Goal: Task Accomplishment & Management: Manage account settings

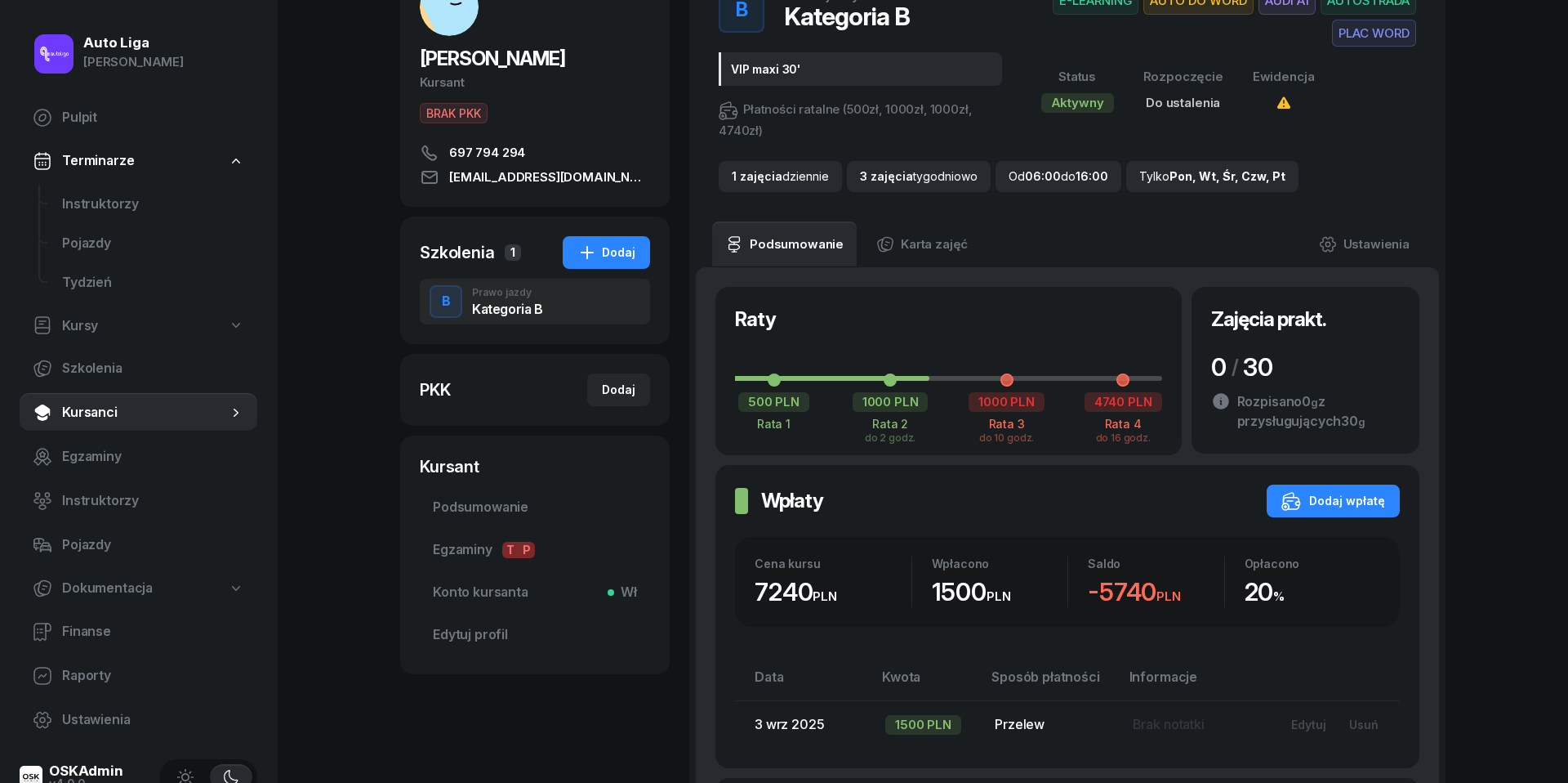
scroll to position [538, 0]
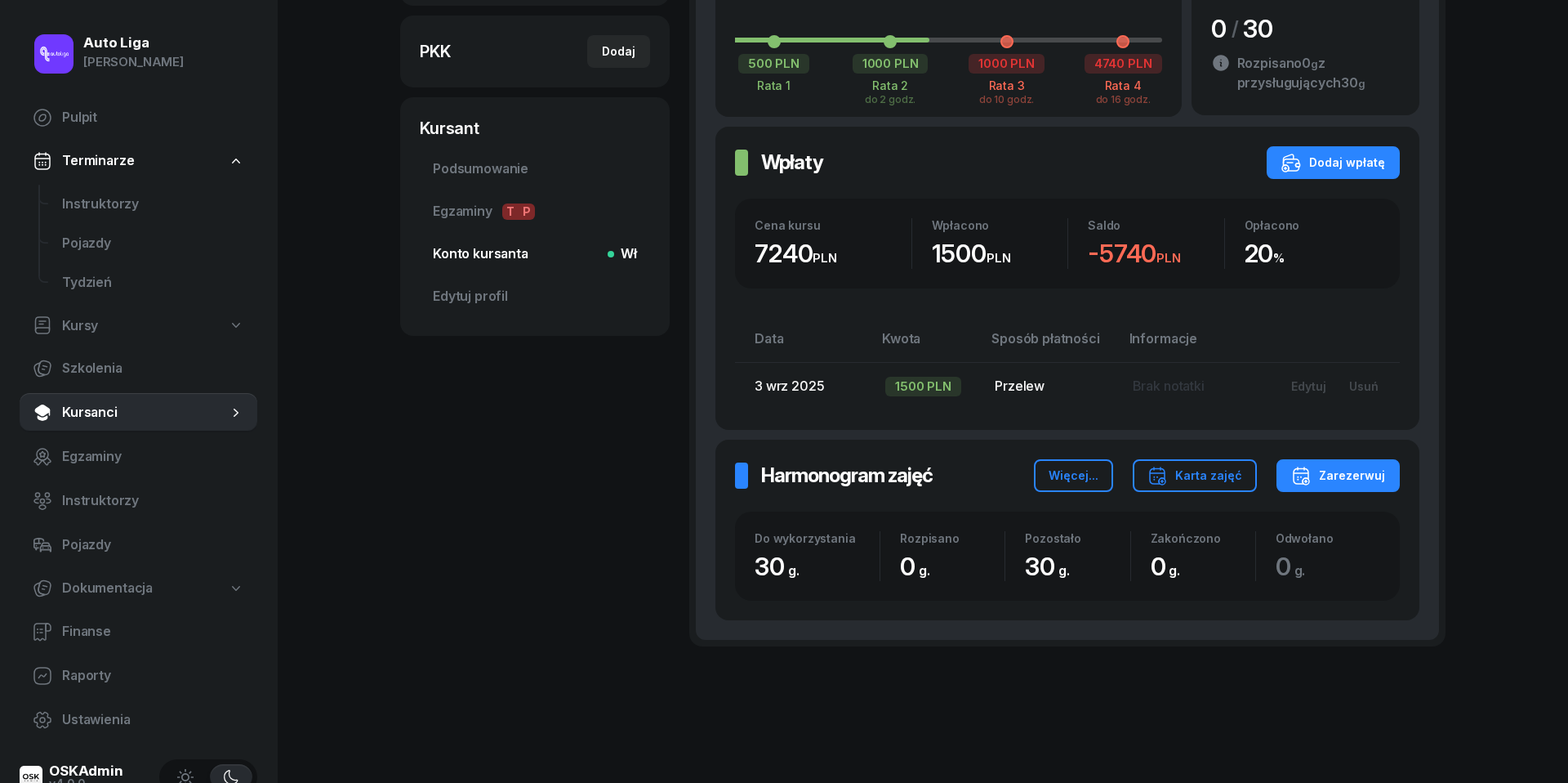
click at [459, 246] on span "Konto kursanta Wł" at bounding box center [535, 254] width 204 height 21
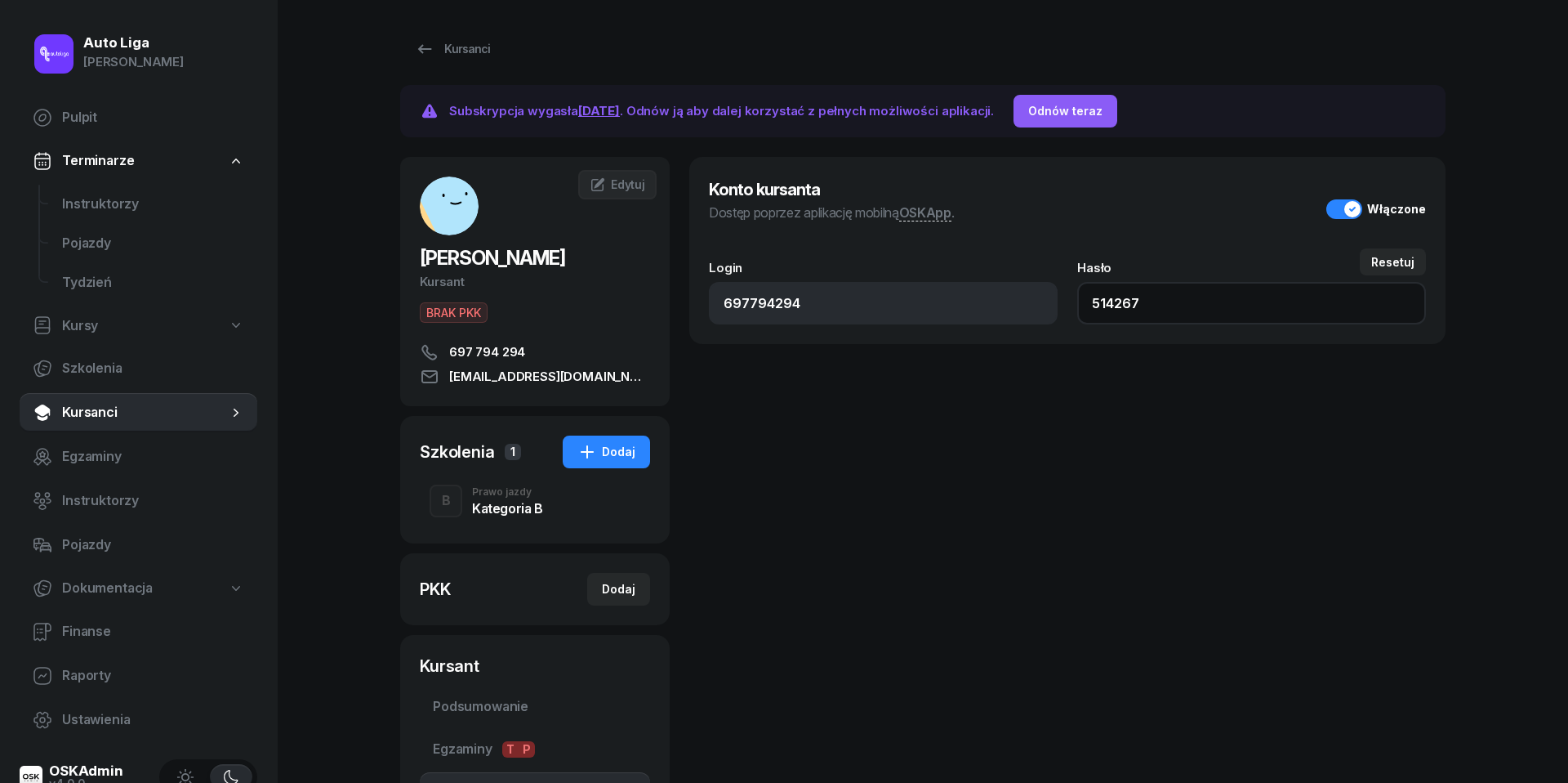
drag, startPoint x: 1160, startPoint y: 305, endPoint x: 1003, endPoint y: 305, distance: 157.0
click at [1003, 305] on div "Login 697794294 Resetuj Hasło 514267" at bounding box center [1068, 293] width 717 height 63
click at [1361, 200] on button "Włączone" at bounding box center [1376, 209] width 100 height 20
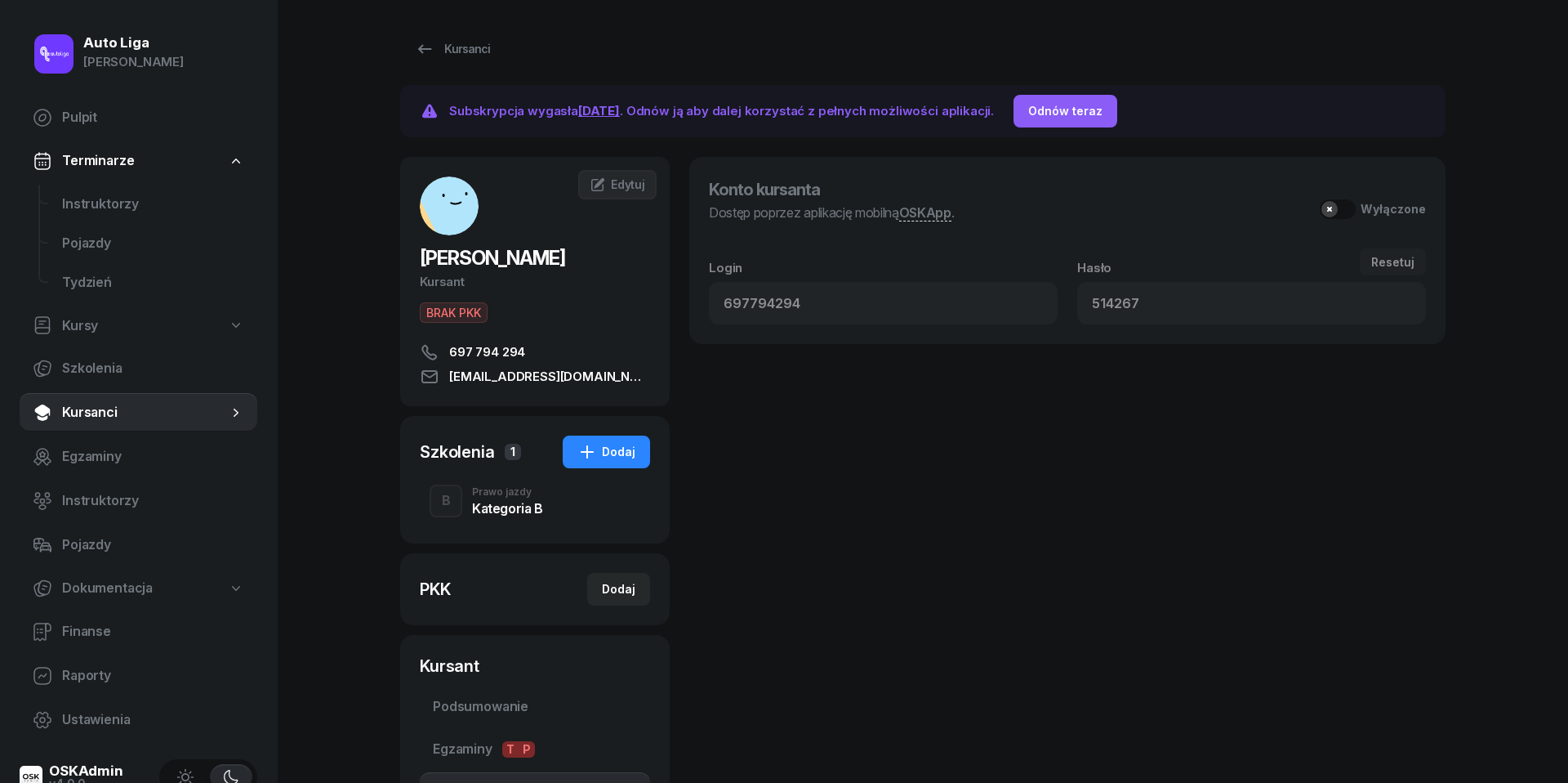
click at [1332, 209] on button "Wyłączone" at bounding box center [1373, 209] width 106 height 20
type input "560301"
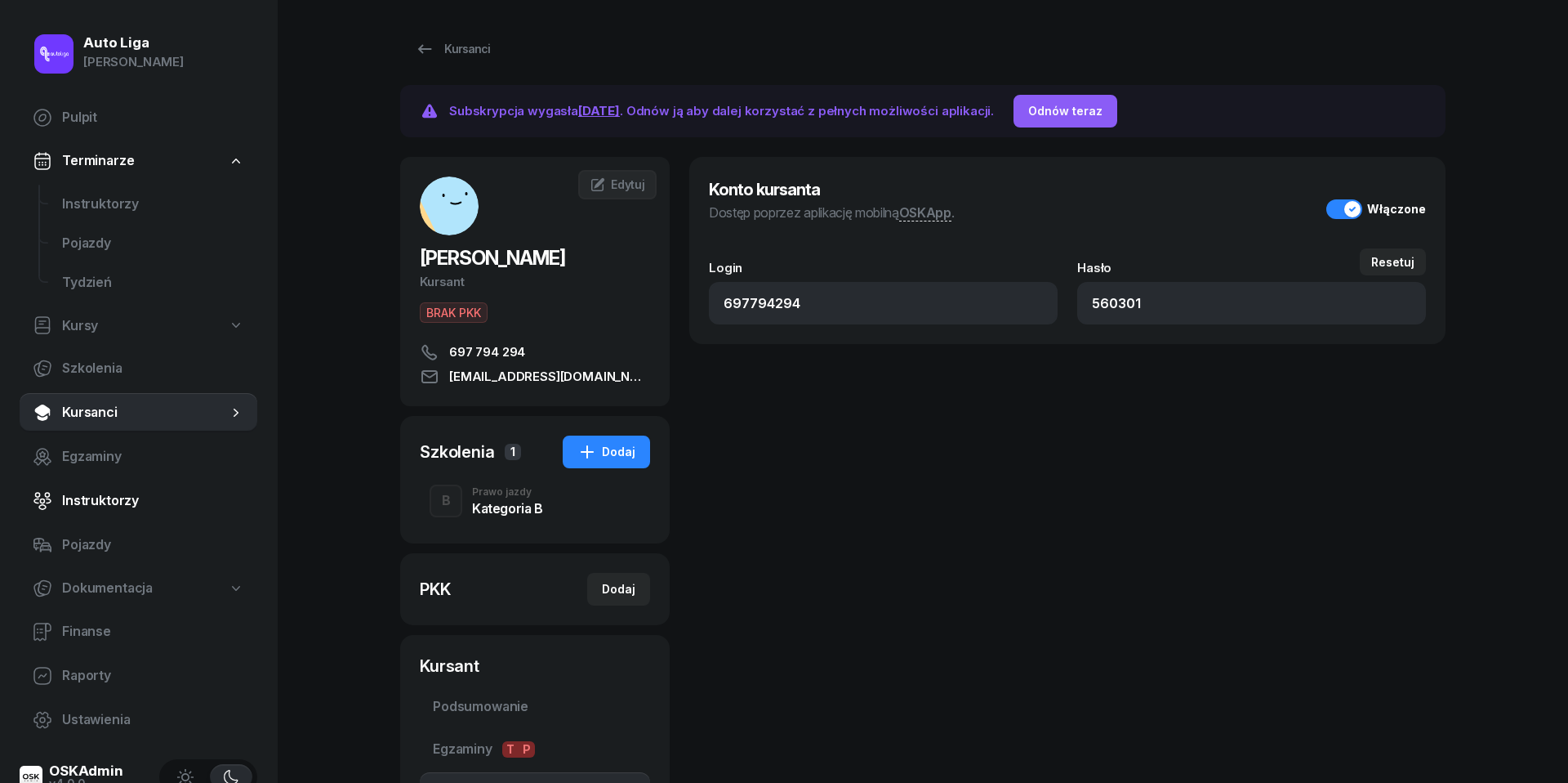
click at [69, 498] on span "Instruktorzy" at bounding box center [153, 501] width 182 height 21
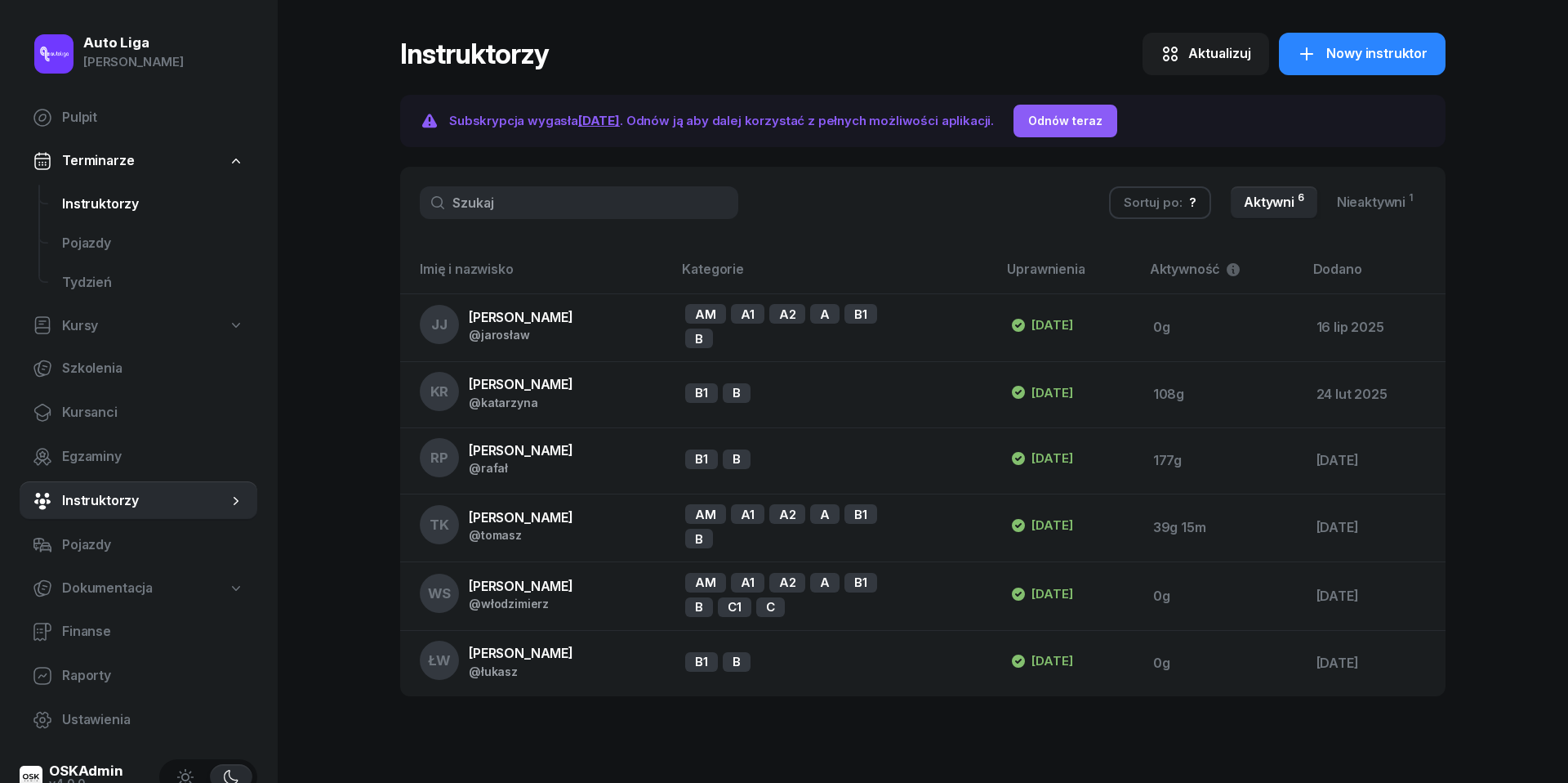
click at [92, 202] on span "Instruktorzy" at bounding box center [153, 204] width 182 height 21
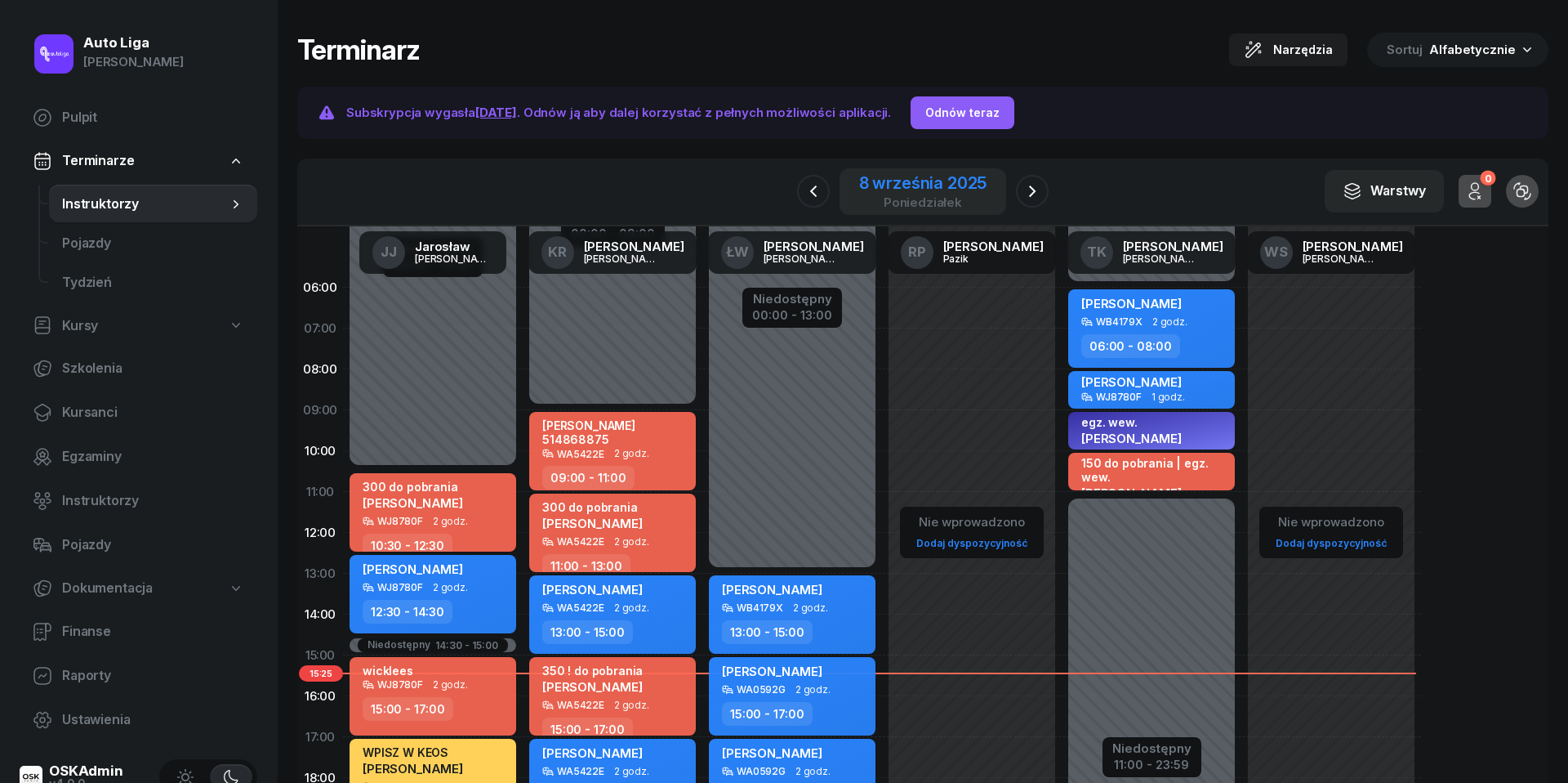
click at [910, 206] on div "poniedziałek" at bounding box center [923, 202] width 129 height 12
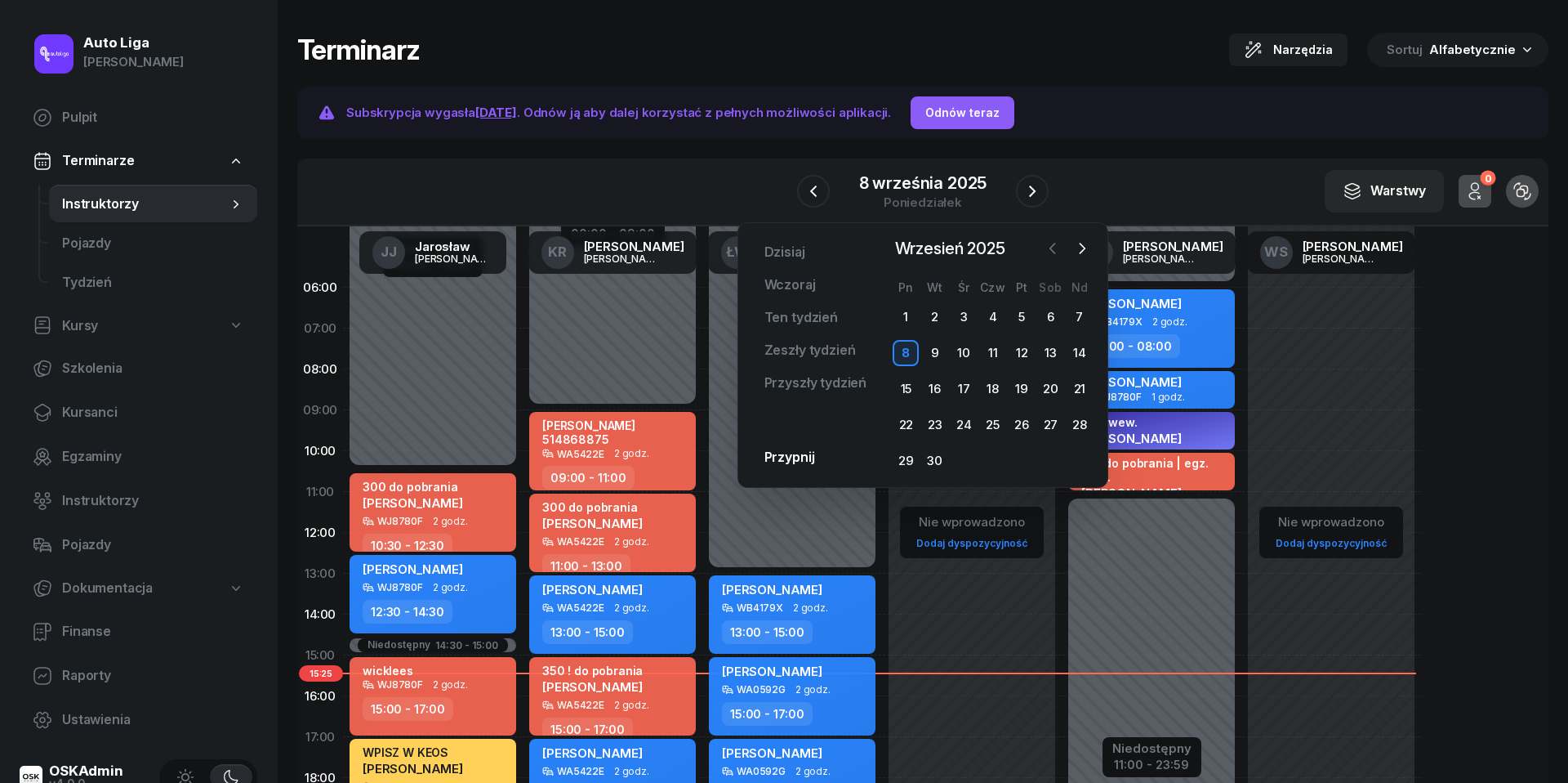
click at [1049, 247] on icon "button" at bounding box center [1052, 248] width 16 height 16
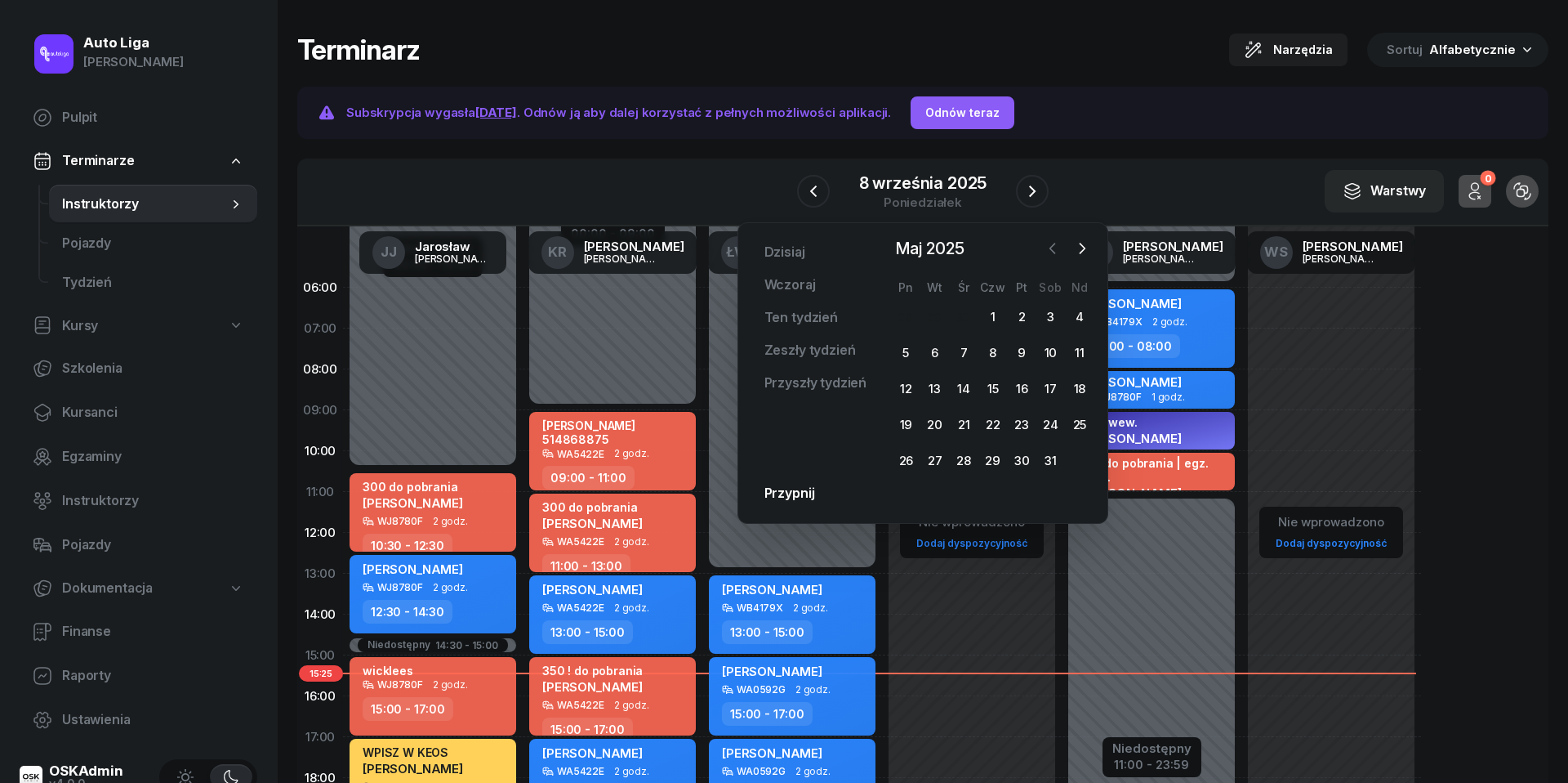
click at [1049, 247] on icon "button" at bounding box center [1052, 248] width 16 height 16
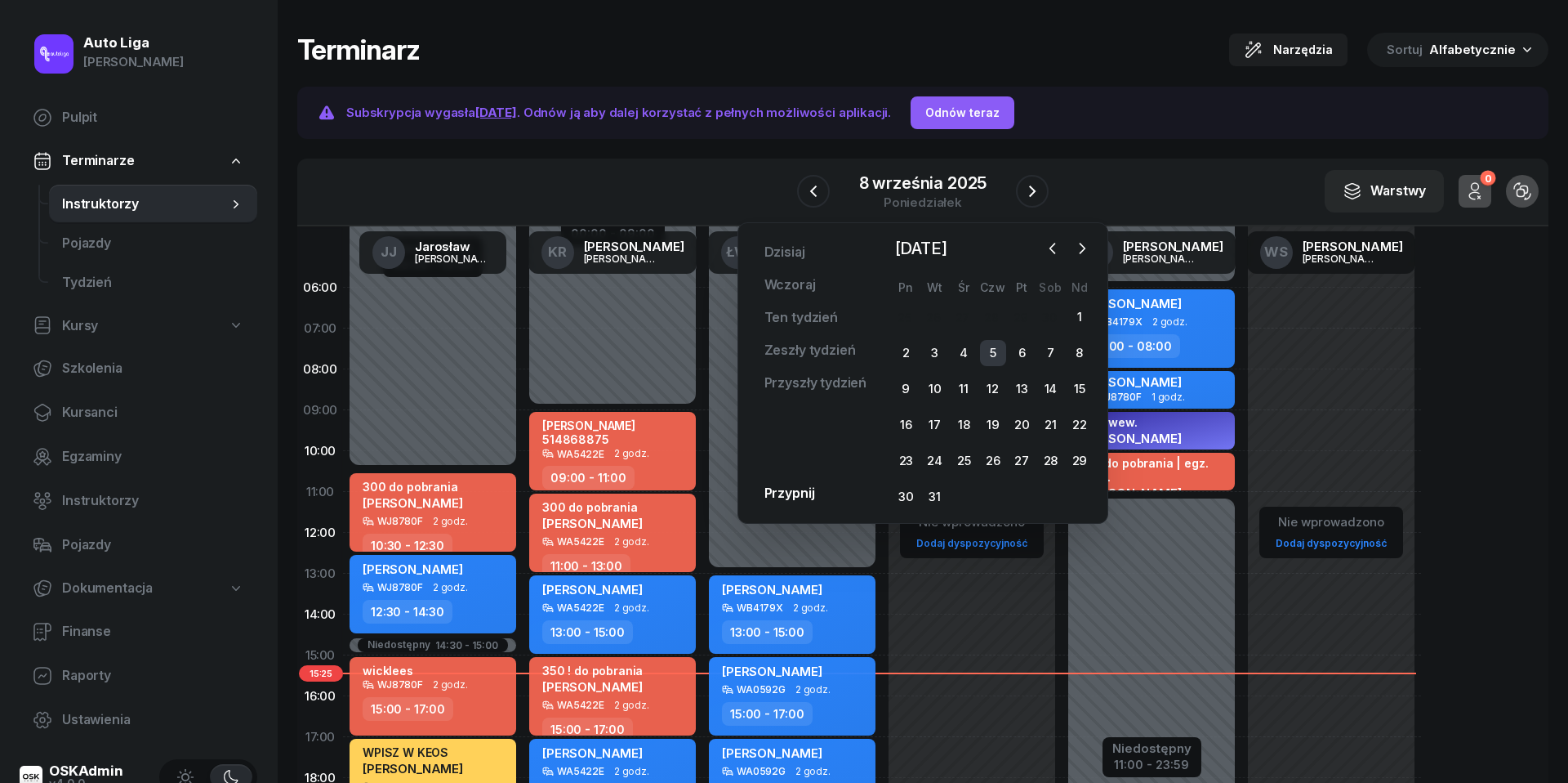
click at [991, 361] on div "5" at bounding box center [992, 352] width 26 height 26
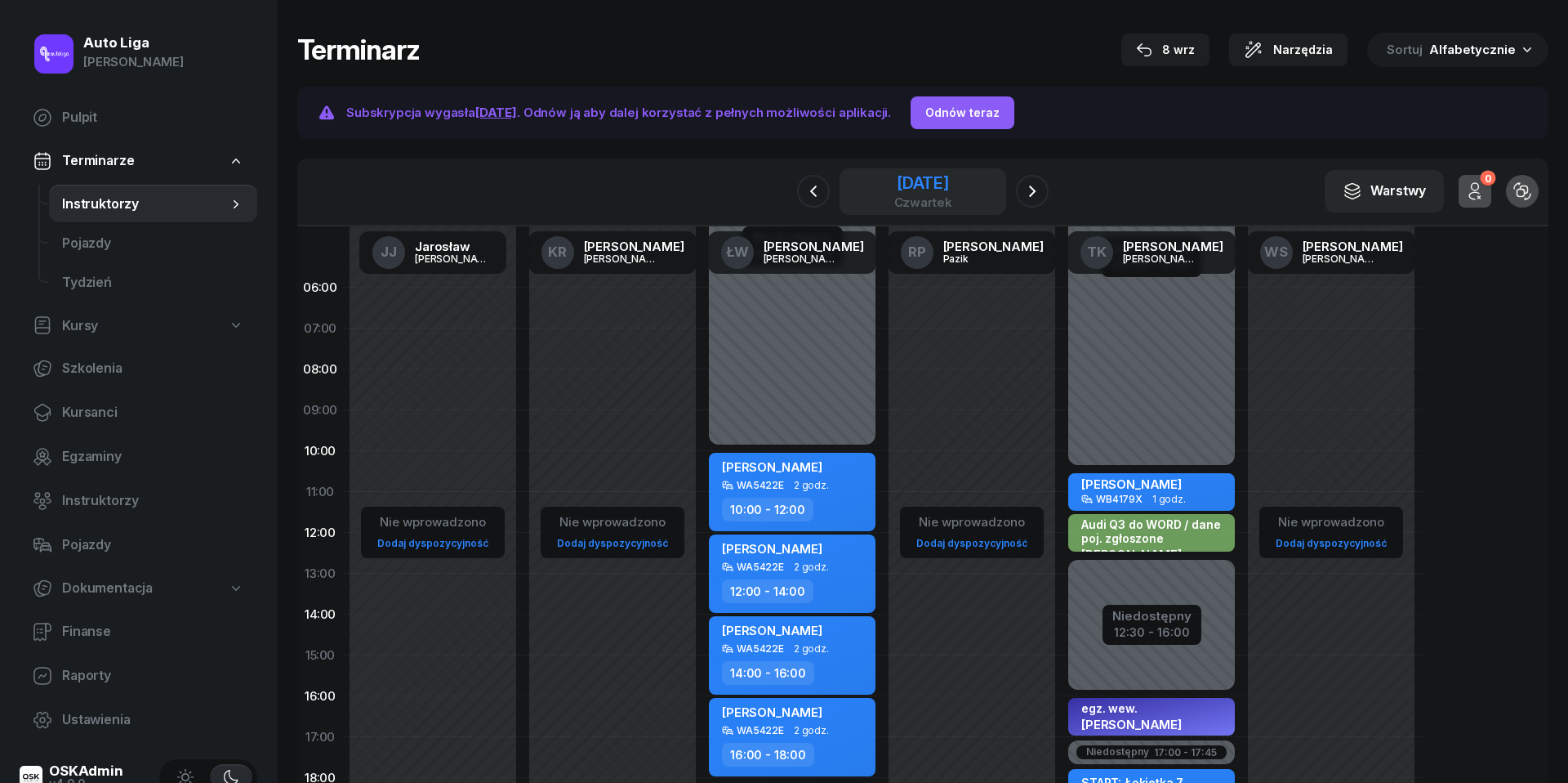
click at [900, 181] on div "[DATE]" at bounding box center [923, 182] width 58 height 16
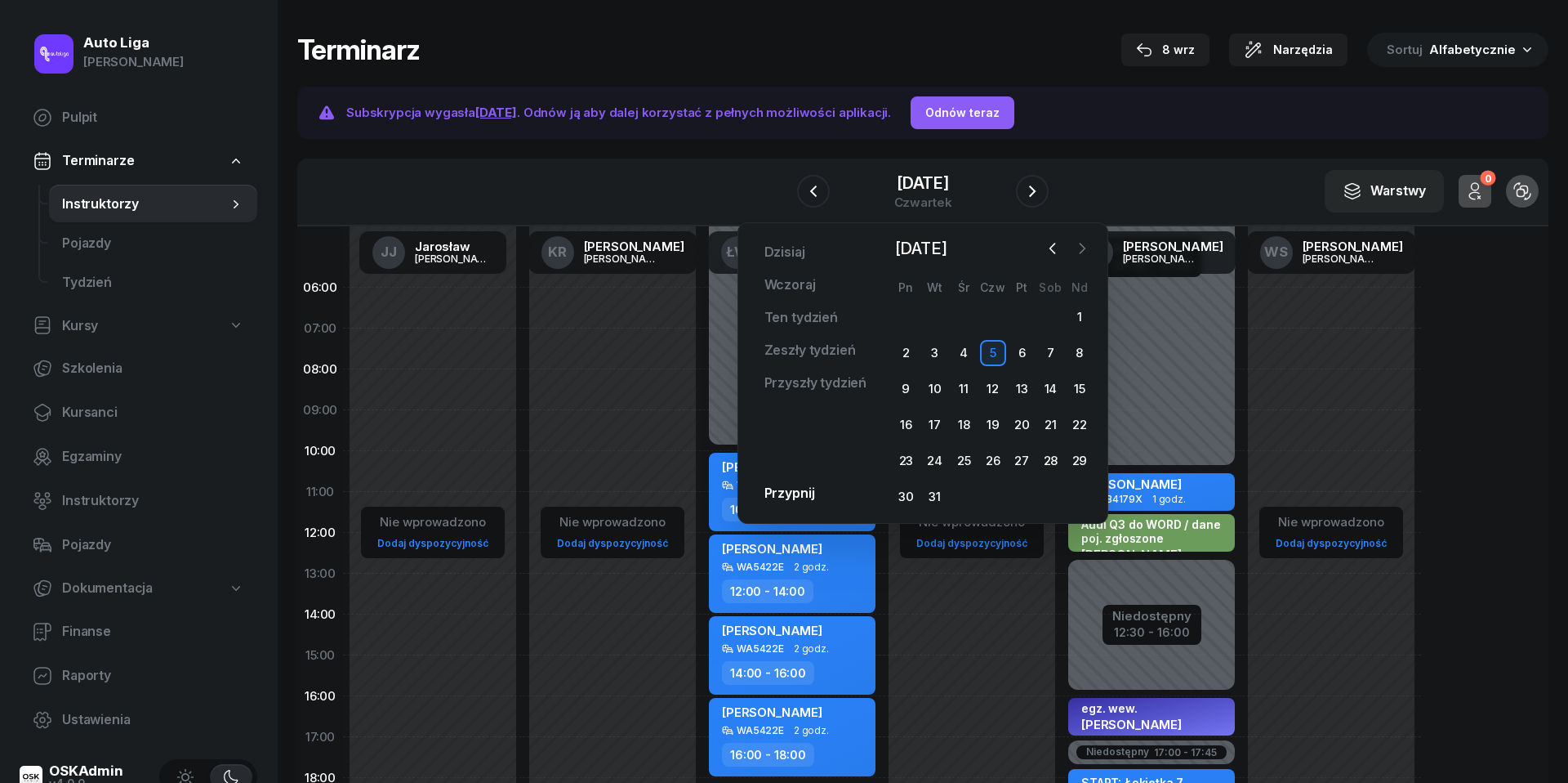
click at [1088, 250] on icon "button" at bounding box center [1082, 248] width 16 height 16
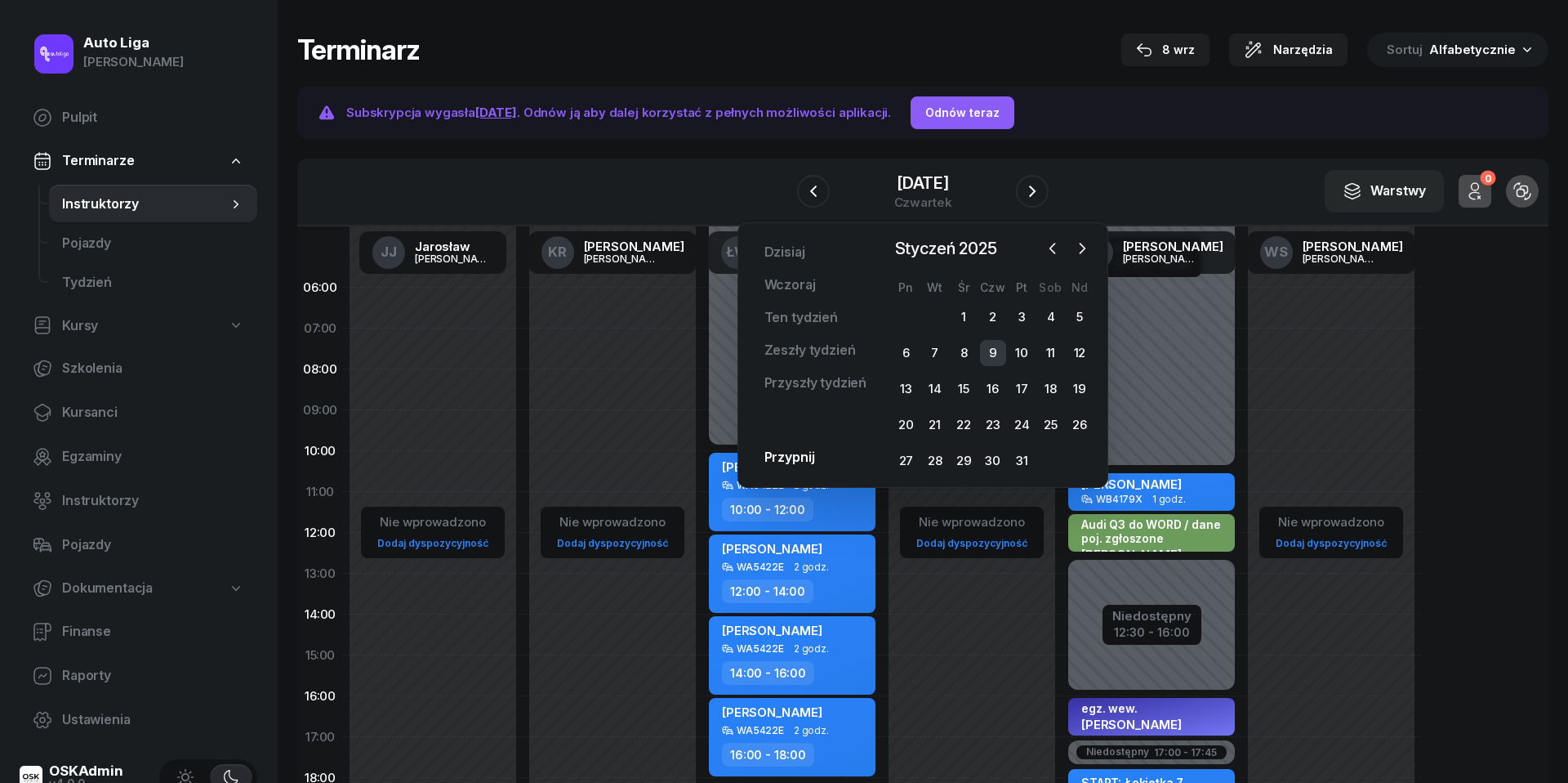
click at [995, 351] on div "9" at bounding box center [992, 352] width 26 height 26
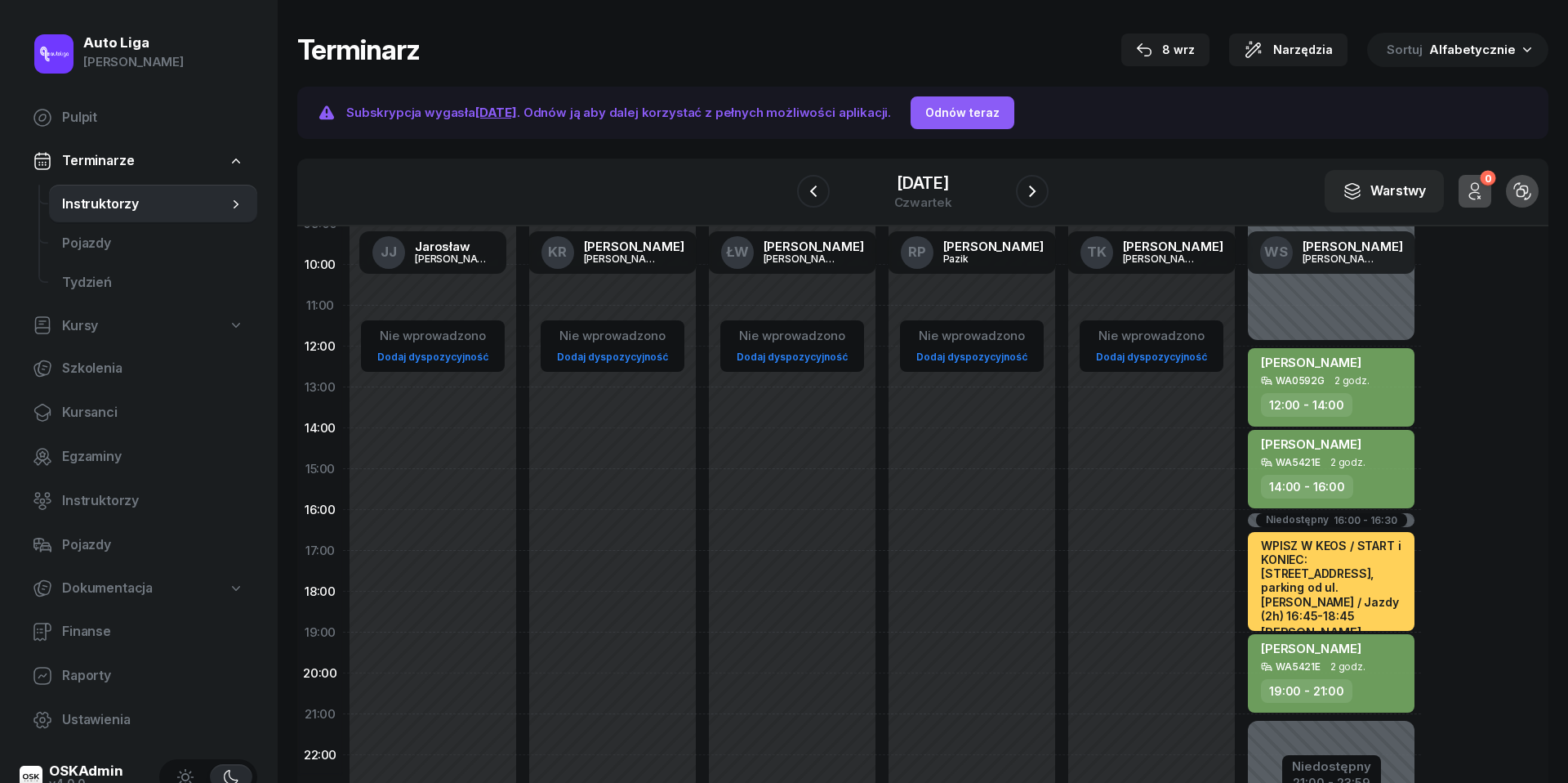
scroll to position [188, 0]
click at [904, 203] on div "czwartek" at bounding box center [923, 202] width 58 height 12
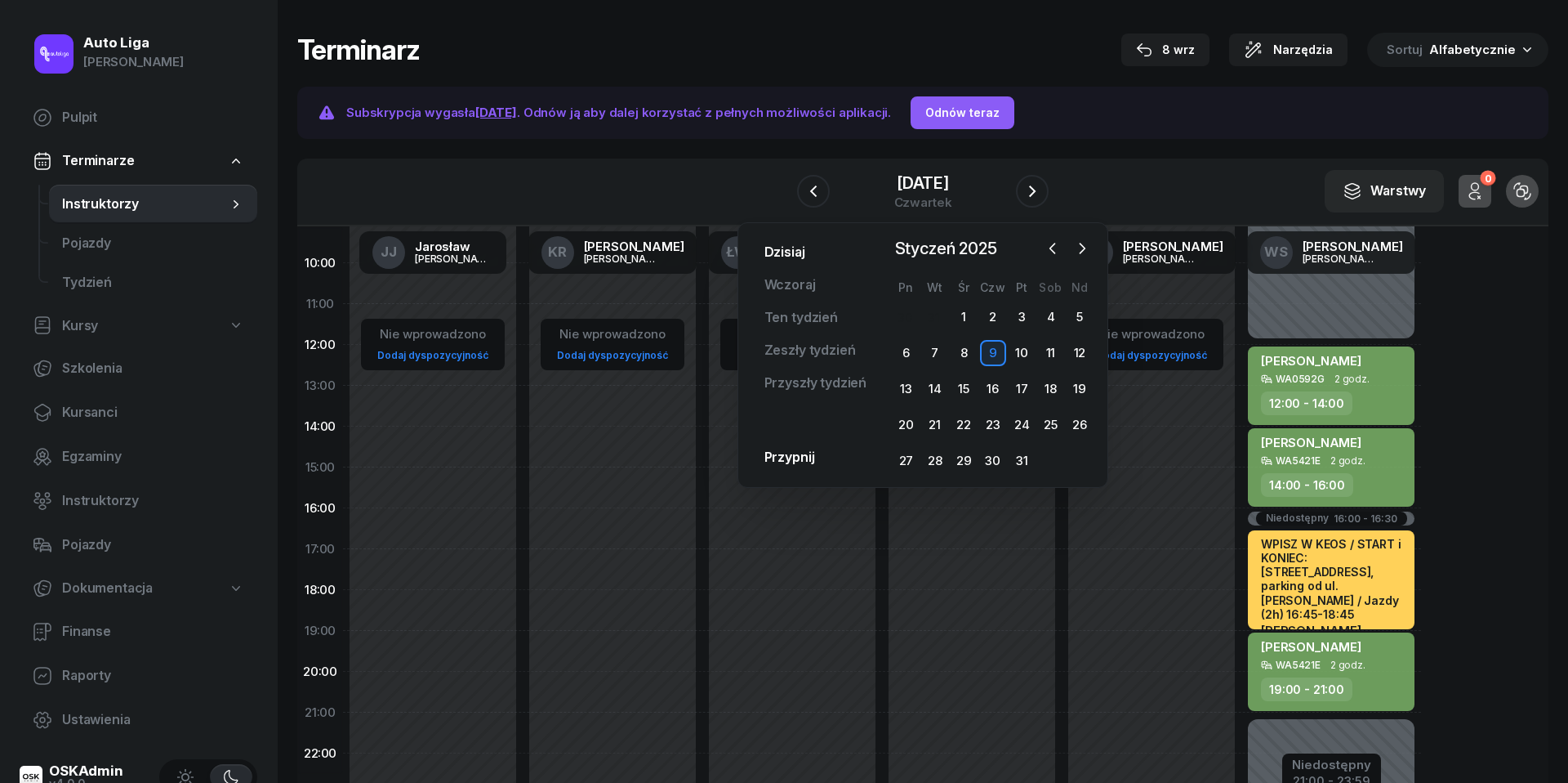
click at [784, 257] on link "Dzisiaj" at bounding box center [784, 253] width 67 height 32
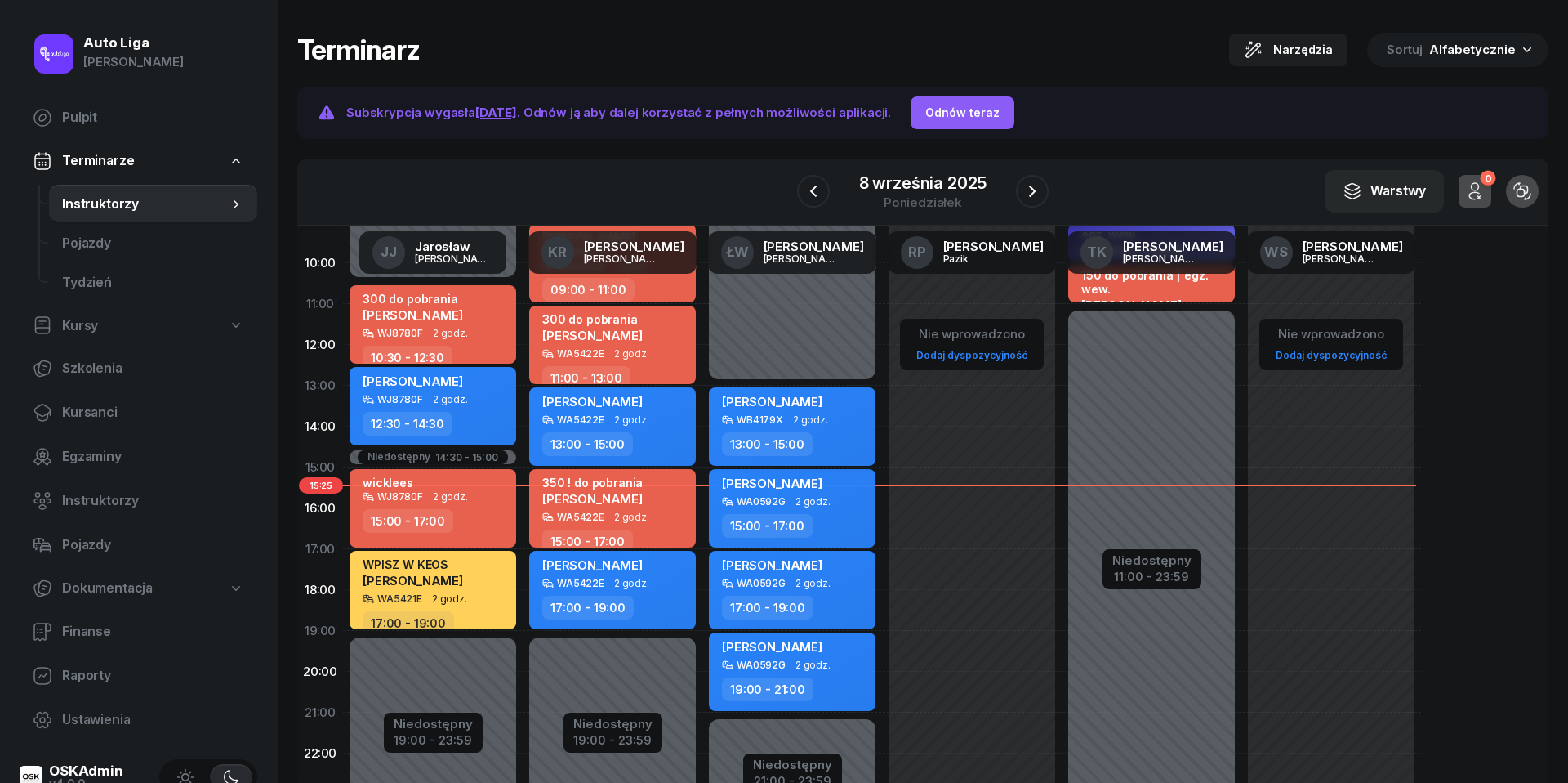
click at [774, 417] on div "WB4179X" at bounding box center [760, 419] width 47 height 10
select select "13"
select select "15"
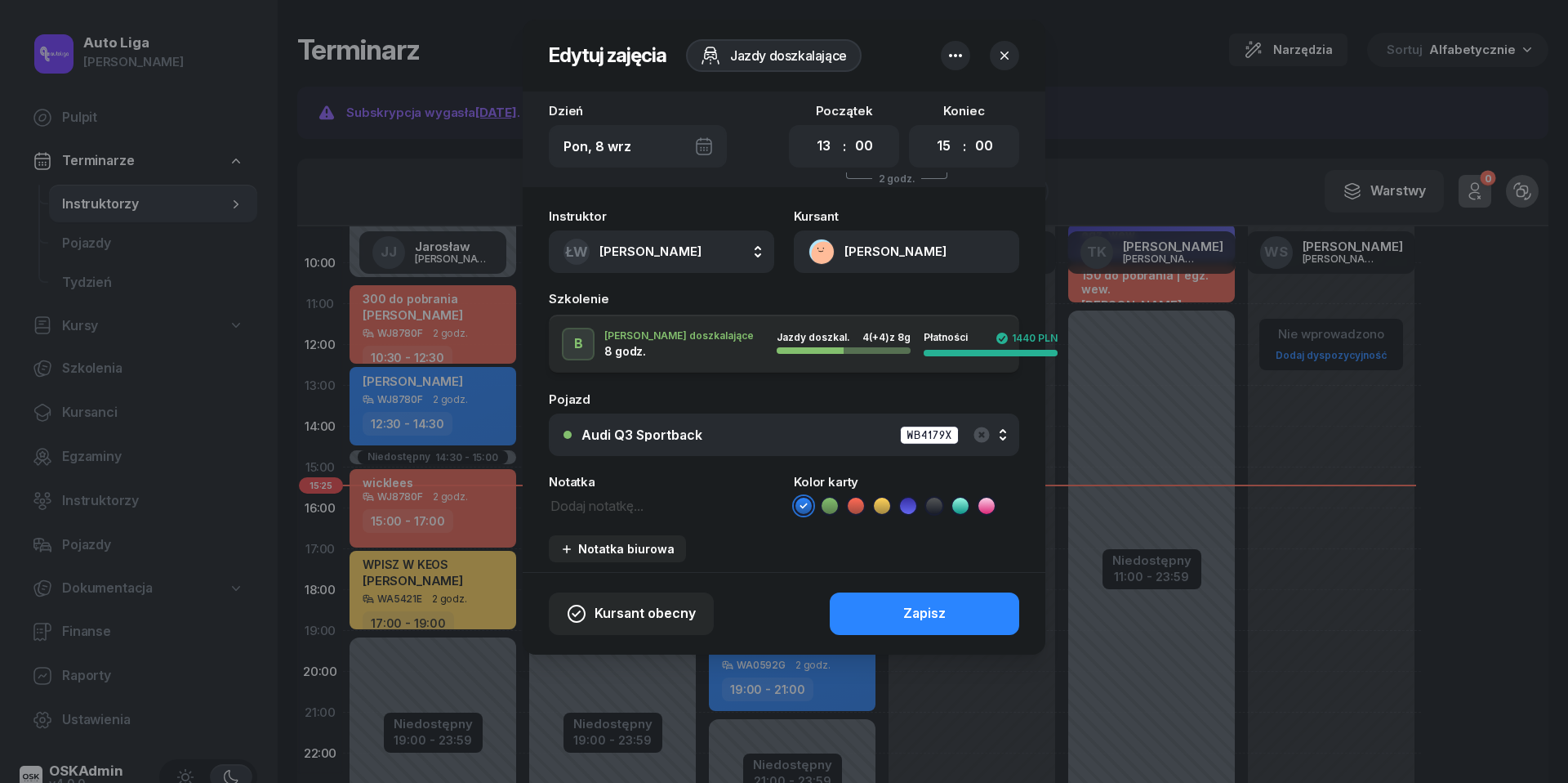
click at [827, 505] on icon at bounding box center [829, 505] width 8 height 6
click at [909, 607] on div "Zapisz" at bounding box center [925, 613] width 43 height 21
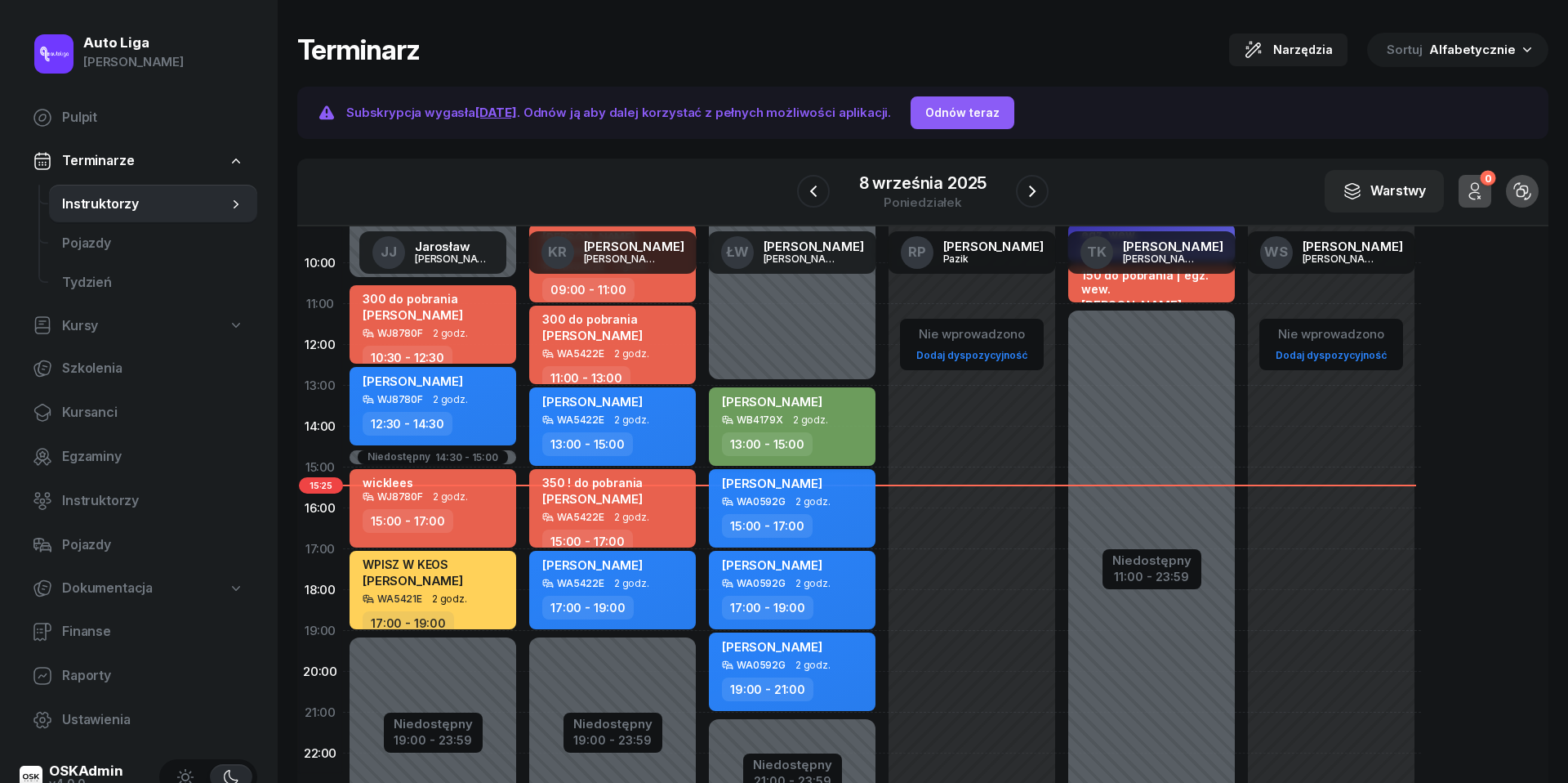
click at [760, 437] on div "13:00 - 15:00" at bounding box center [766, 443] width 91 height 24
select select "13"
select select "15"
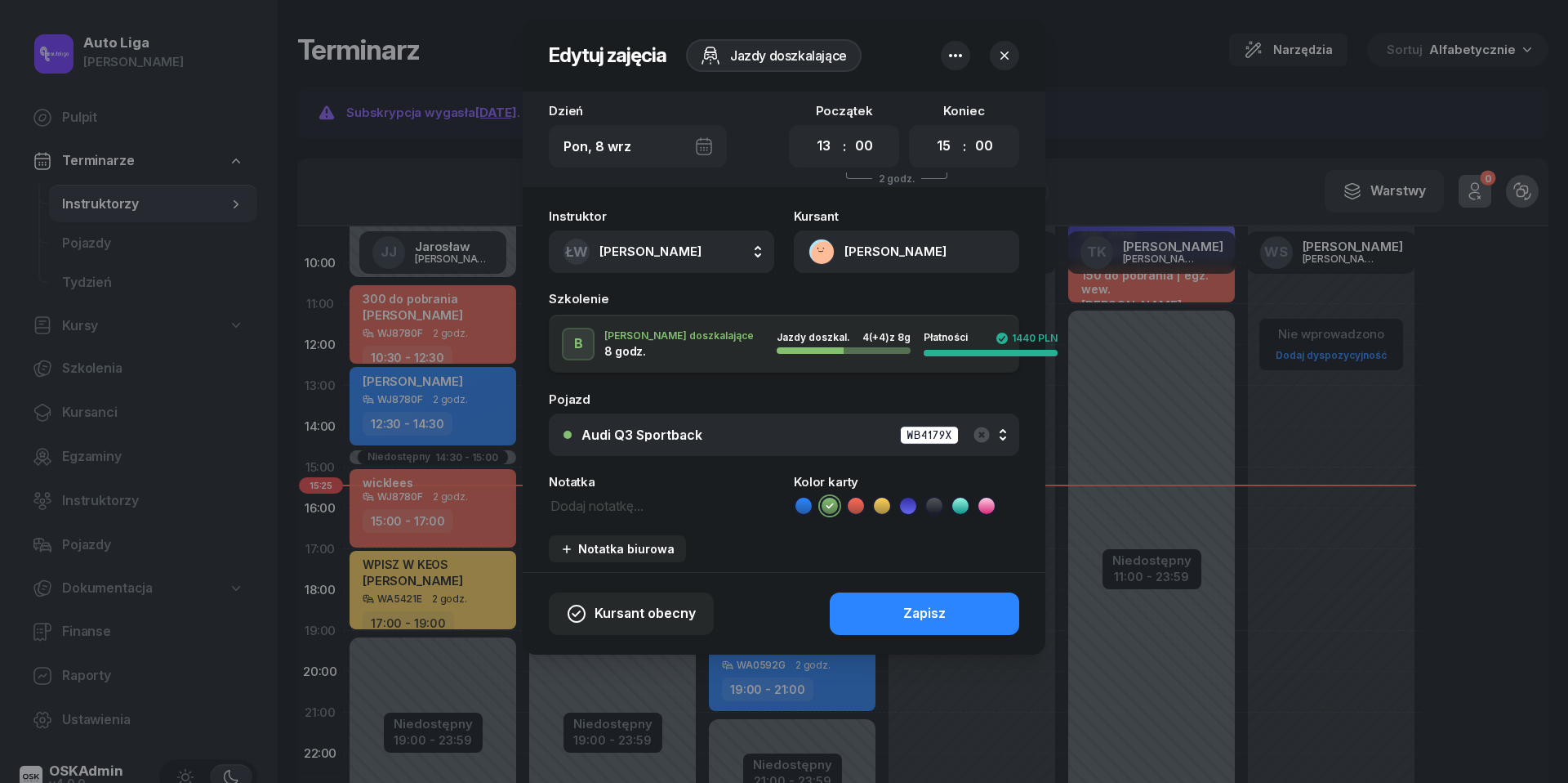
click at [804, 496] on li at bounding box center [804, 505] width 20 height 20
click at [919, 609] on div "Zapisz" at bounding box center [925, 613] width 43 height 21
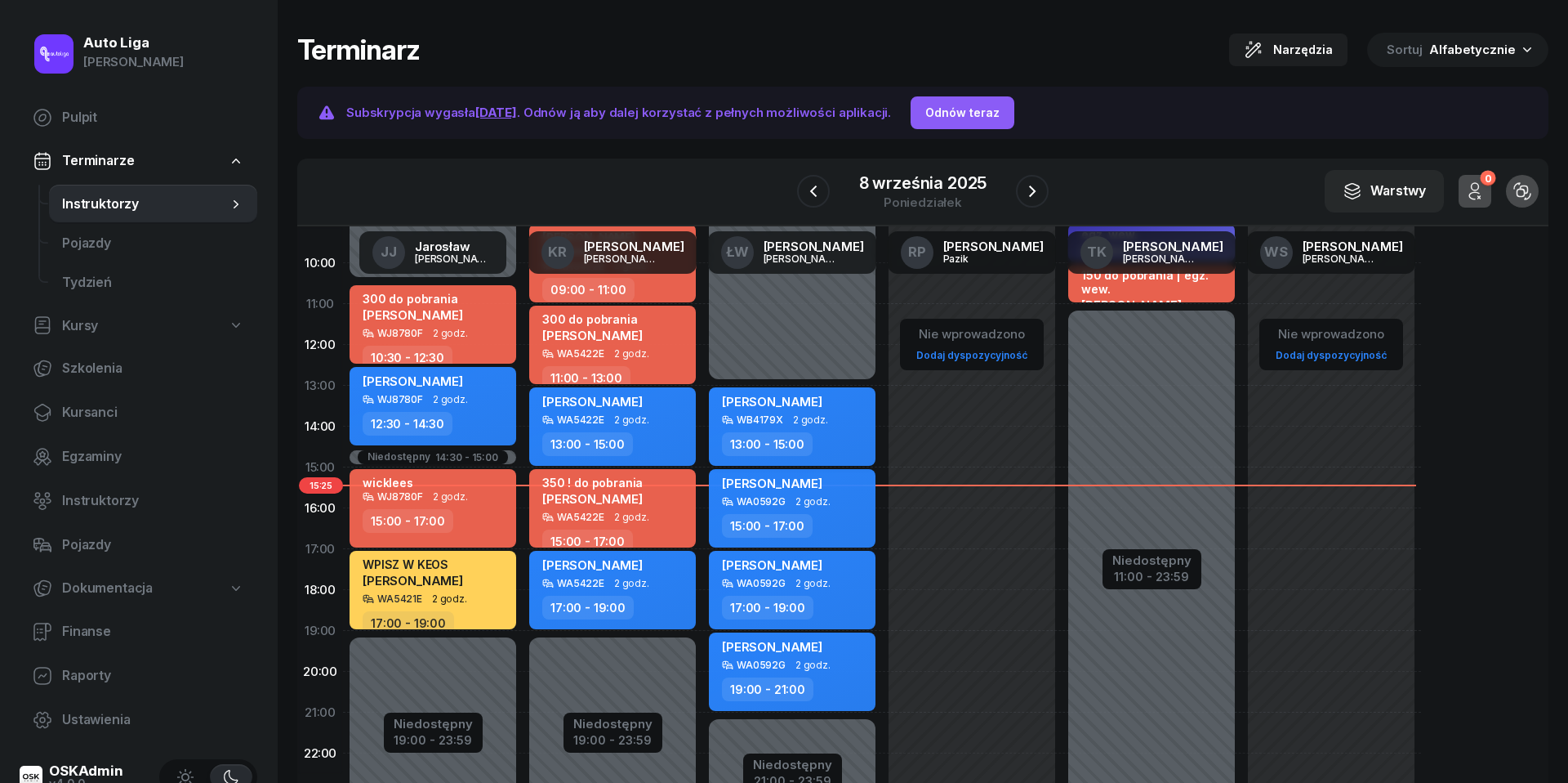
click at [763, 423] on div "WB4179X" at bounding box center [760, 419] width 47 height 10
select select "13"
select select "15"
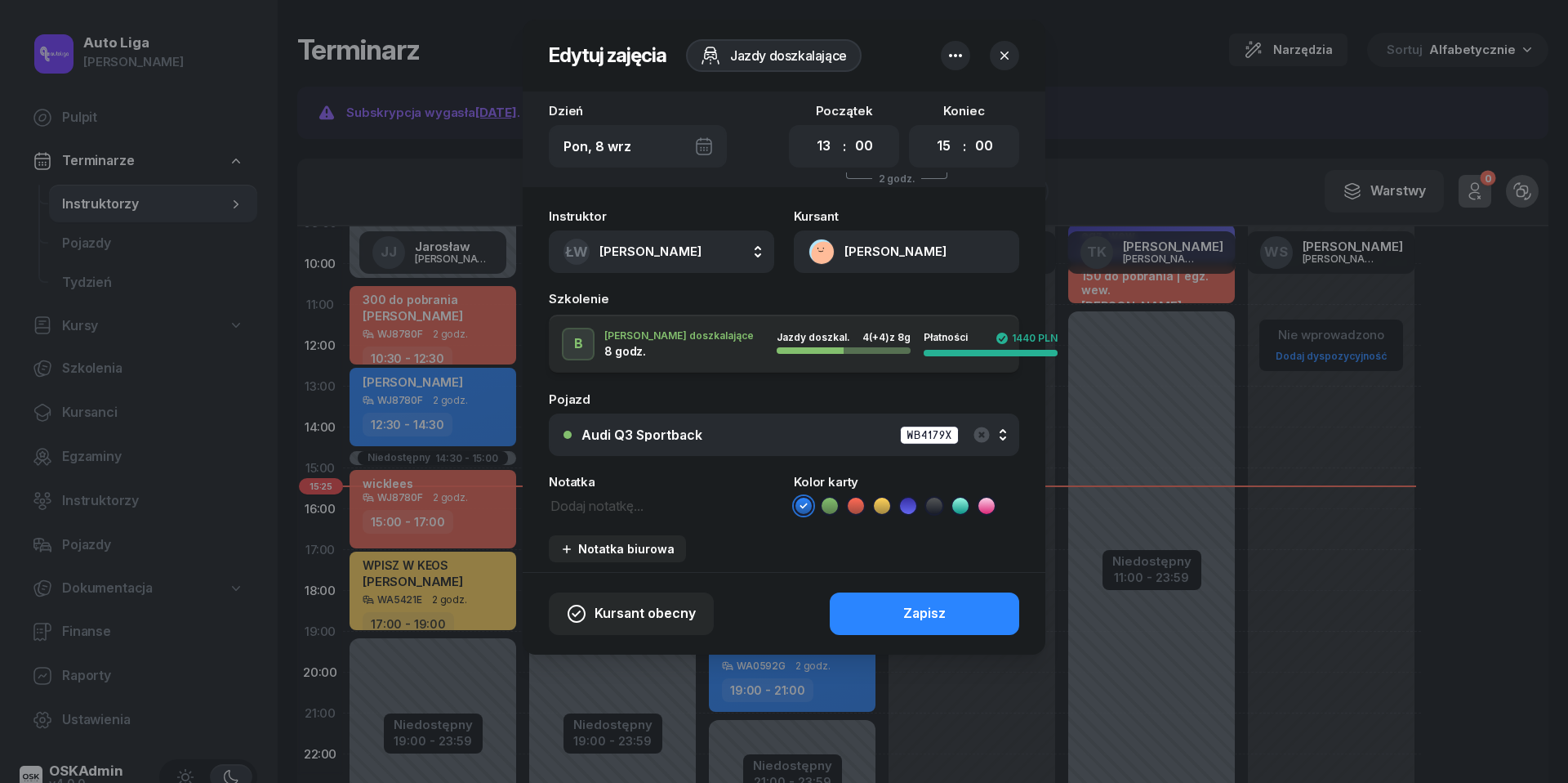
click at [821, 266] on button "[PERSON_NAME]" at bounding box center [906, 252] width 225 height 43
click at [821, 299] on div "Otwórz profil" at bounding box center [846, 308] width 79 height 21
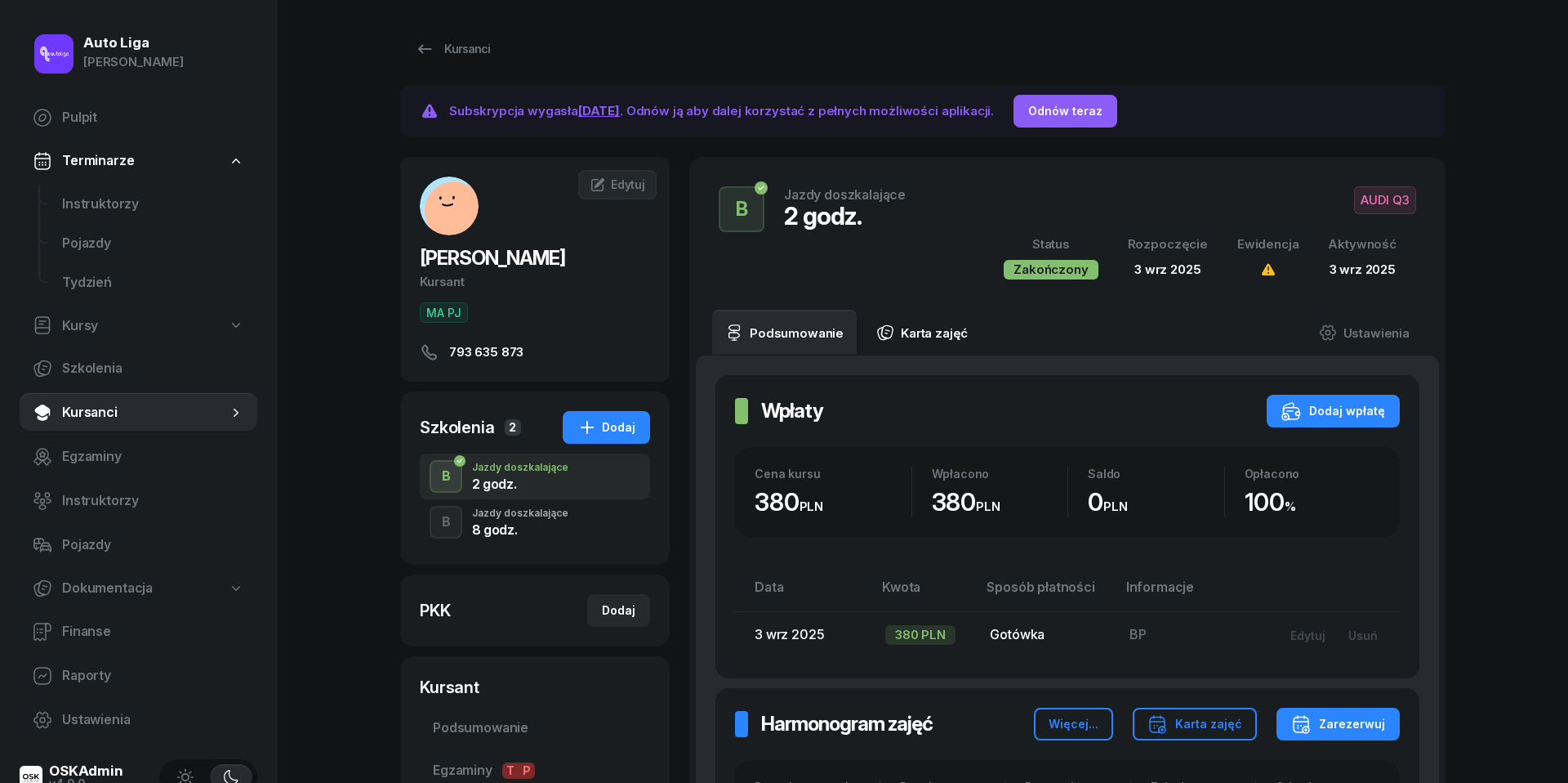
click at [913, 340] on link "Karta zajęć" at bounding box center [922, 333] width 117 height 46
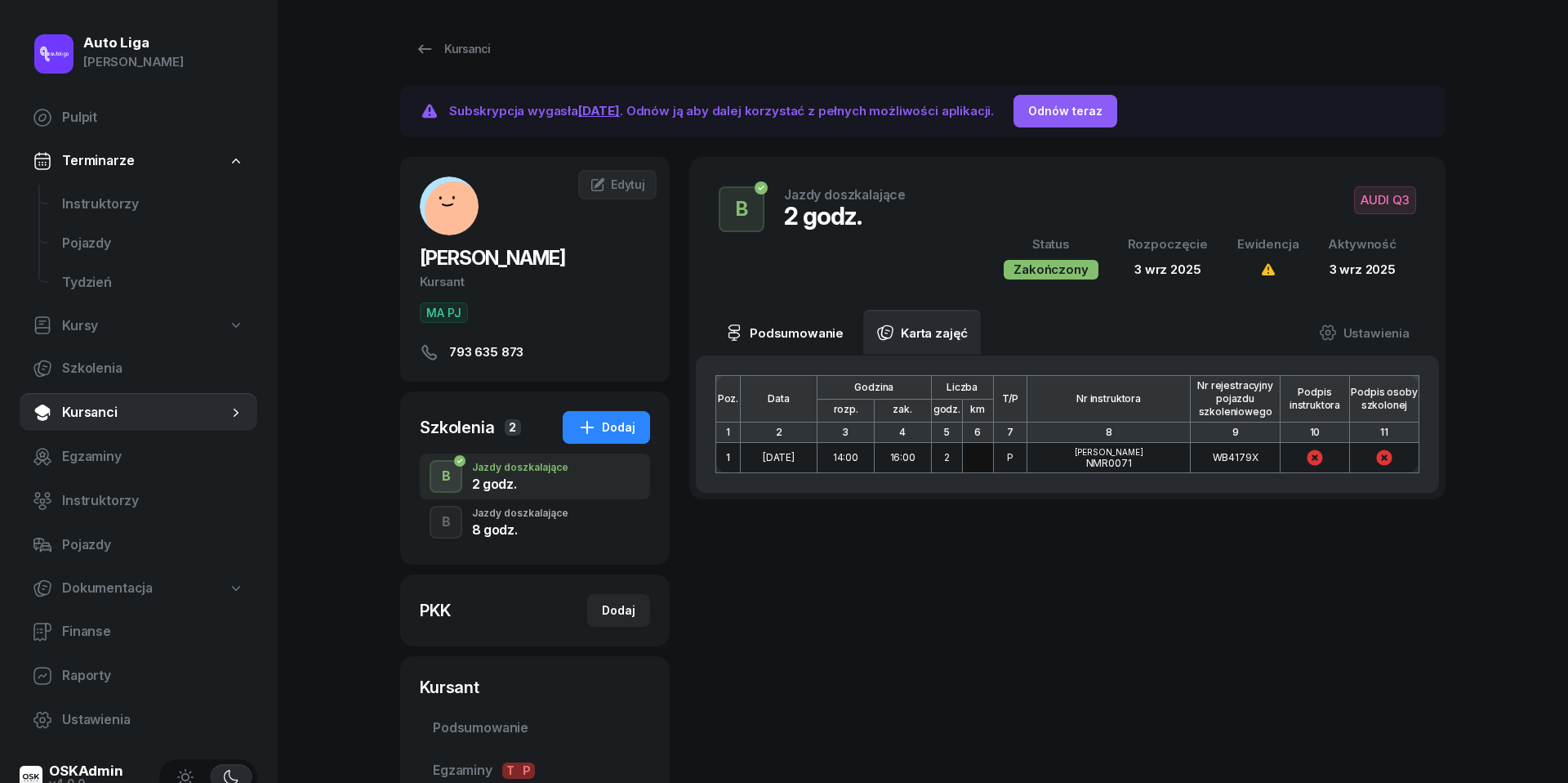
click at [778, 318] on link "Podsumowanie" at bounding box center [784, 333] width 145 height 46
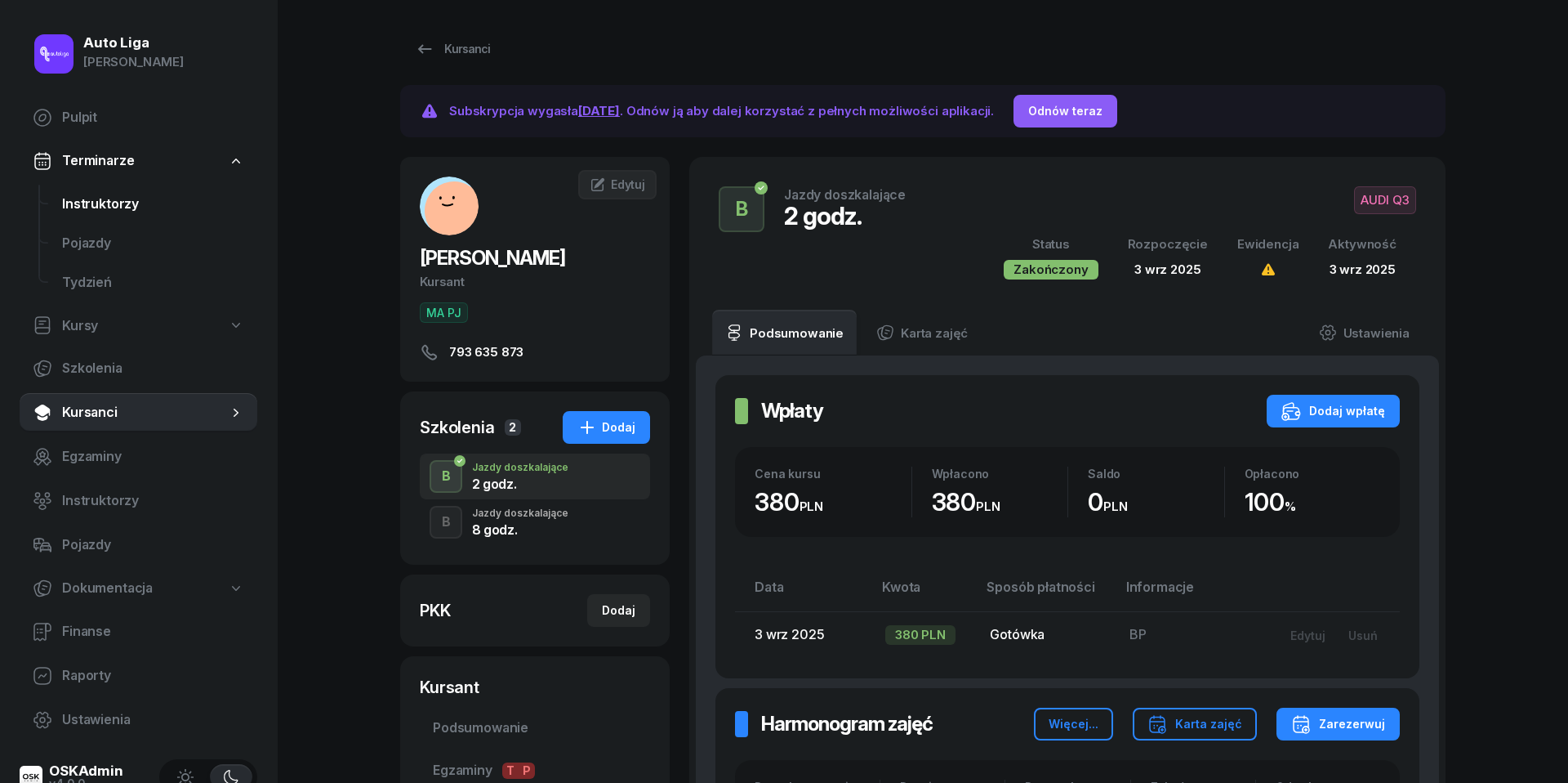
click at [100, 208] on span "Instruktorzy" at bounding box center [153, 204] width 182 height 21
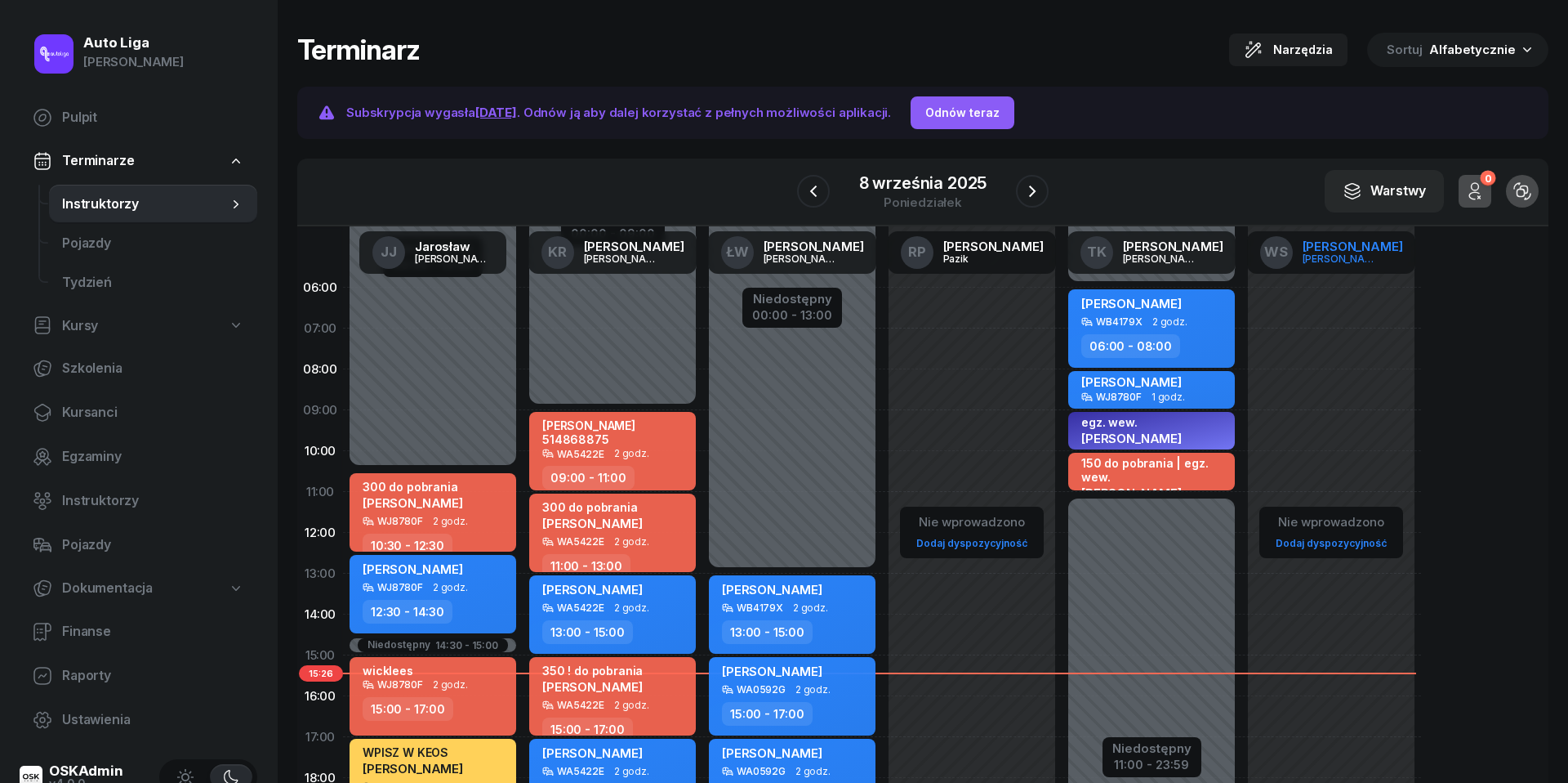
click at [1360, 254] on div "[PERSON_NAME]" at bounding box center [1342, 258] width 78 height 10
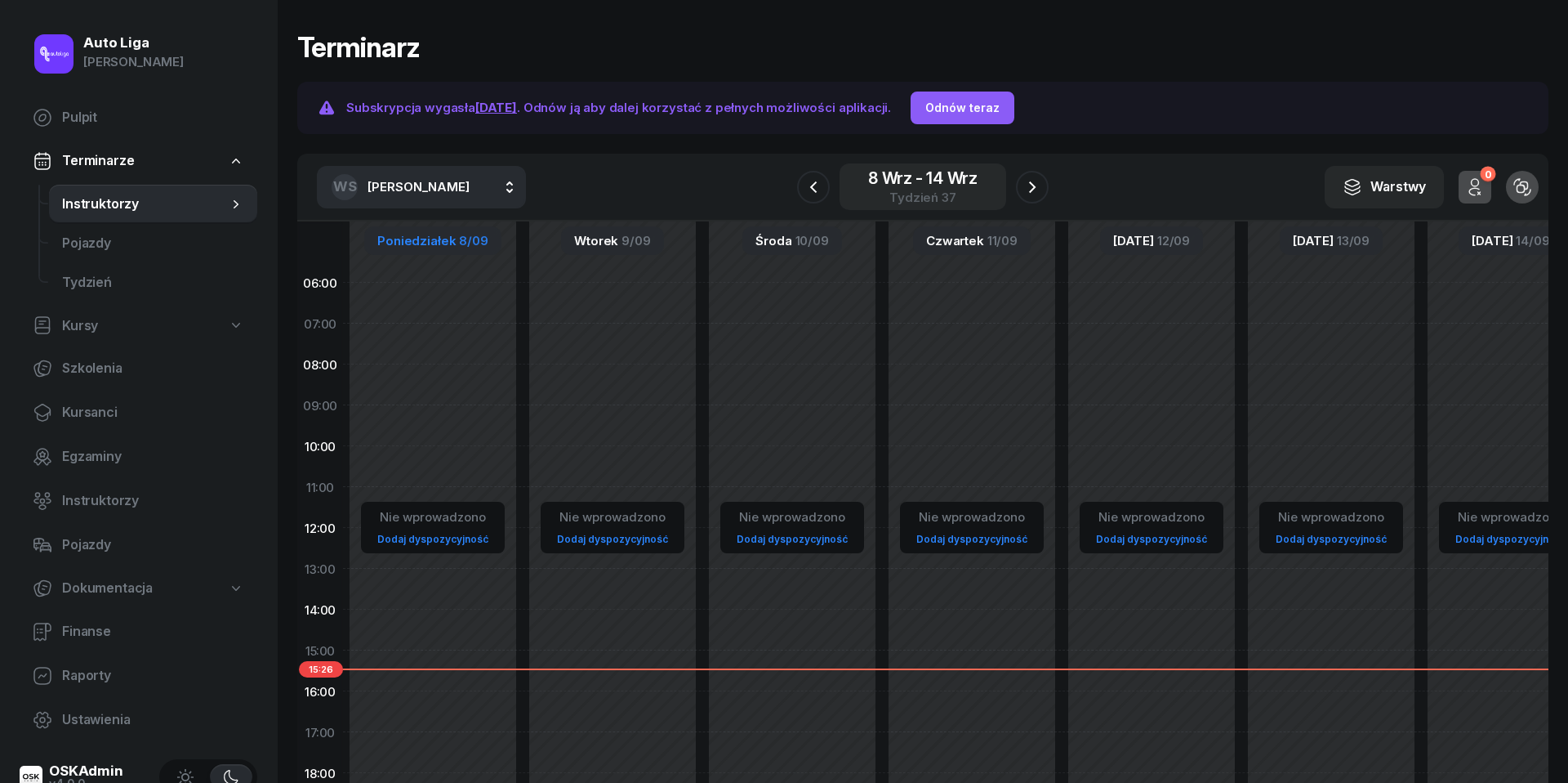
click at [899, 170] on div "[DATE] - [DATE]" at bounding box center [923, 177] width 110 height 16
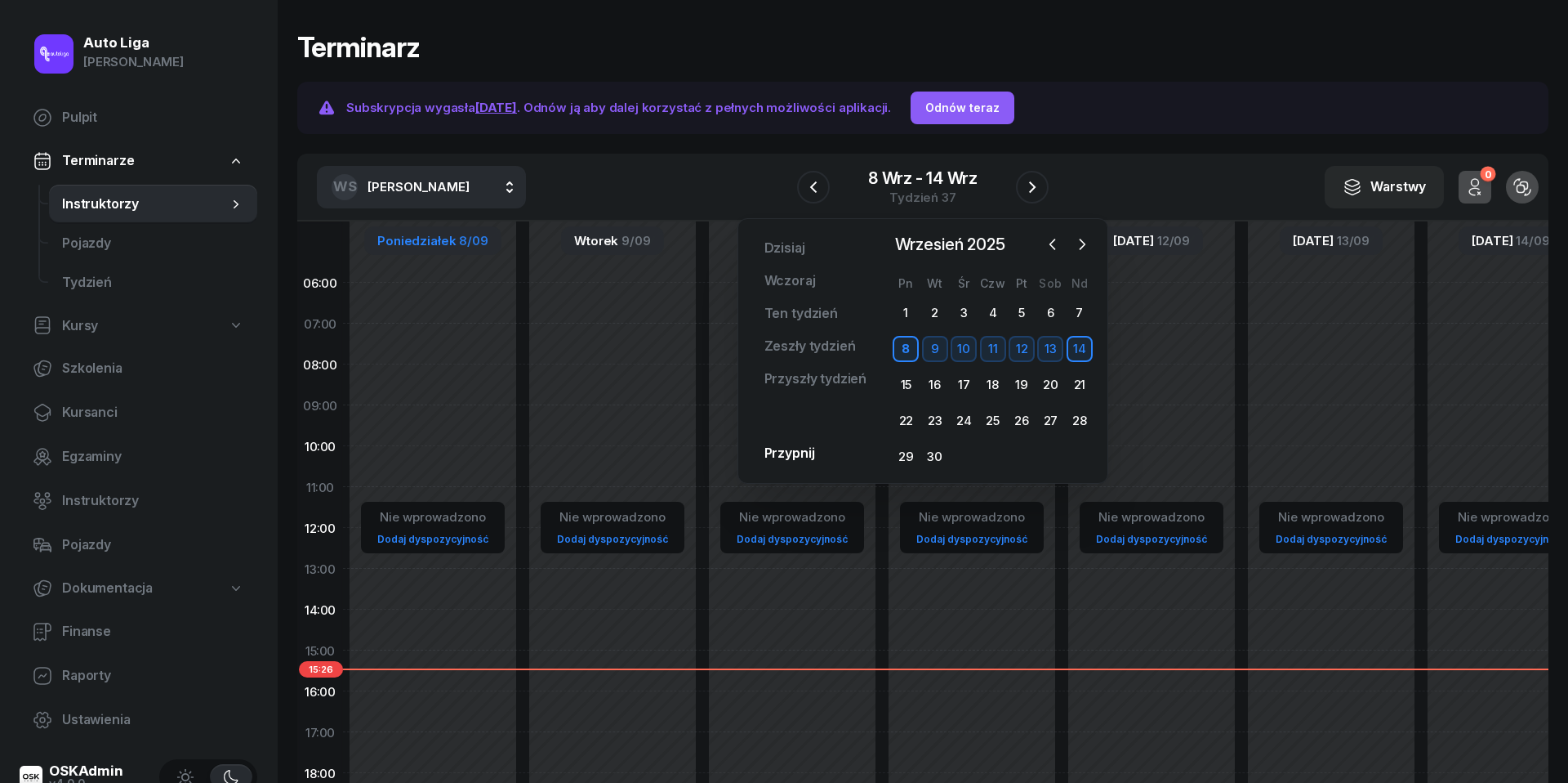
click at [1066, 245] on div at bounding box center [1068, 244] width 54 height 25
click at [1060, 245] on icon "button" at bounding box center [1052, 244] width 16 height 16
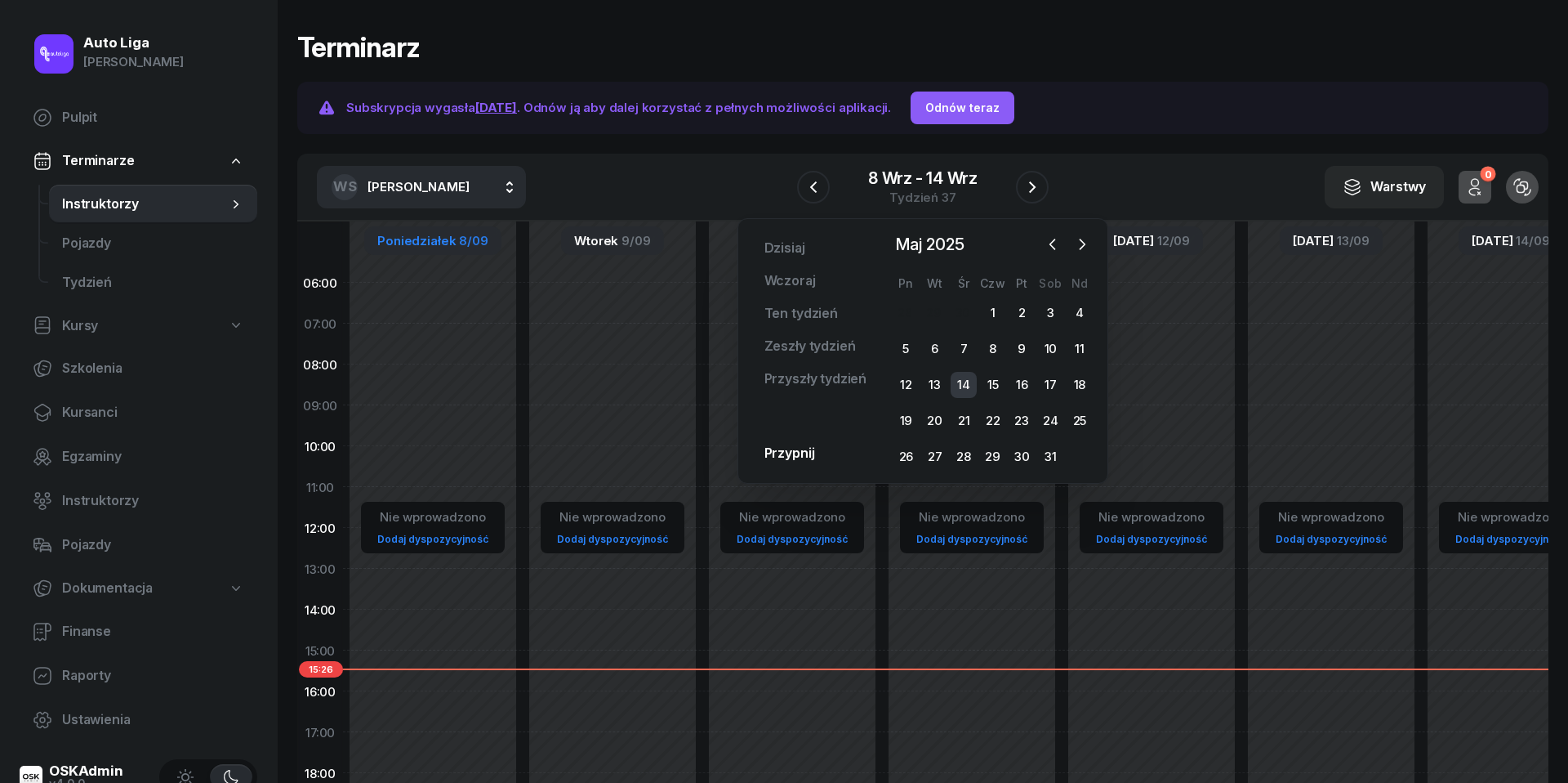
click at [962, 376] on div "14" at bounding box center [963, 384] width 26 height 26
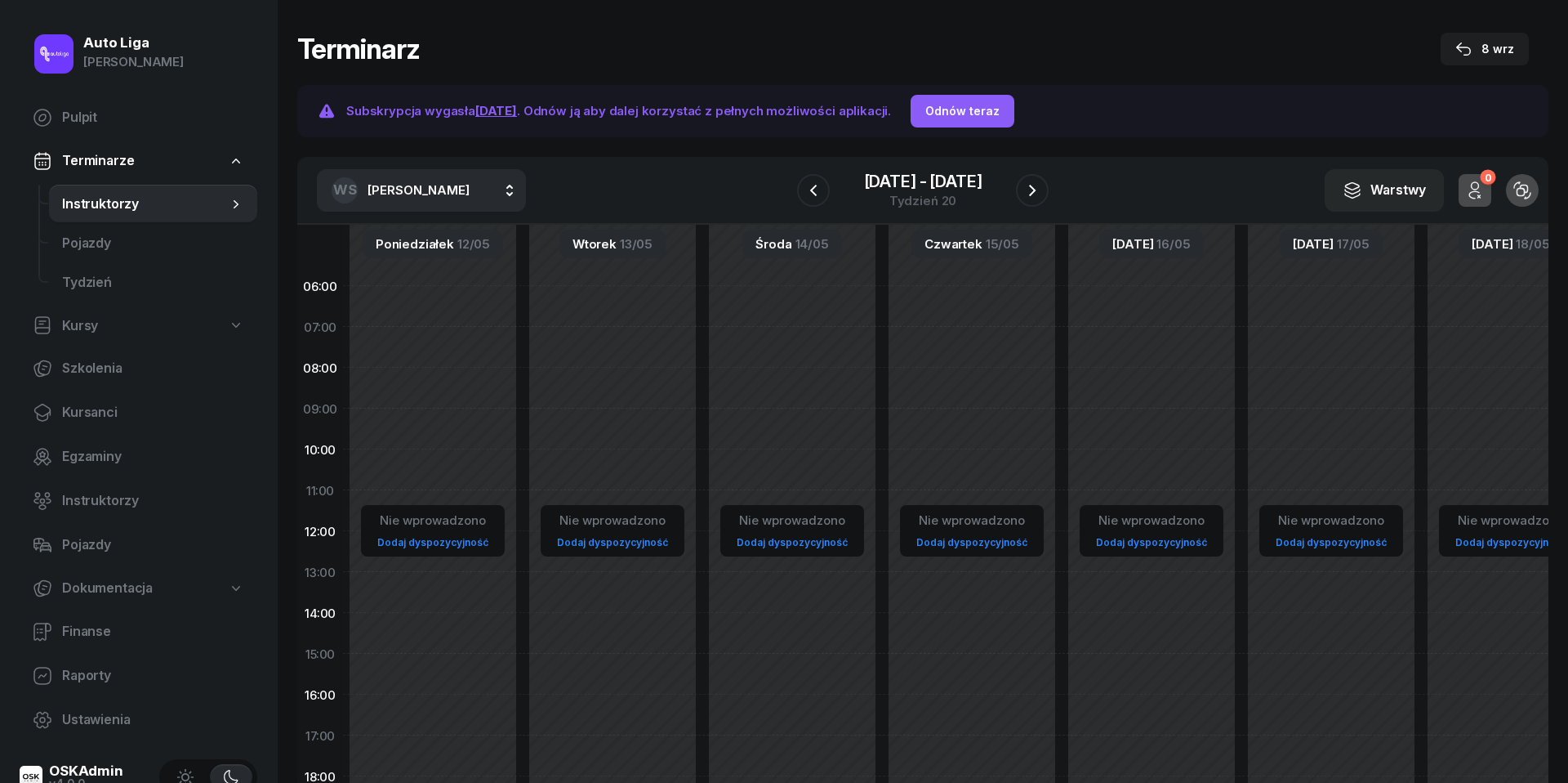
click at [470, 197] on span "[PERSON_NAME]" at bounding box center [418, 191] width 102 height 21
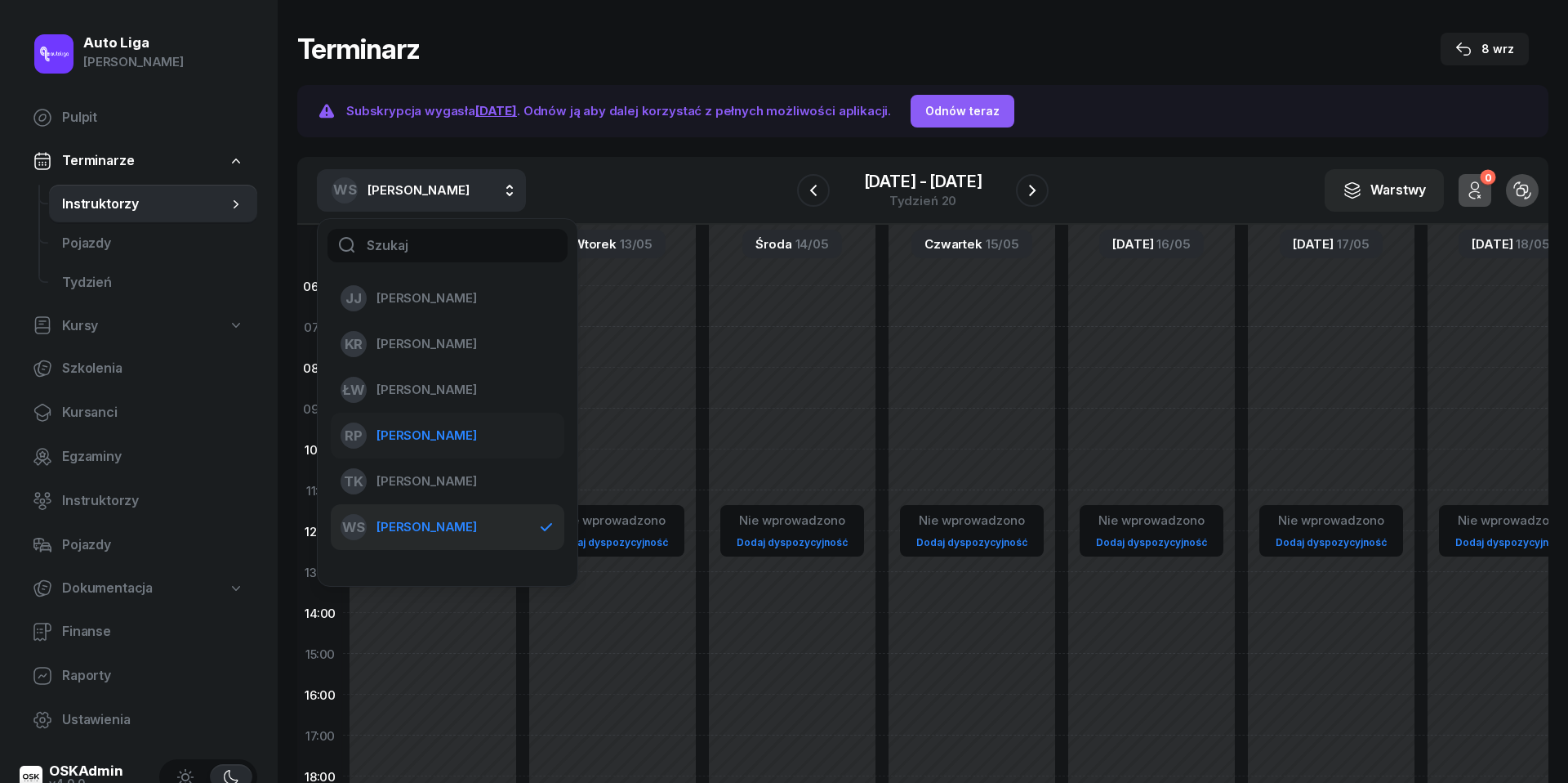
click at [426, 438] on span "[PERSON_NAME]" at bounding box center [426, 436] width 100 height 21
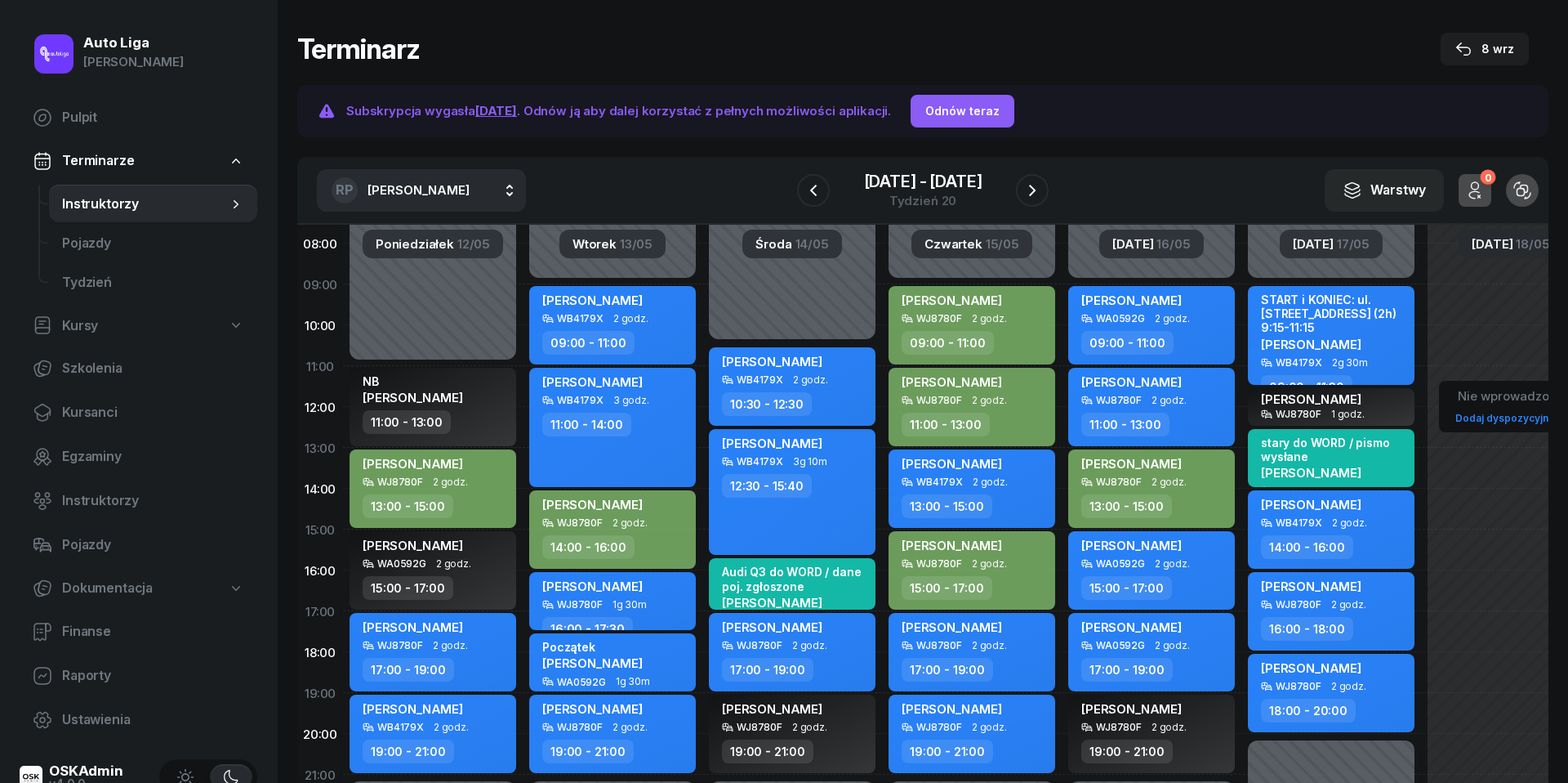
scroll to position [125, 3]
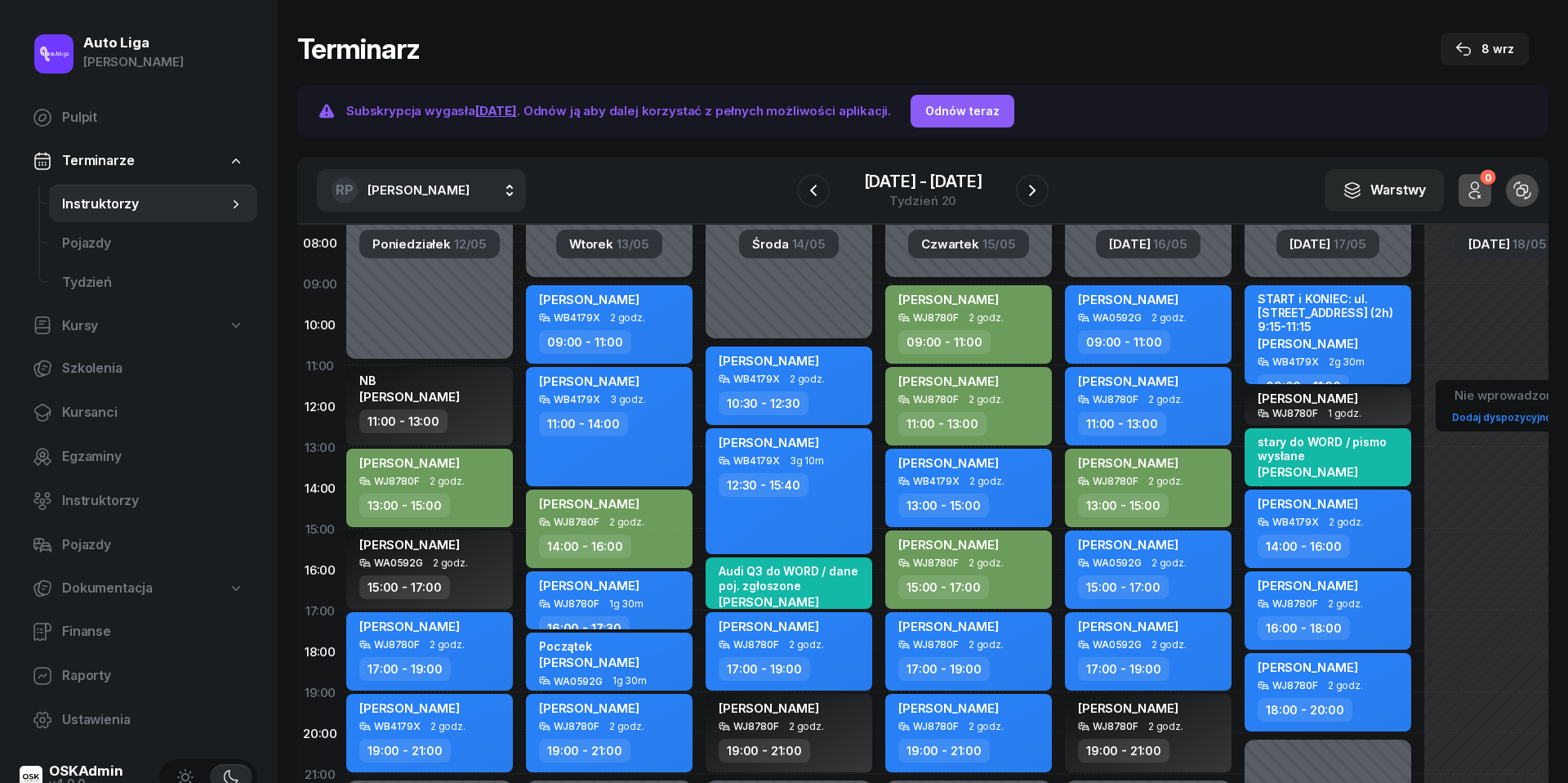
click at [1164, 561] on span "2 godz." at bounding box center [1169, 563] width 35 height 11
select select "15"
select select "17"
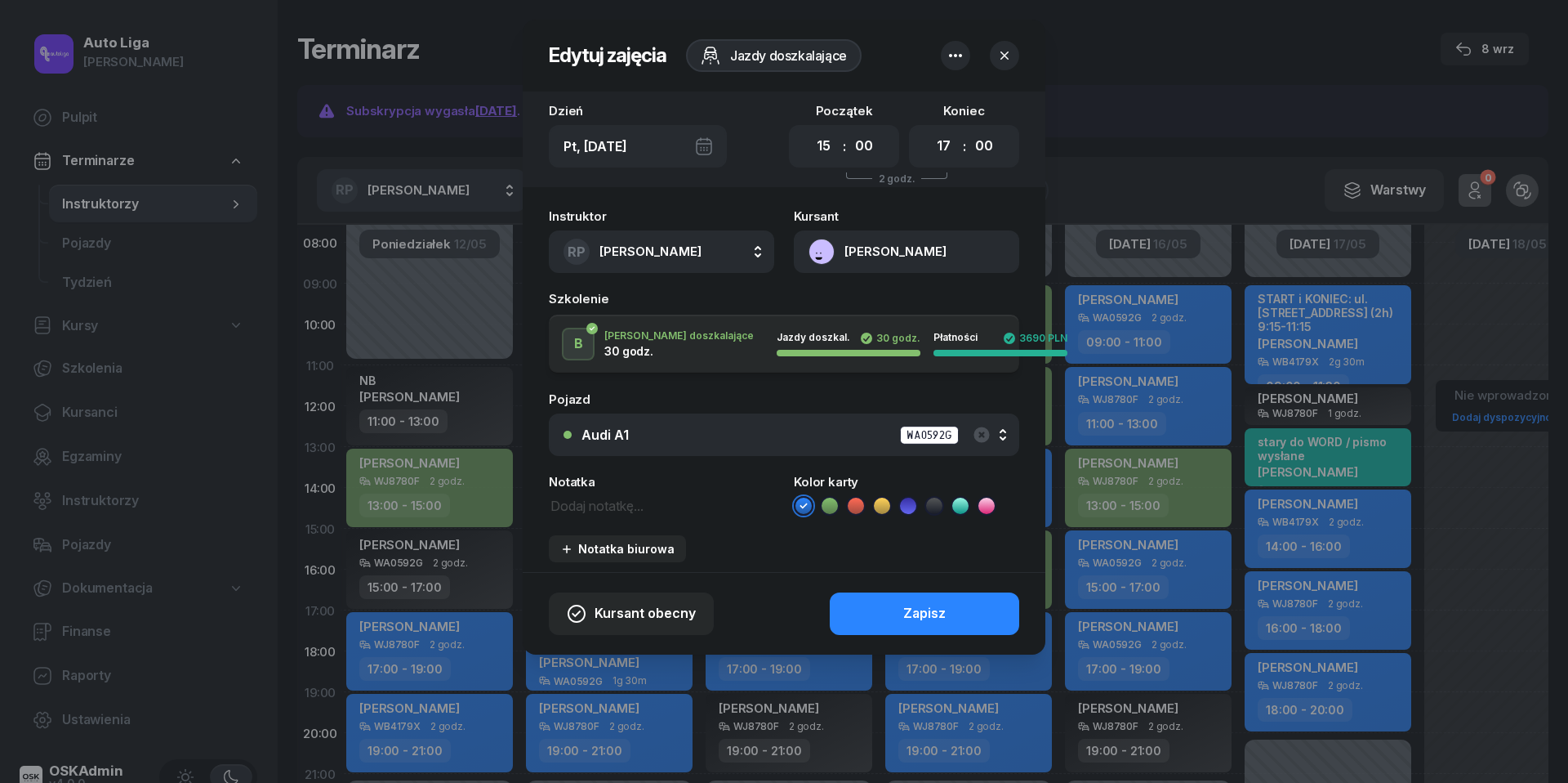
click at [1003, 49] on icon "button" at bounding box center [1004, 55] width 16 height 16
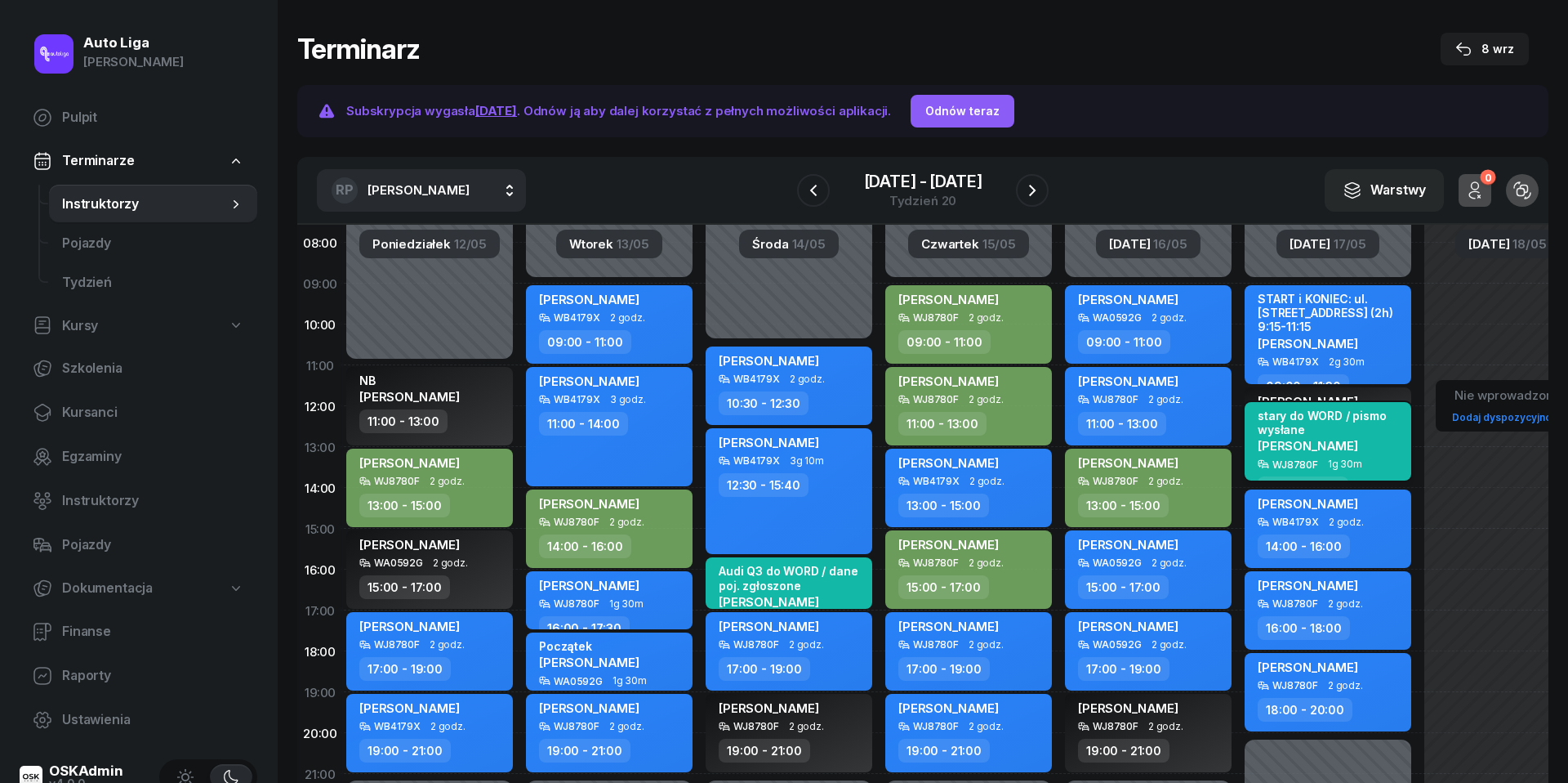
click at [1321, 453] on div "stary do WORD / pismo wysłane [PERSON_NAME]" at bounding box center [1330, 433] width 144 height 50
select select "12"
select select "30"
select select "14"
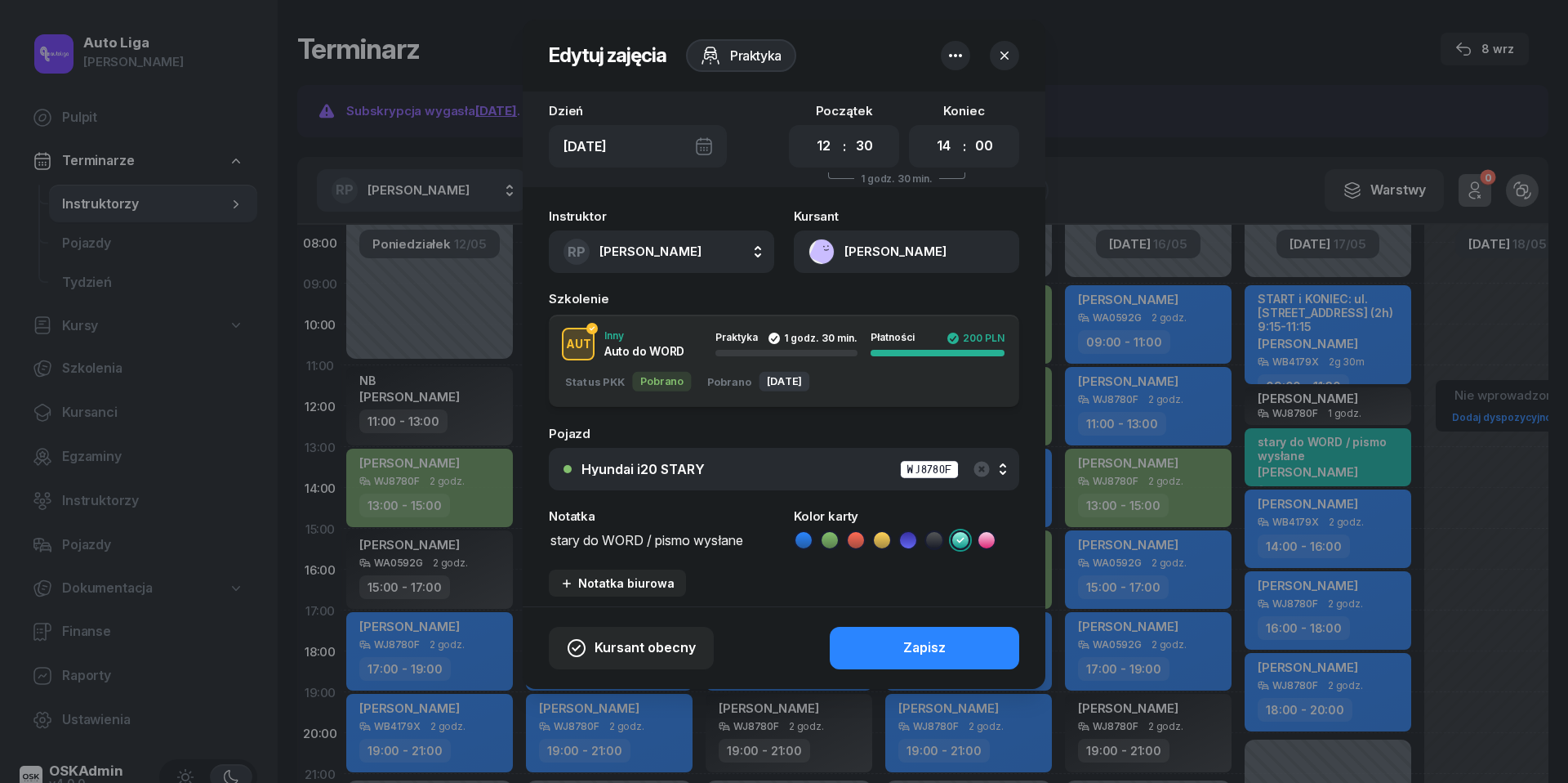
click at [1000, 57] on icon "button" at bounding box center [1004, 55] width 16 height 16
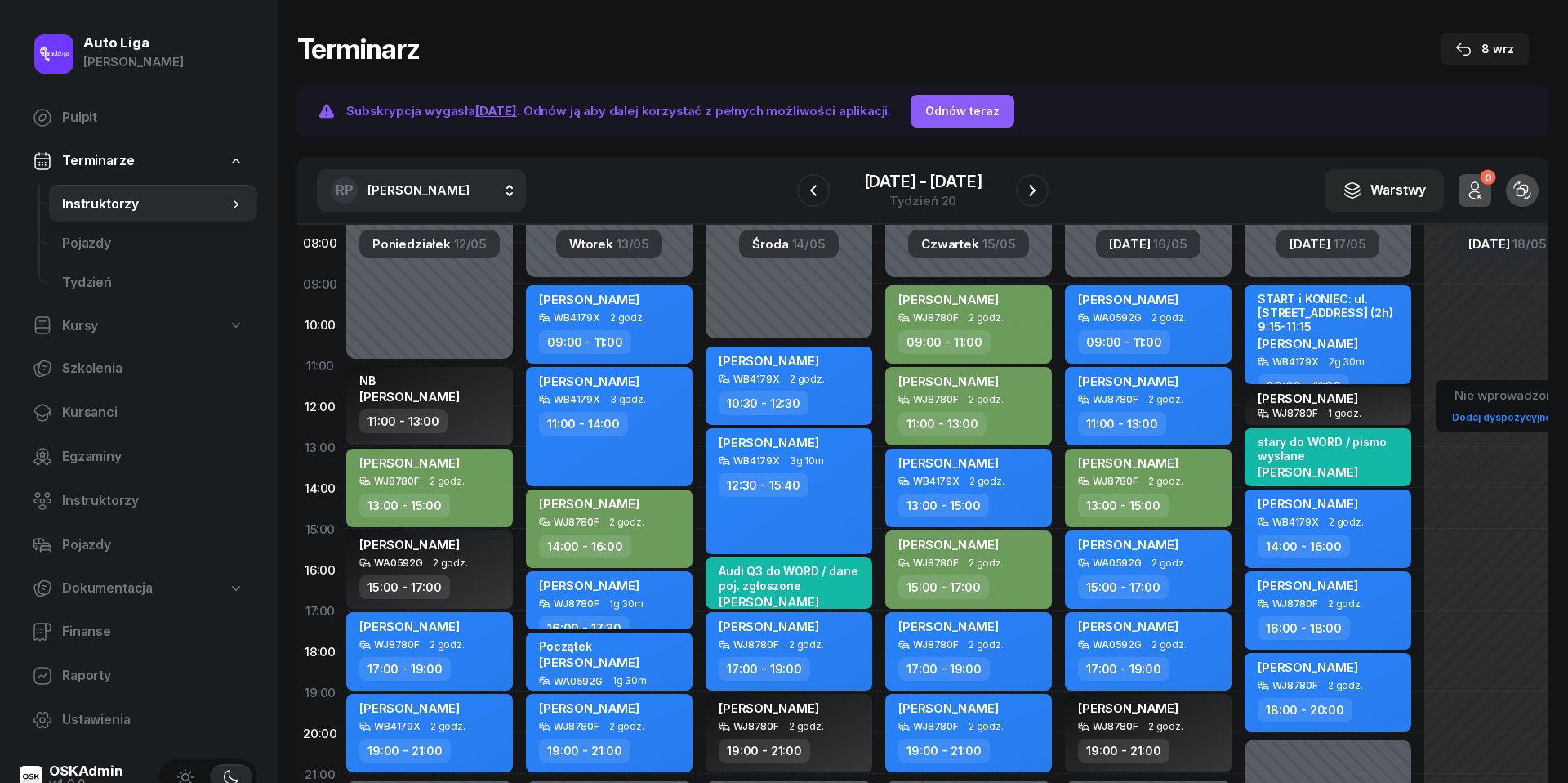
click at [417, 405] on div "NB [PERSON_NAME]" at bounding box center [409, 392] width 100 height 36
select select "11"
select select "13"
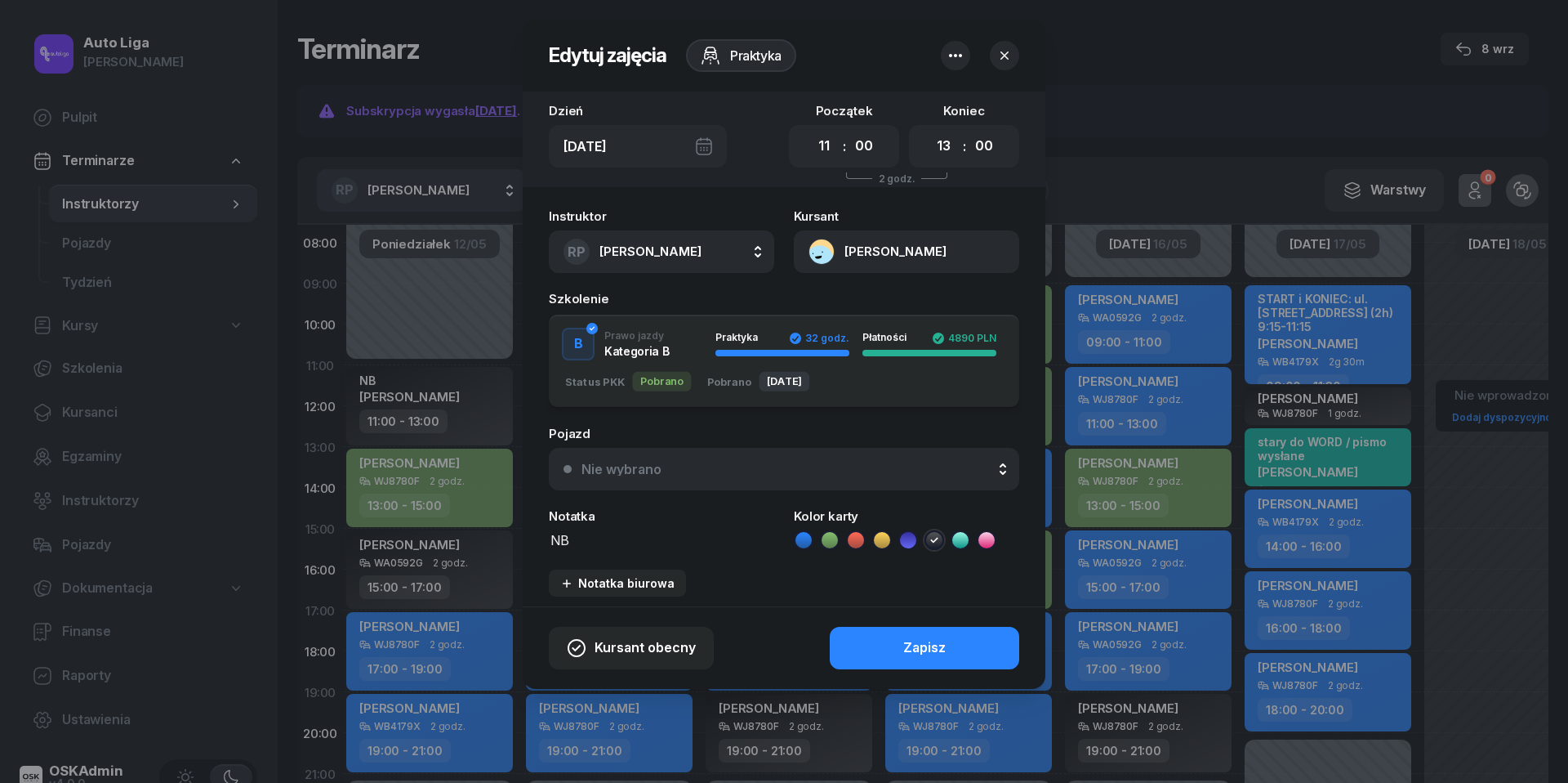
click at [1012, 57] on icon "button" at bounding box center [1004, 55] width 16 height 16
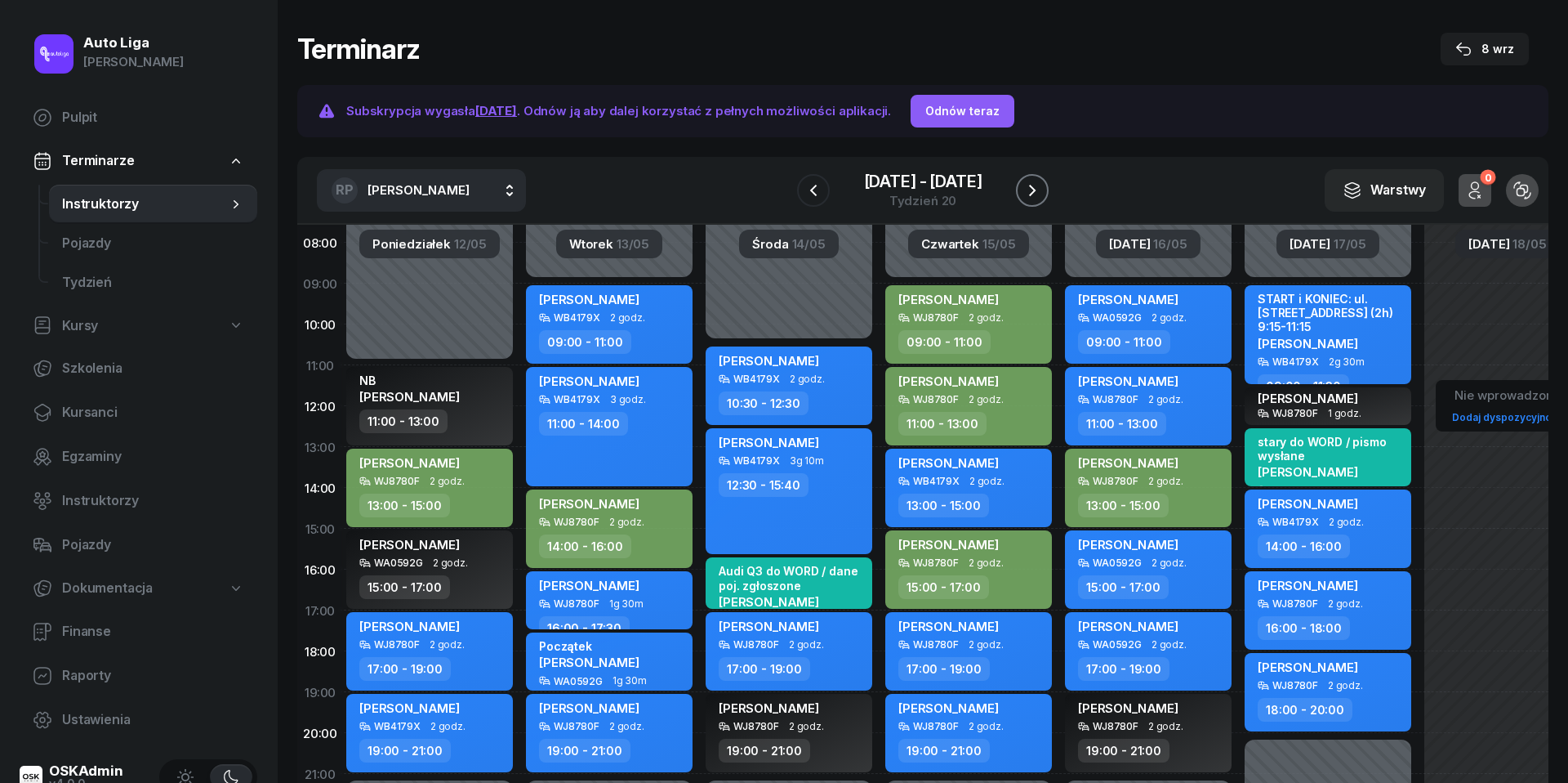
click at [1036, 197] on icon "button" at bounding box center [1032, 190] width 20 height 20
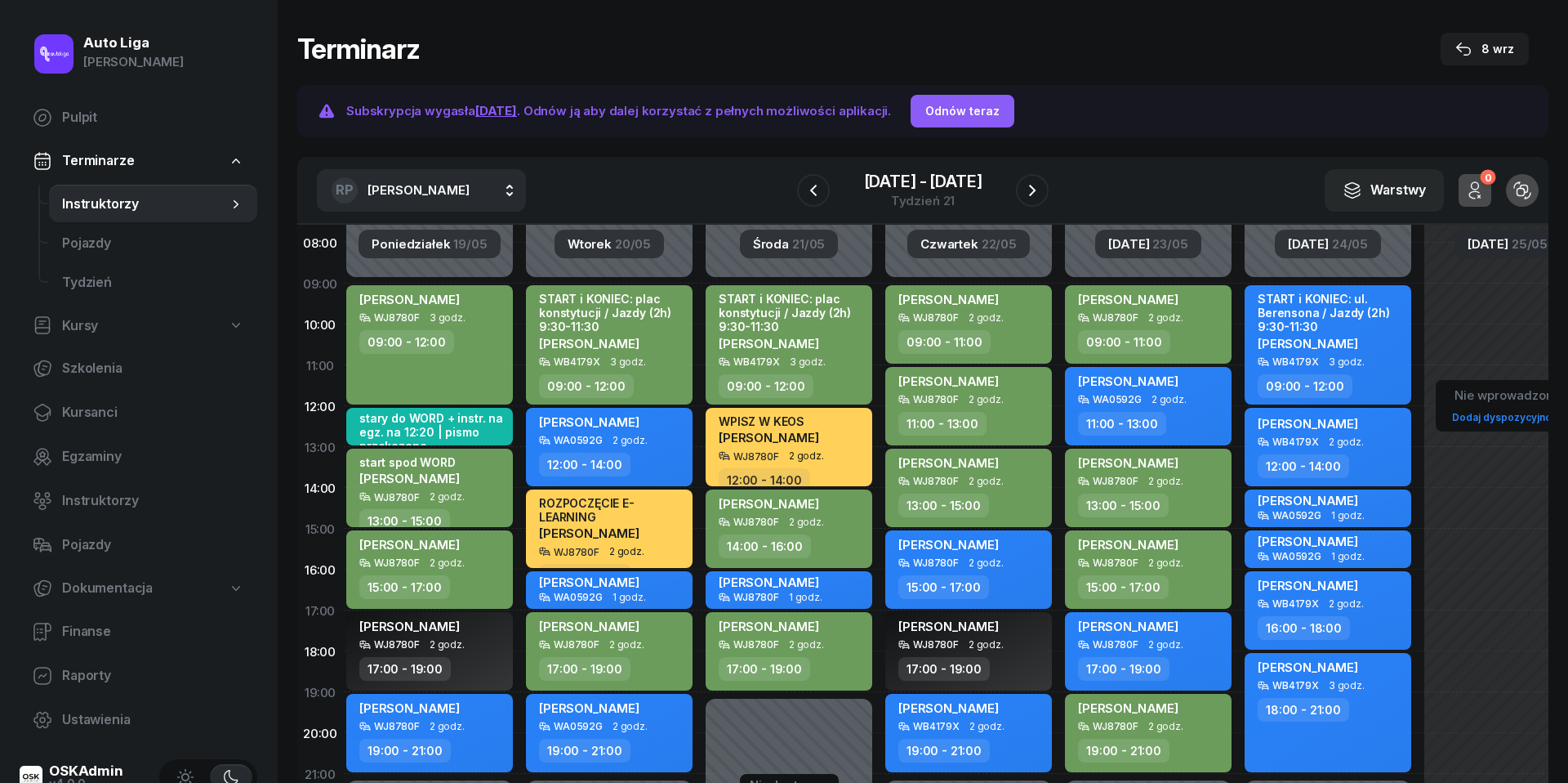
click at [89, 330] on span "Kursy" at bounding box center [80, 326] width 36 height 21
select select
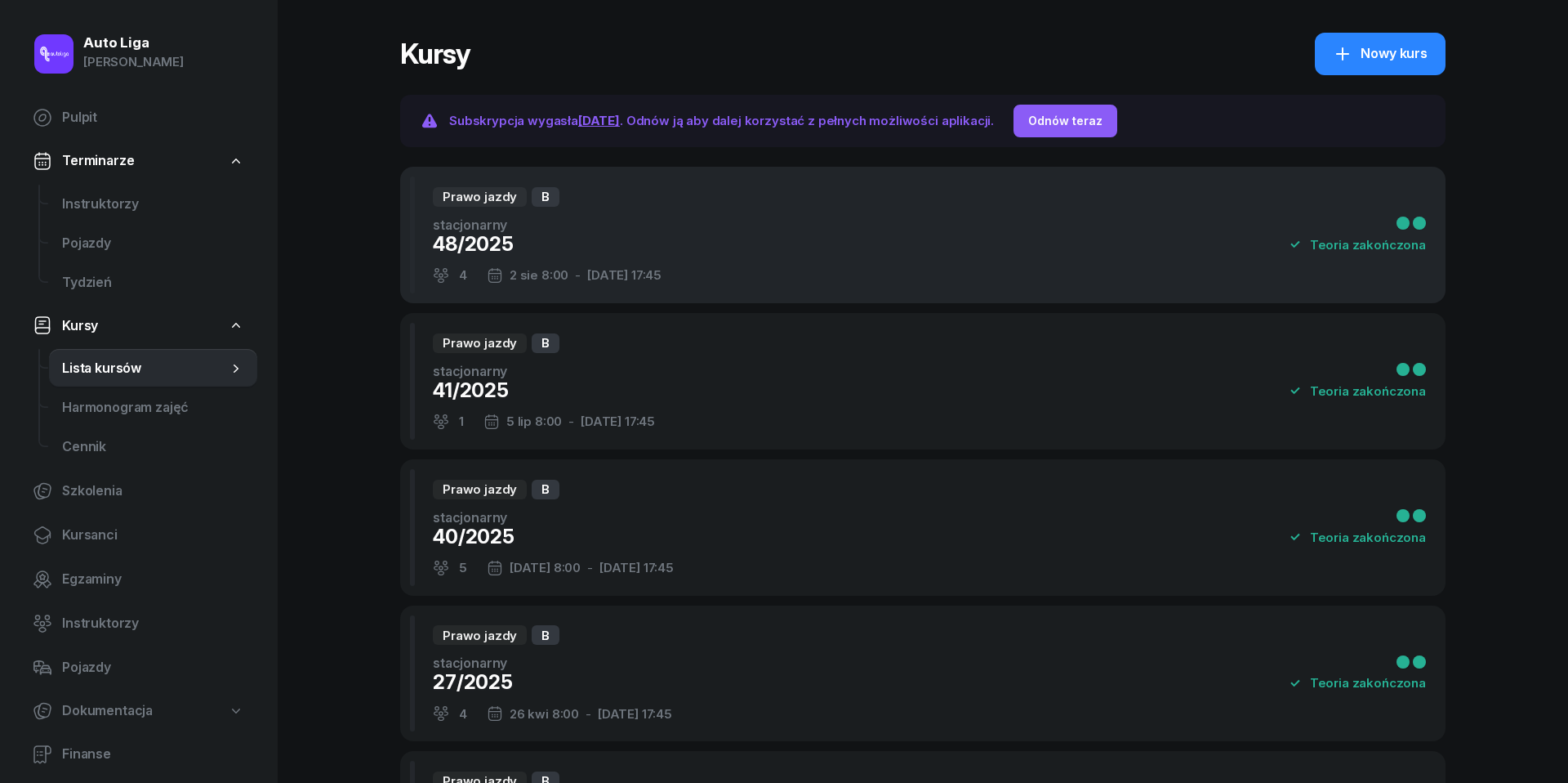
click at [494, 215] on div "stacjonarny" at bounding box center [547, 224] width 229 height 20
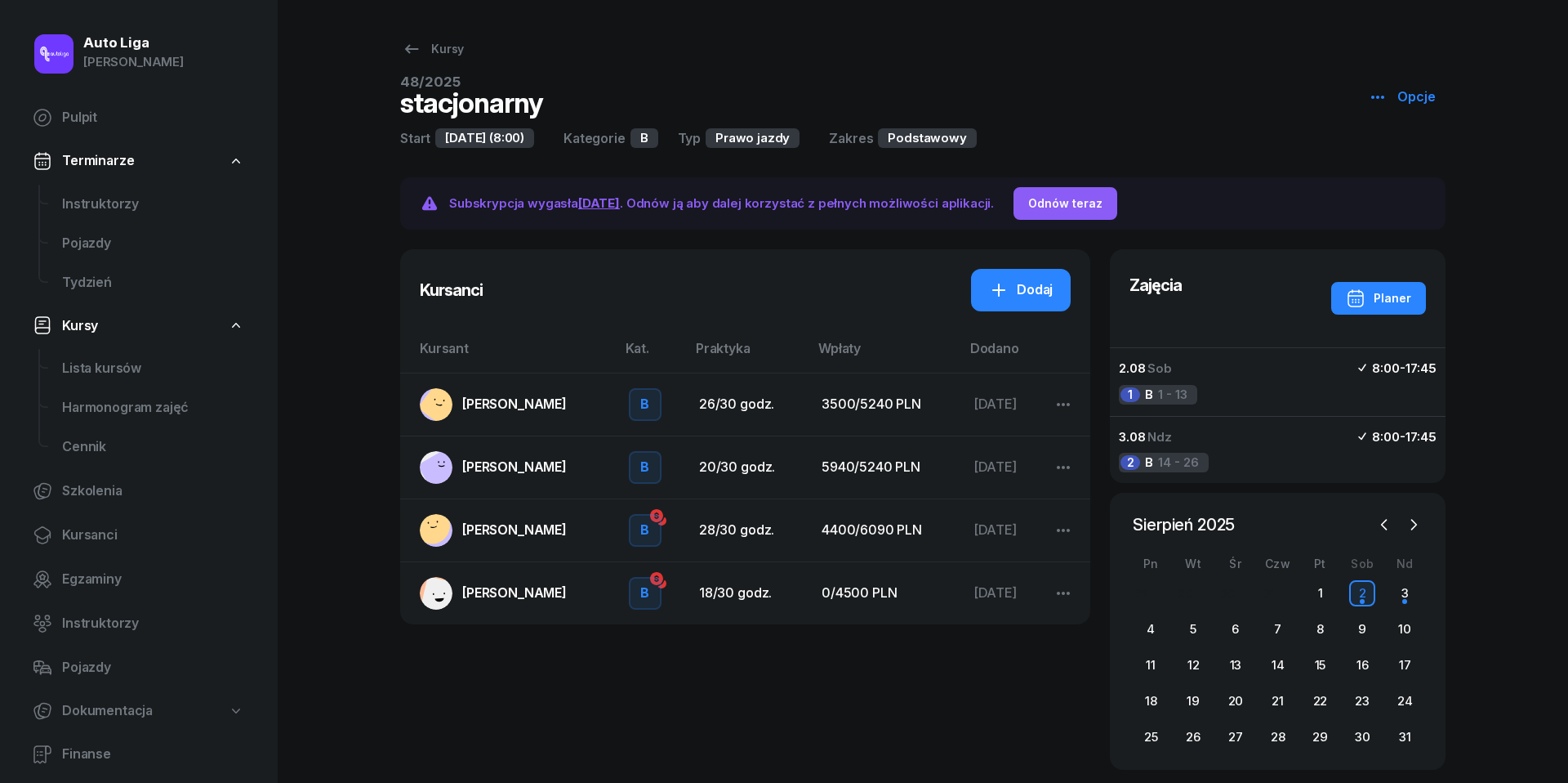
click at [75, 320] on span "Kursy" at bounding box center [80, 326] width 36 height 21
click at [112, 374] on span "Szkolenia" at bounding box center [153, 368] width 182 height 21
select select "createdAt-desc"
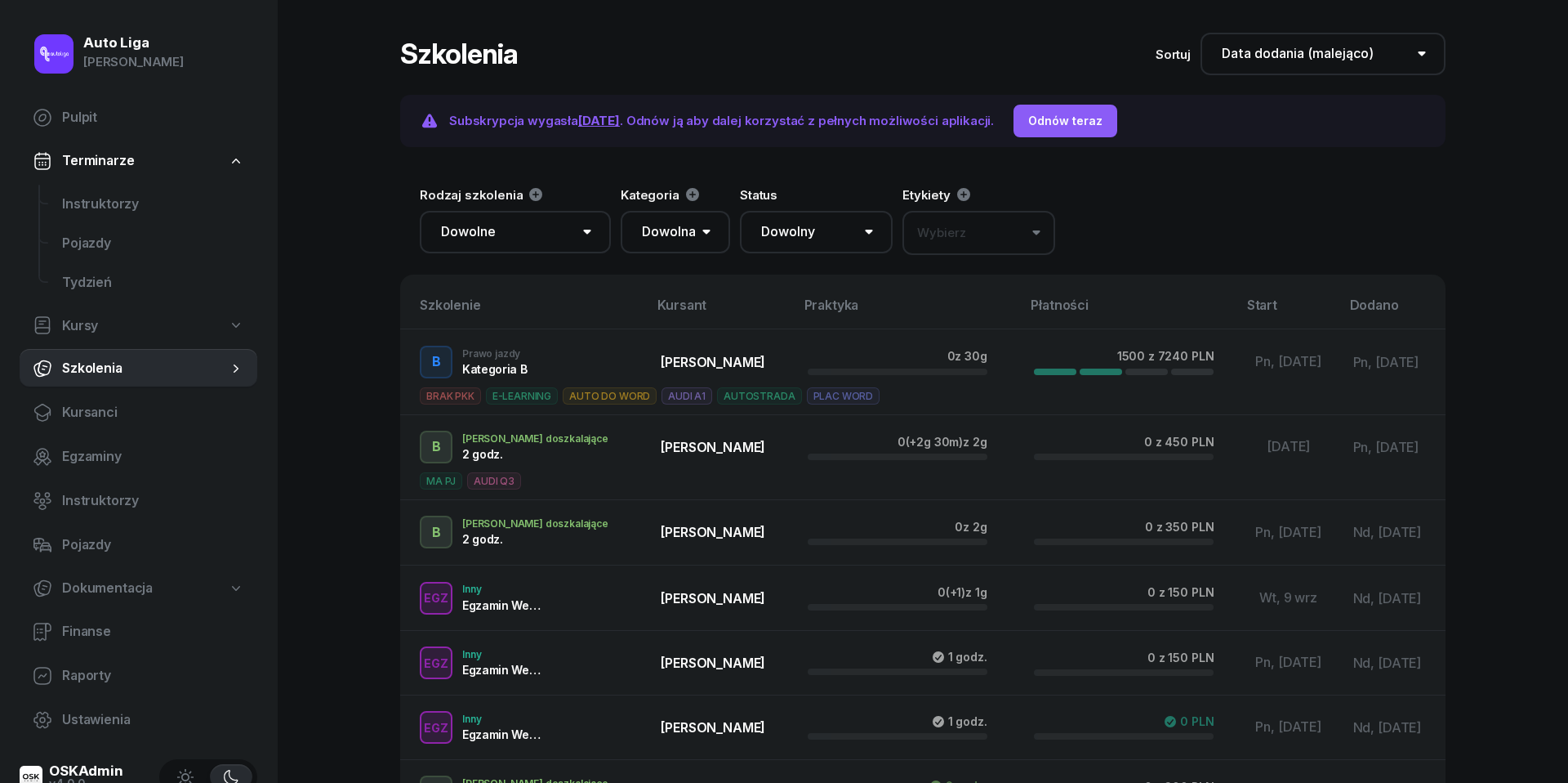
click at [77, 323] on span "Kursy" at bounding box center [80, 326] width 36 height 21
select select
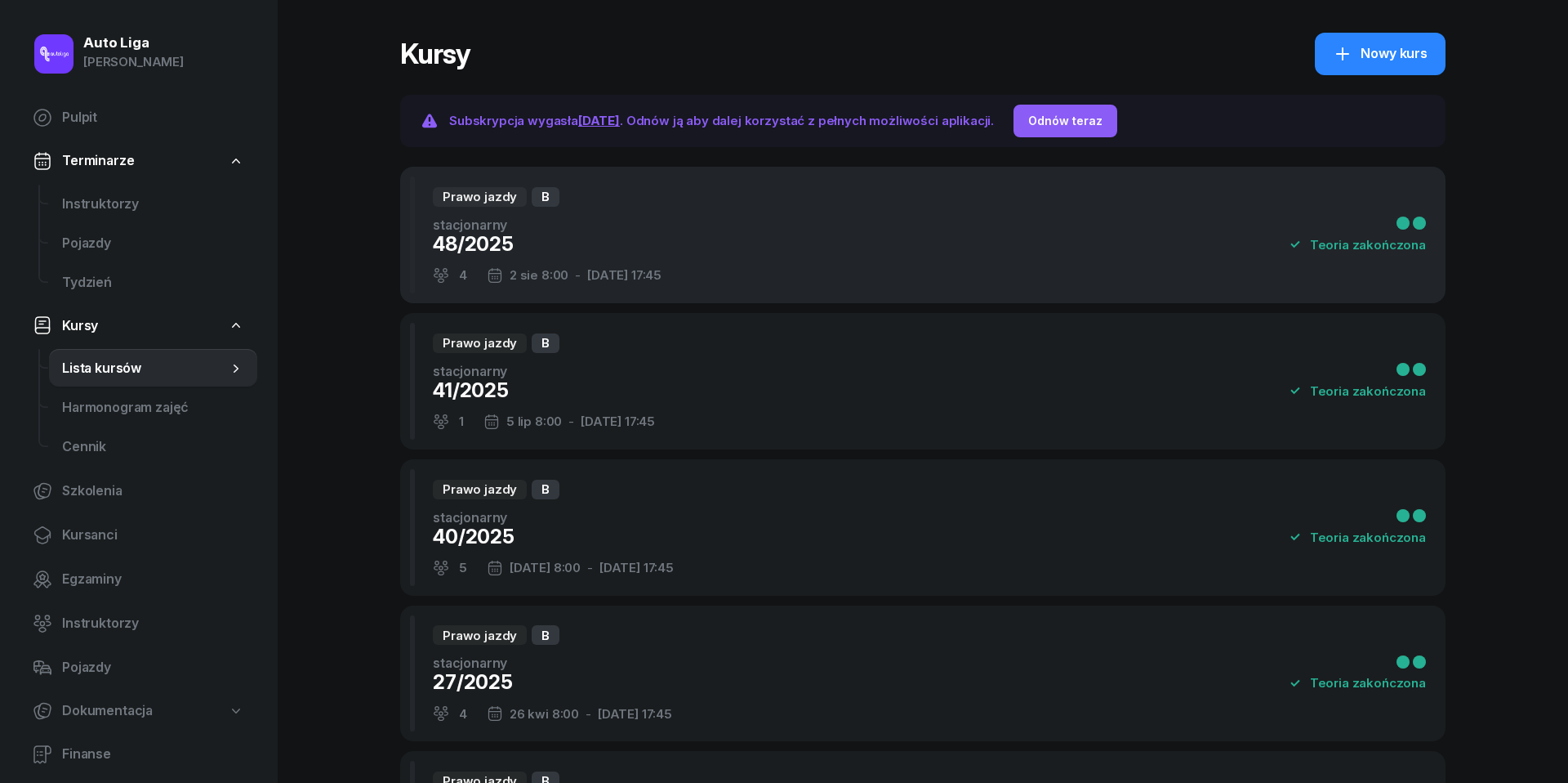
click at [490, 253] on div "48/2025" at bounding box center [547, 243] width 229 height 26
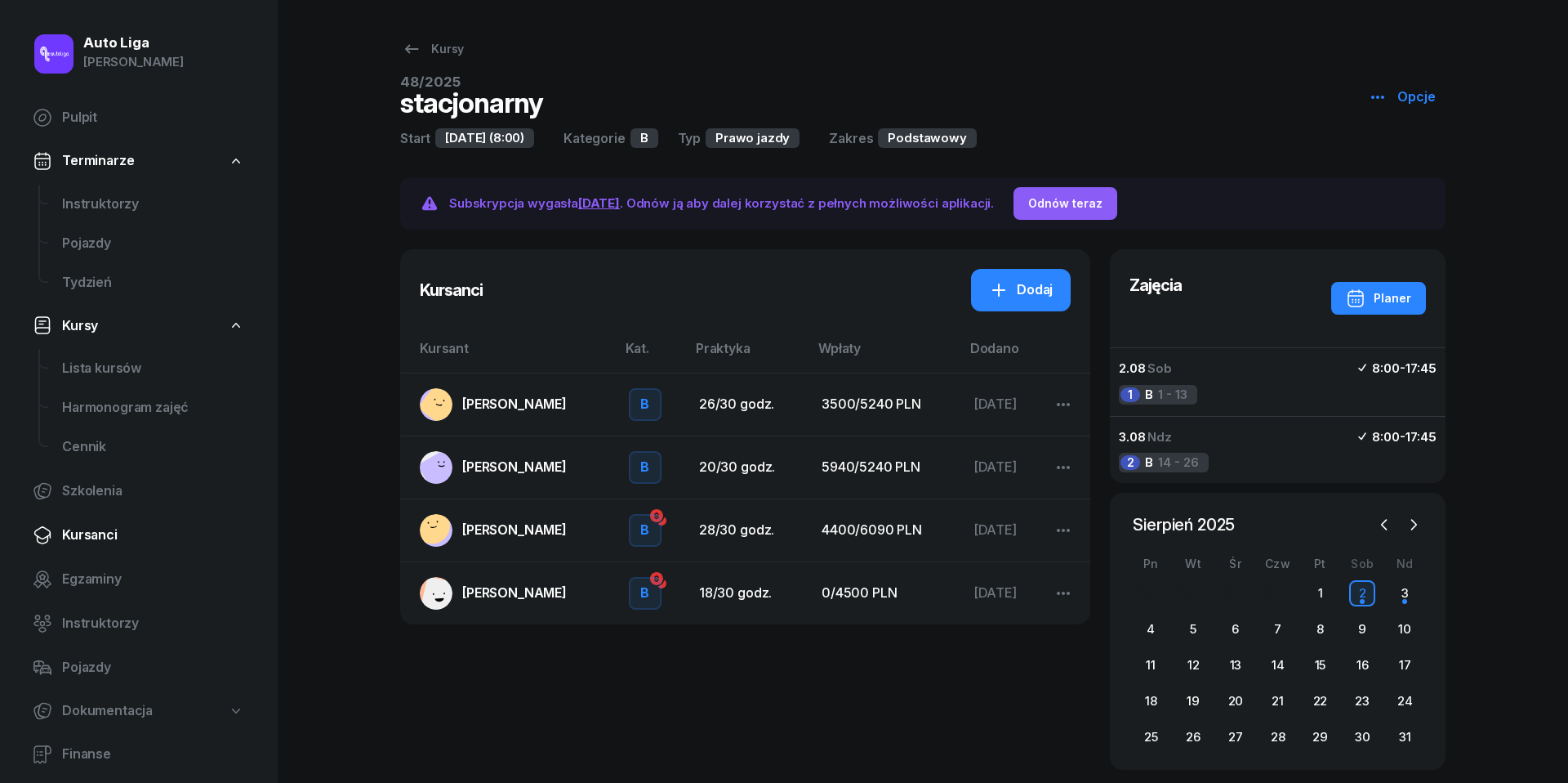
click at [73, 536] on span "Kursanci" at bounding box center [153, 535] width 182 height 21
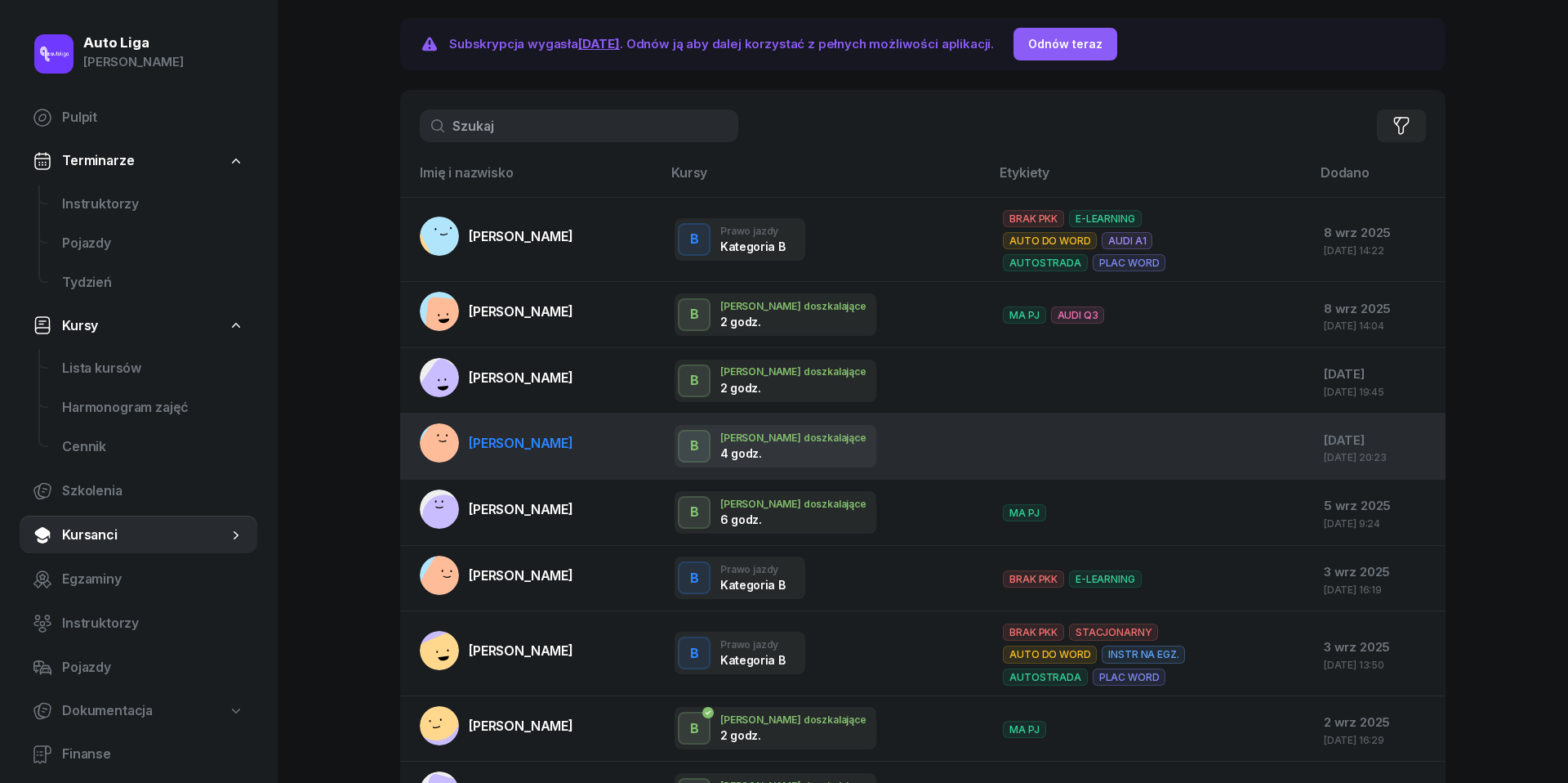
scroll to position [39, 0]
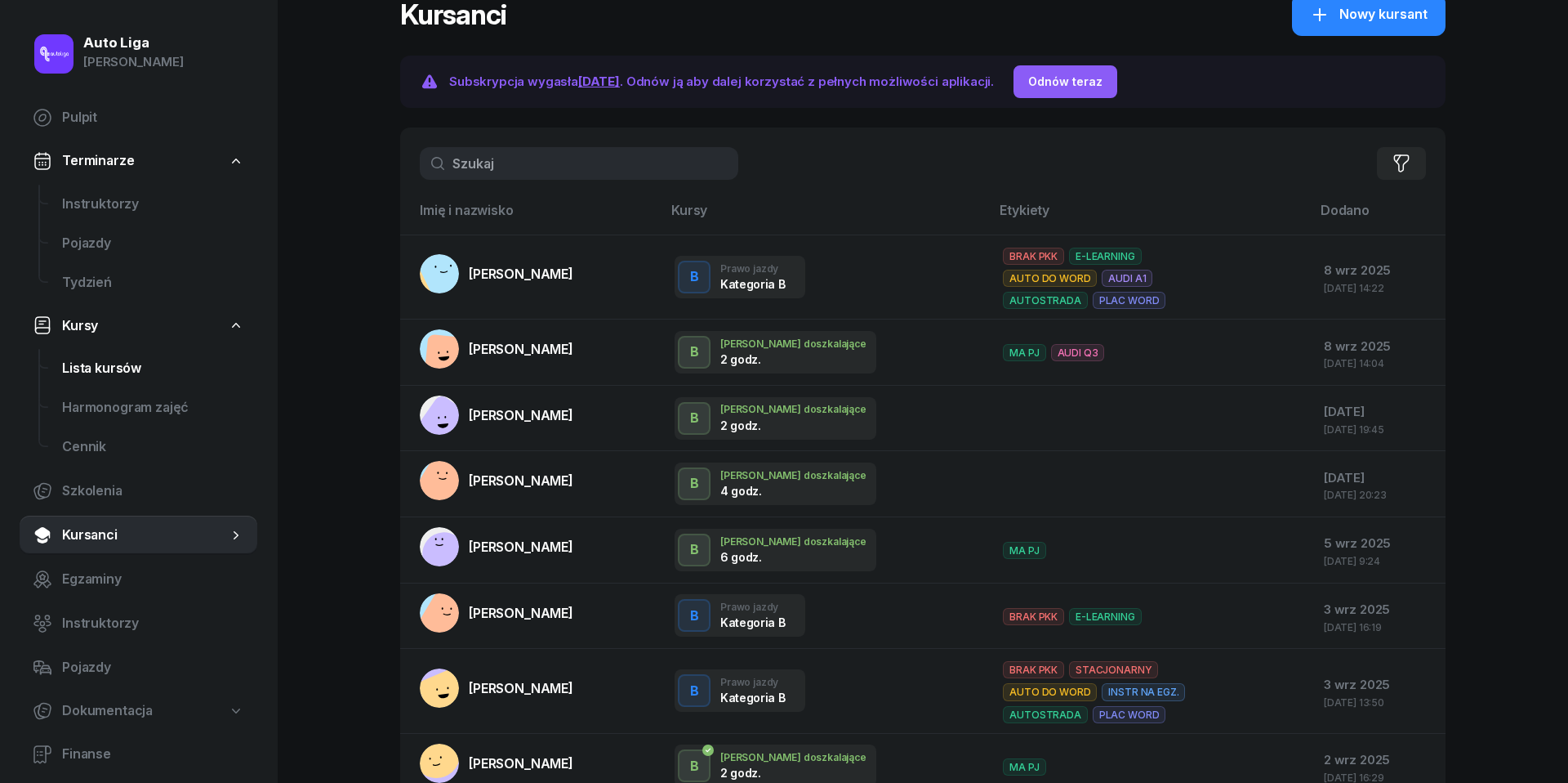
click at [89, 358] on span "Lista kursów" at bounding box center [153, 368] width 182 height 21
select select
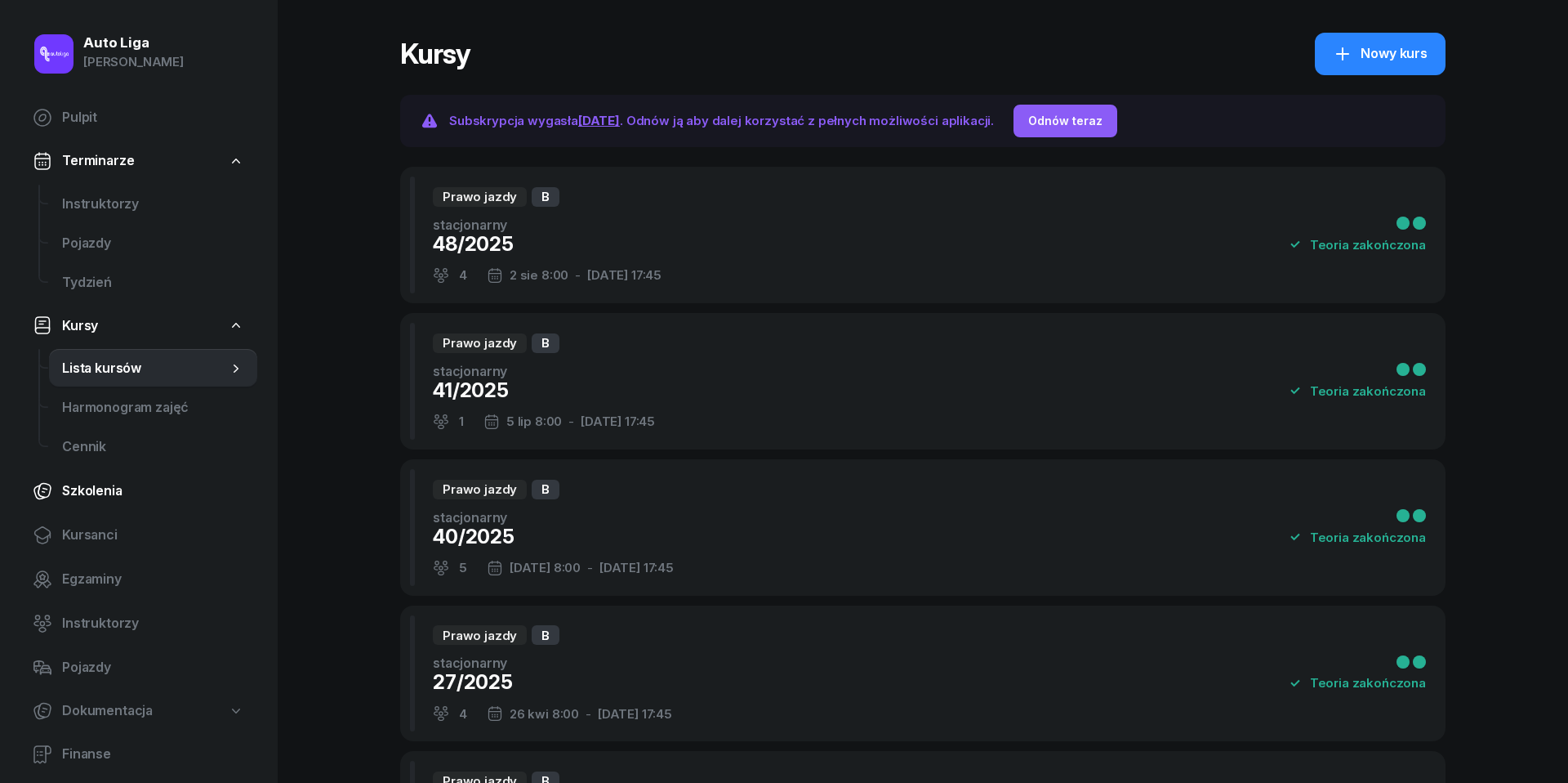
click at [83, 484] on span "Szkolenia" at bounding box center [153, 491] width 182 height 21
select select "createdAt-desc"
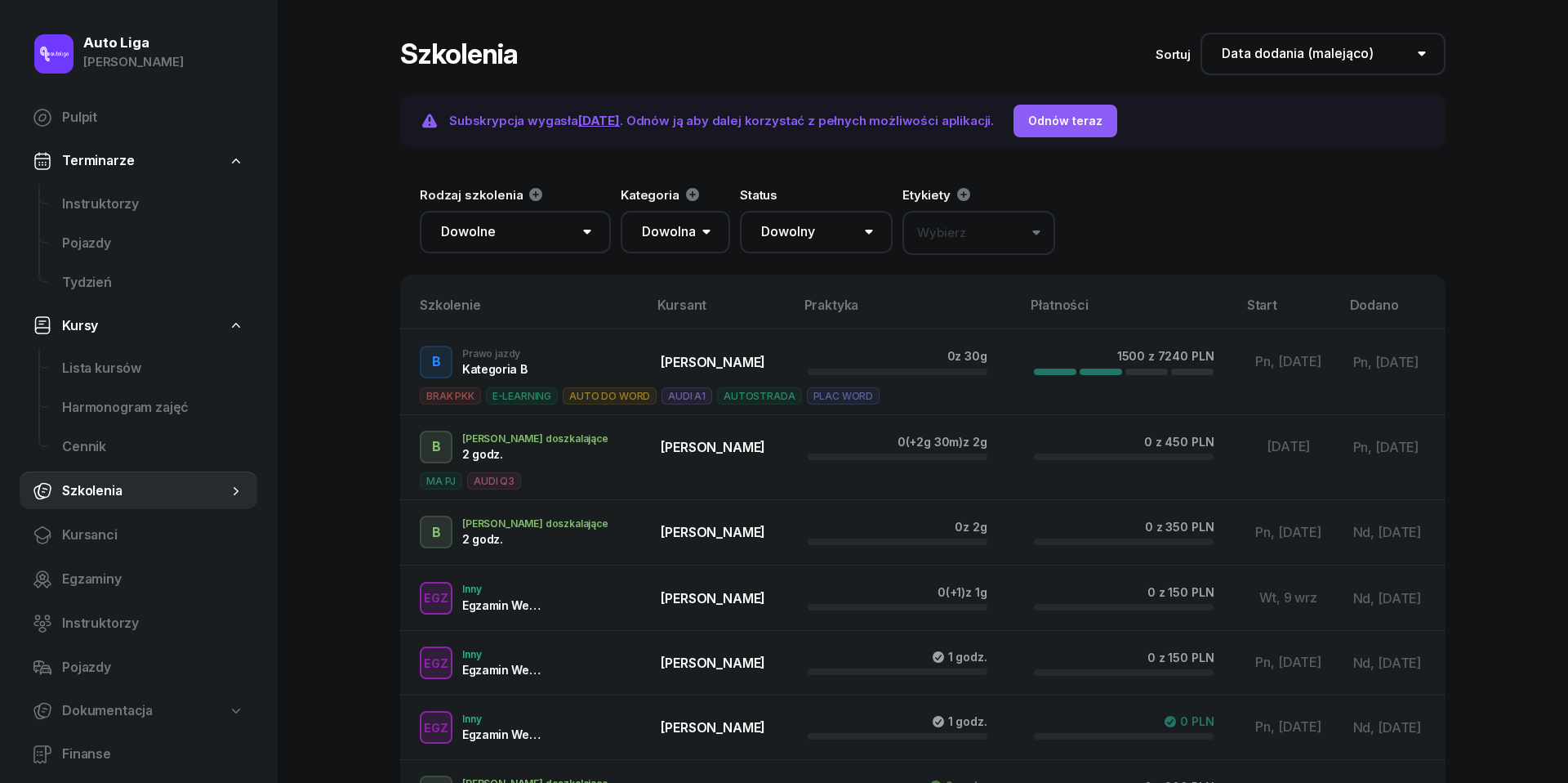
click at [1055, 201] on div "Etykiety Wybierz" at bounding box center [979, 220] width 153 height 69
click at [1049, 216] on button "Wybierz" at bounding box center [979, 233] width 153 height 44
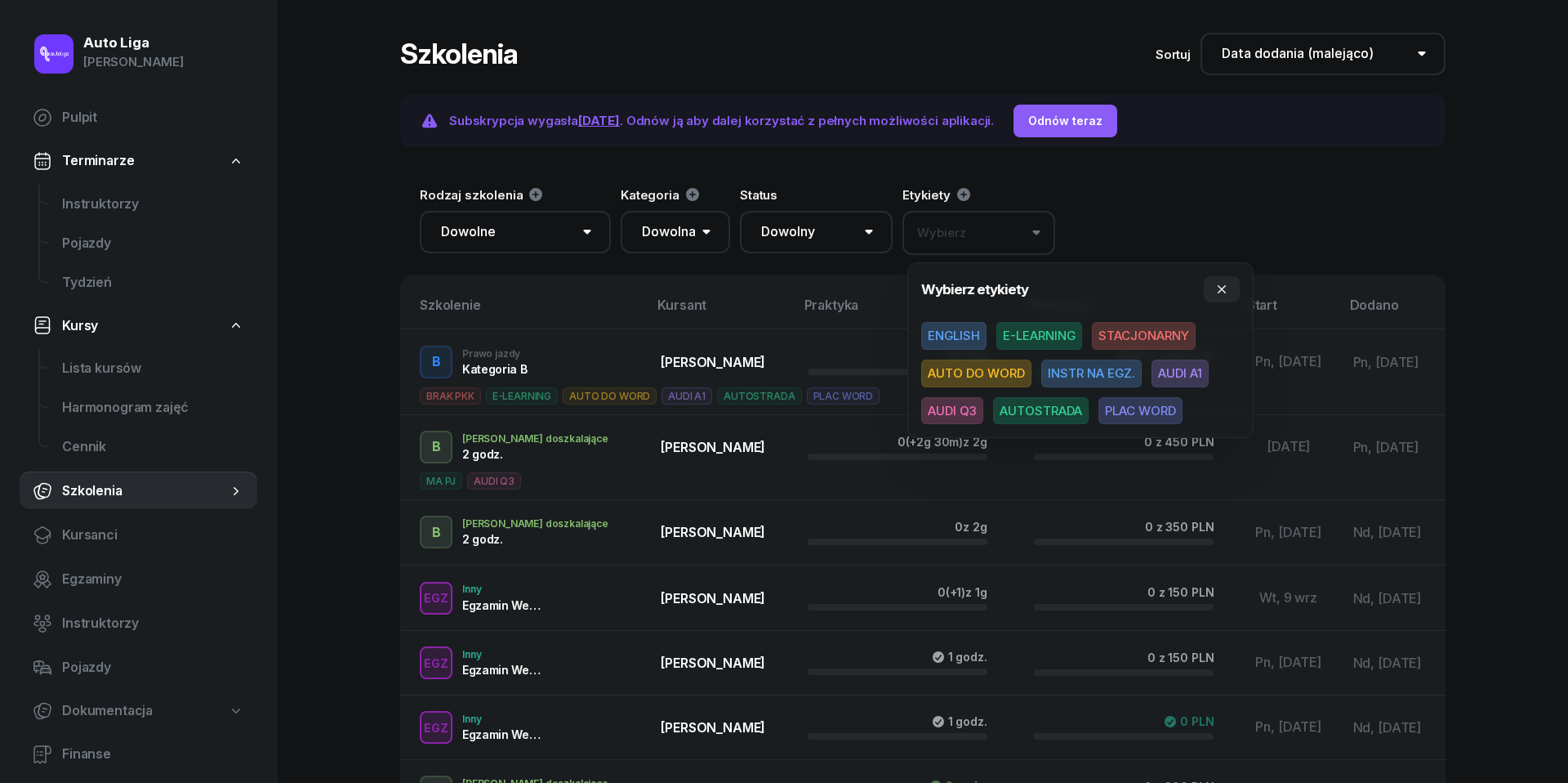
click at [1049, 406] on span "AUTOSTRADA" at bounding box center [1041, 410] width 95 height 28
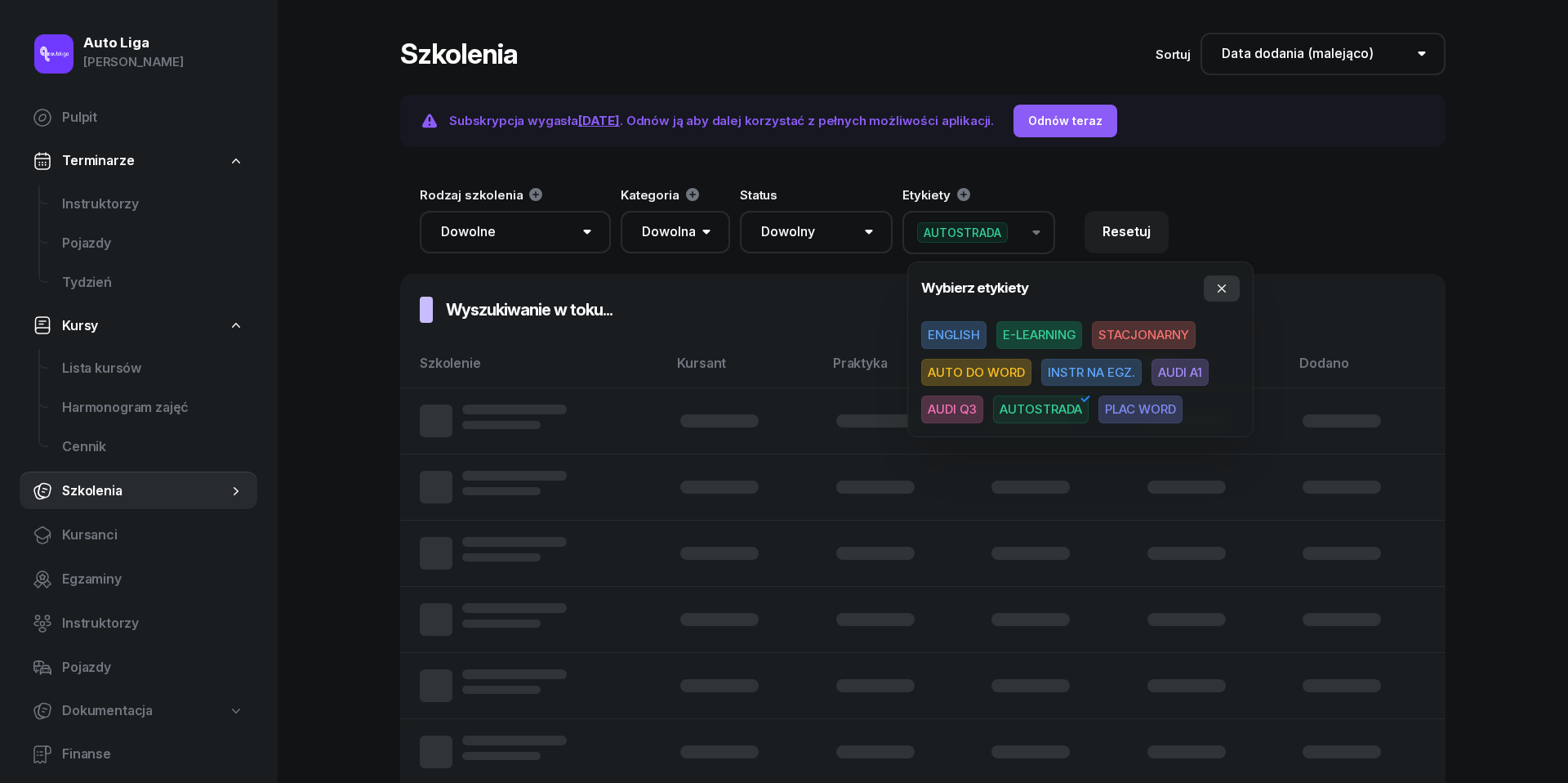
click at [1225, 285] on icon "button" at bounding box center [1222, 288] width 9 height 9
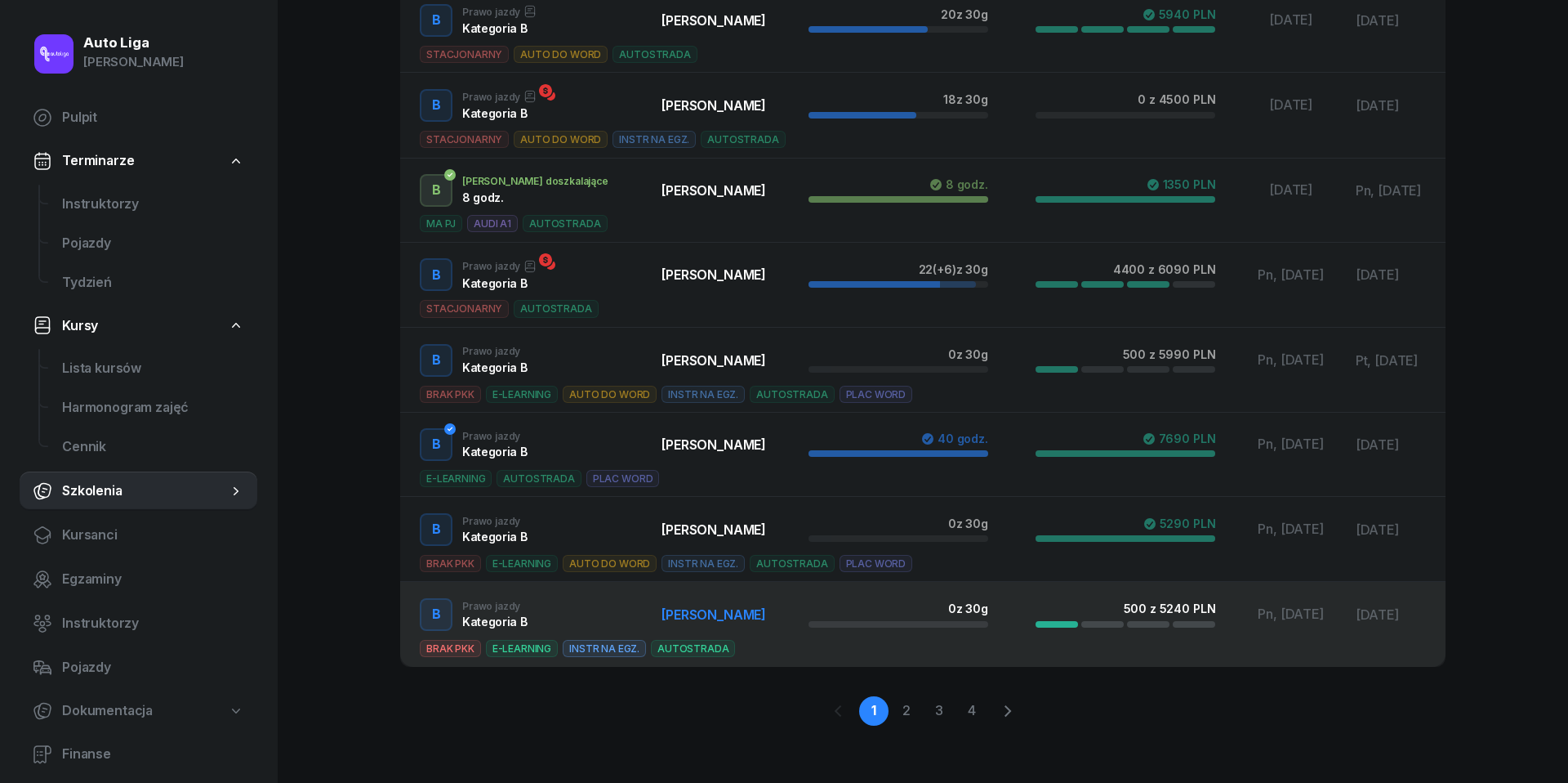
scroll to position [568, 0]
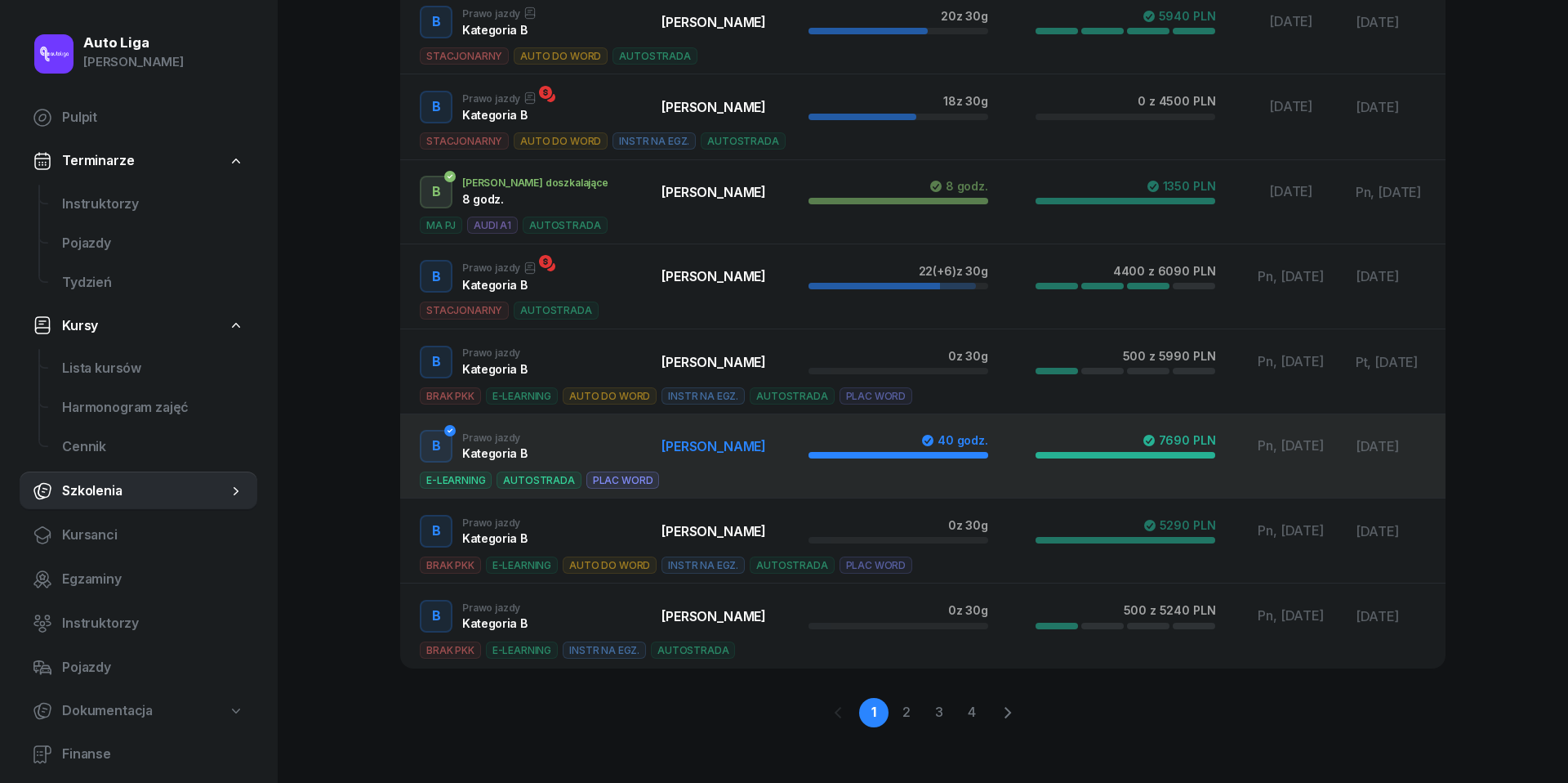
click at [662, 444] on span "[PERSON_NAME]" at bounding box center [714, 445] width 105 height 16
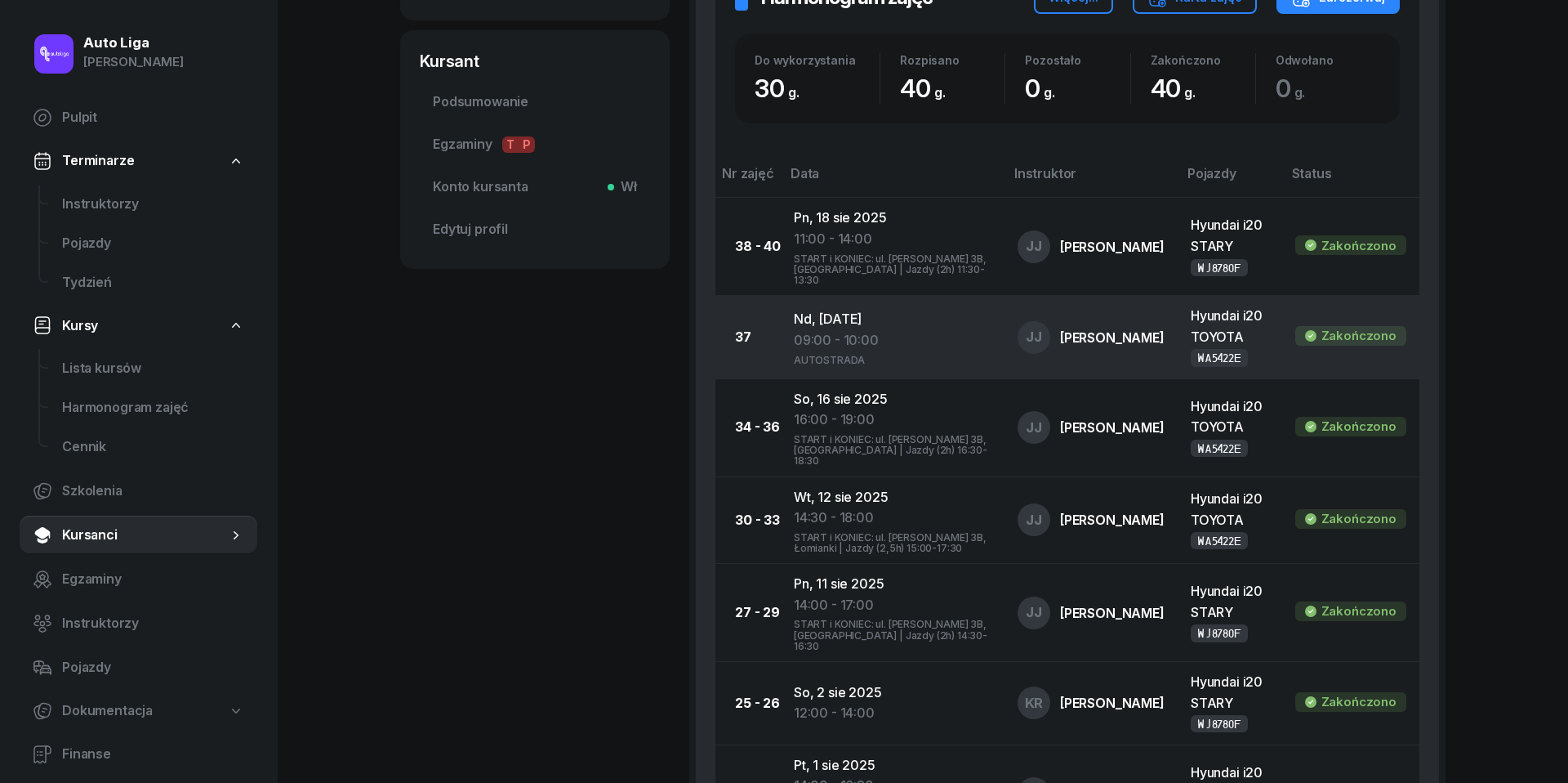
scroll to position [814, 0]
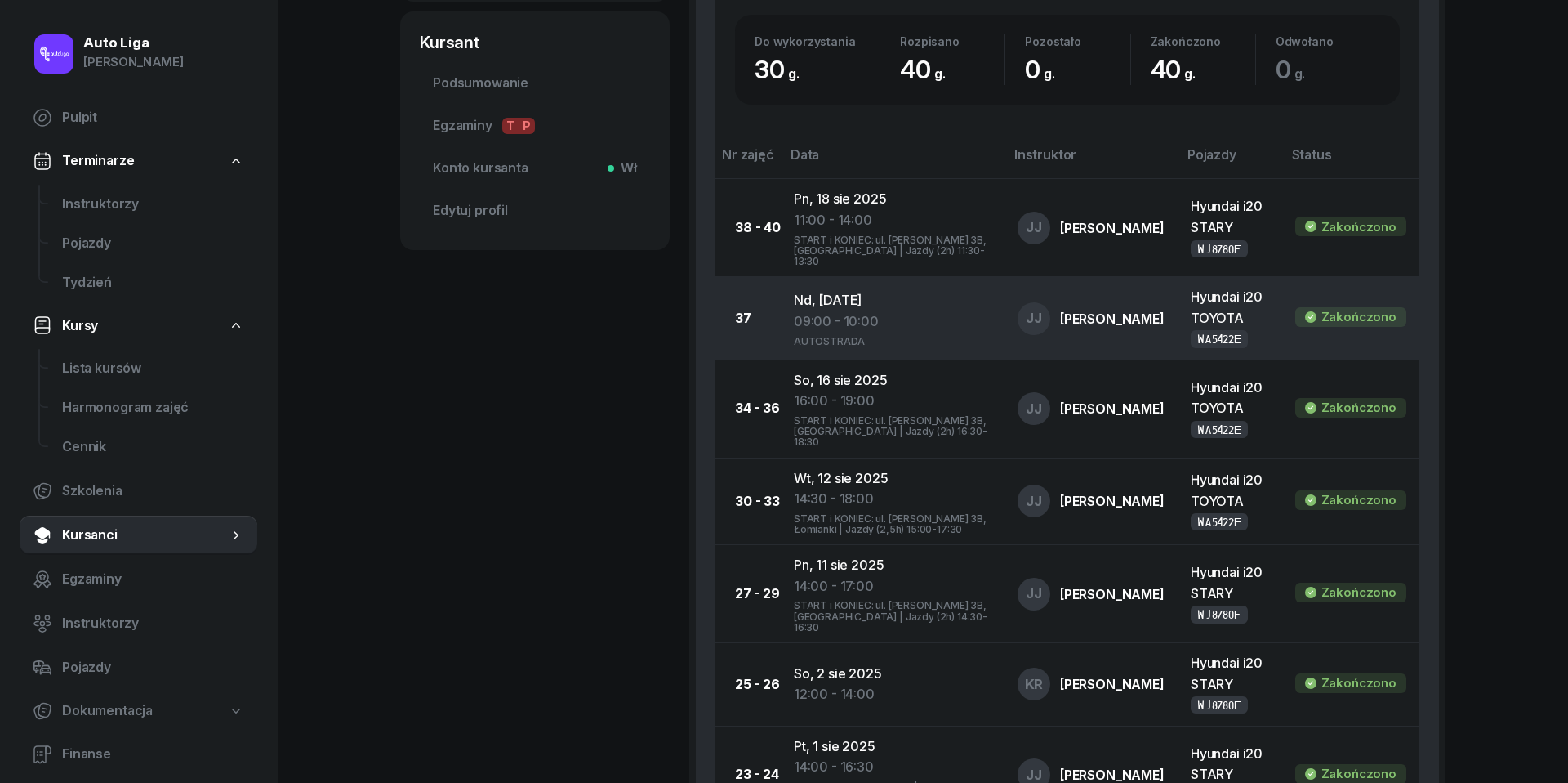
click at [844, 311] on div "09:00 - 10:00" at bounding box center [892, 321] width 197 height 21
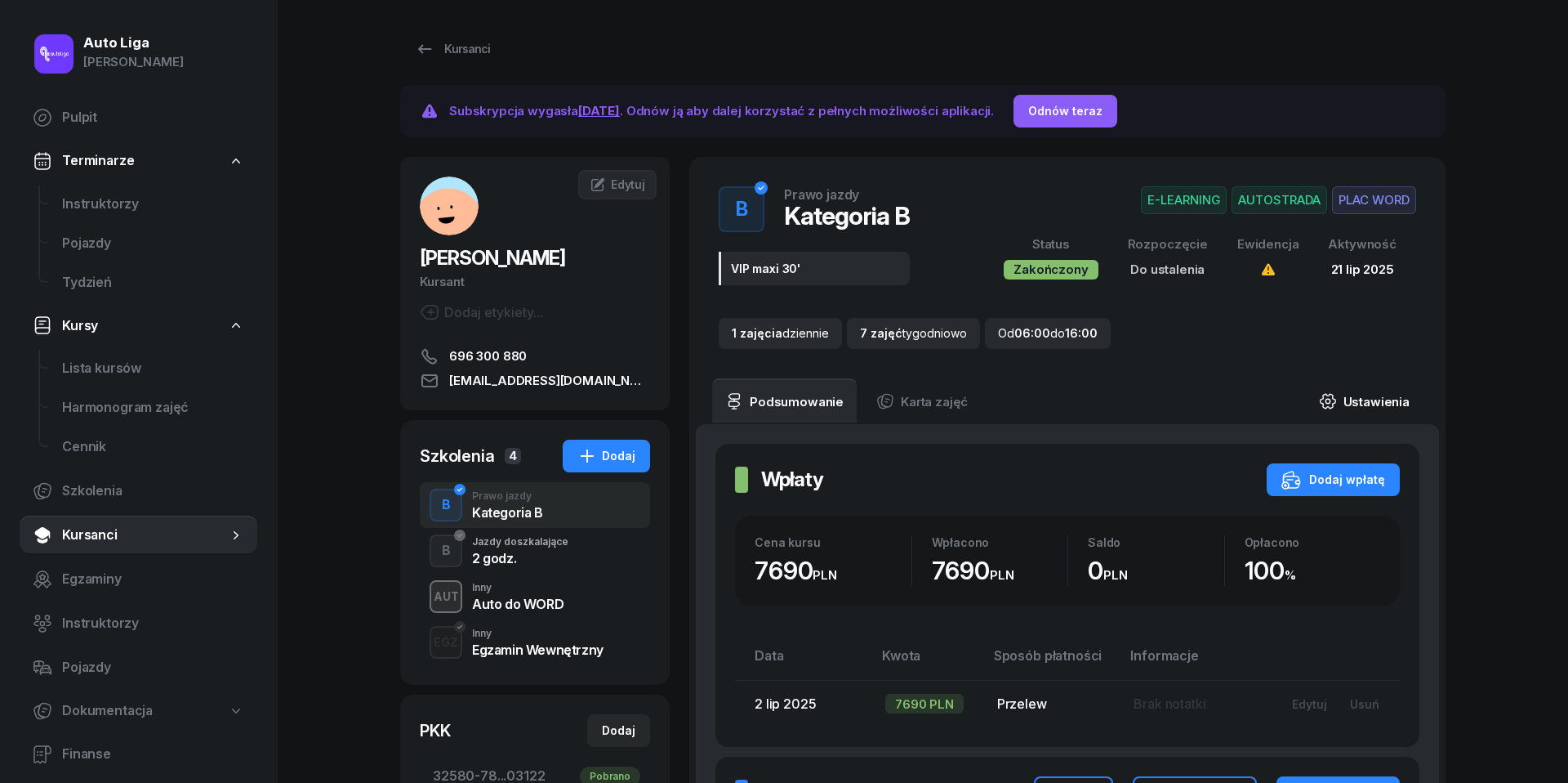
click at [1378, 399] on link "Ustawienia" at bounding box center [1364, 402] width 117 height 46
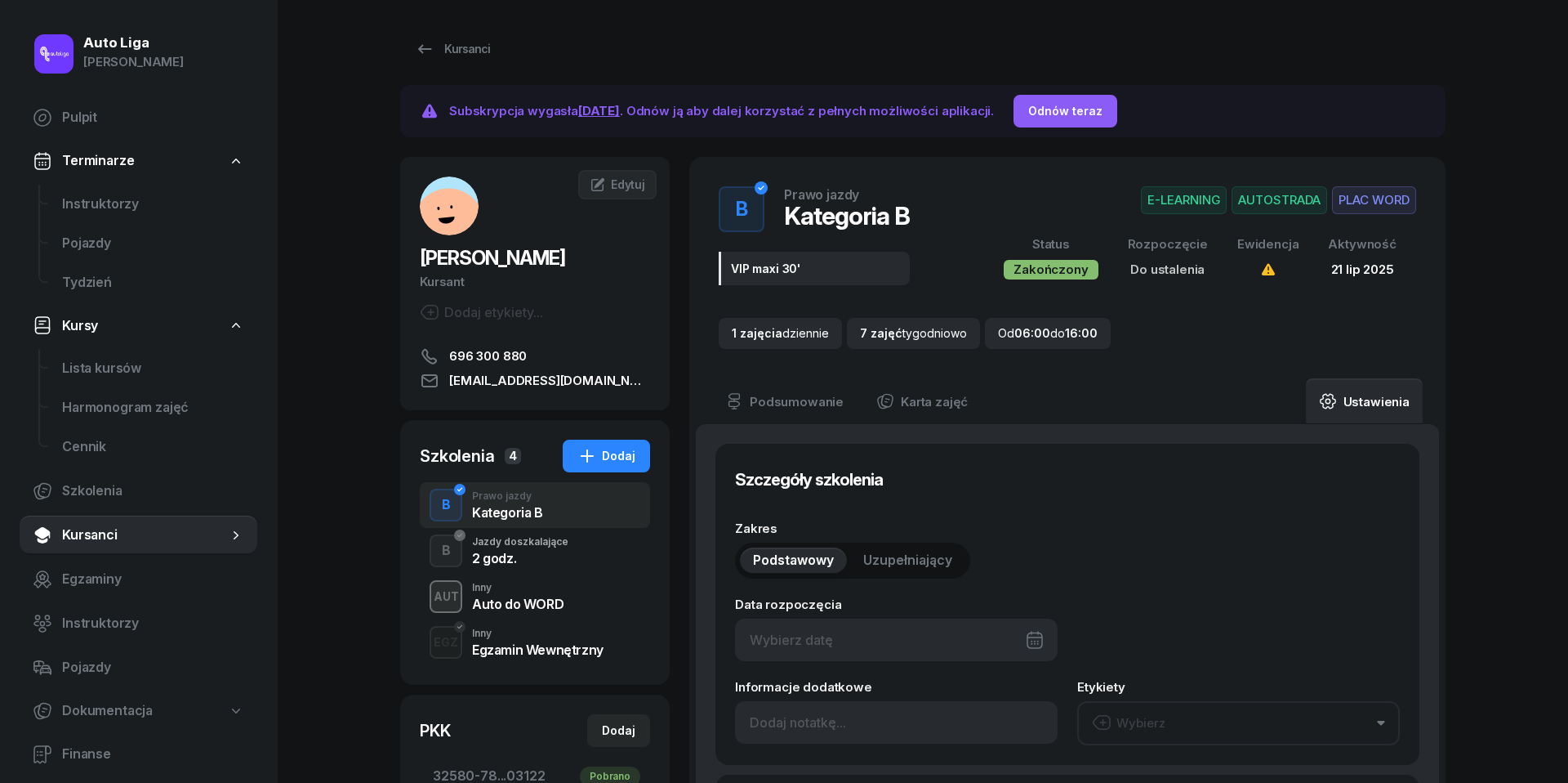
type input "VIP maxi 30'"
type input "32580"
type input "78045"
type input "79553"
type input "03122"
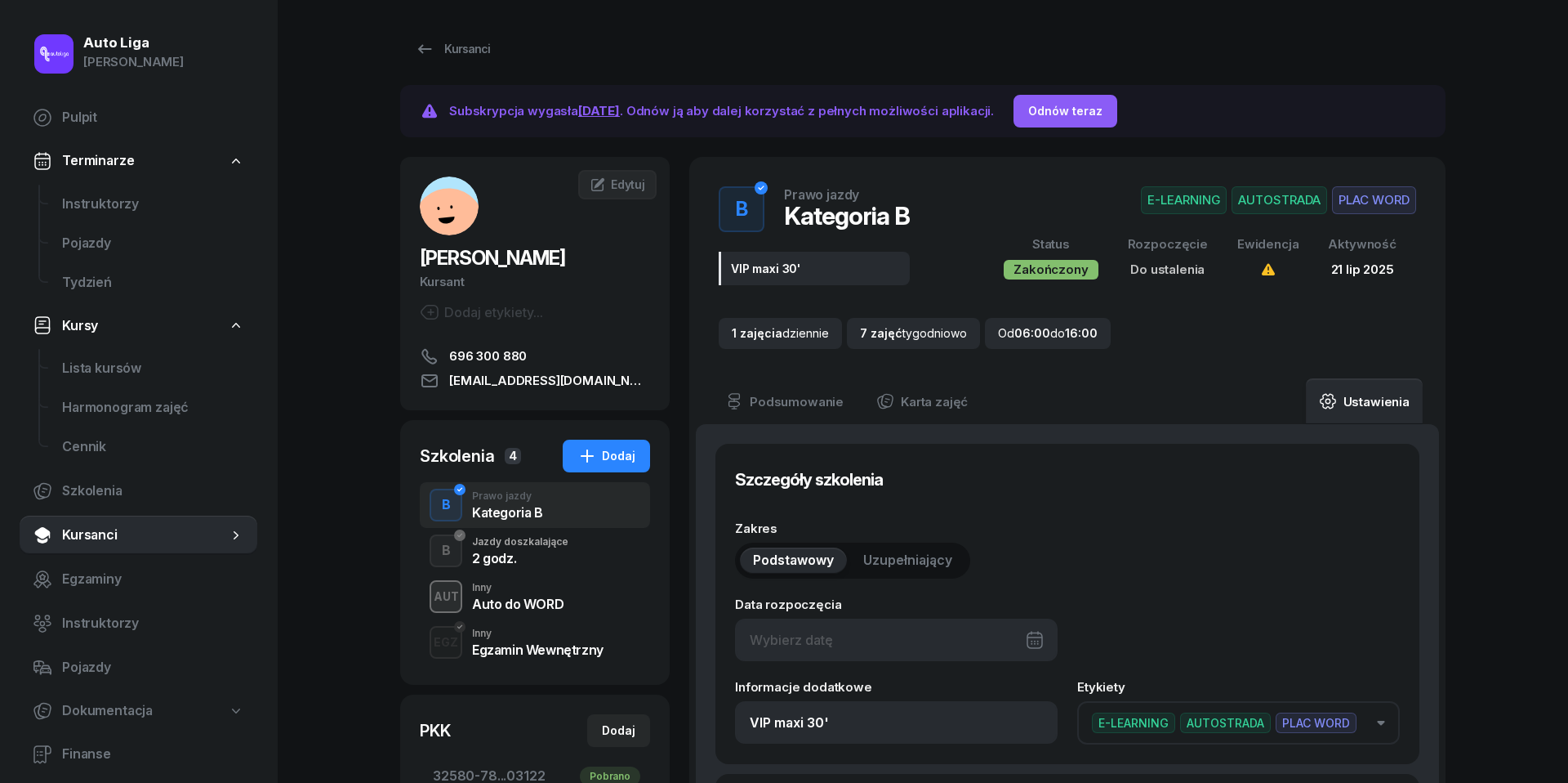
click at [1378, 399] on link "Ustawienia" at bounding box center [1364, 402] width 117 height 46
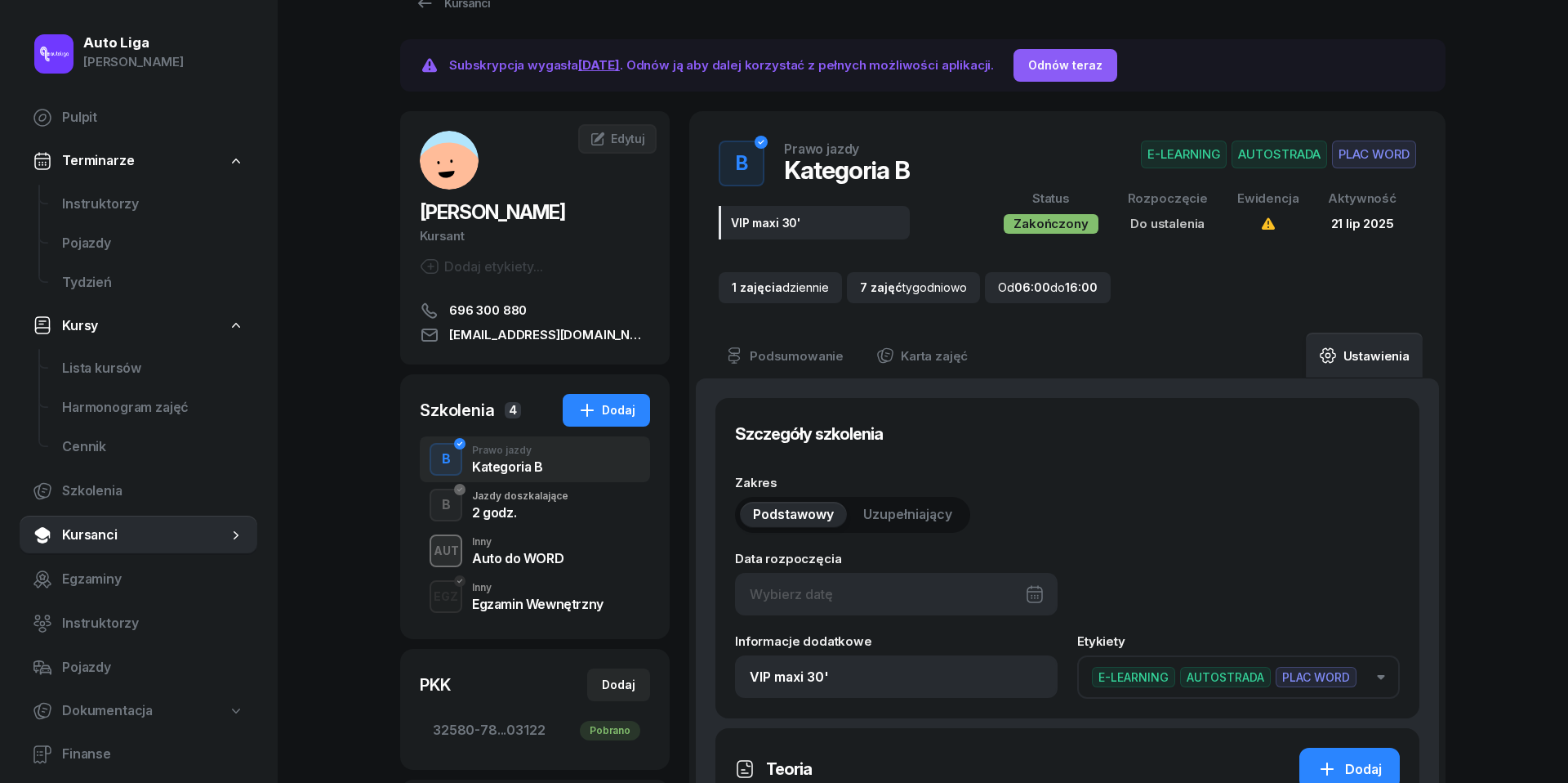
scroll to position [53, 0]
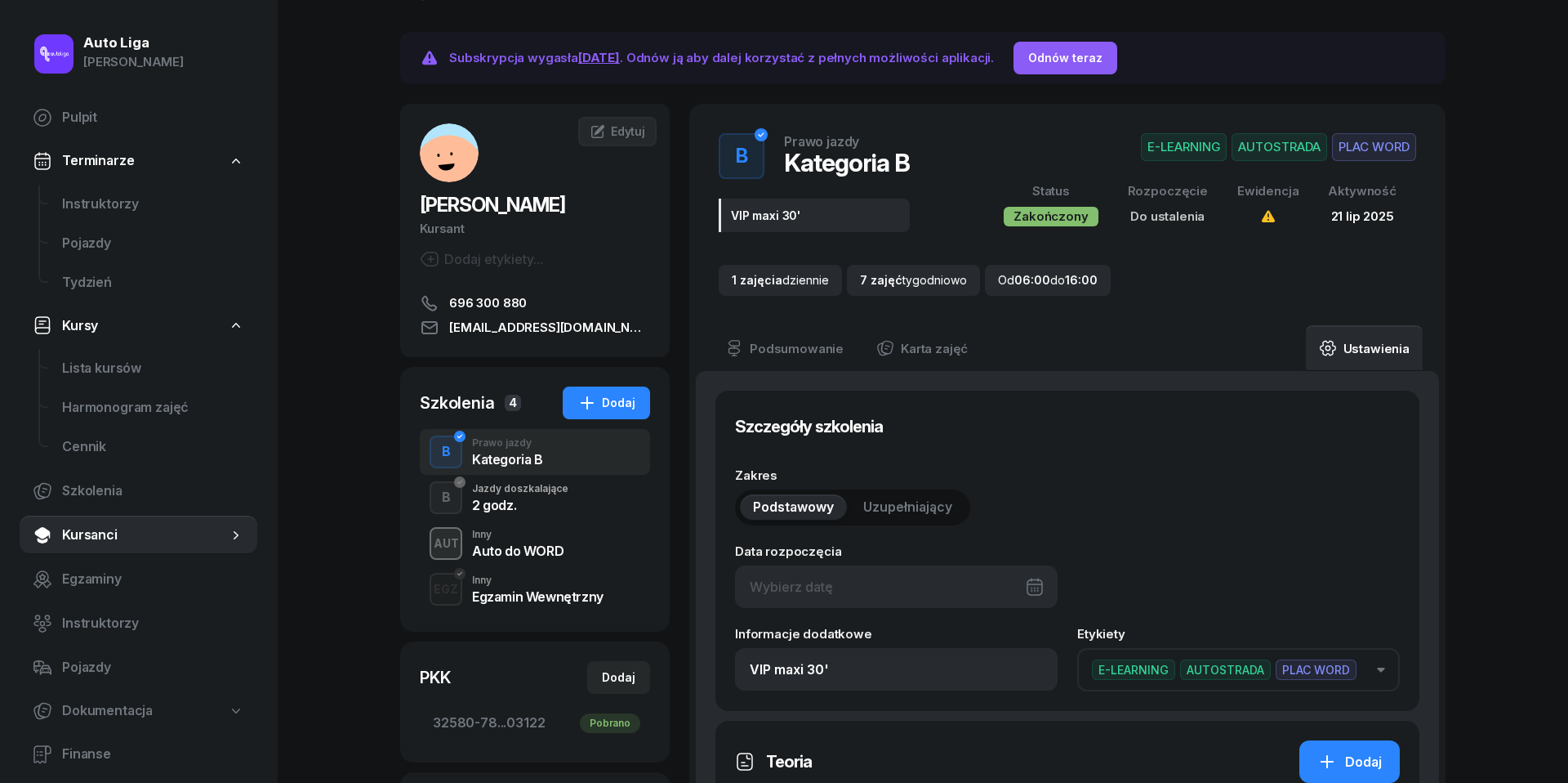
click at [1265, 150] on span "AUTOSTRADA" at bounding box center [1279, 147] width 95 height 28
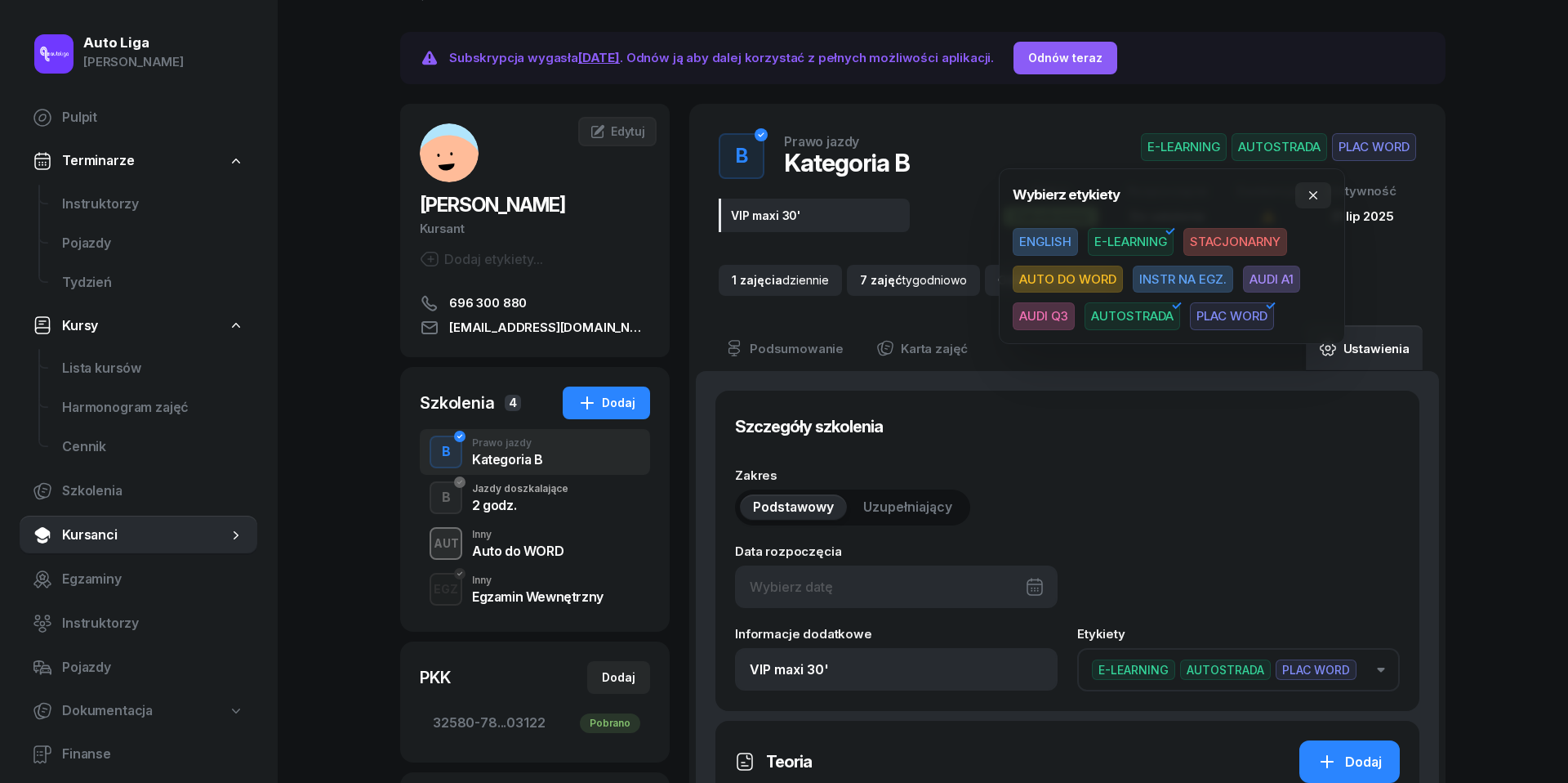
click at [1142, 313] on span "AUTOSTRADA" at bounding box center [1132, 316] width 95 height 28
click at [1321, 194] on button "button" at bounding box center [1313, 195] width 36 height 26
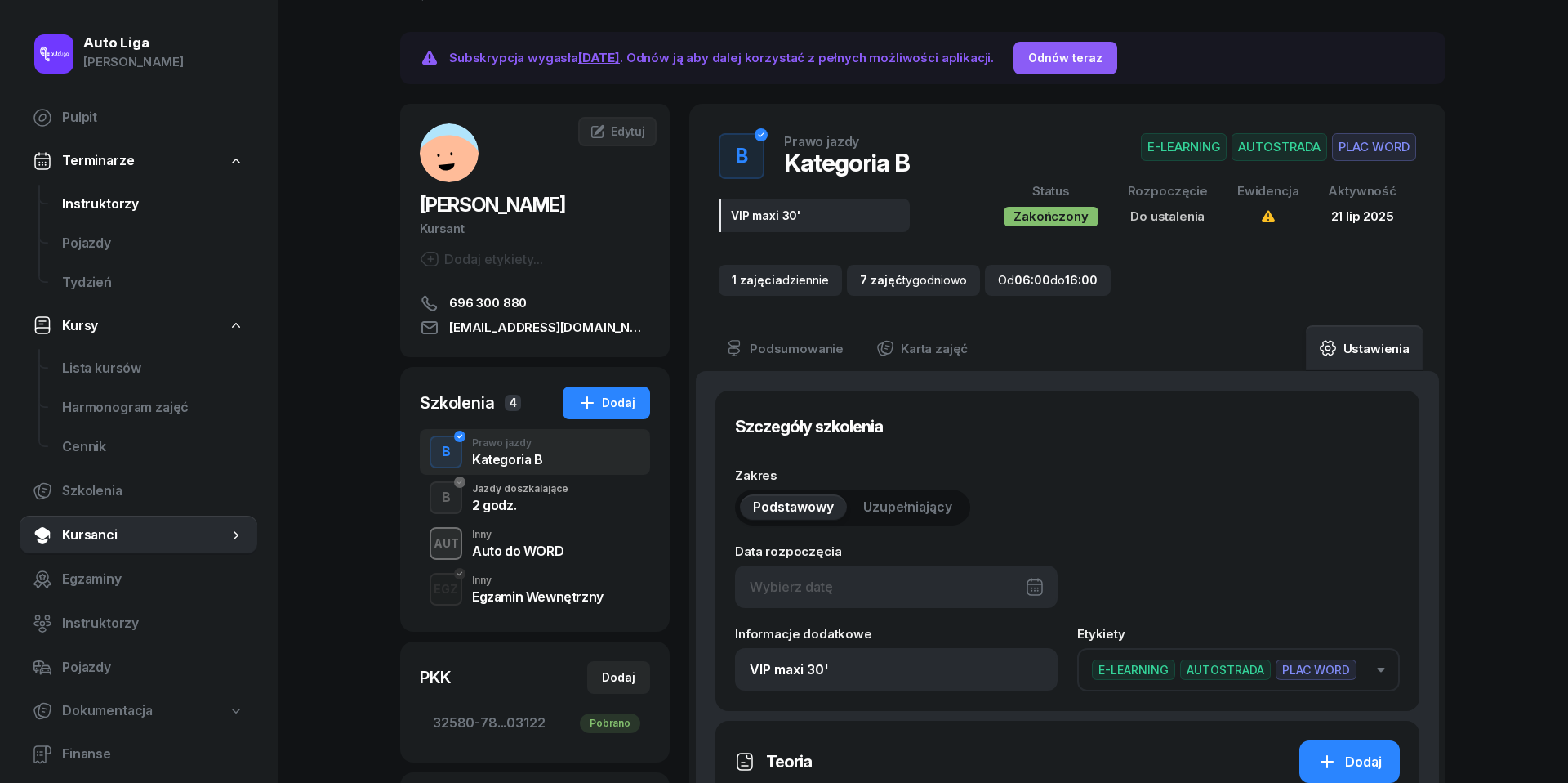
click at [118, 194] on span "Instruktorzy" at bounding box center [153, 204] width 182 height 21
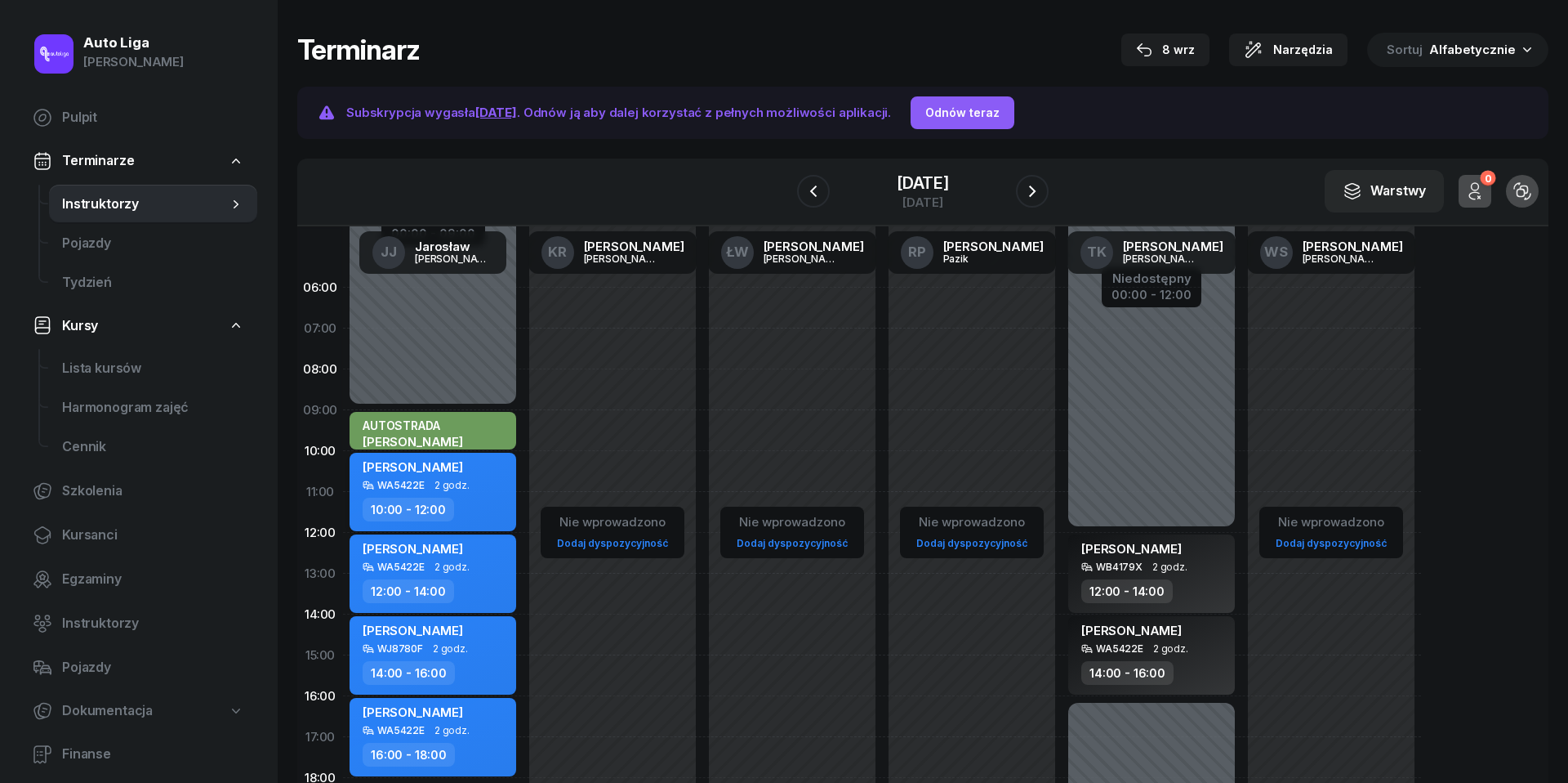
click at [405, 476] on div "[PERSON_NAME]" at bounding box center [412, 469] width 100 height 20
select select "10"
select select "12"
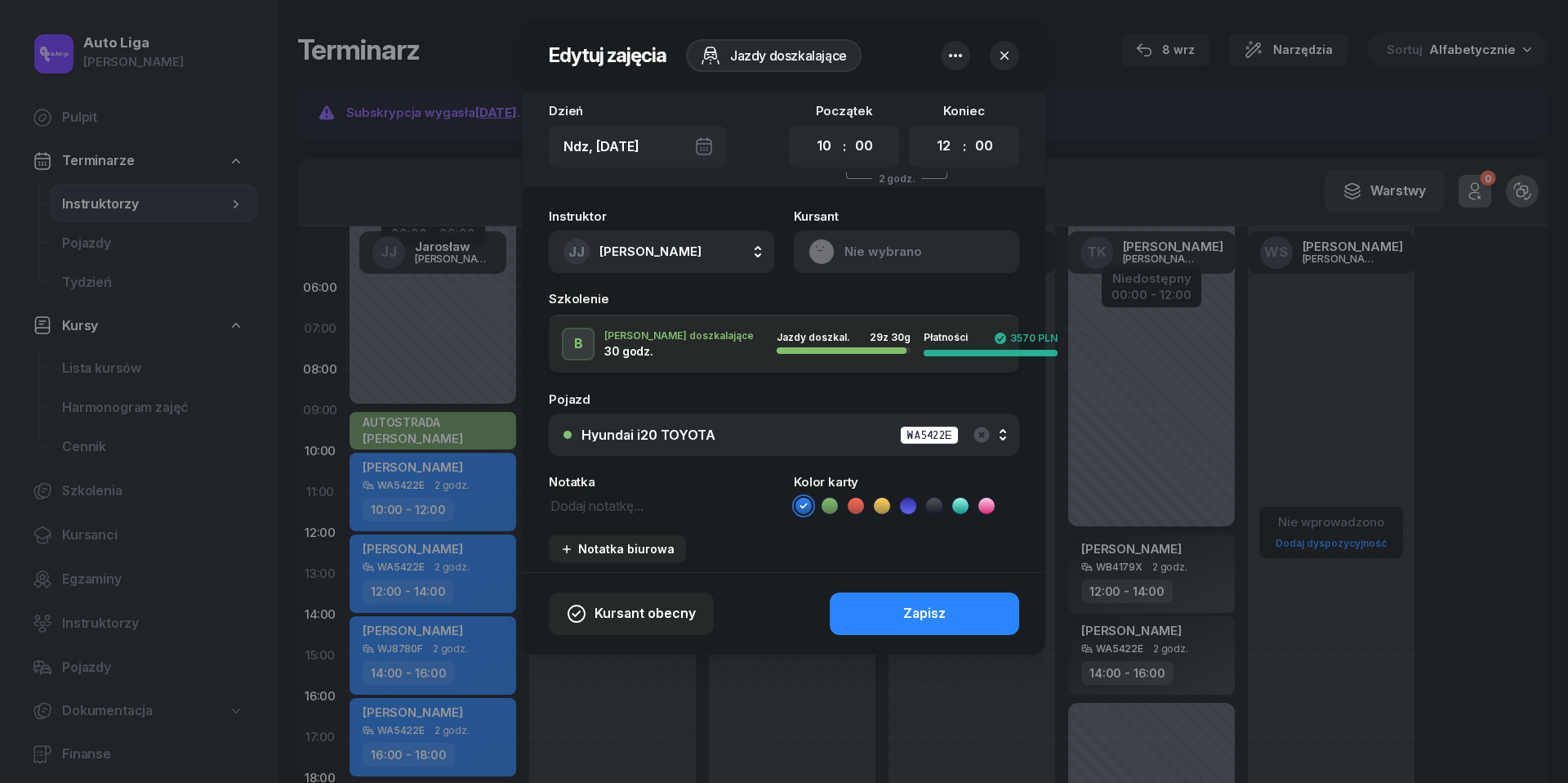
click at [588, 511] on textarea at bounding box center [662, 504] width 225 height 20
type textarea "autostrada"
click at [864, 502] on icon at bounding box center [855, 505] width 16 height 16
click at [1012, 52] on button "button" at bounding box center [1004, 55] width 30 height 30
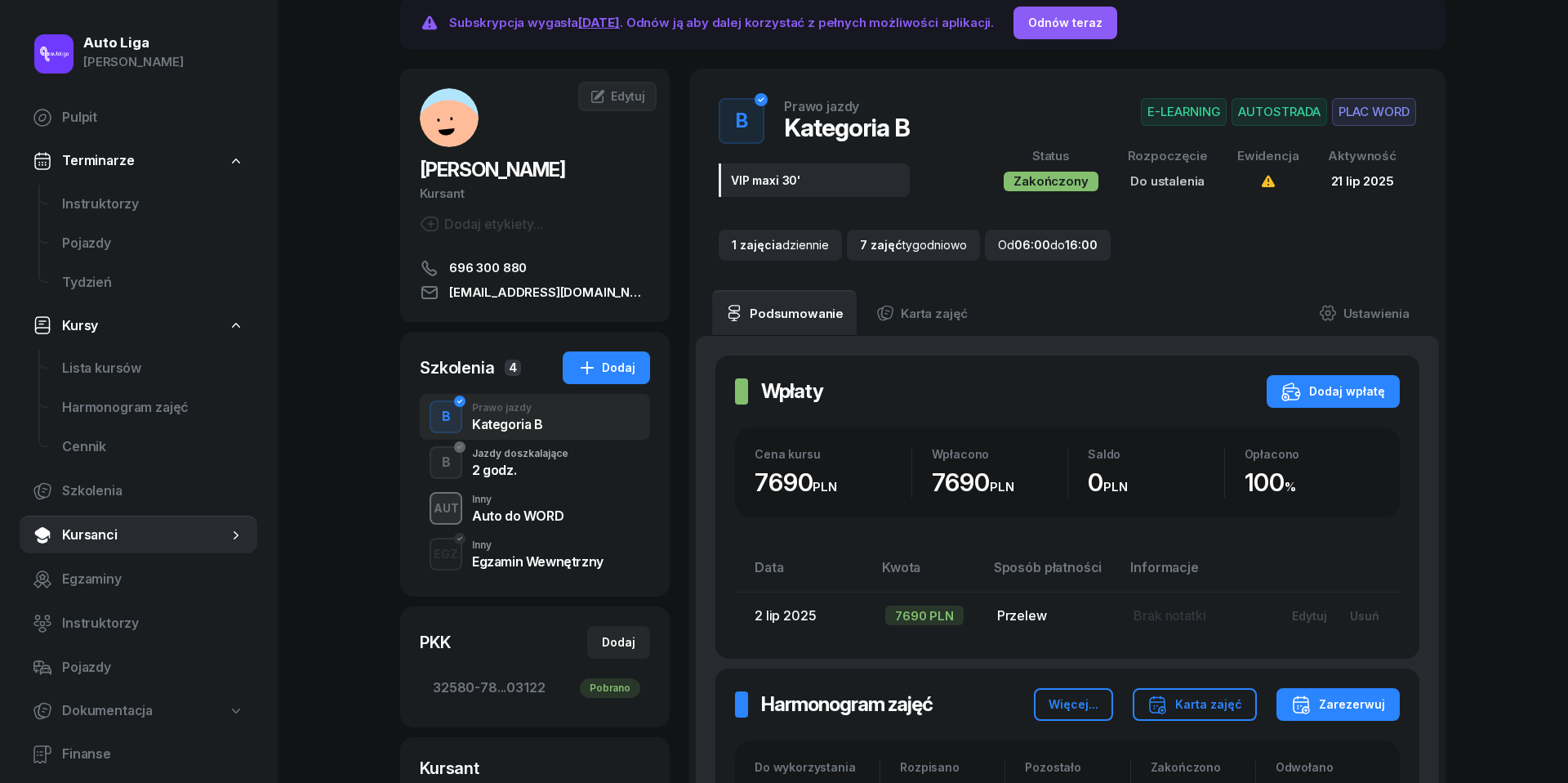
scroll to position [90, 0]
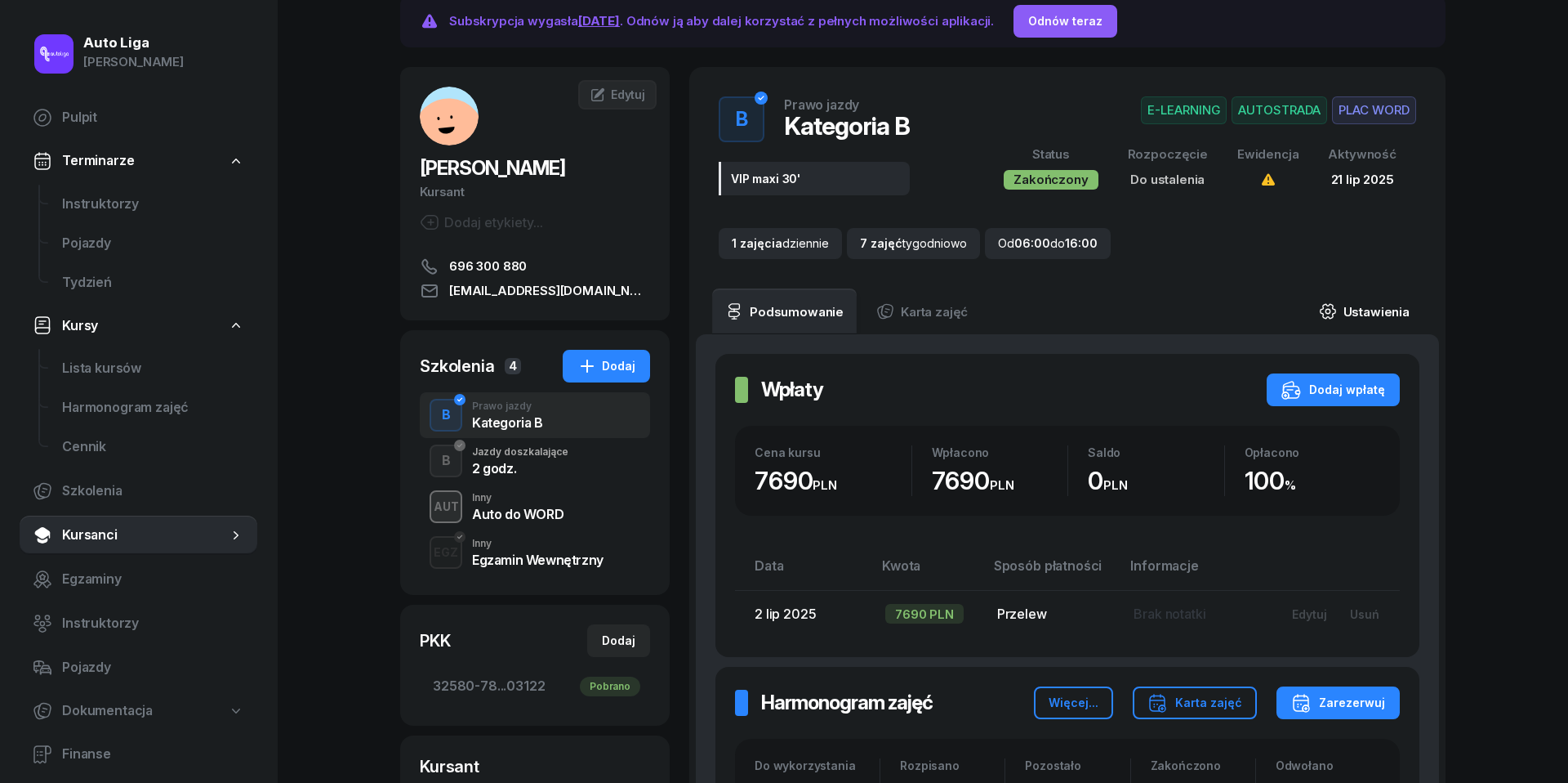
click at [1344, 302] on link "Ustawienia" at bounding box center [1364, 311] width 117 height 46
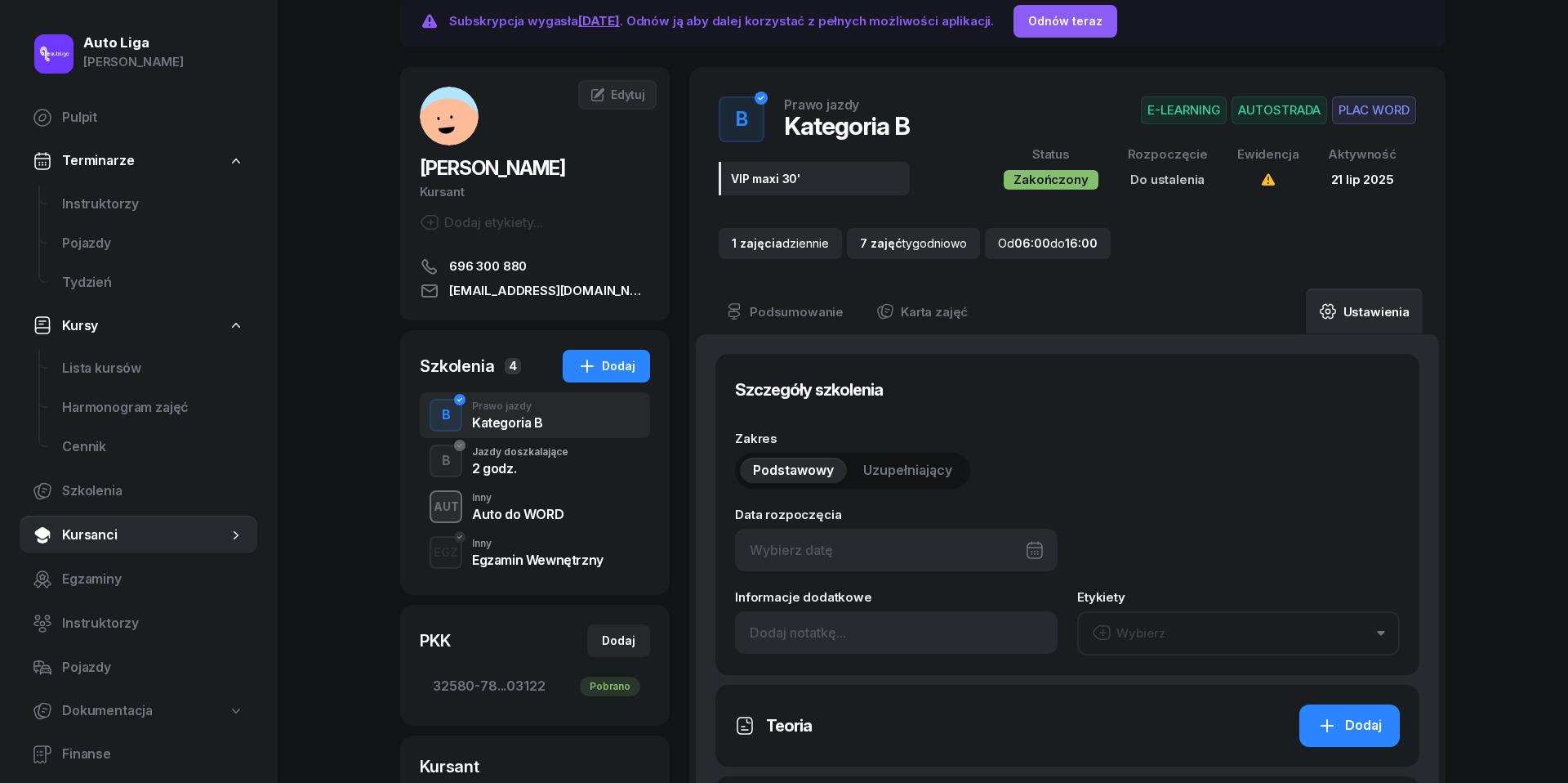
type input "VIP maxi 30'"
type input "32580"
type input "78045"
type input "79553"
type input "03122"
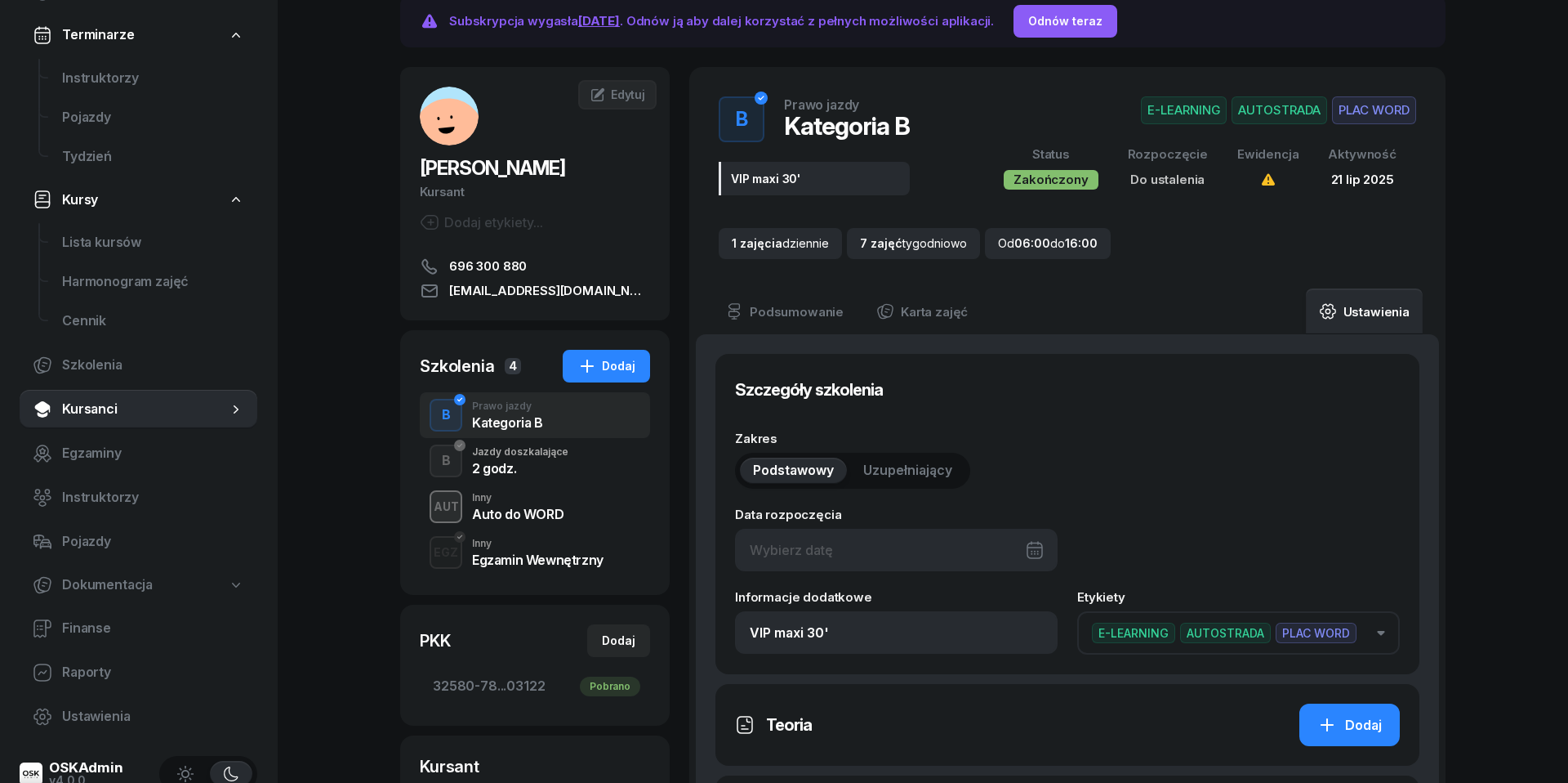
scroll to position [128, 0]
click at [89, 705] on span "Ustawienia" at bounding box center [153, 715] width 182 height 21
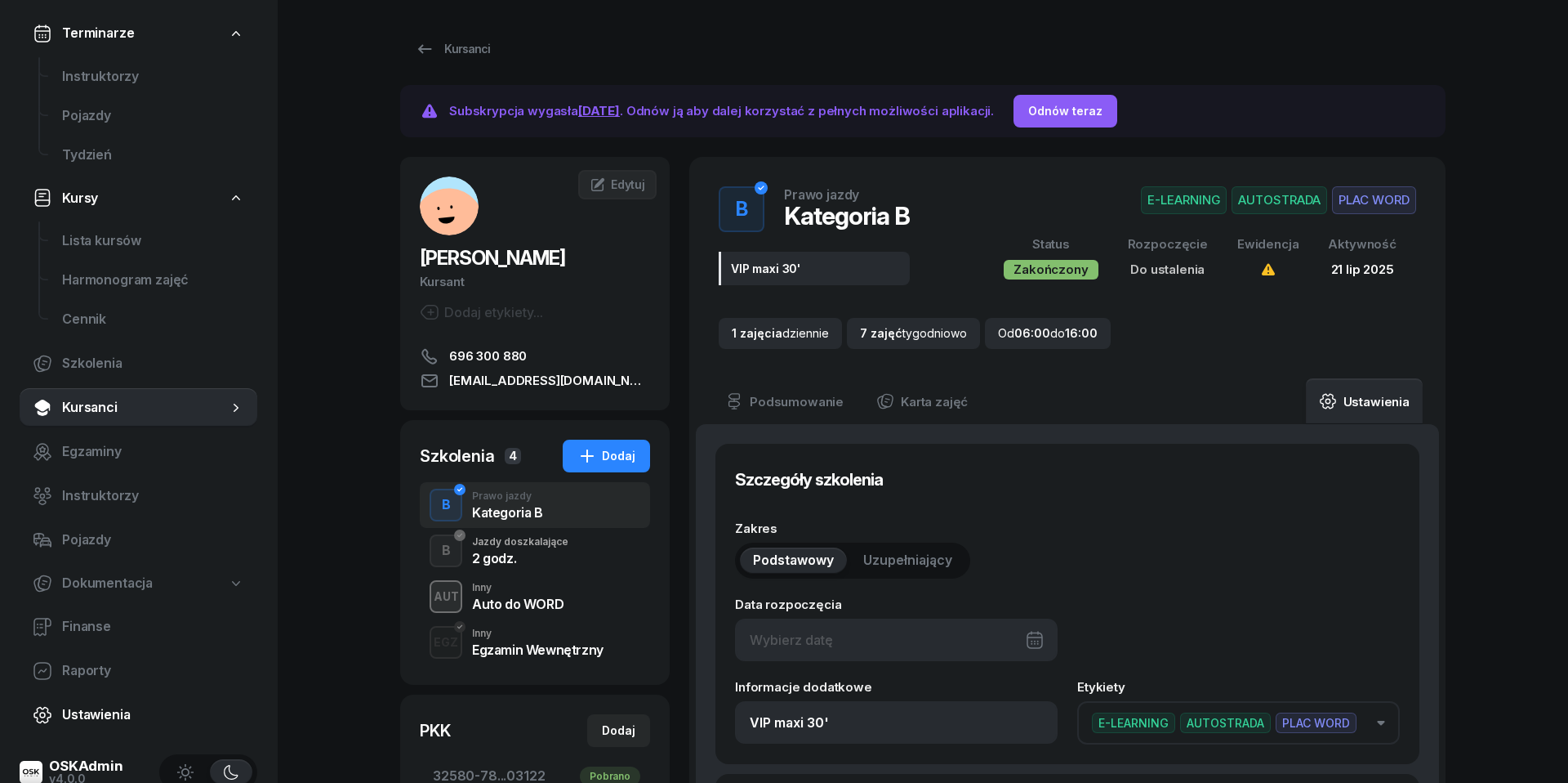
select select "06:00"
select select "22:00"
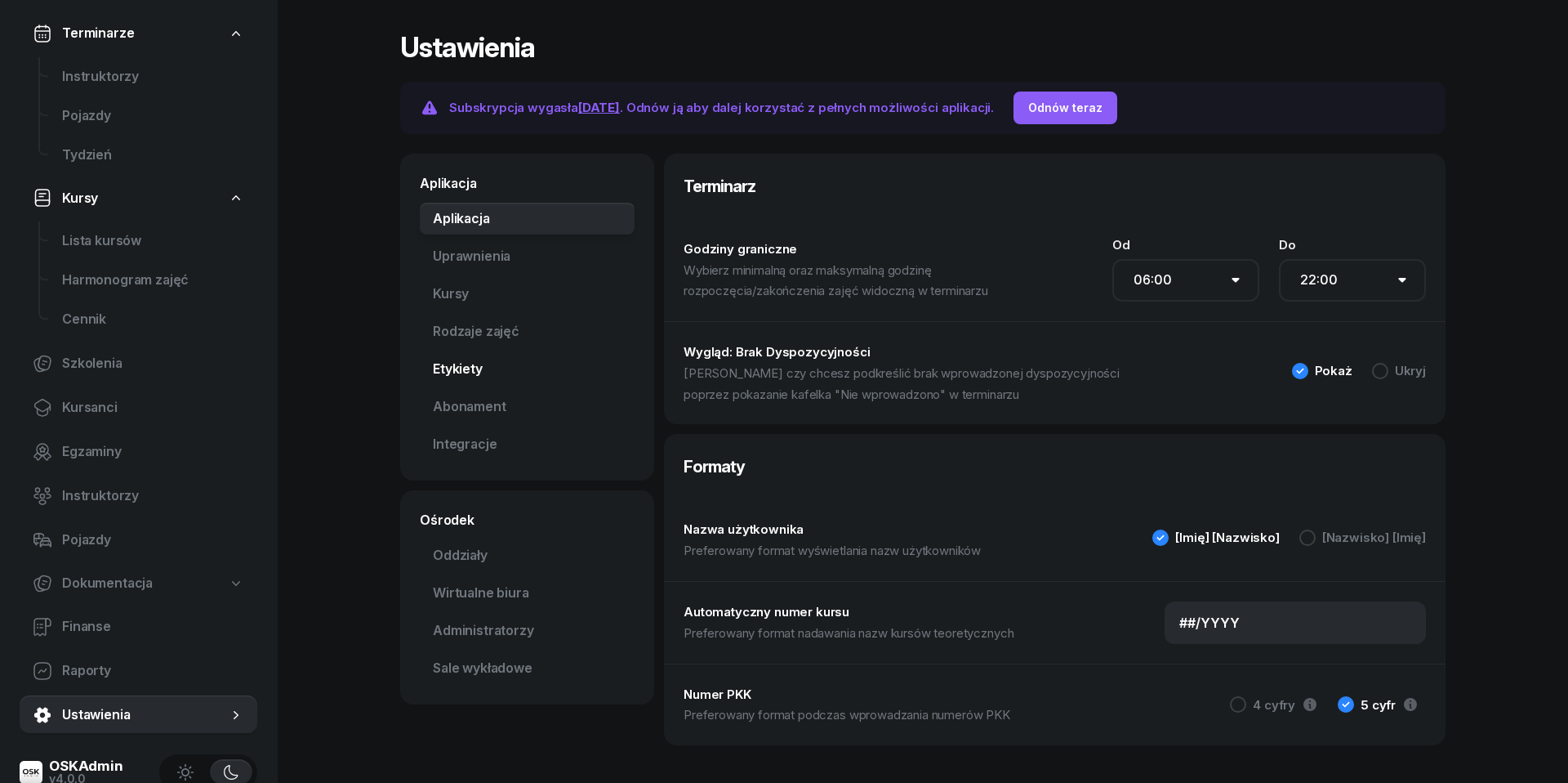
click at [471, 377] on link "Etykiety" at bounding box center [526, 369] width 214 height 32
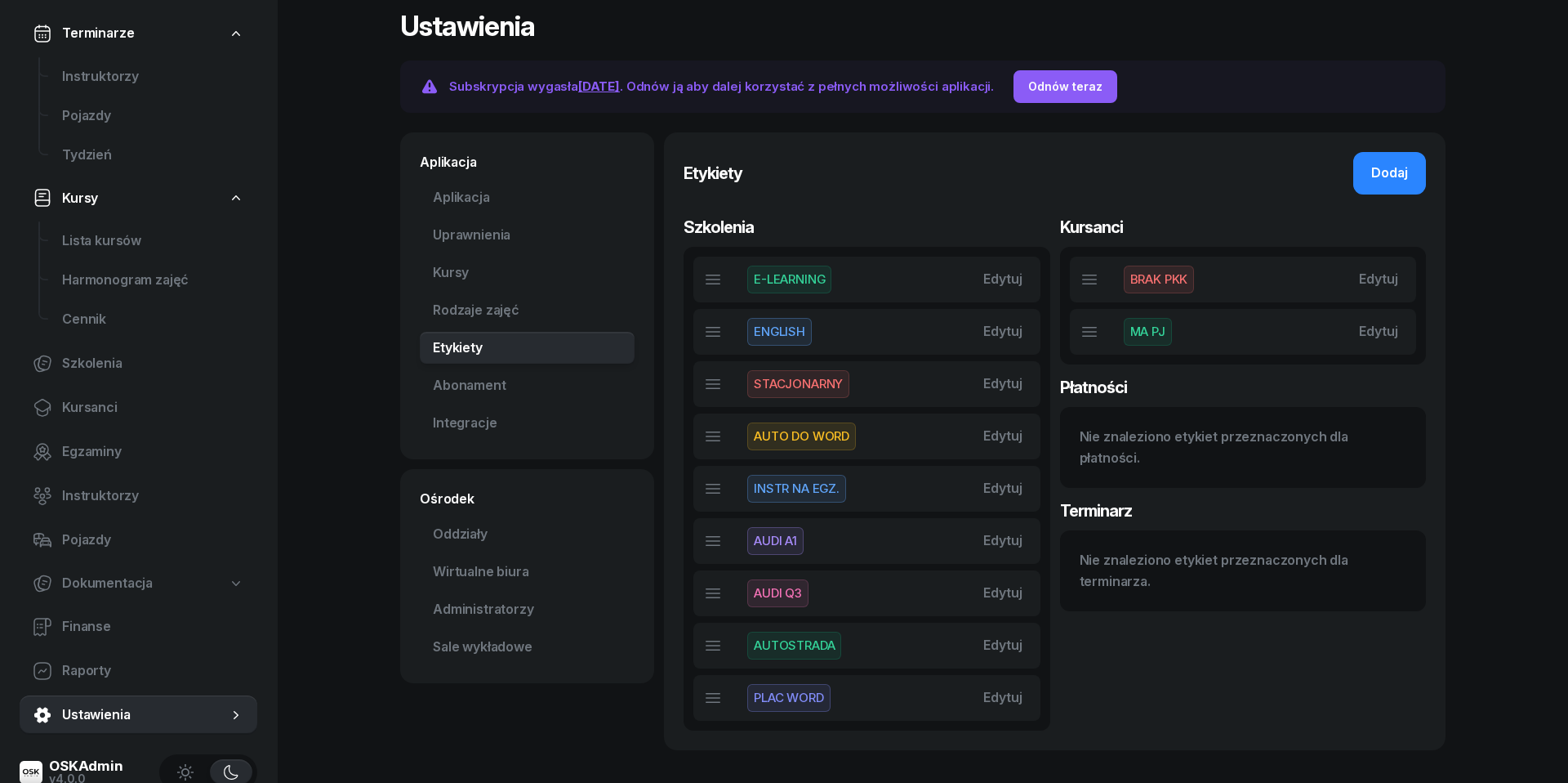
scroll to position [20, 0]
click at [1003, 639] on div "Edytuj" at bounding box center [1003, 647] width 39 height 21
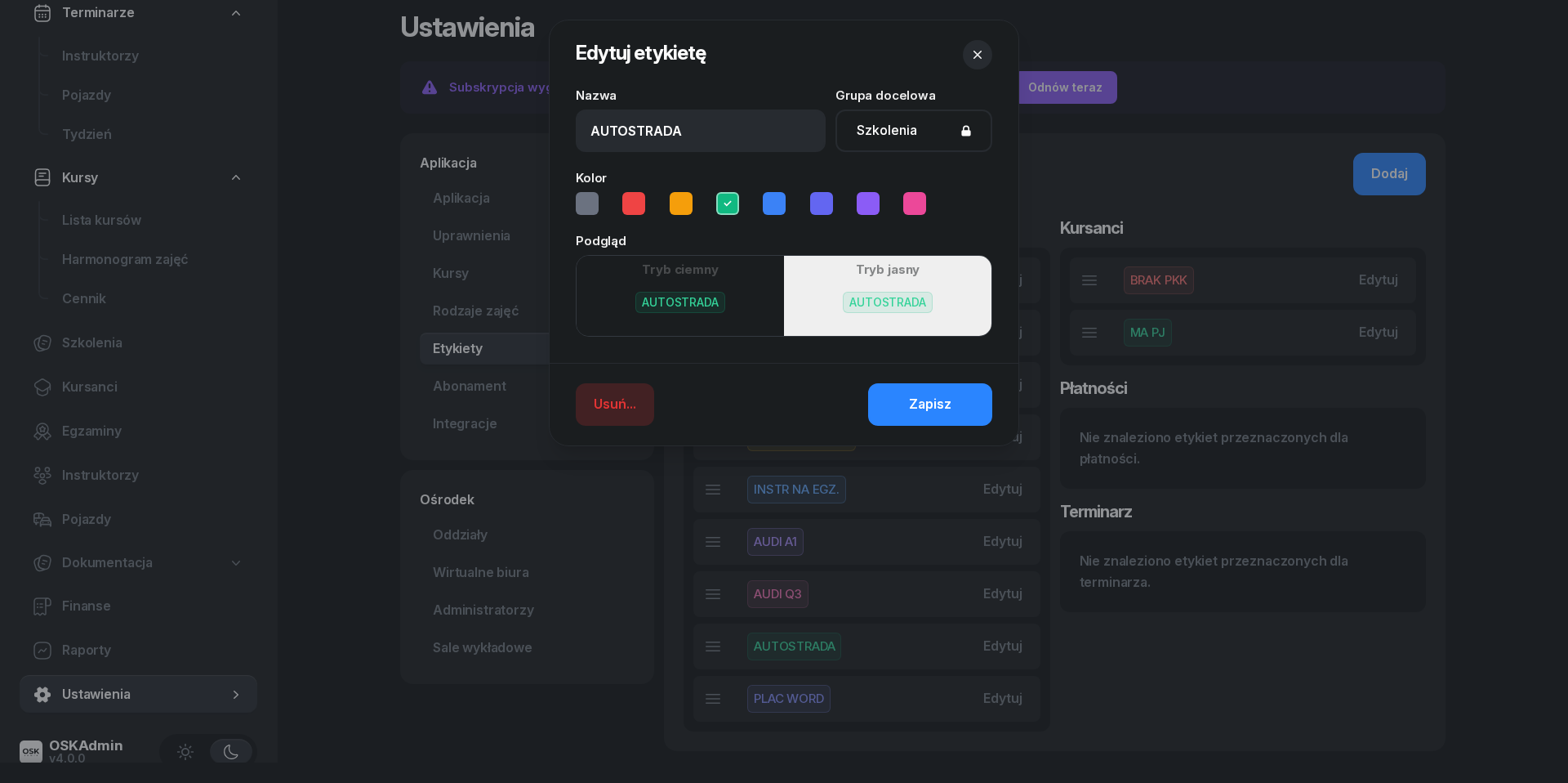
click at [974, 58] on icon "button" at bounding box center [977, 54] width 16 height 16
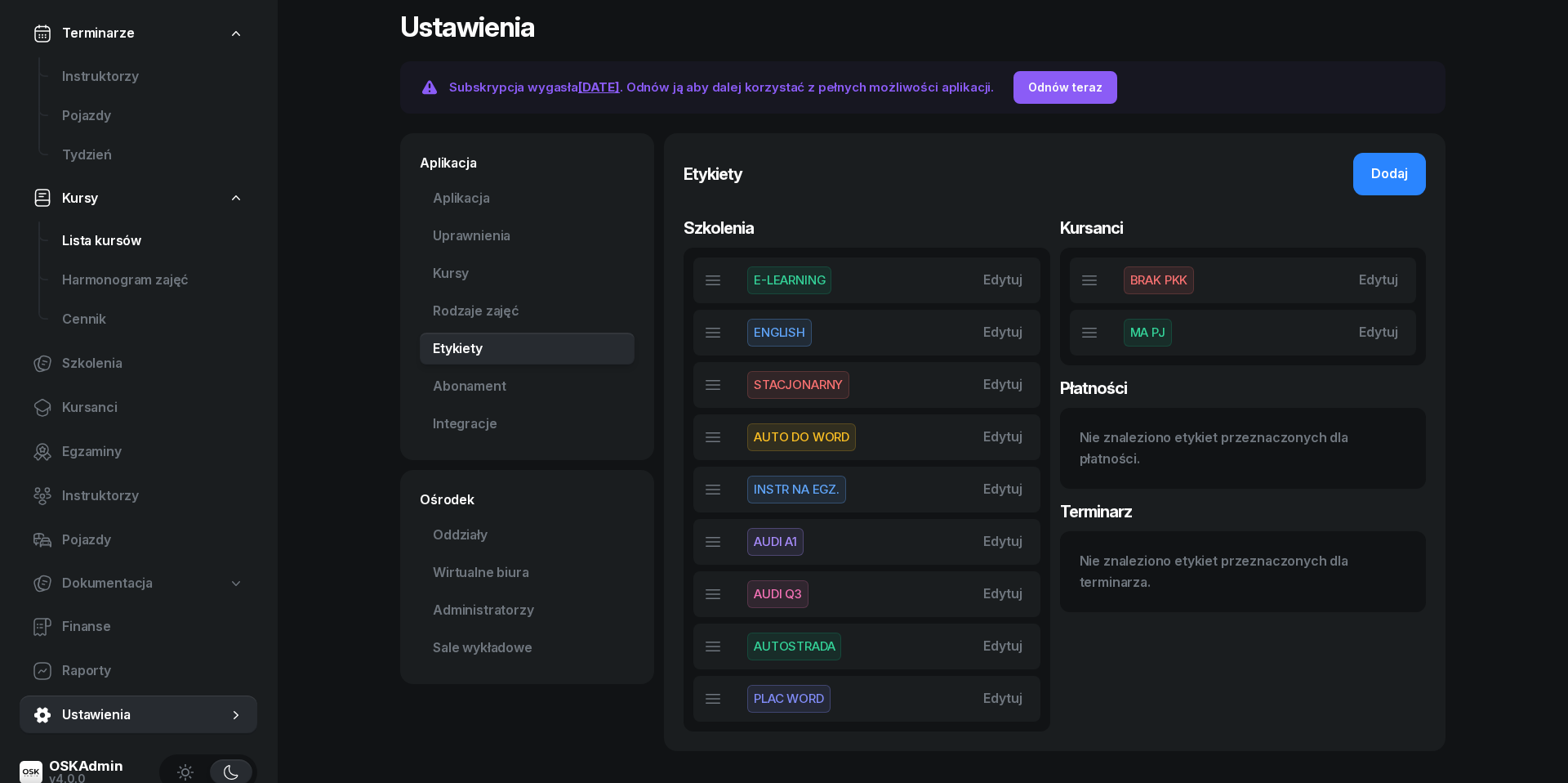
click at [79, 231] on span "Lista kursów" at bounding box center [153, 241] width 182 height 21
select select
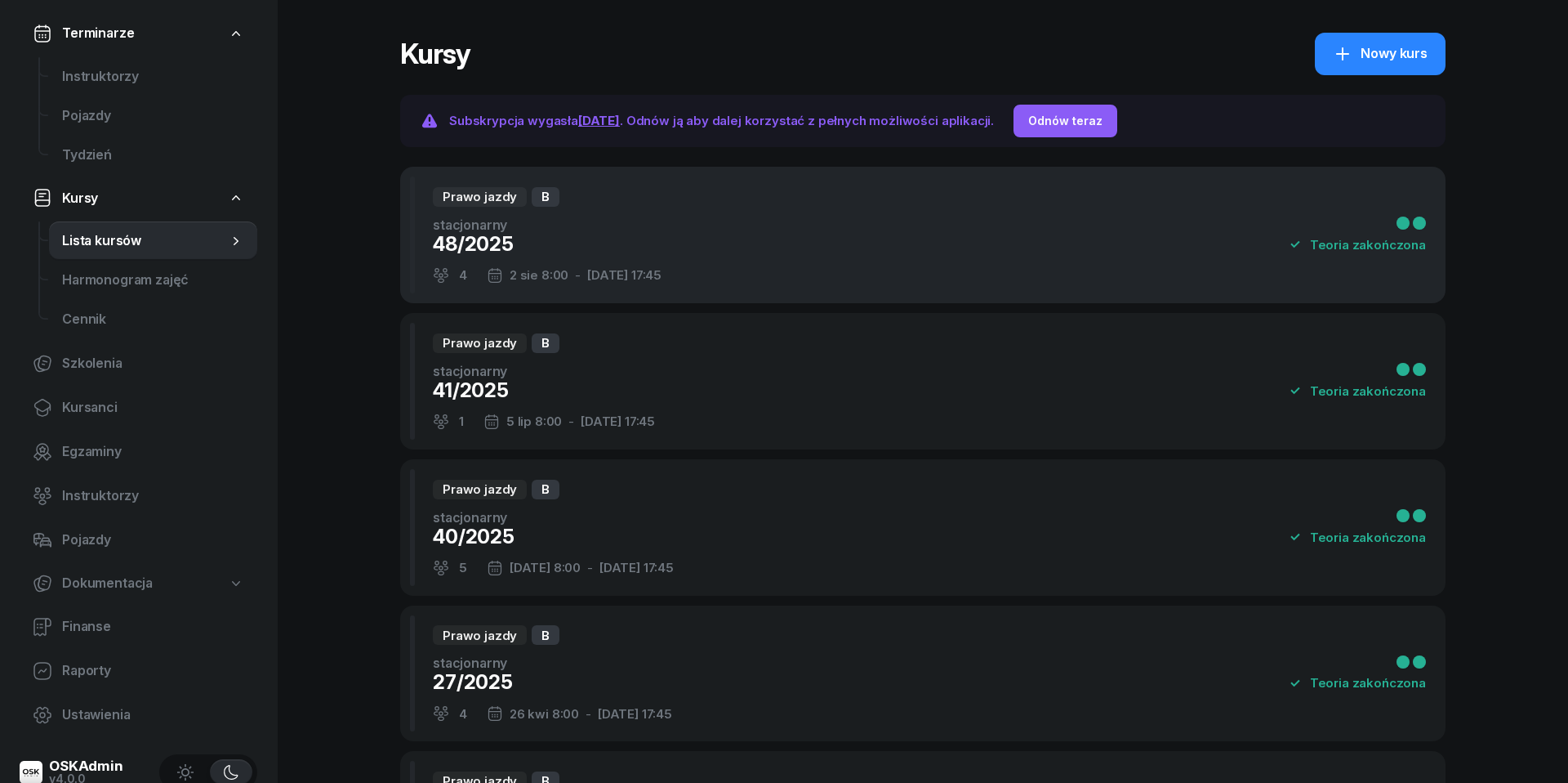
click at [694, 234] on div "Prawo jazdy B stacjonarny 48/2025 4 [DATE] 8:00 - [DATE] 17:45 Teoria zakończona" at bounding box center [923, 235] width 1046 height 136
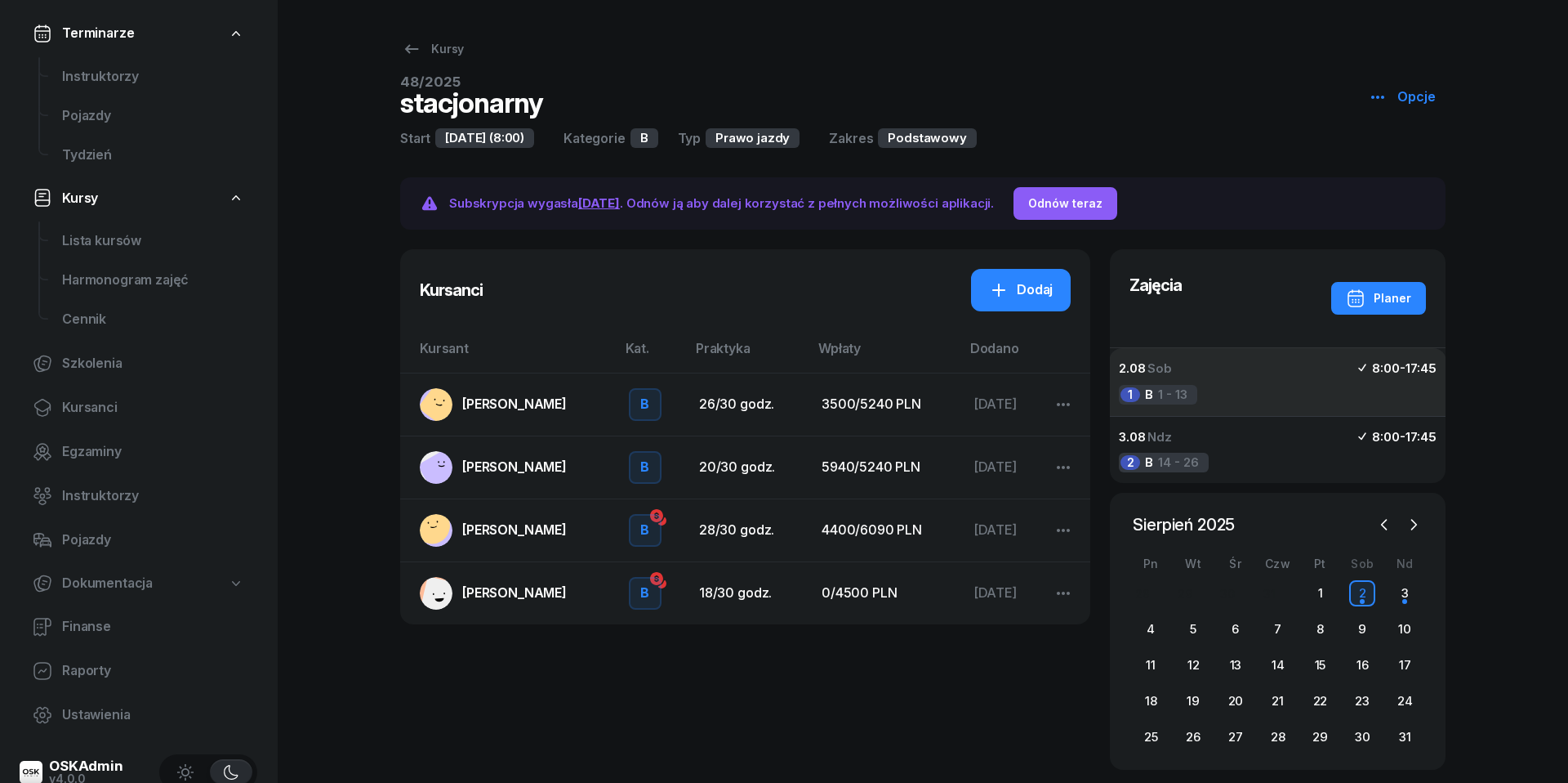
click at [1199, 378] on button "2.08 Sob 8:00 - 17:45 1 B 1 - 13" at bounding box center [1278, 381] width 337 height 68
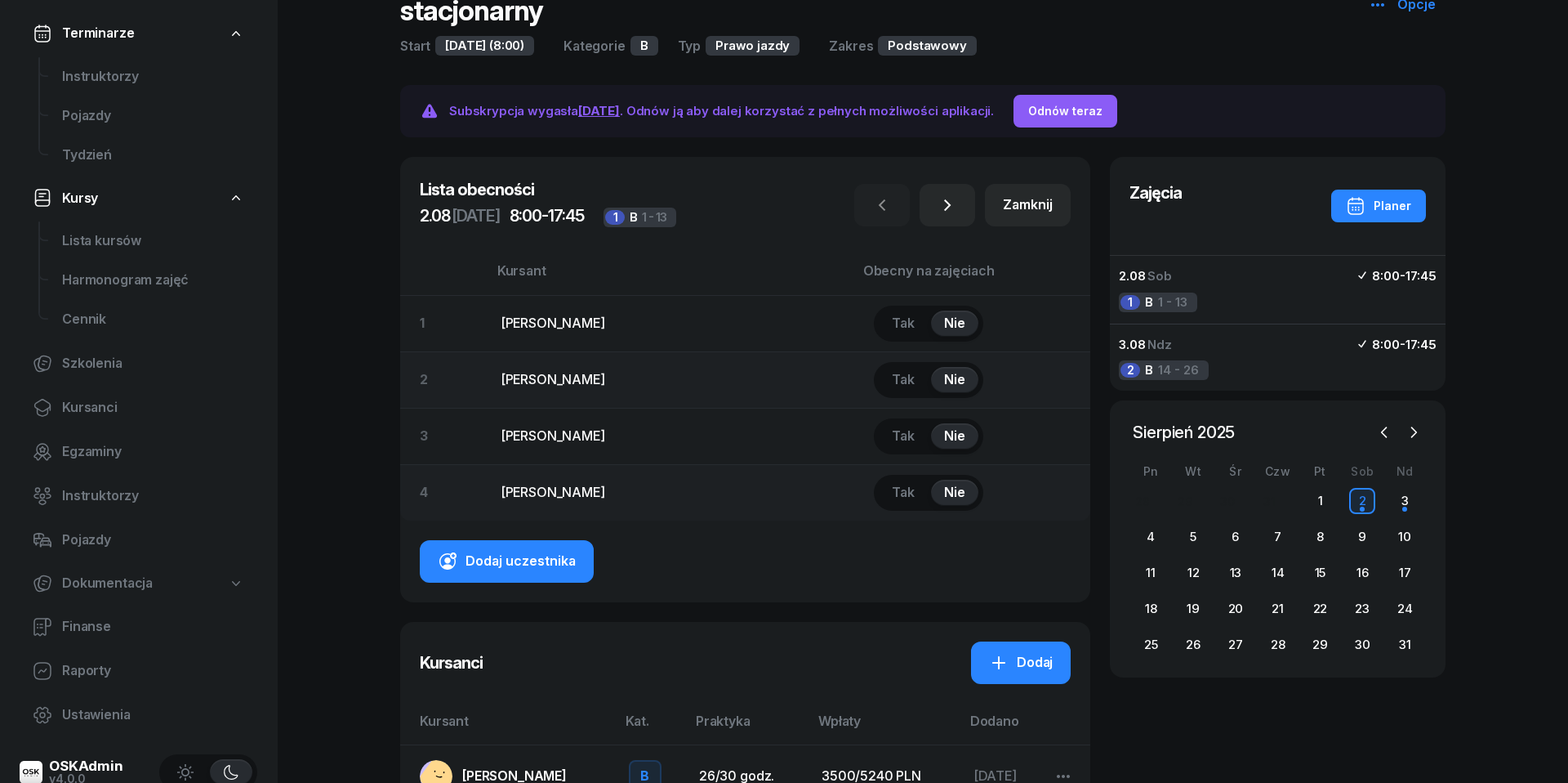
scroll to position [112, 0]
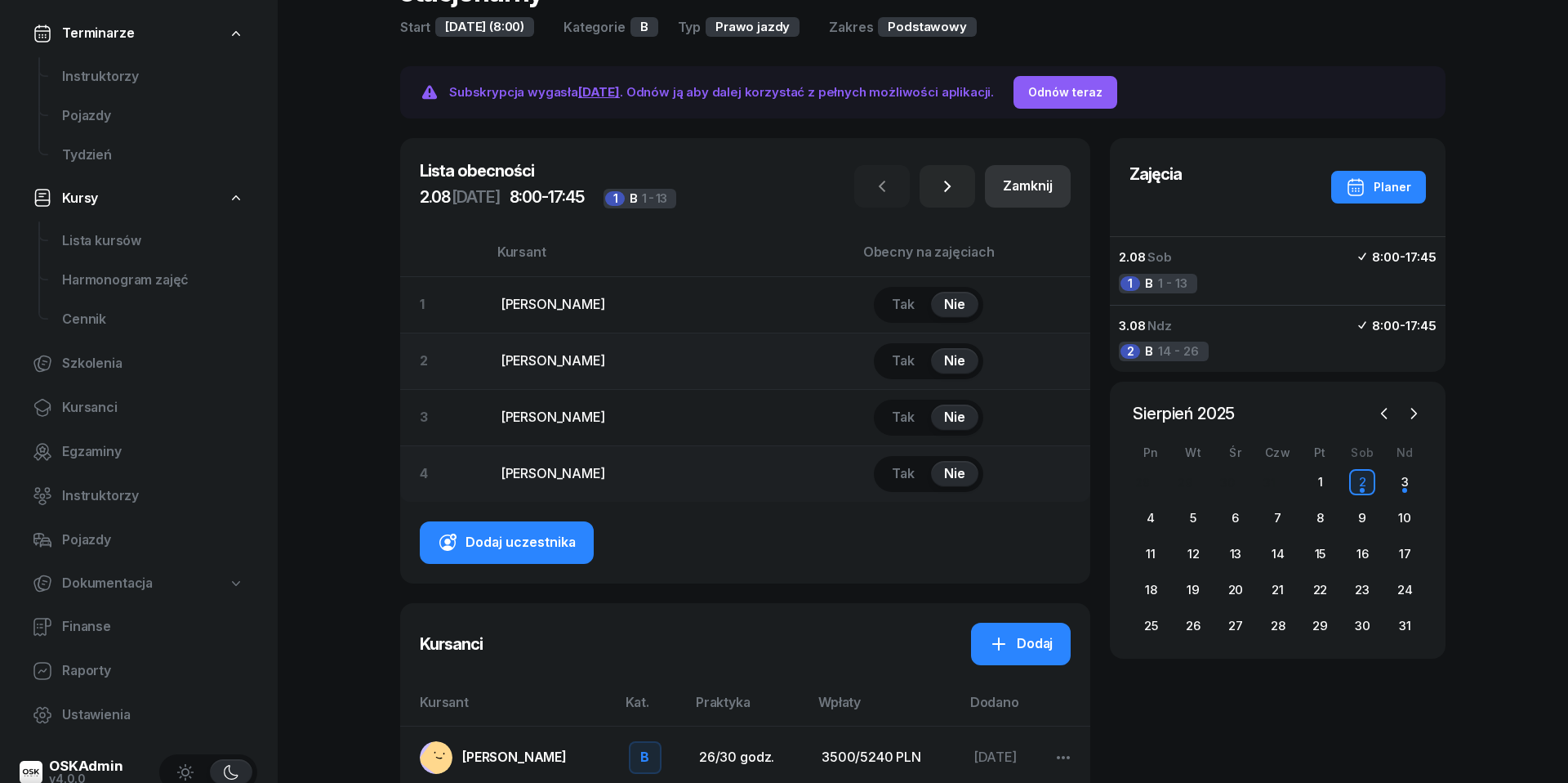
click at [1029, 181] on div "Zamknij" at bounding box center [1028, 186] width 50 height 21
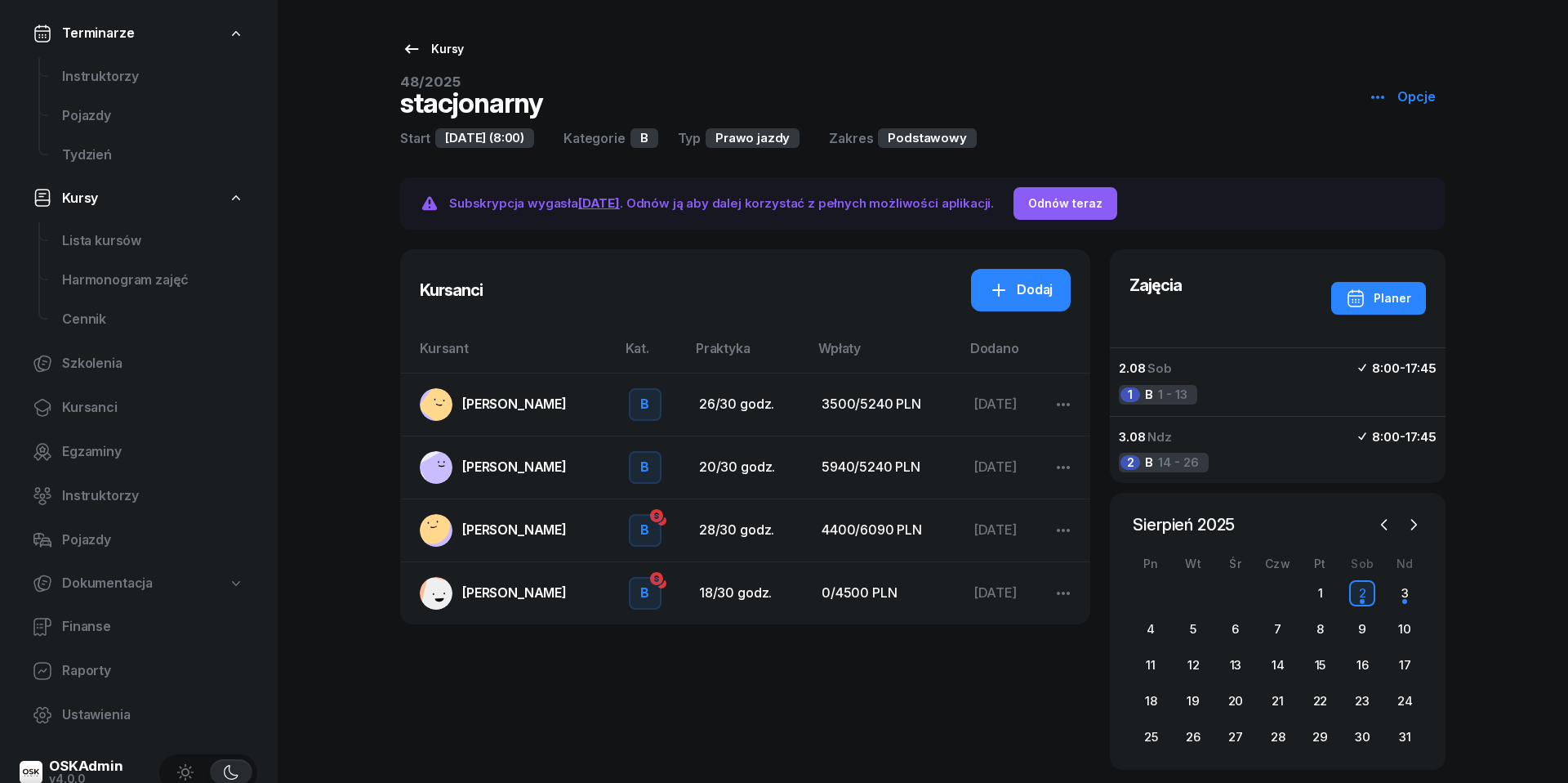
scroll to position [0, 0]
click at [408, 39] on icon at bounding box center [412, 49] width 20 height 20
select select
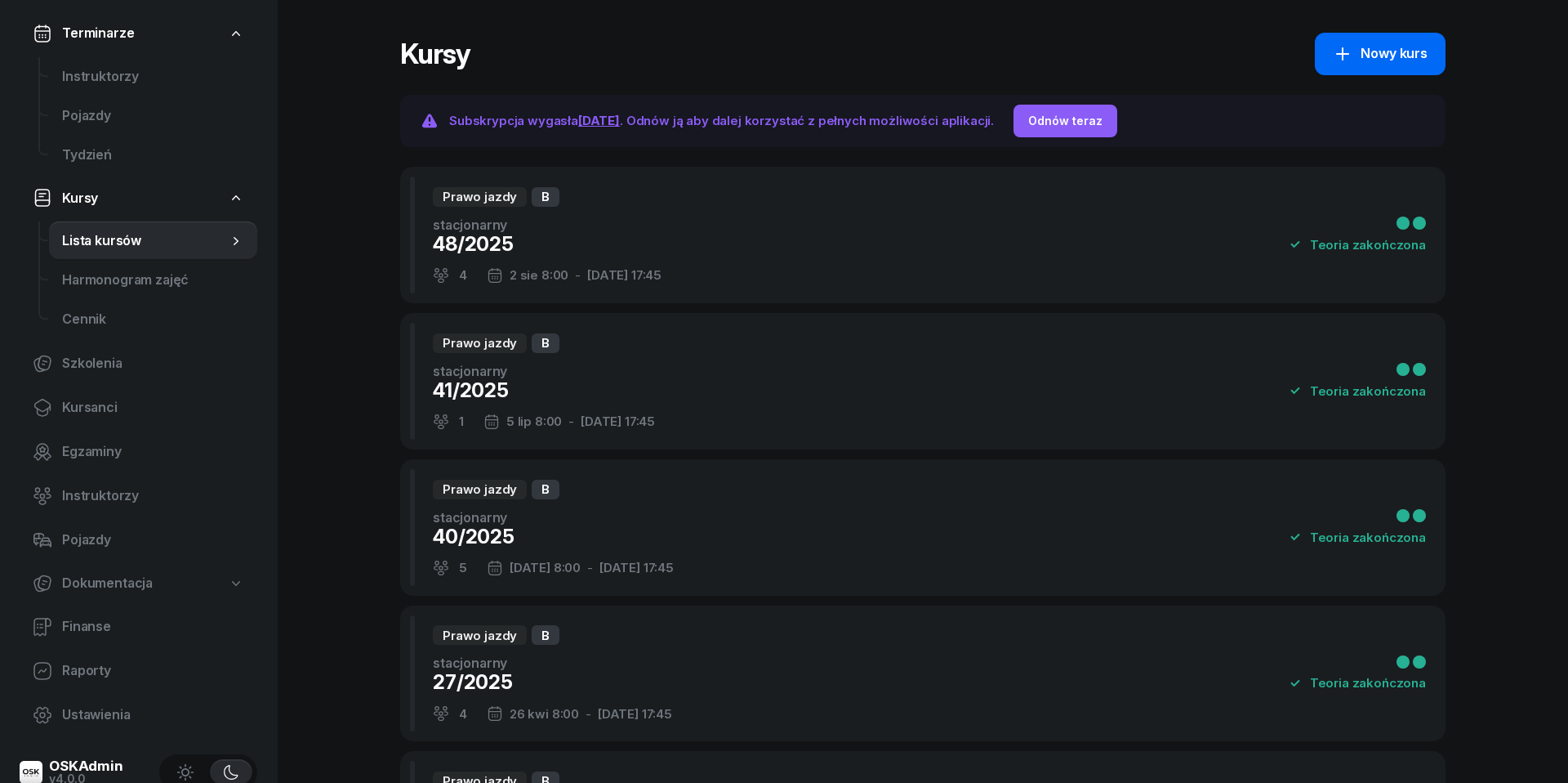
click at [1362, 43] on div "Nowy kurs" at bounding box center [1379, 53] width 94 height 21
select select "09"
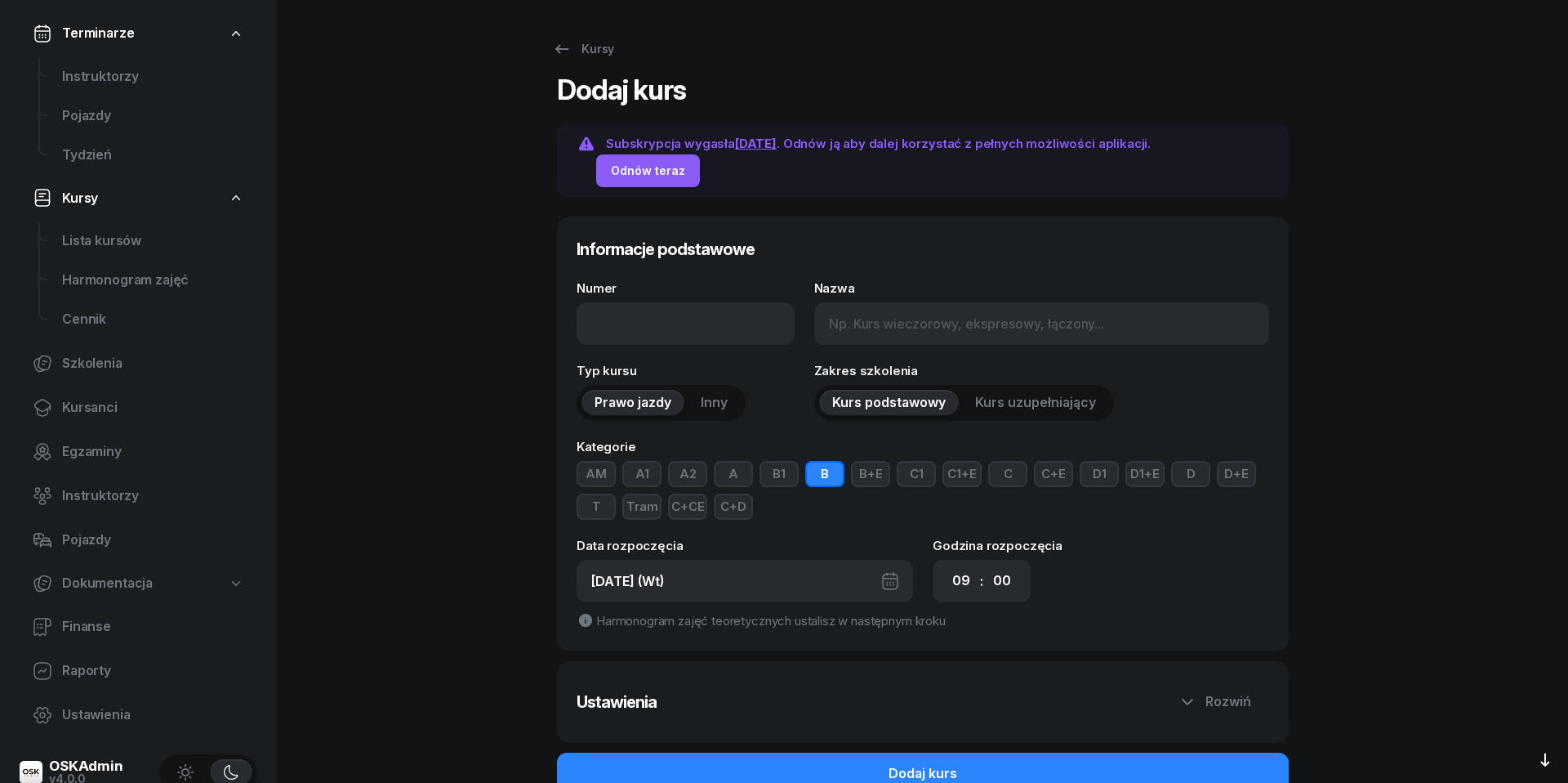
type input "49/2025"
click at [722, 401] on span "Inny" at bounding box center [714, 402] width 27 height 21
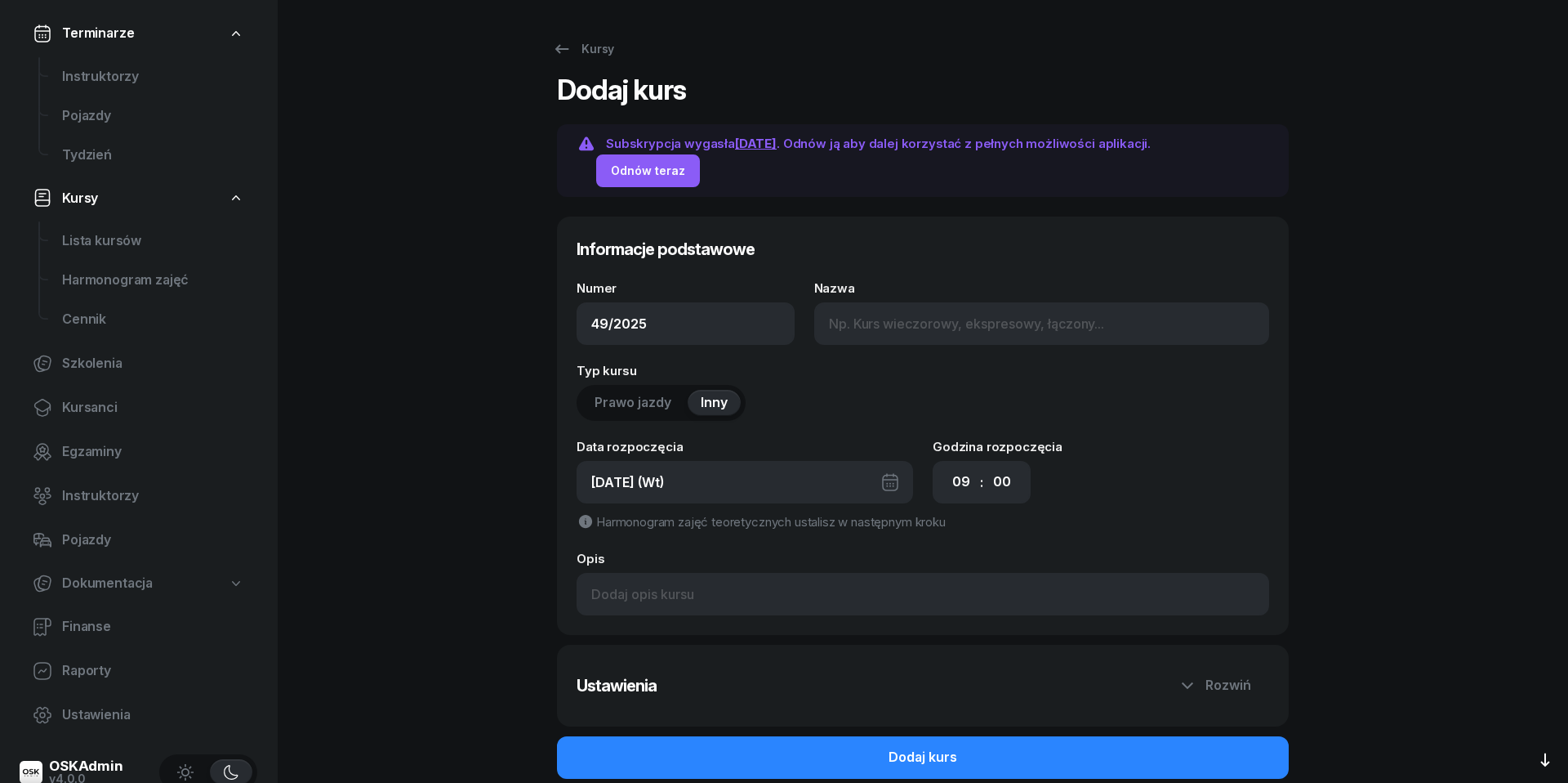
click at [625, 400] on span "Prawo jazdy" at bounding box center [633, 402] width 77 height 21
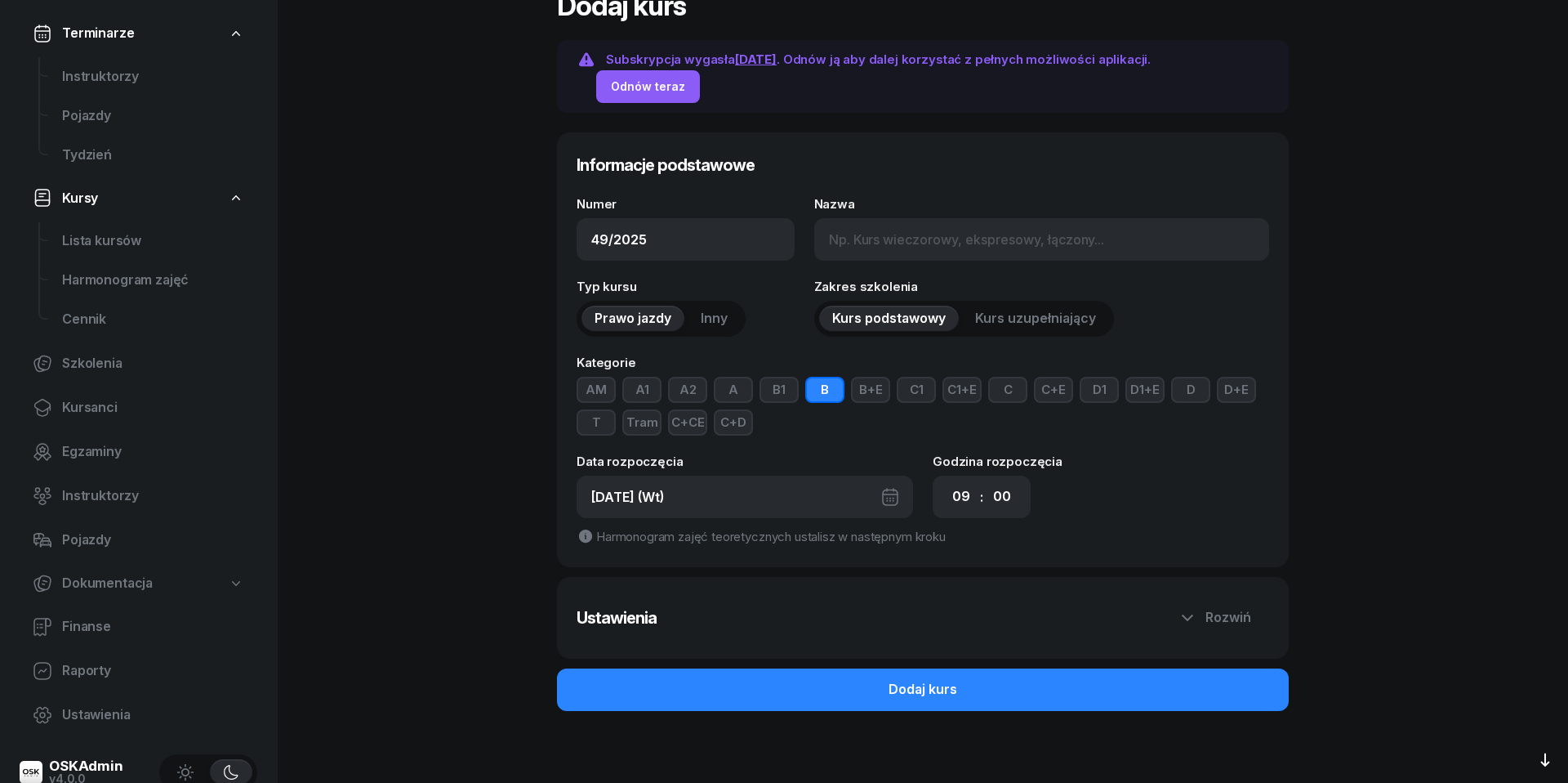
scroll to position [83, 0]
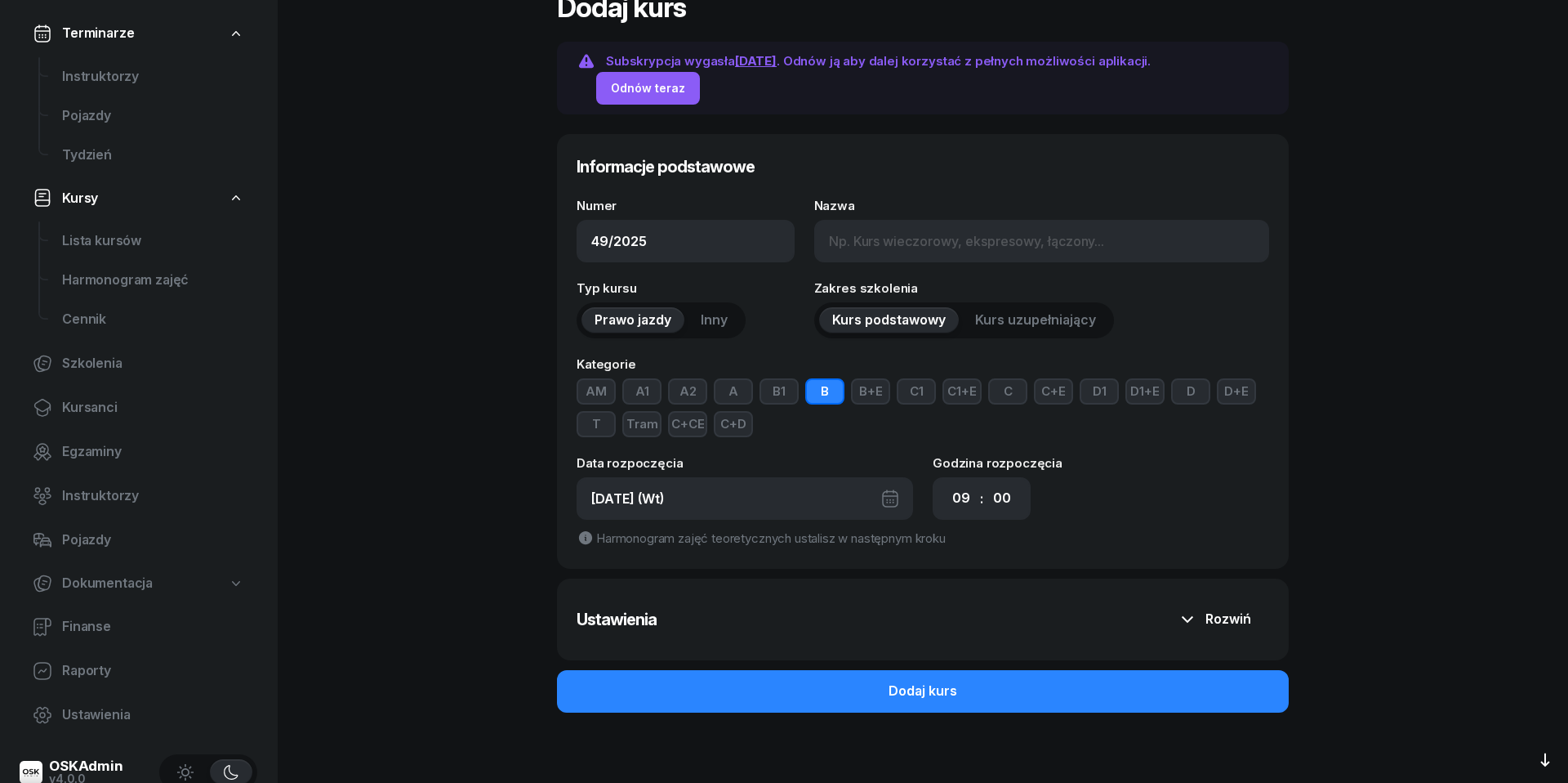
click at [1195, 624] on icon "button" at bounding box center [1188, 619] width 20 height 20
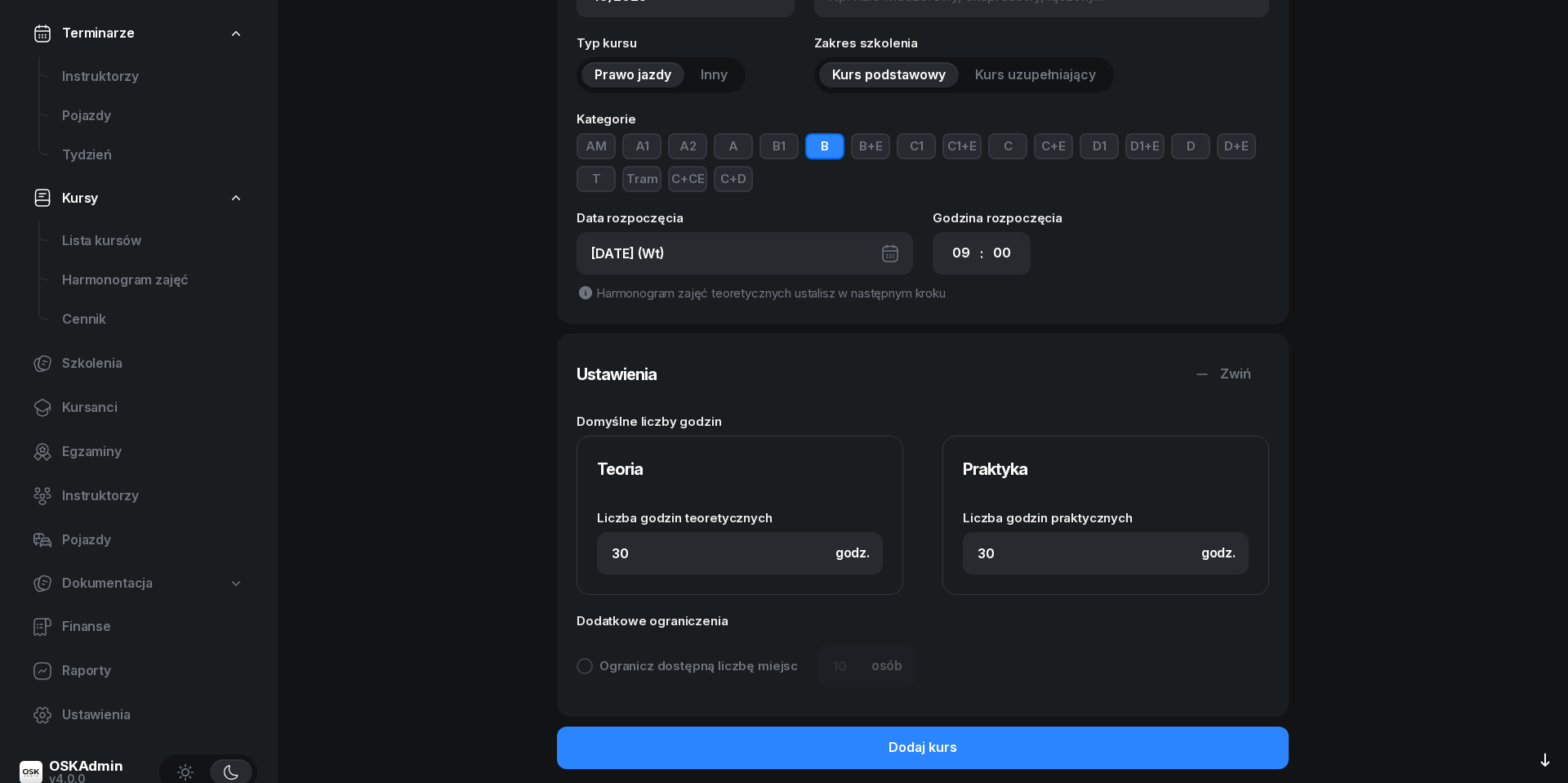
scroll to position [380, 0]
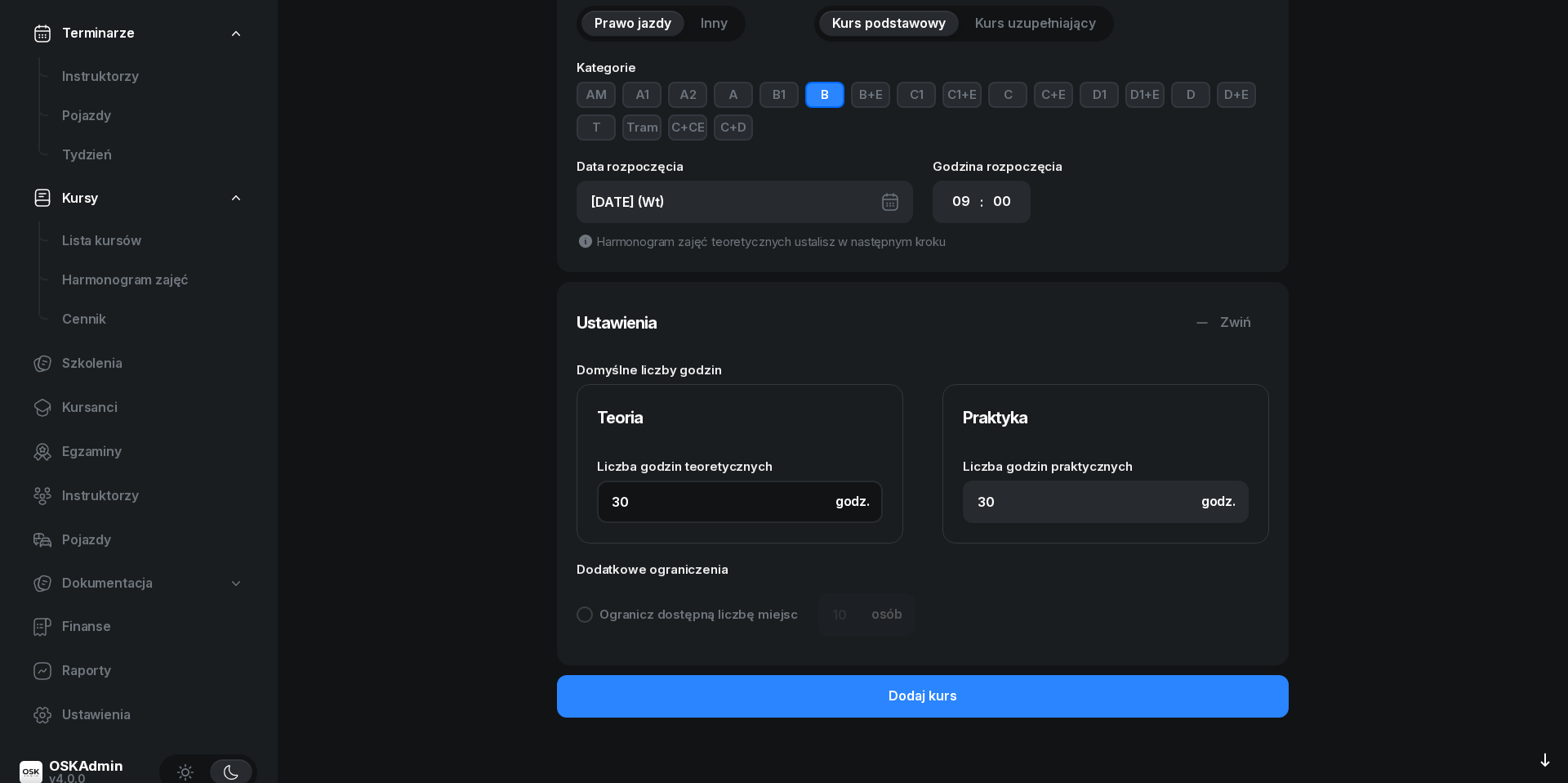
click at [657, 499] on input "30" at bounding box center [740, 502] width 286 height 43
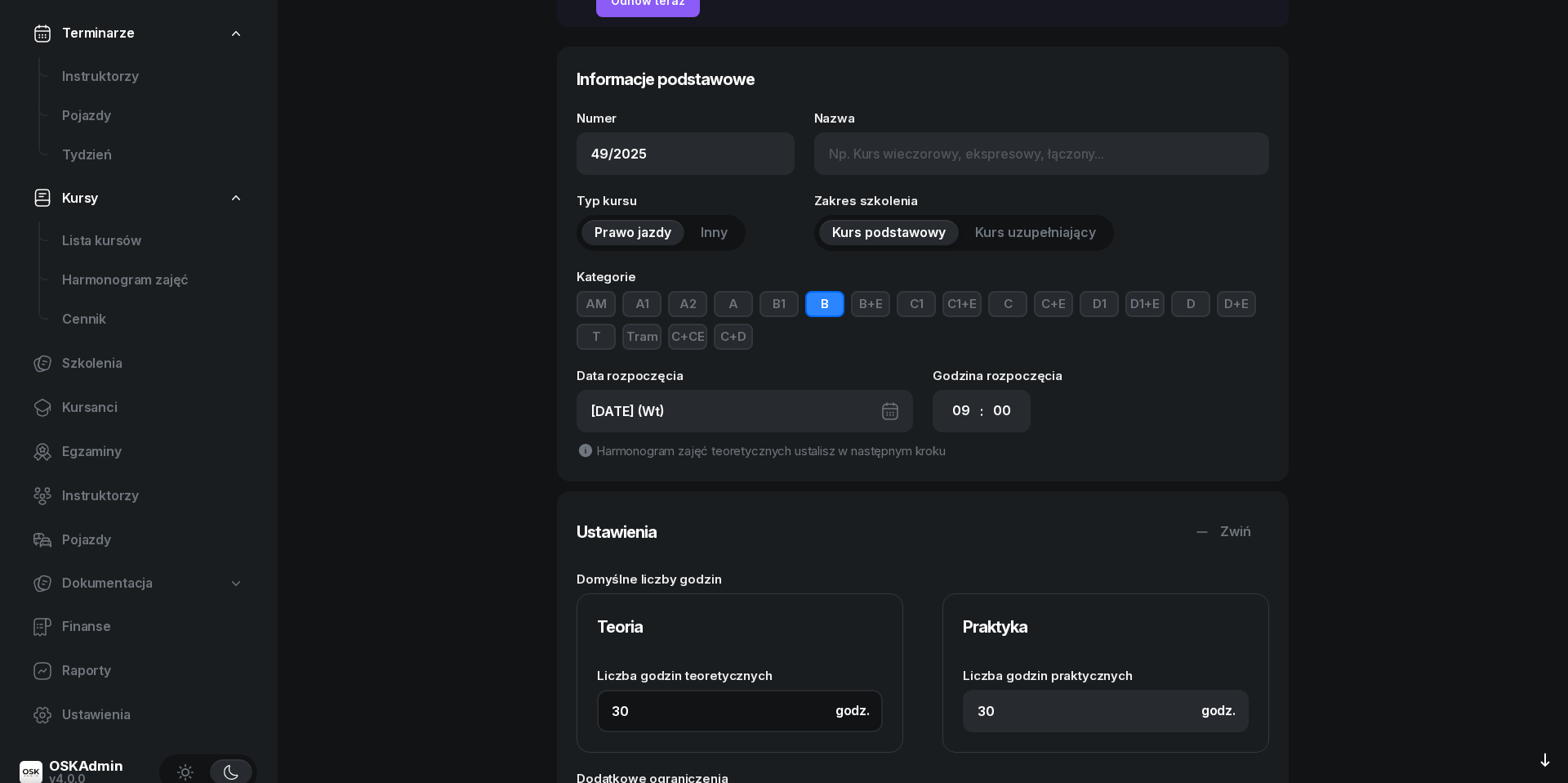
scroll to position [146, 0]
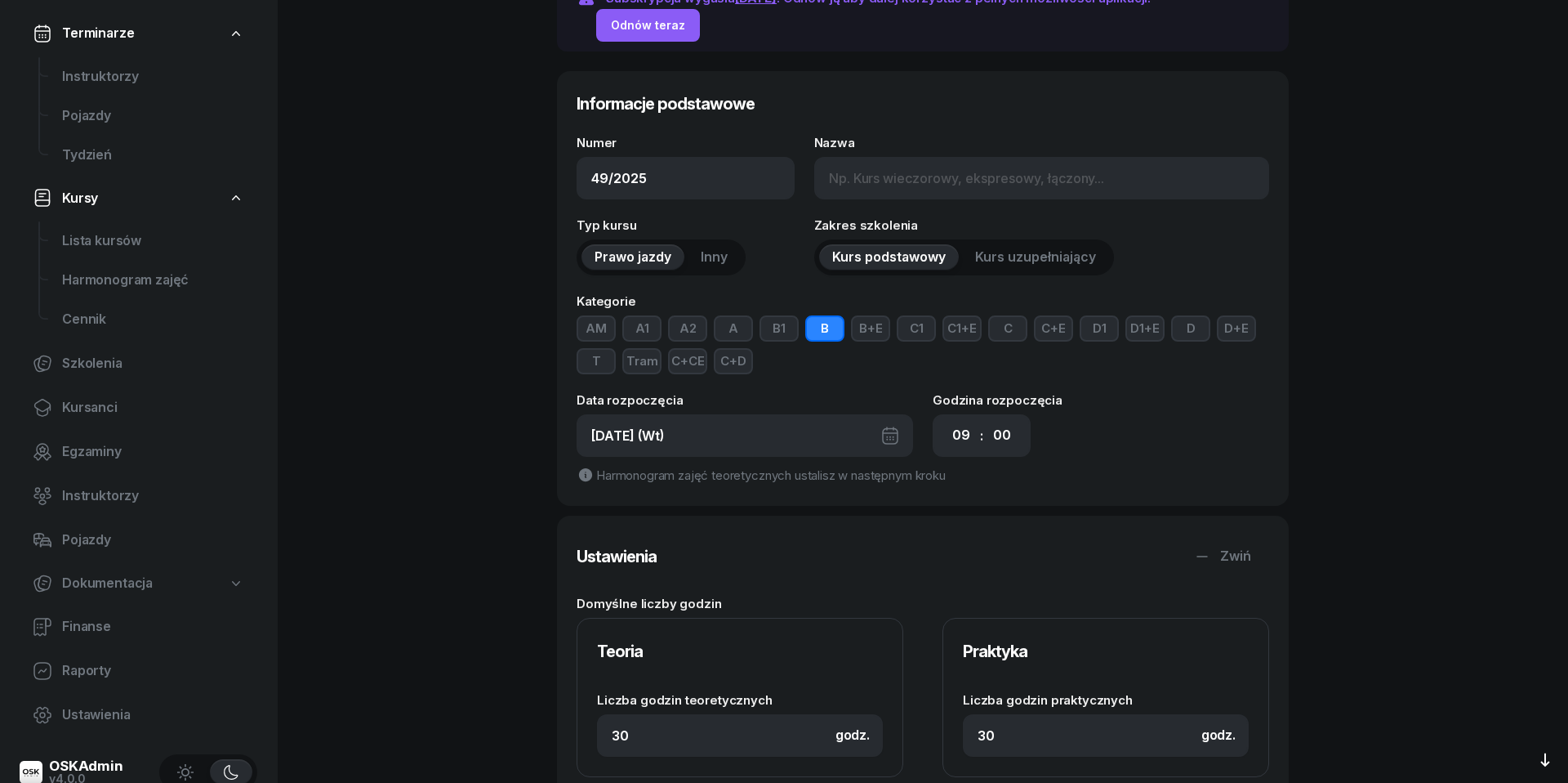
click at [720, 254] on span "Inny" at bounding box center [714, 258] width 27 height 21
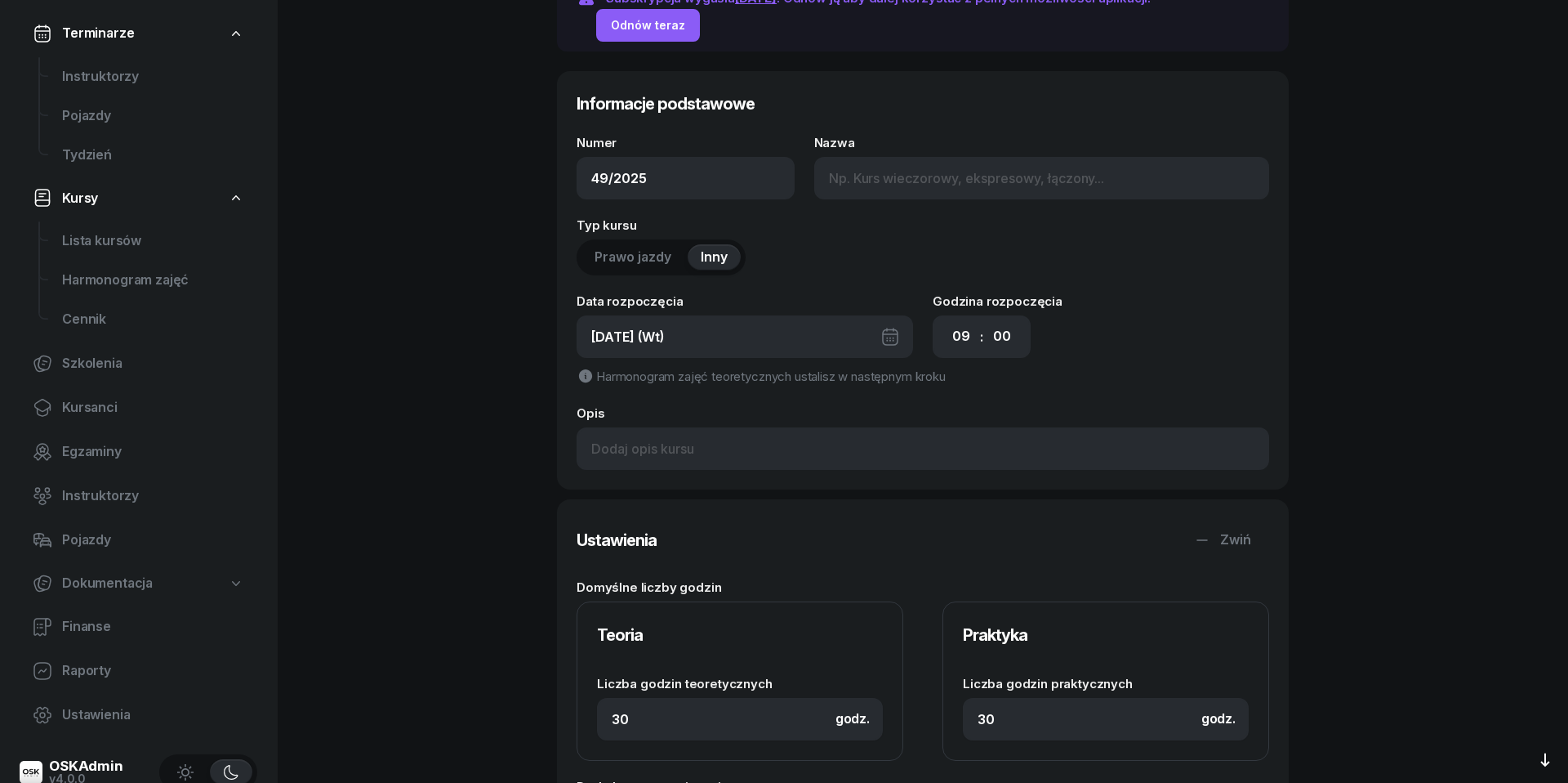
click at [635, 259] on span "Prawo jazdy" at bounding box center [633, 258] width 77 height 21
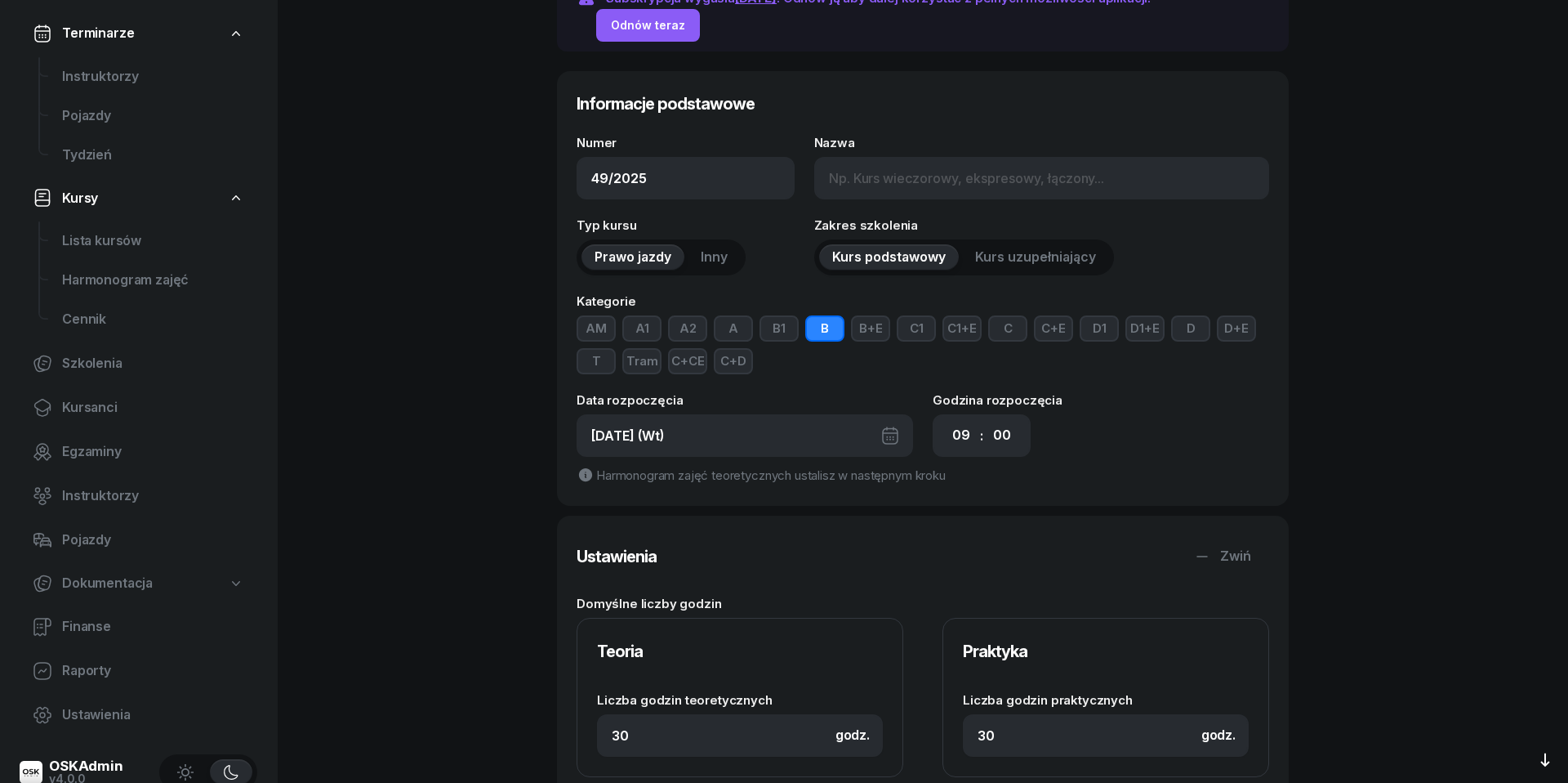
click at [714, 259] on span "Inny" at bounding box center [714, 258] width 27 height 21
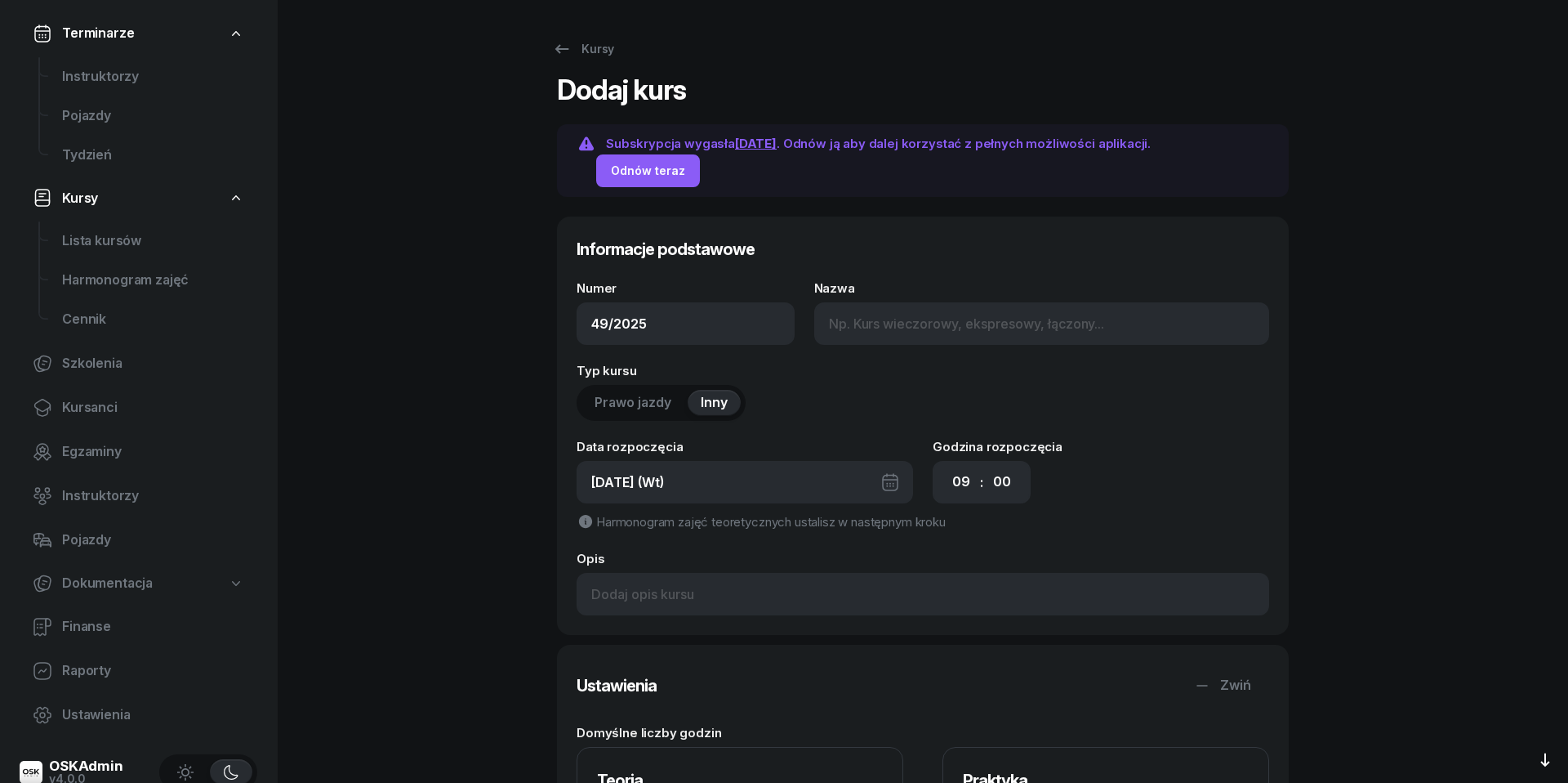
scroll to position [0, 0]
click at [559, 53] on icon at bounding box center [561, 49] width 20 height 20
select select
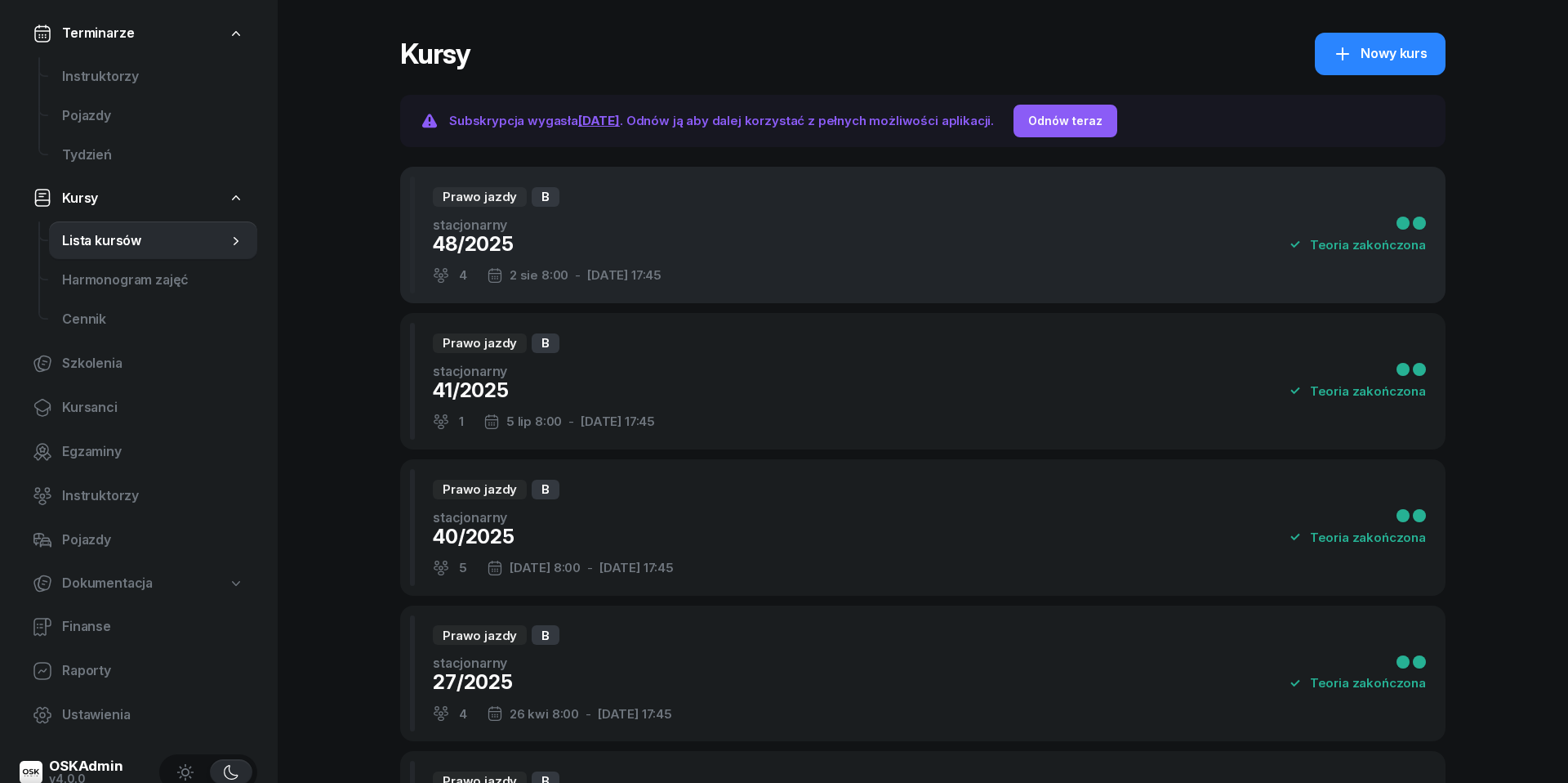
click at [583, 192] on div "Prawo jazdy B" at bounding box center [547, 196] width 229 height 20
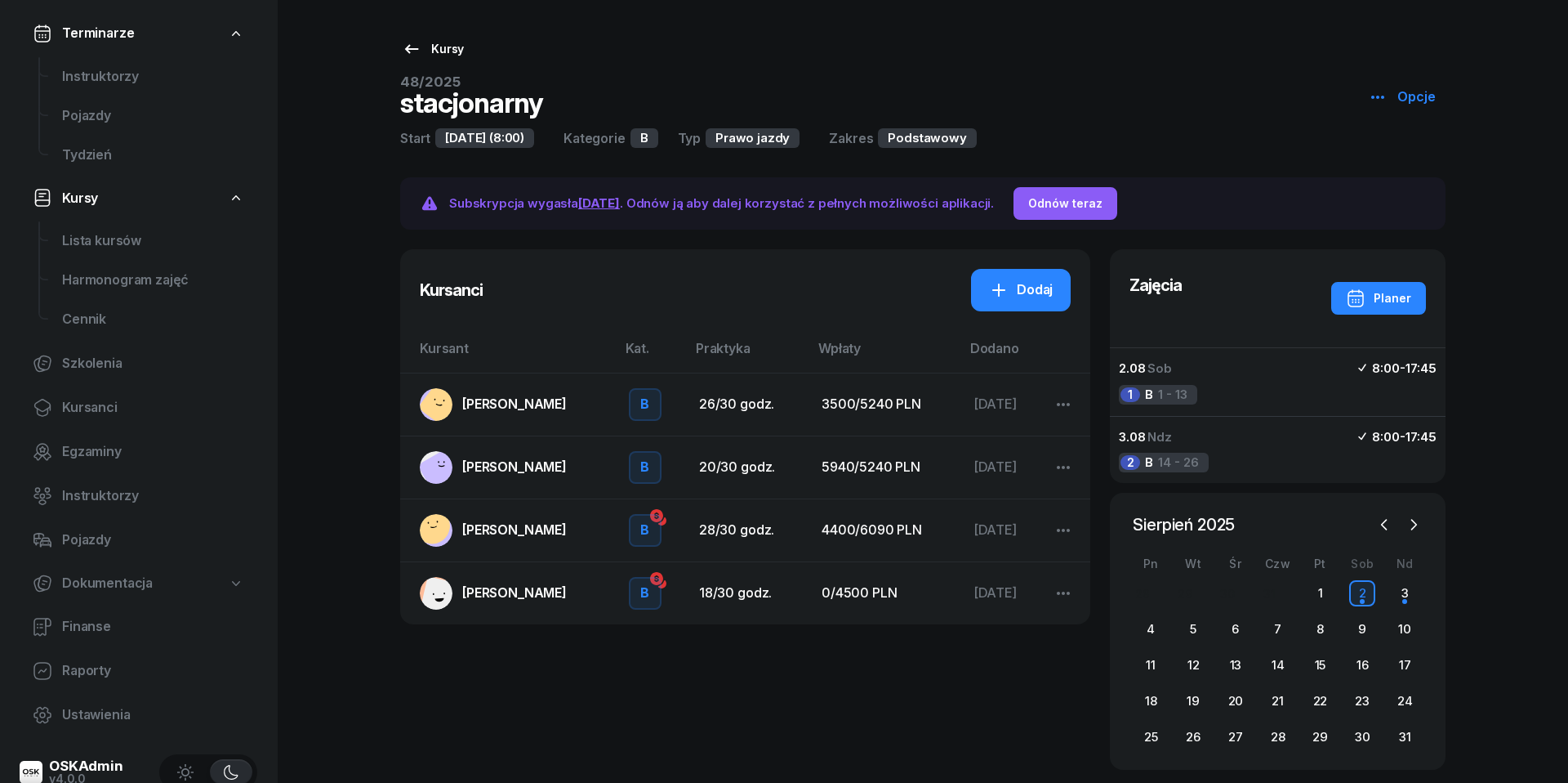
click at [405, 49] on icon at bounding box center [412, 48] width 14 height 9
select select
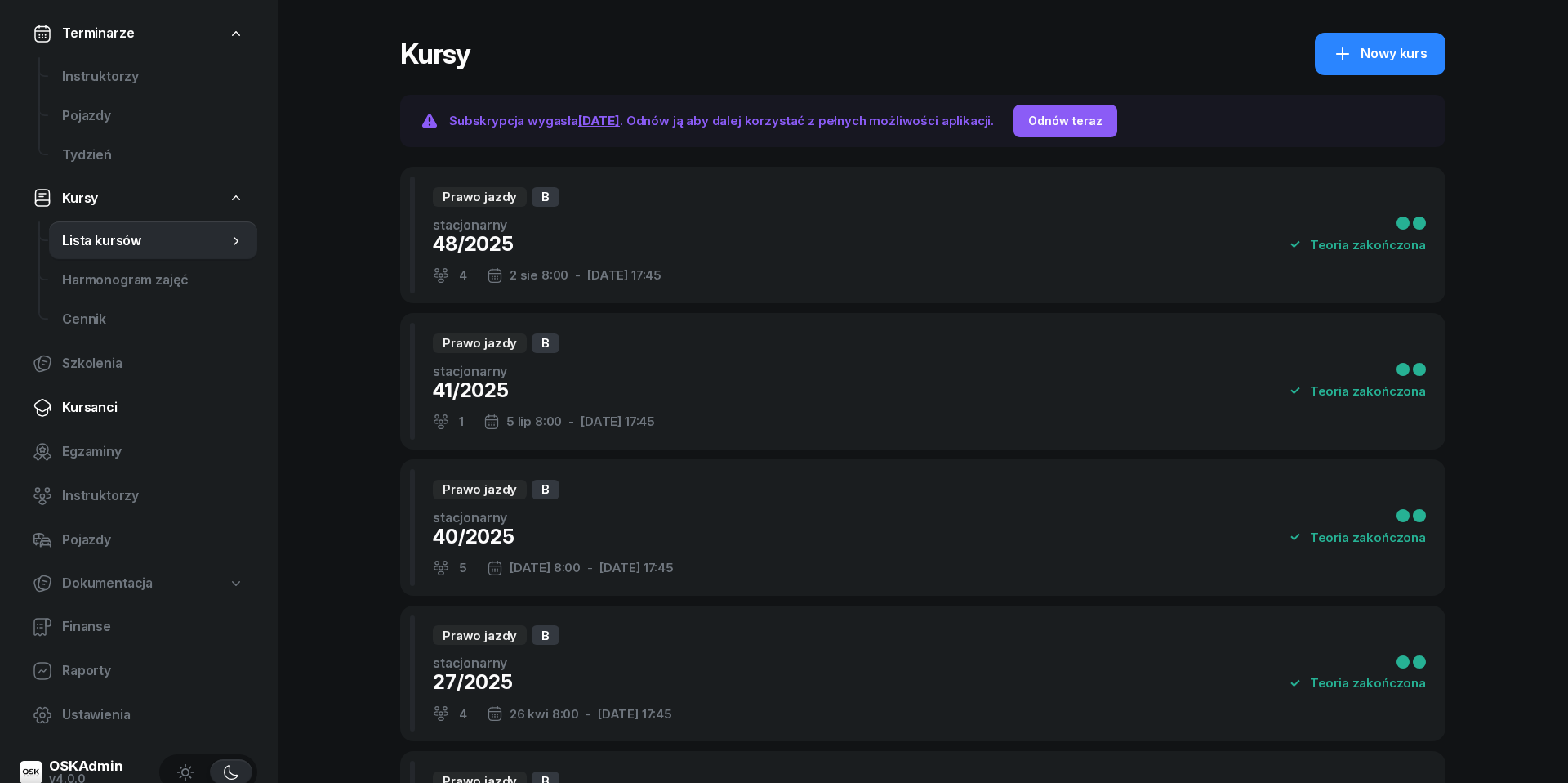
click at [98, 412] on span "Kursanci" at bounding box center [153, 407] width 182 height 21
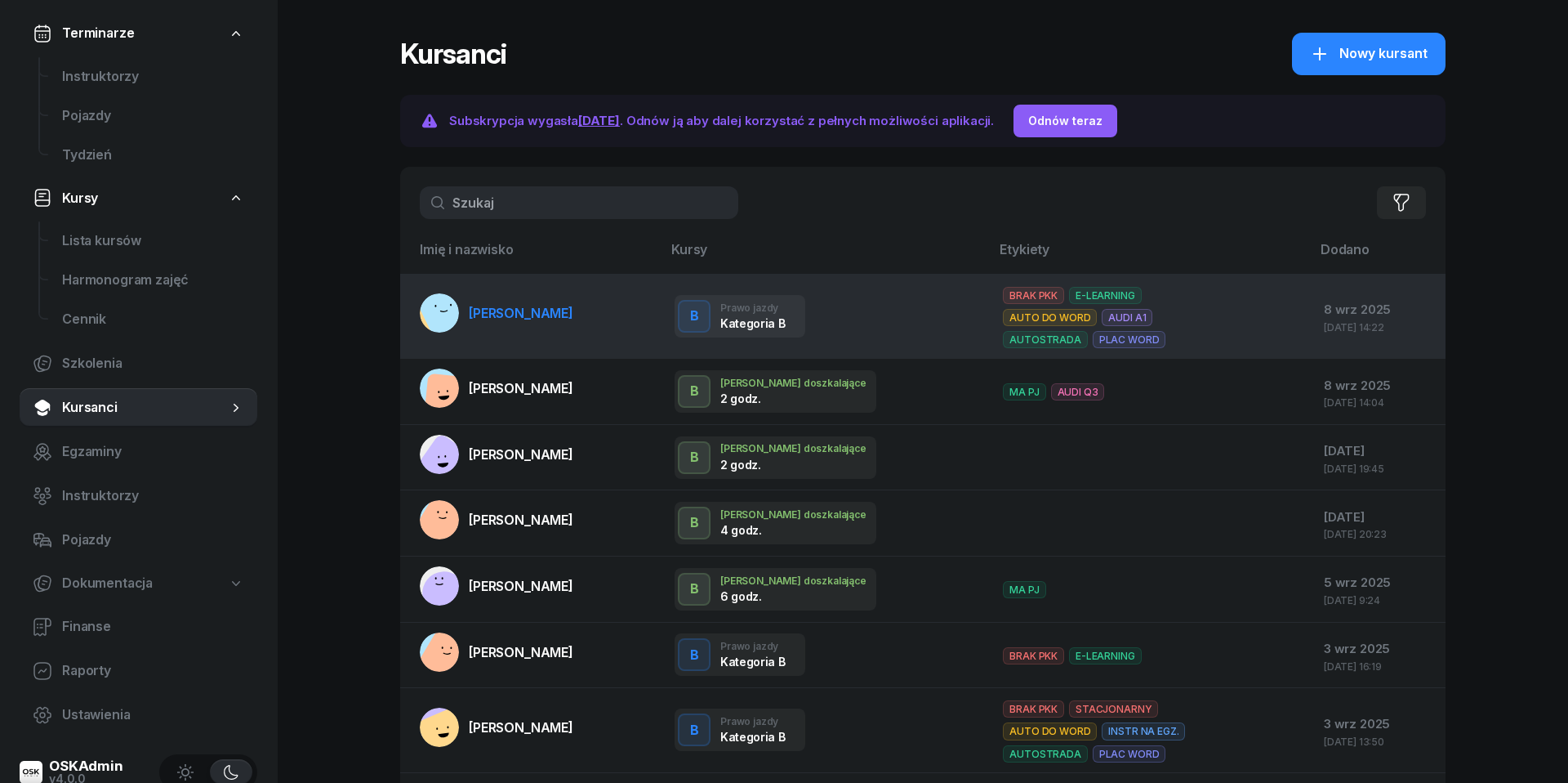
click at [553, 299] on link "[PERSON_NAME]" at bounding box center [496, 313] width 153 height 39
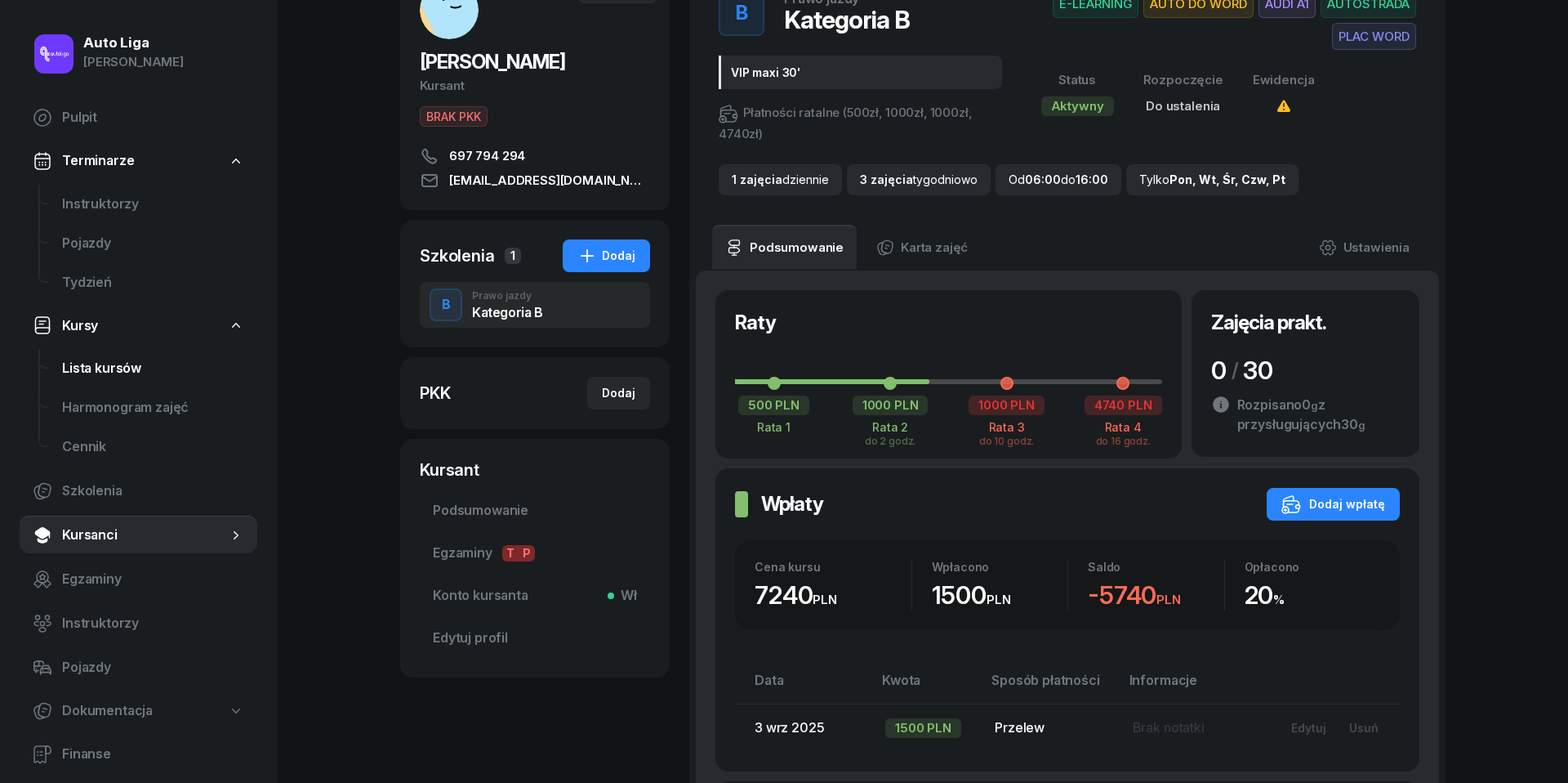
scroll to position [11, 0]
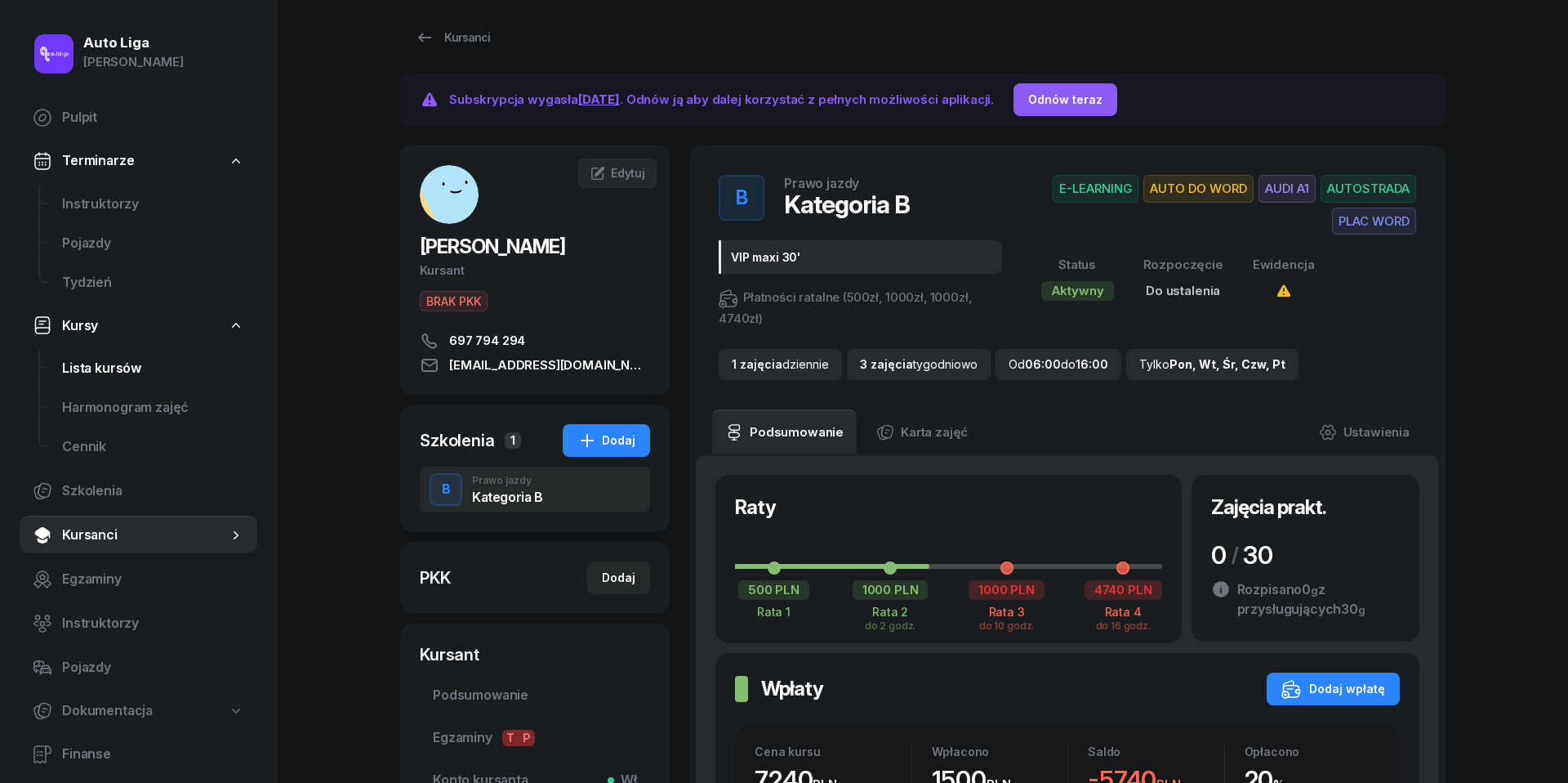
click at [75, 364] on span "Lista kursów" at bounding box center [153, 368] width 182 height 21
select select
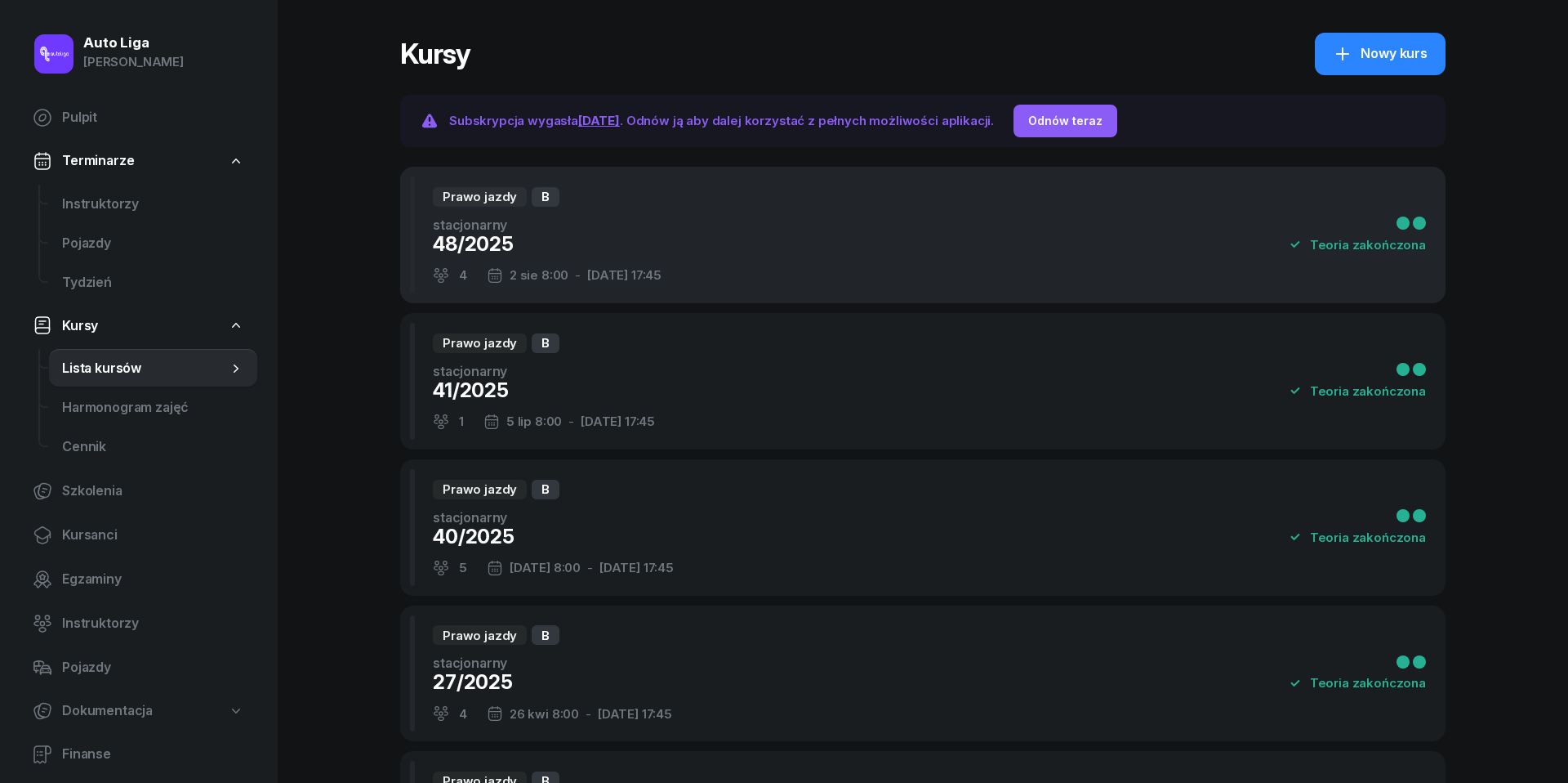
click at [499, 220] on div "stacjonarny" at bounding box center [547, 224] width 229 height 20
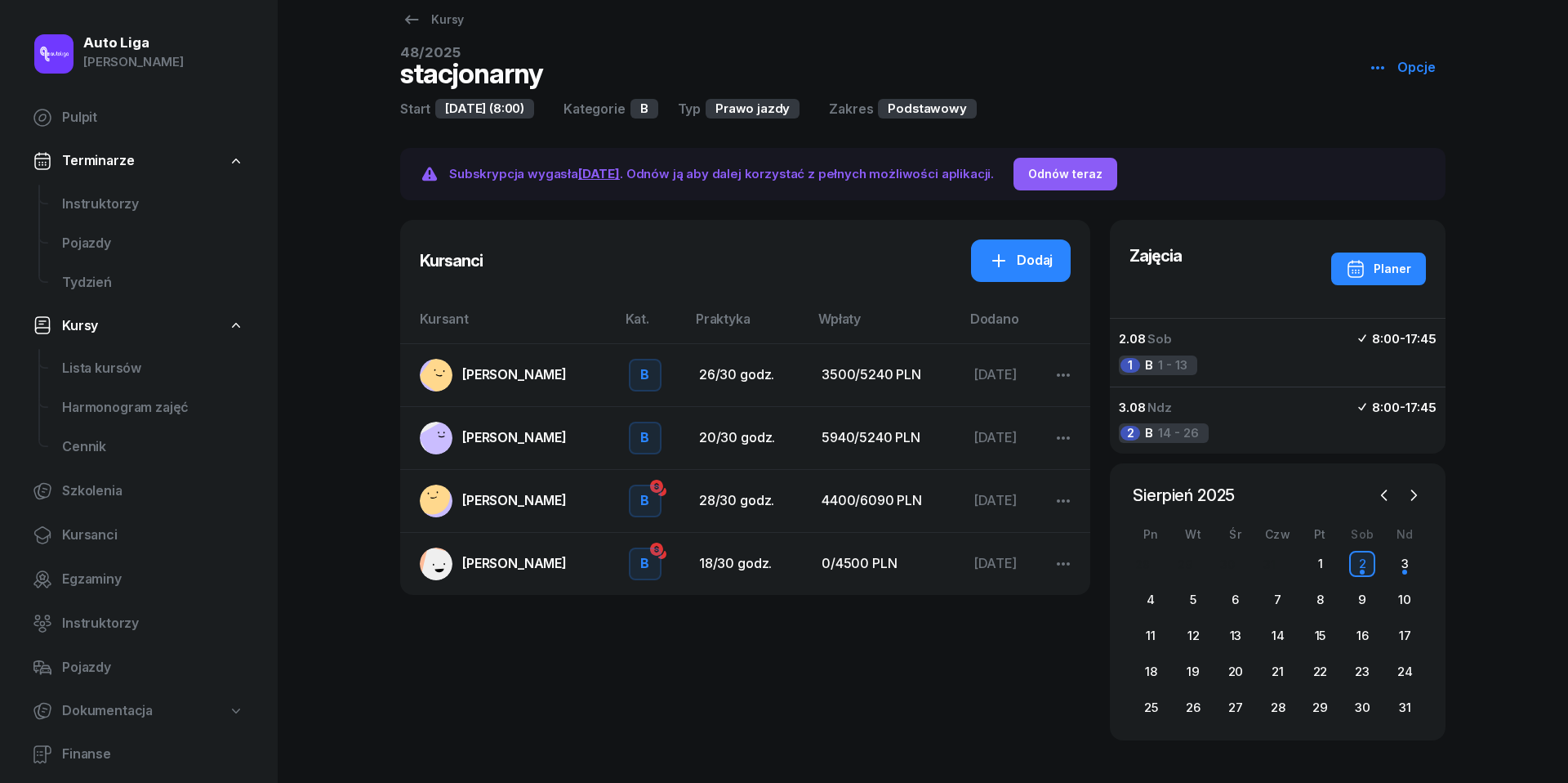
scroll to position [28, 0]
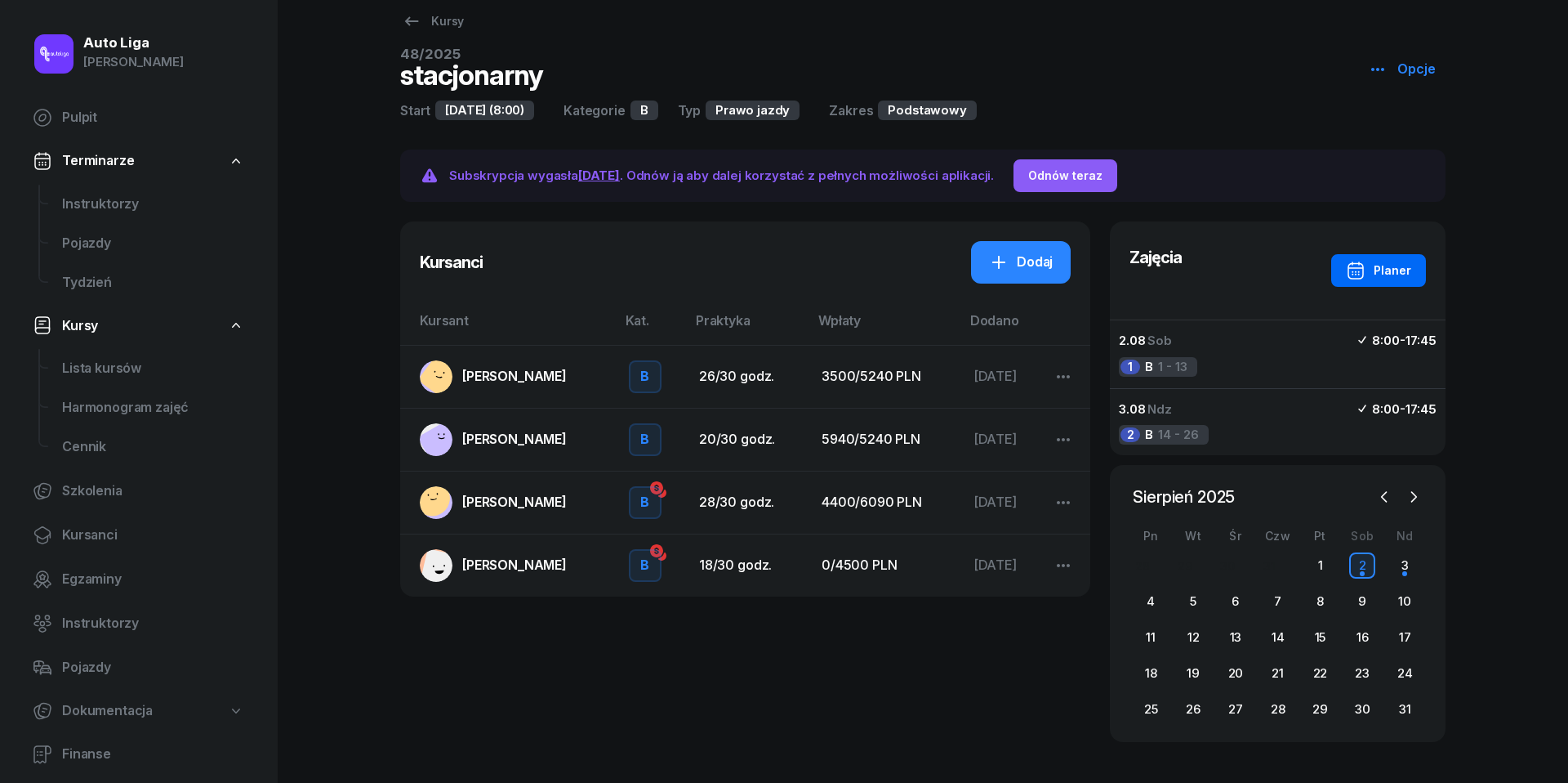
click at [1405, 264] on div "Planer" at bounding box center [1378, 270] width 66 height 20
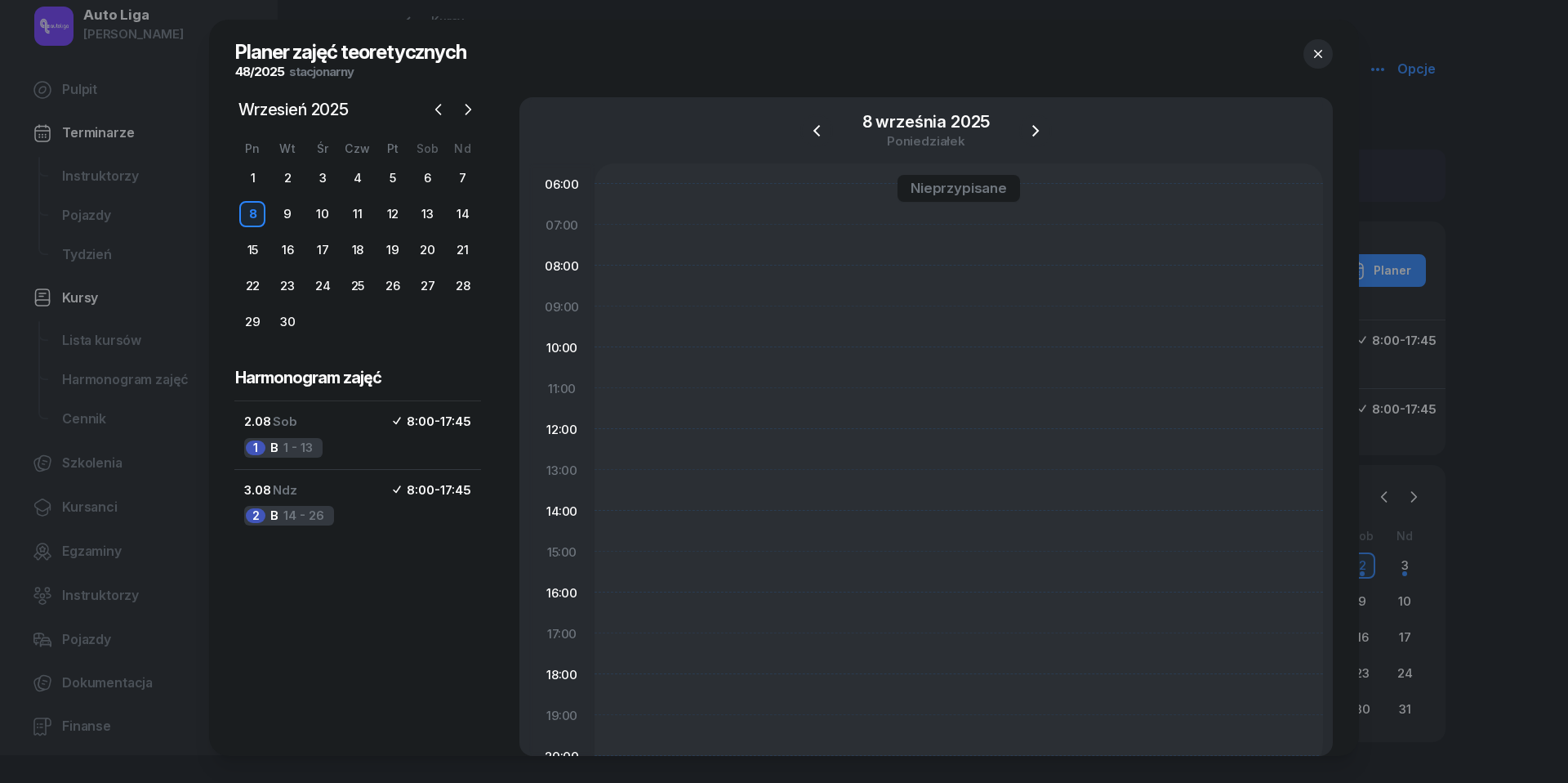
click at [650, 332] on div at bounding box center [959, 551] width 728 height 776
select select "09"
select select "11"
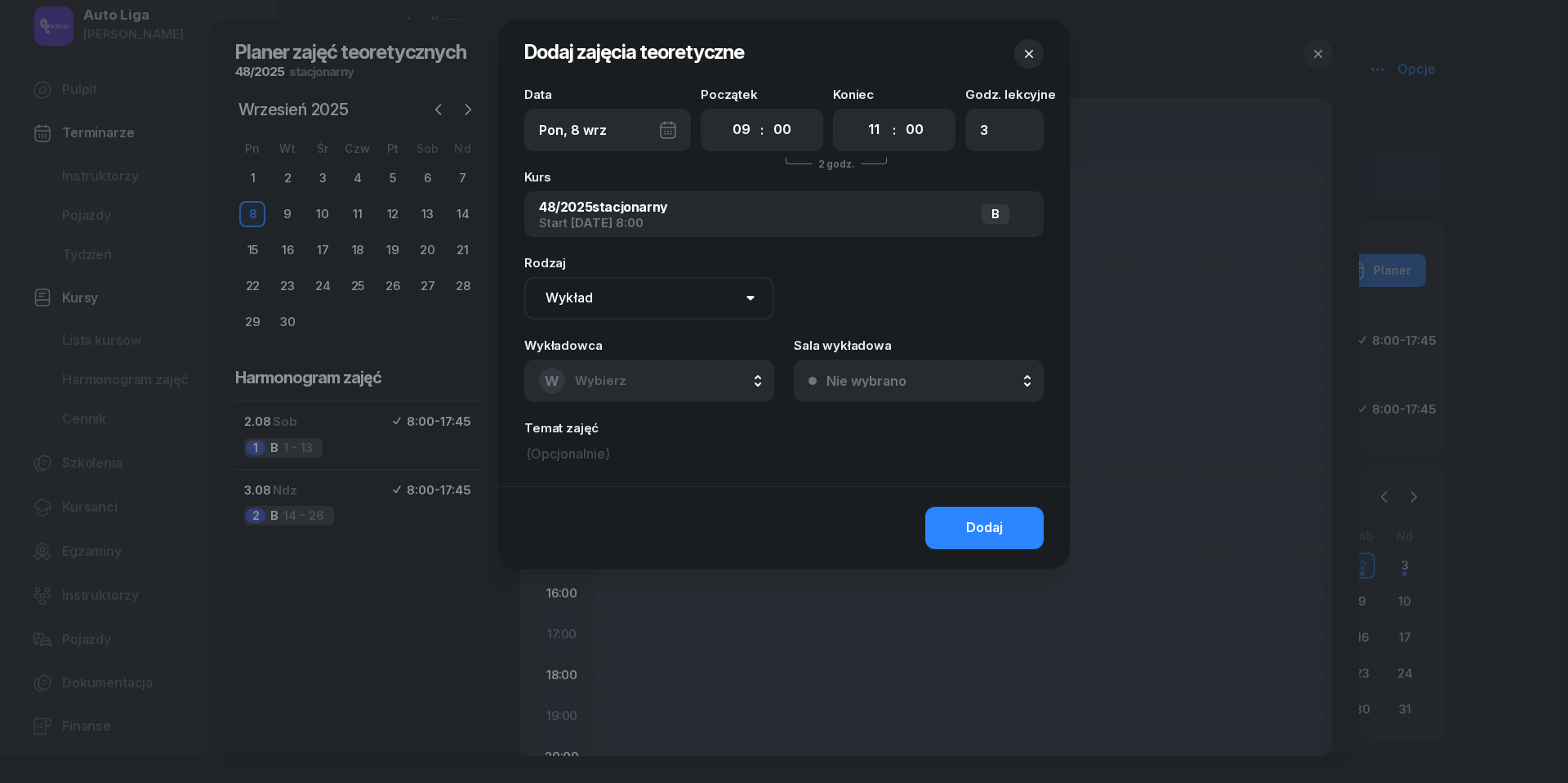
click at [694, 368] on button "W Wybierz" at bounding box center [649, 381] width 250 height 43
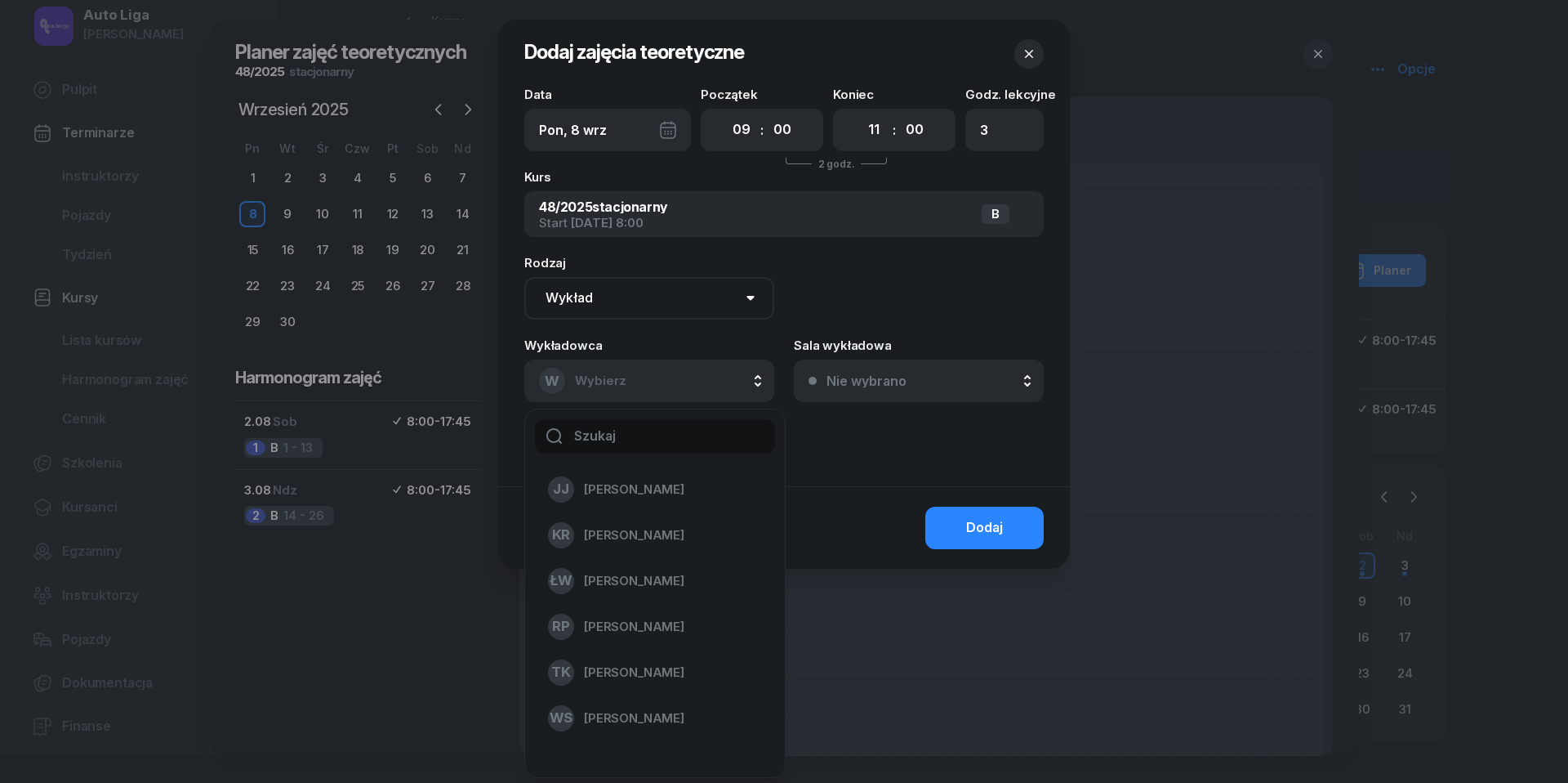
click at [826, 302] on div at bounding box center [919, 288] width 250 height 63
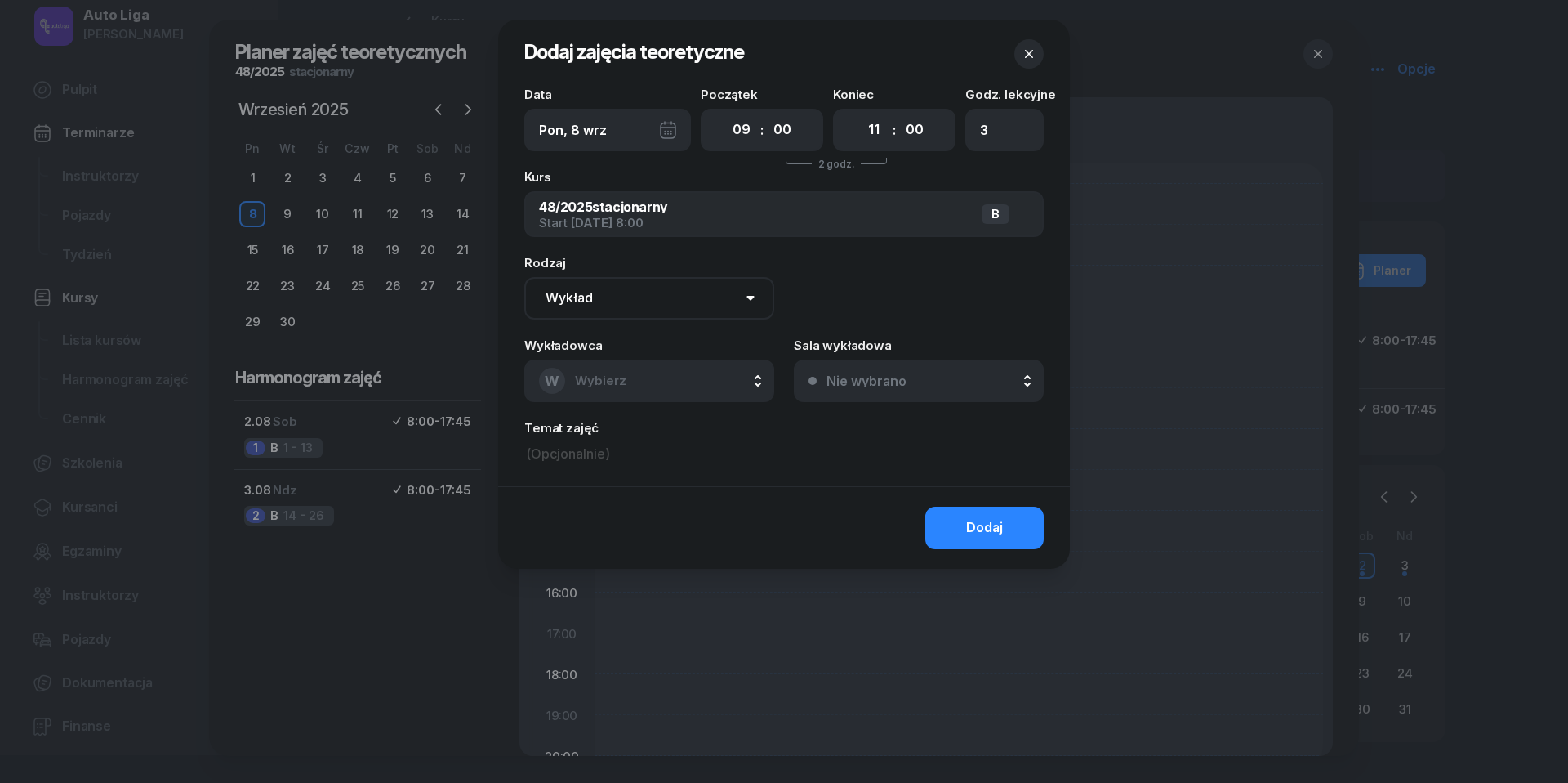
click at [1034, 46] on icon "button" at bounding box center [1028, 53] width 16 height 16
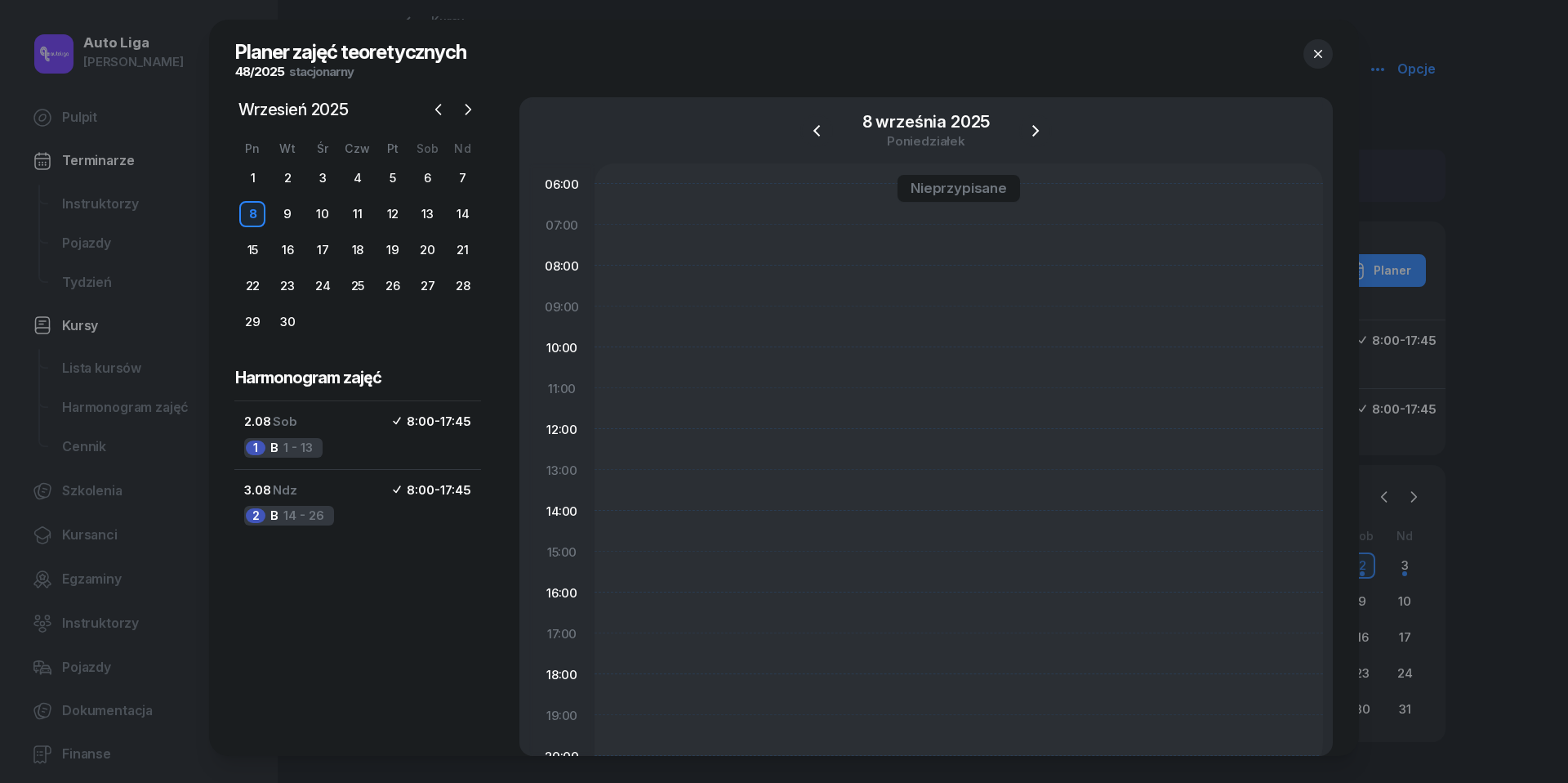
click at [1318, 61] on button "button" at bounding box center [1318, 53] width 30 height 30
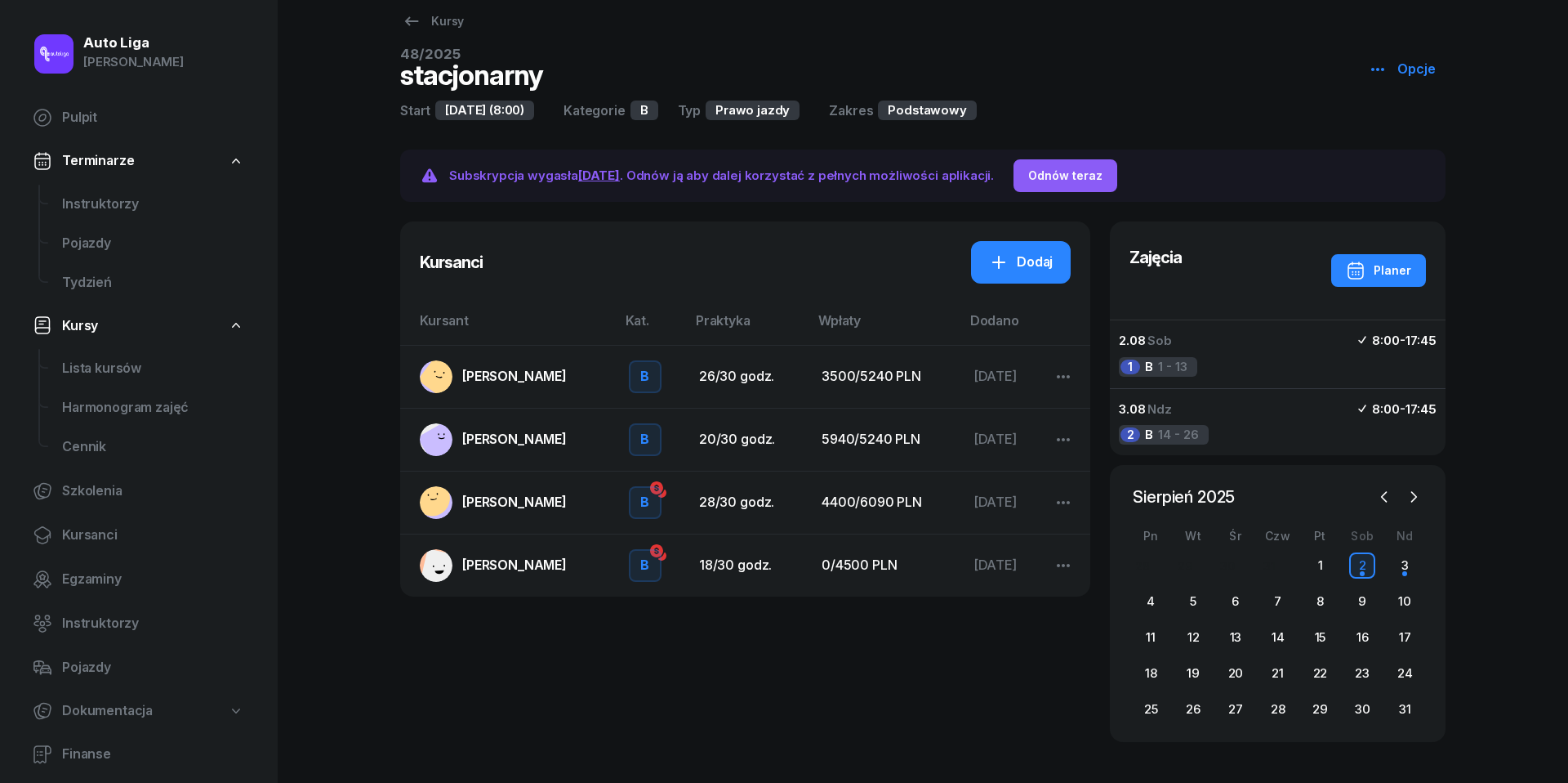
click at [506, 374] on span "[PERSON_NAME]" at bounding box center [515, 376] width 105 height 16
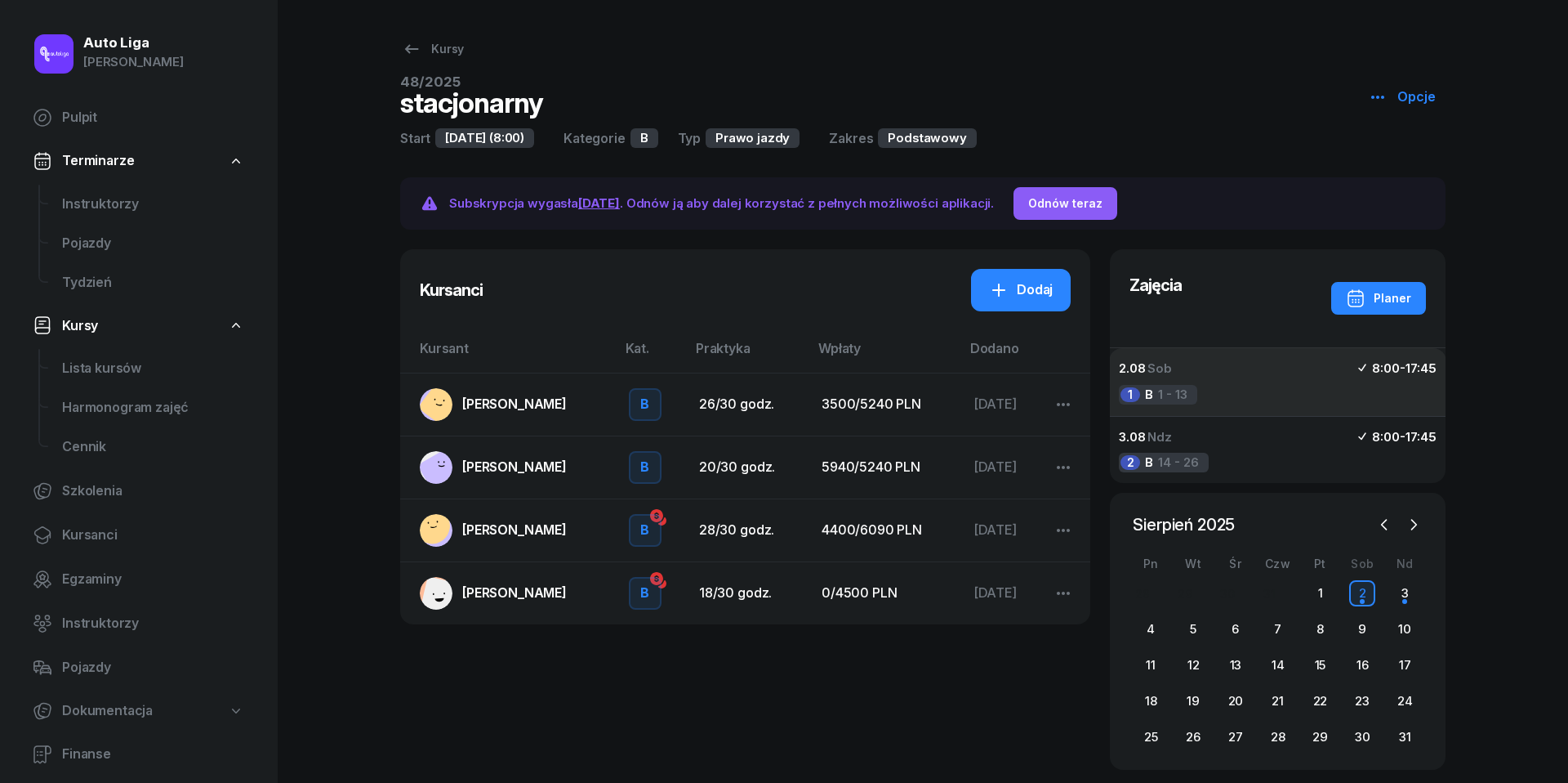
click at [1173, 387] on div "1 B 1 - 13" at bounding box center [1158, 395] width 78 height 20
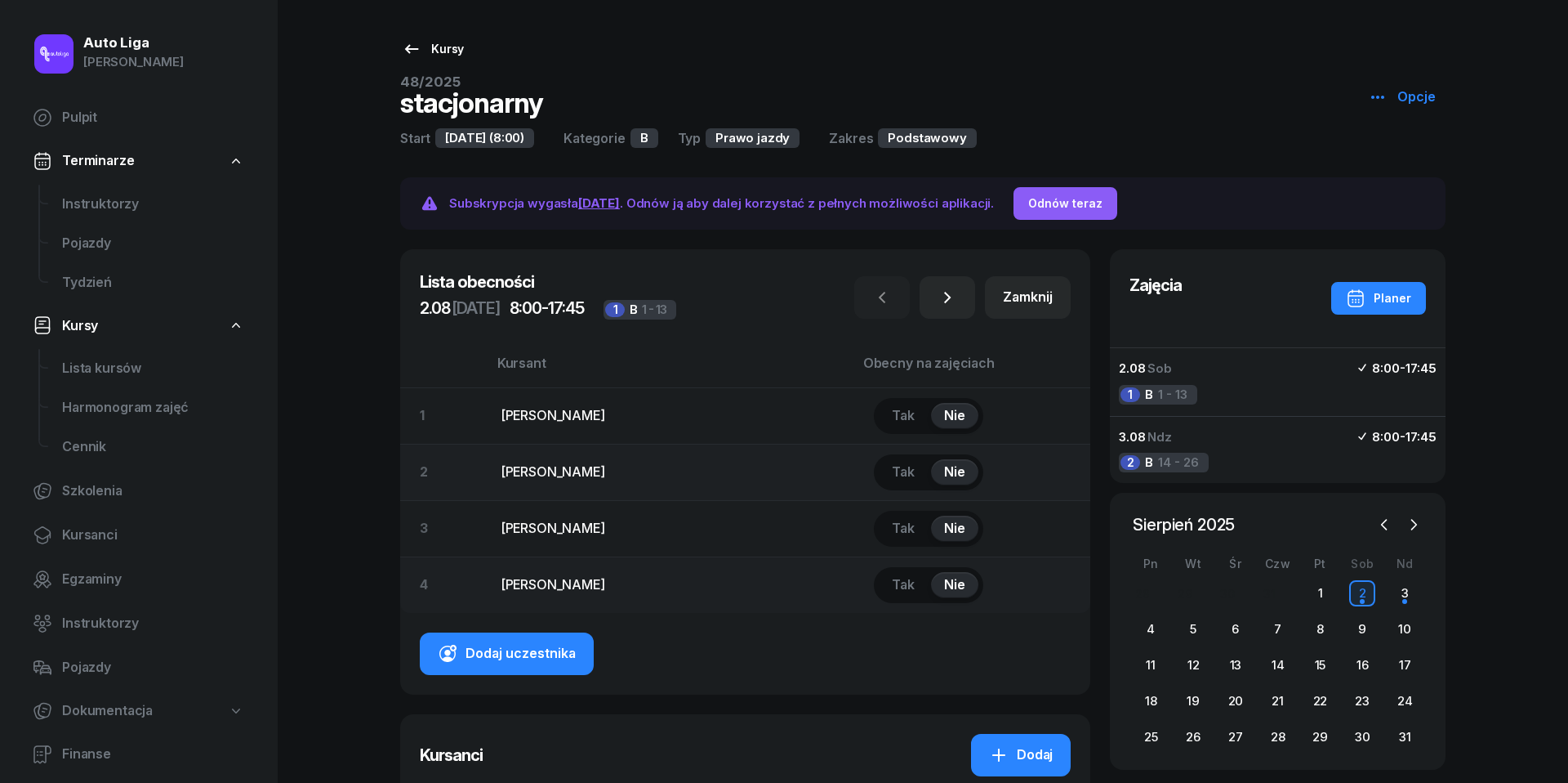
click at [406, 52] on icon at bounding box center [412, 49] width 20 height 20
select select
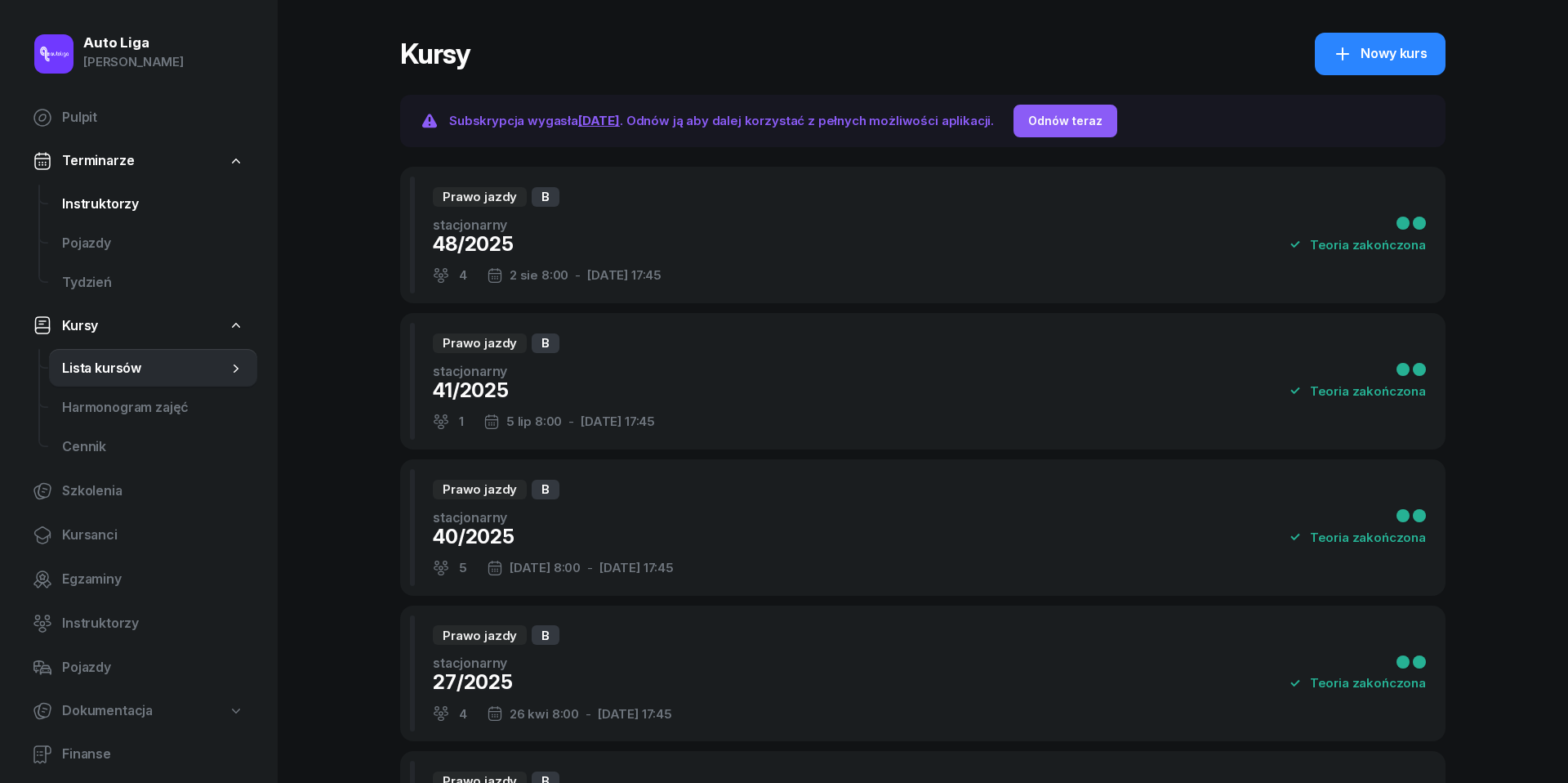
click at [116, 200] on span "Instruktorzy" at bounding box center [153, 204] width 182 height 21
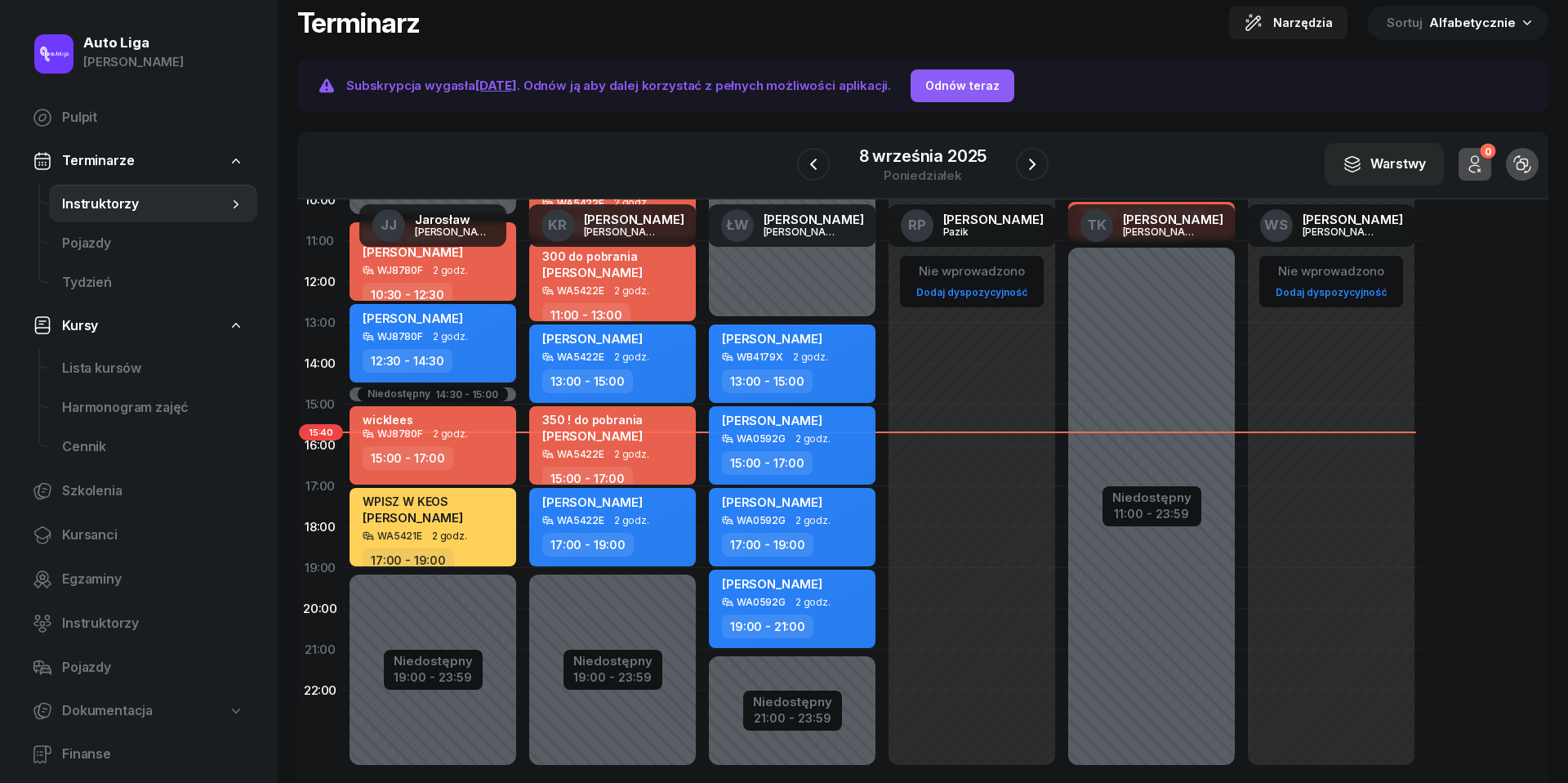
scroll to position [31, 0]
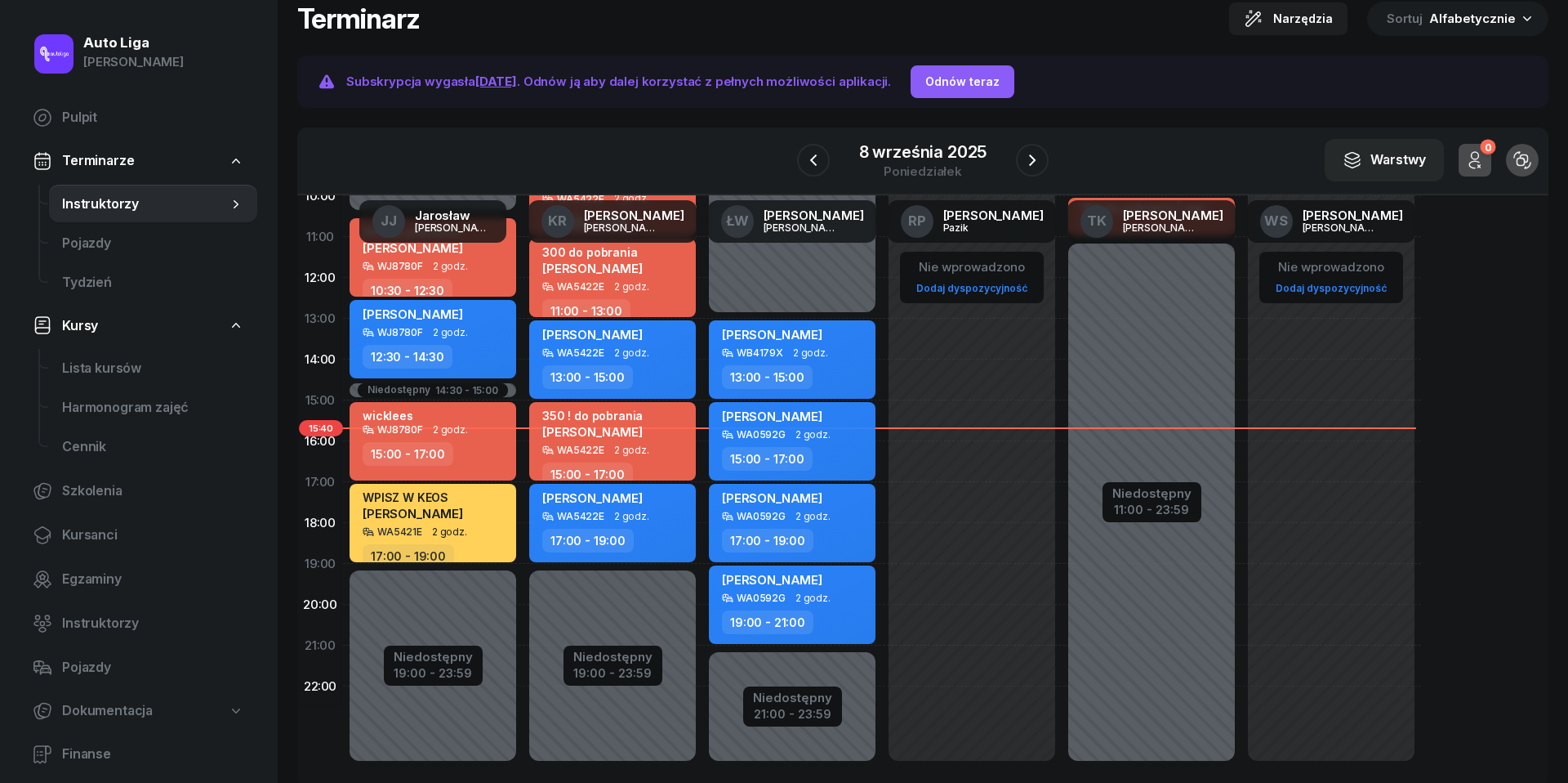
click at [87, 194] on span "Instruktorzy" at bounding box center [145, 204] width 166 height 21
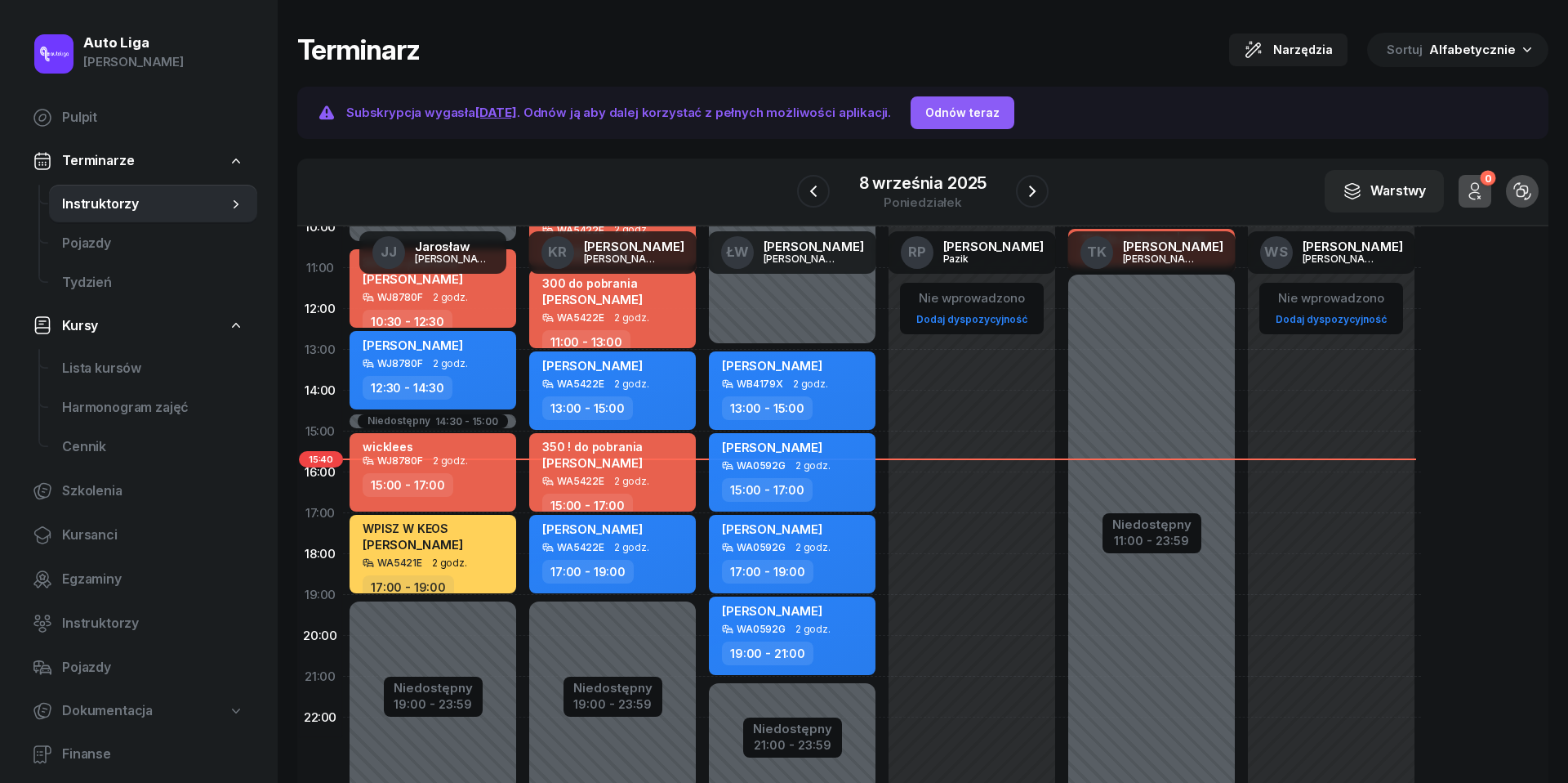
click at [101, 204] on span "Instruktorzy" at bounding box center [145, 204] width 166 height 21
click at [89, 537] on span "Kursanci" at bounding box center [153, 535] width 182 height 21
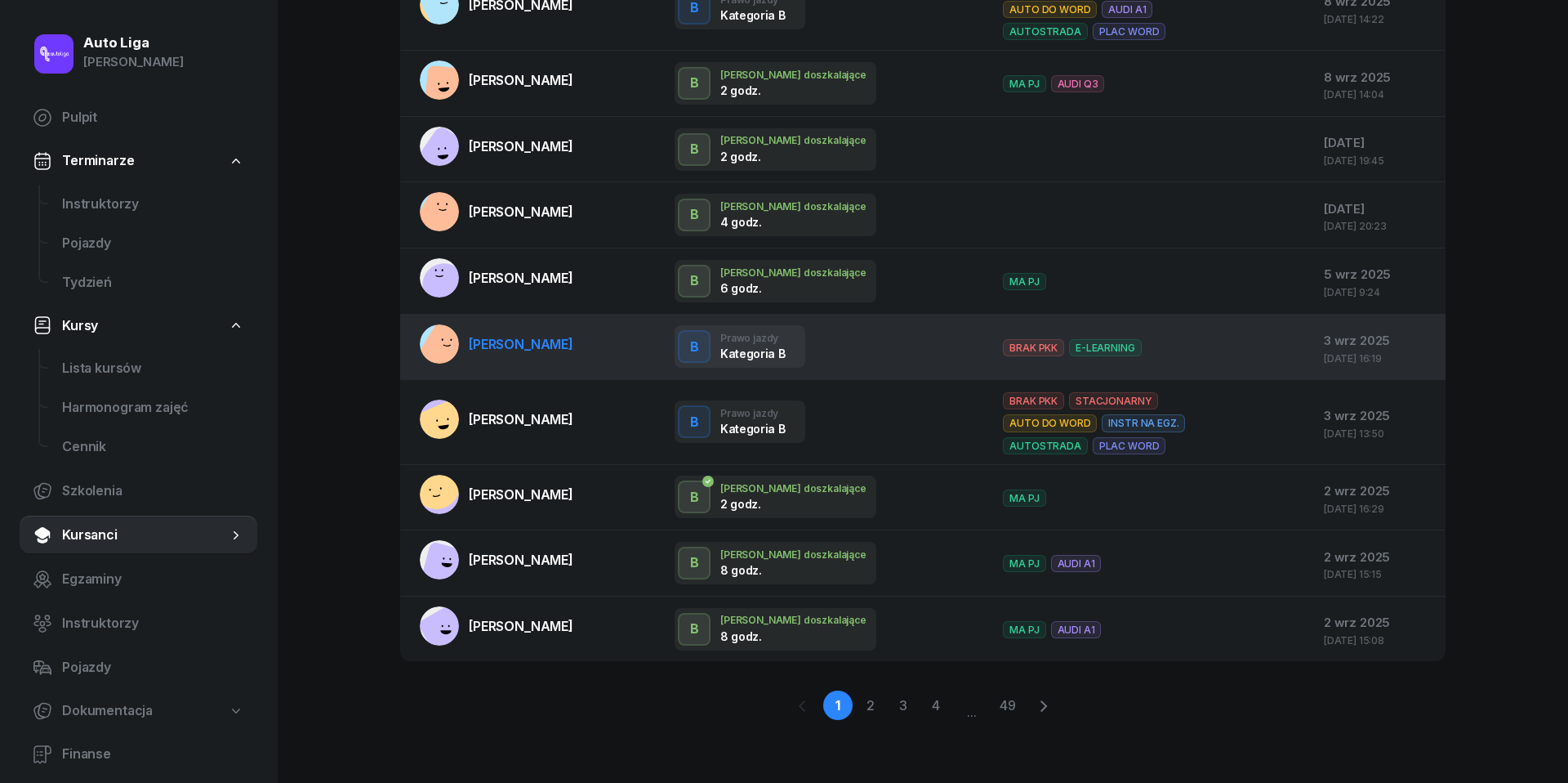
scroll to position [300, 0]
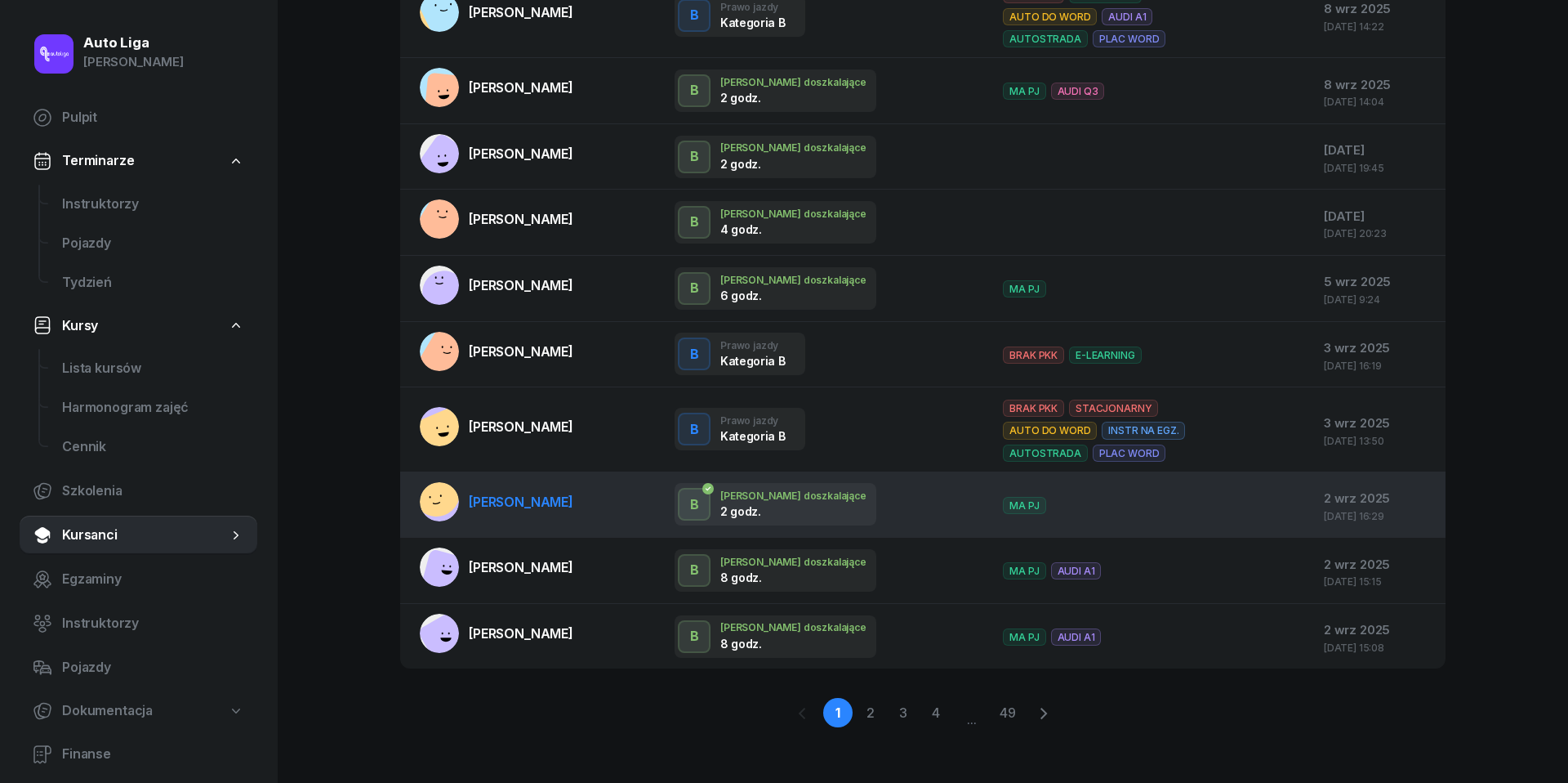
click at [534, 494] on span "[PERSON_NAME]" at bounding box center [521, 502] width 105 height 16
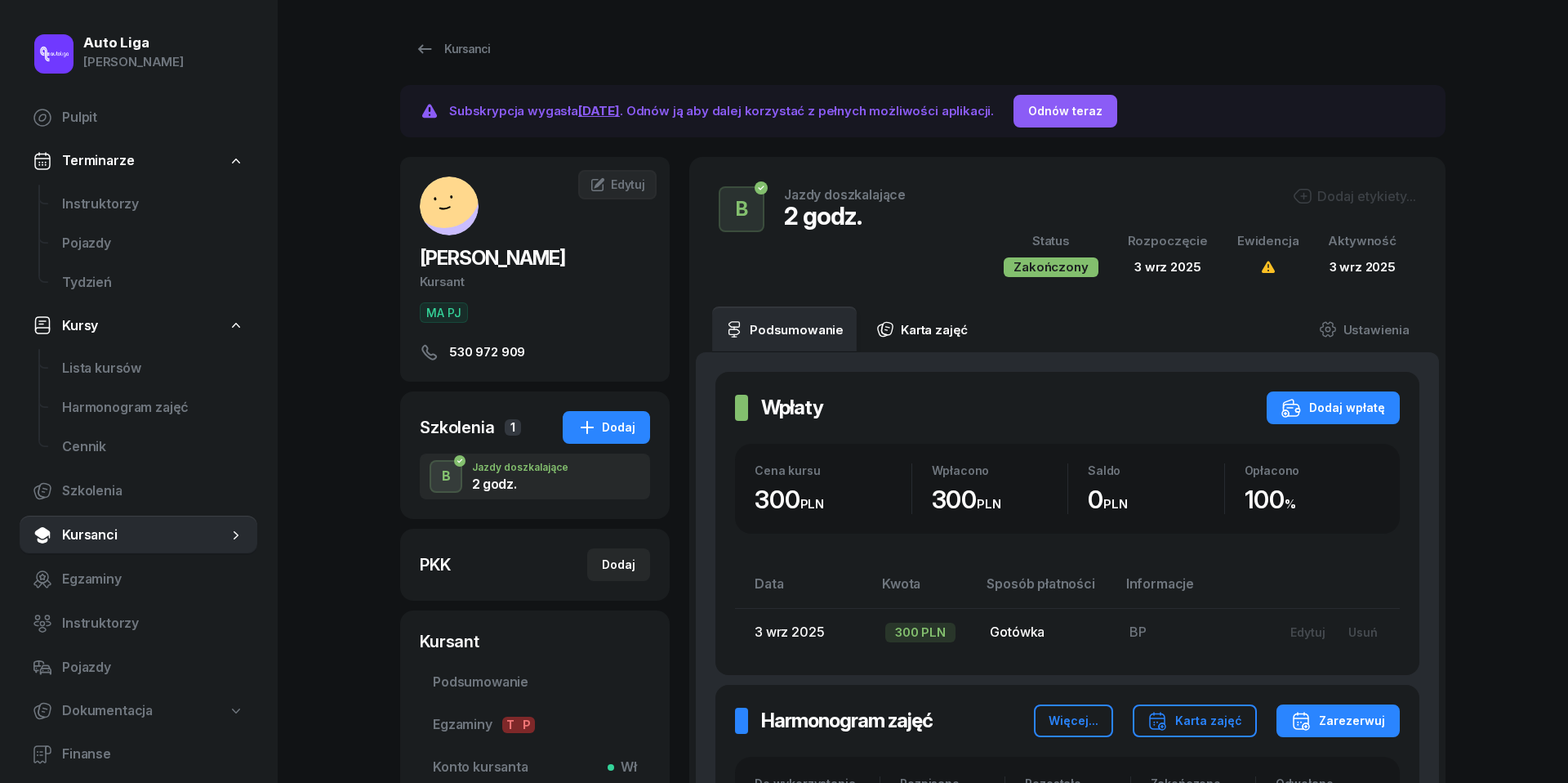
click at [936, 325] on link "Karta zajęć" at bounding box center [922, 329] width 117 height 46
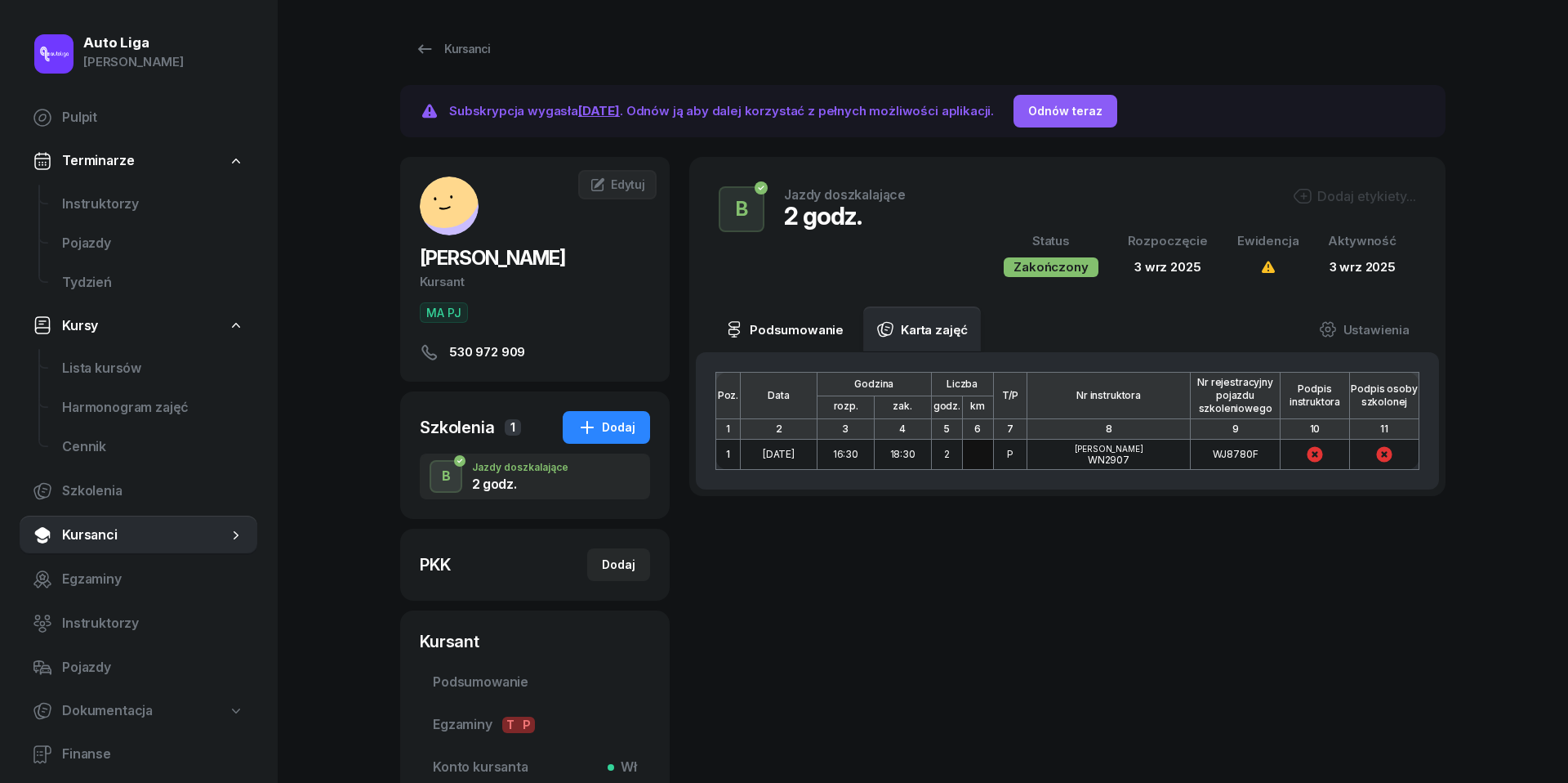
click at [771, 318] on link "Podsumowanie" at bounding box center [784, 329] width 145 height 46
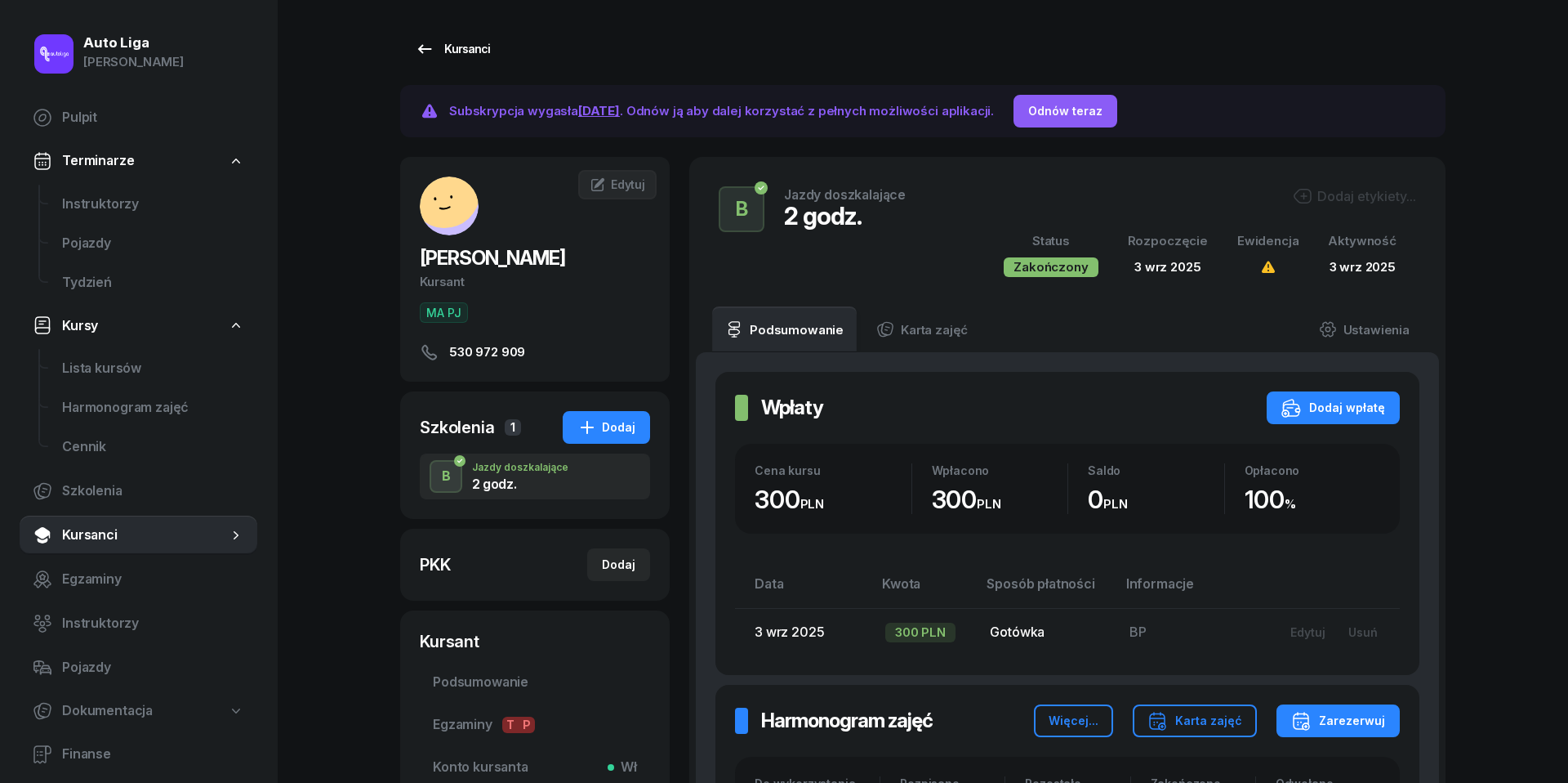
click at [419, 48] on icon at bounding box center [425, 48] width 14 height 9
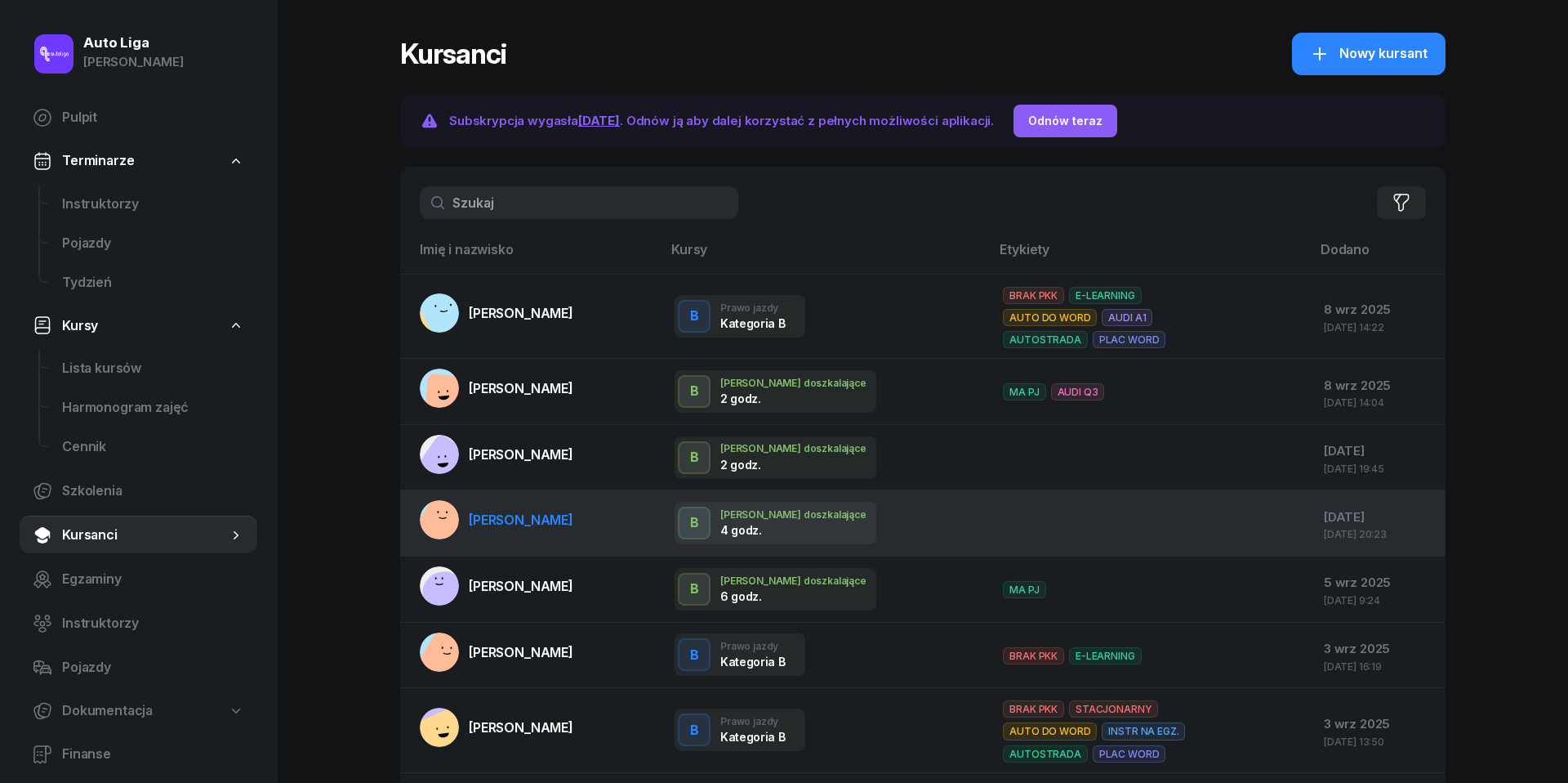
click at [542, 521] on span "[PERSON_NAME]" at bounding box center [521, 519] width 105 height 16
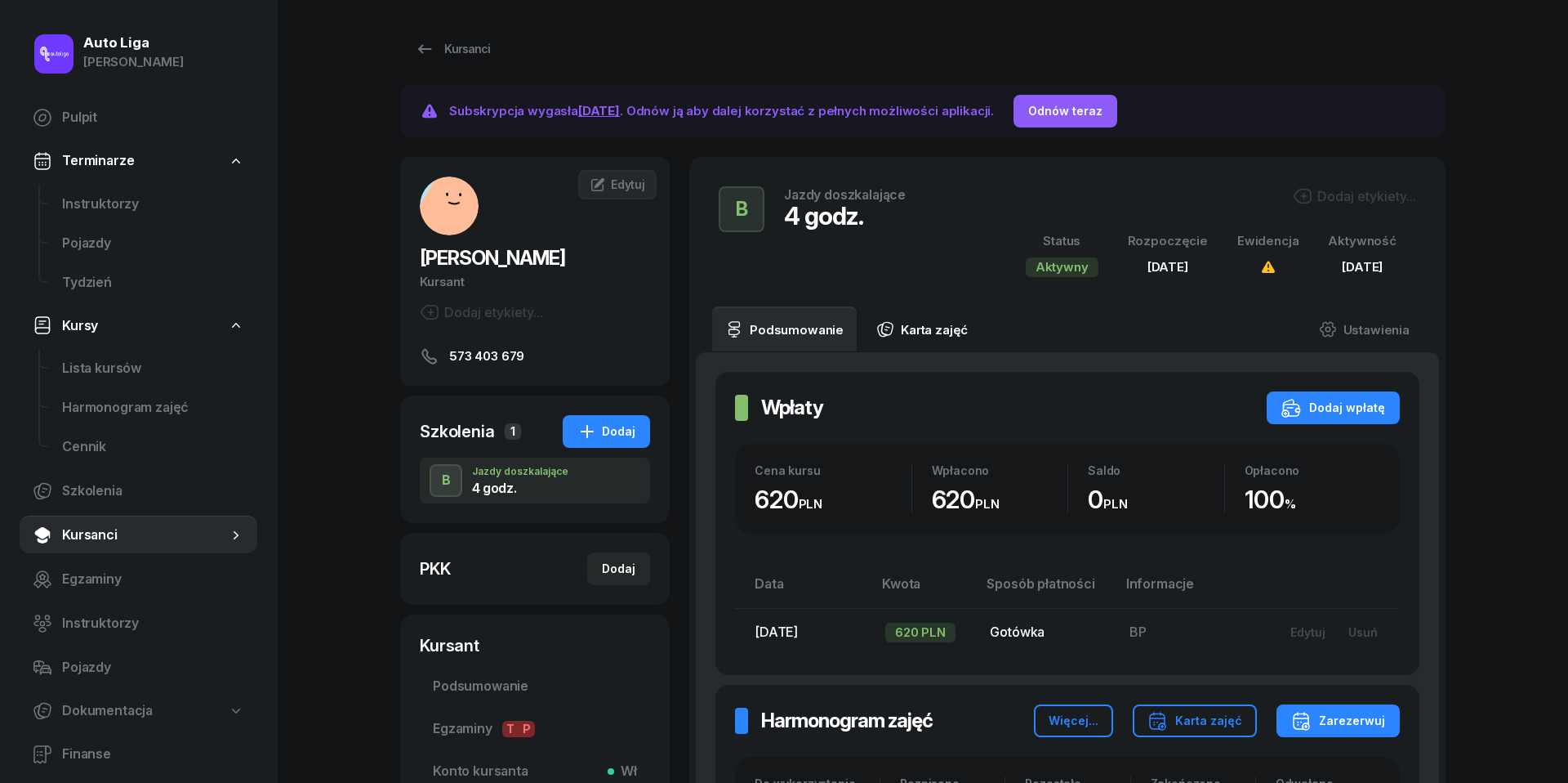
click at [919, 328] on link "Karta zajęć" at bounding box center [922, 329] width 117 height 46
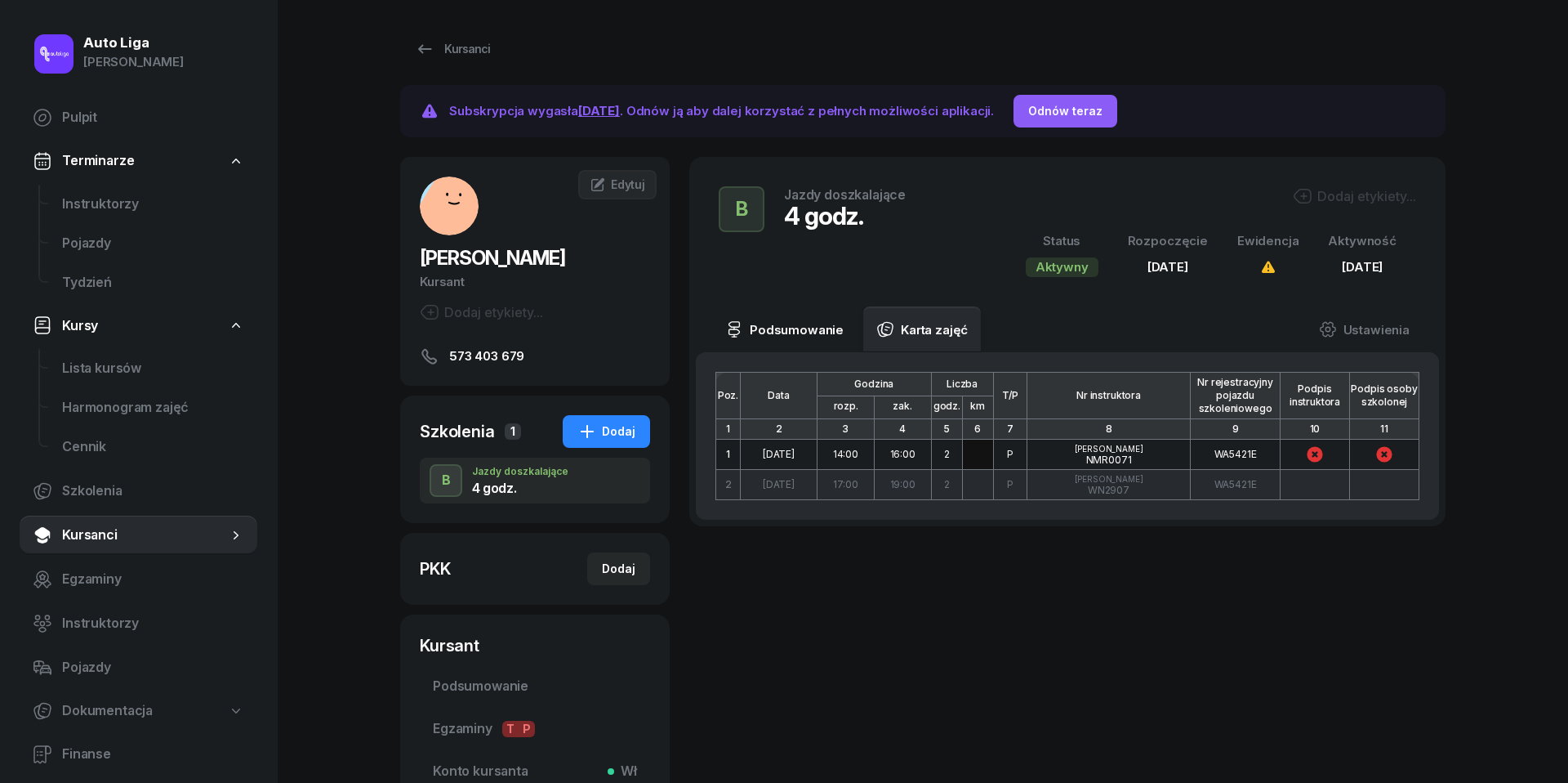
click at [791, 328] on link "Podsumowanie" at bounding box center [784, 329] width 145 height 46
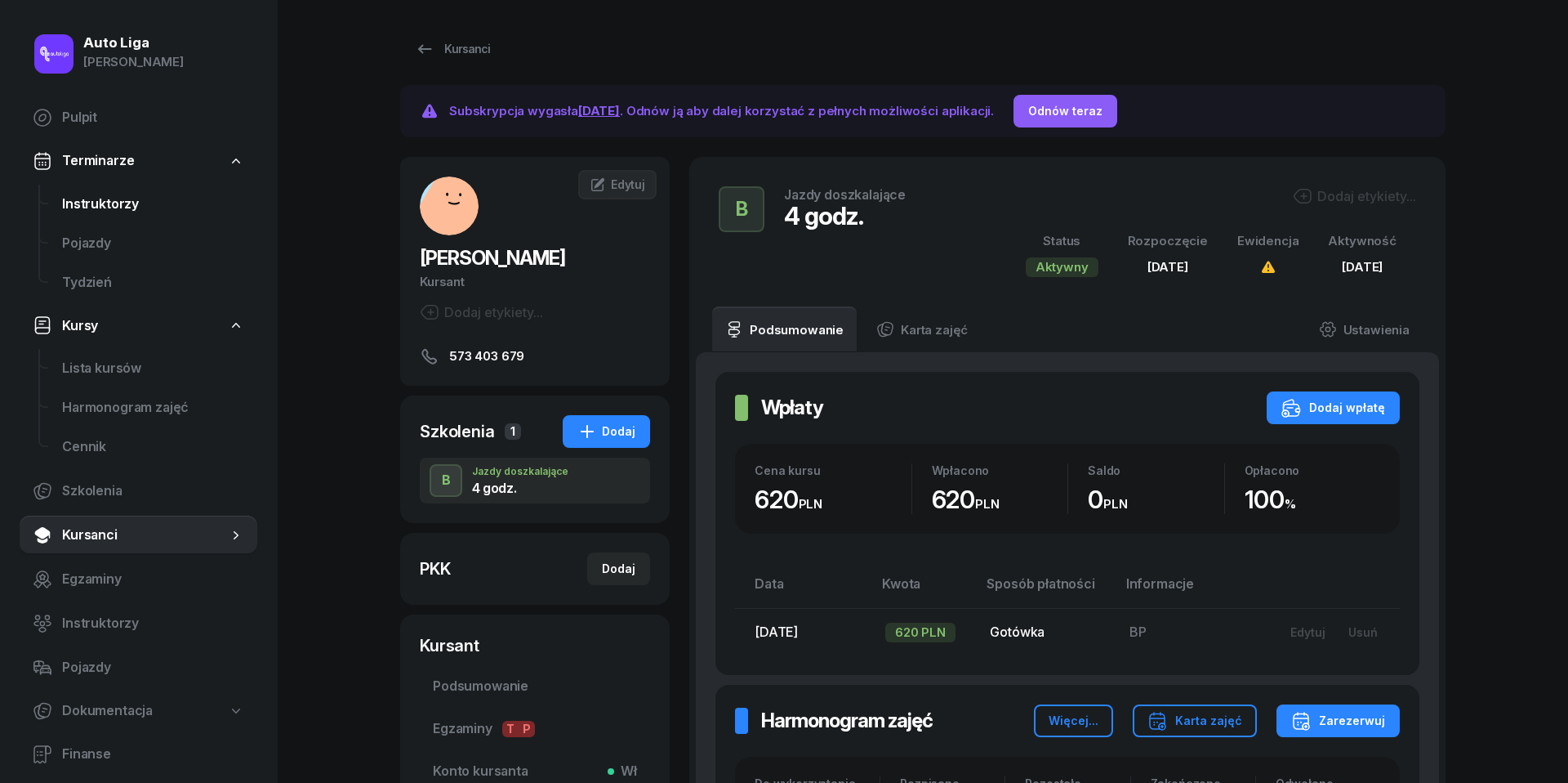
click at [103, 195] on span "Instruktorzy" at bounding box center [153, 204] width 182 height 21
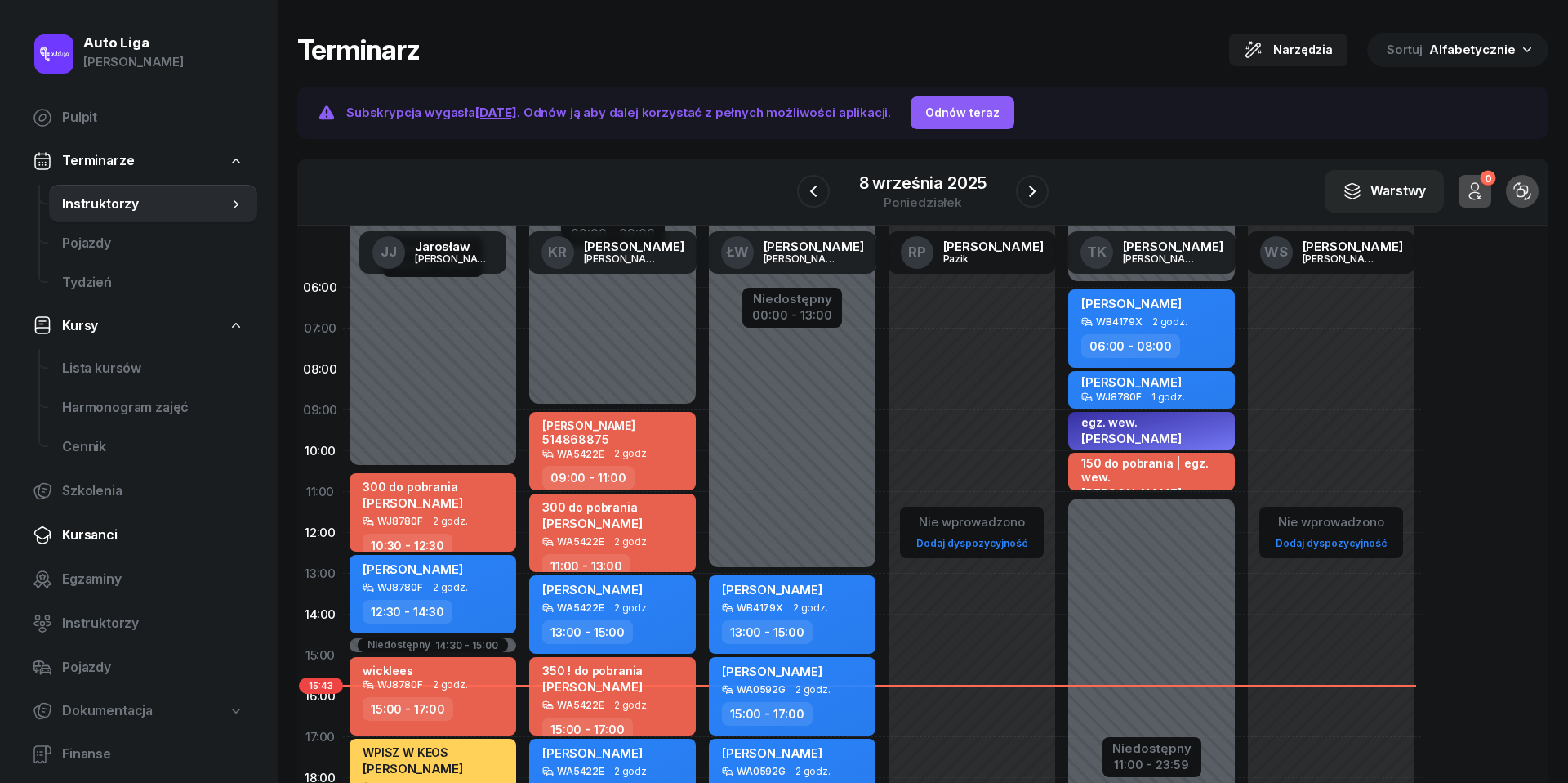
click at [89, 534] on span "Kursanci" at bounding box center [153, 535] width 182 height 21
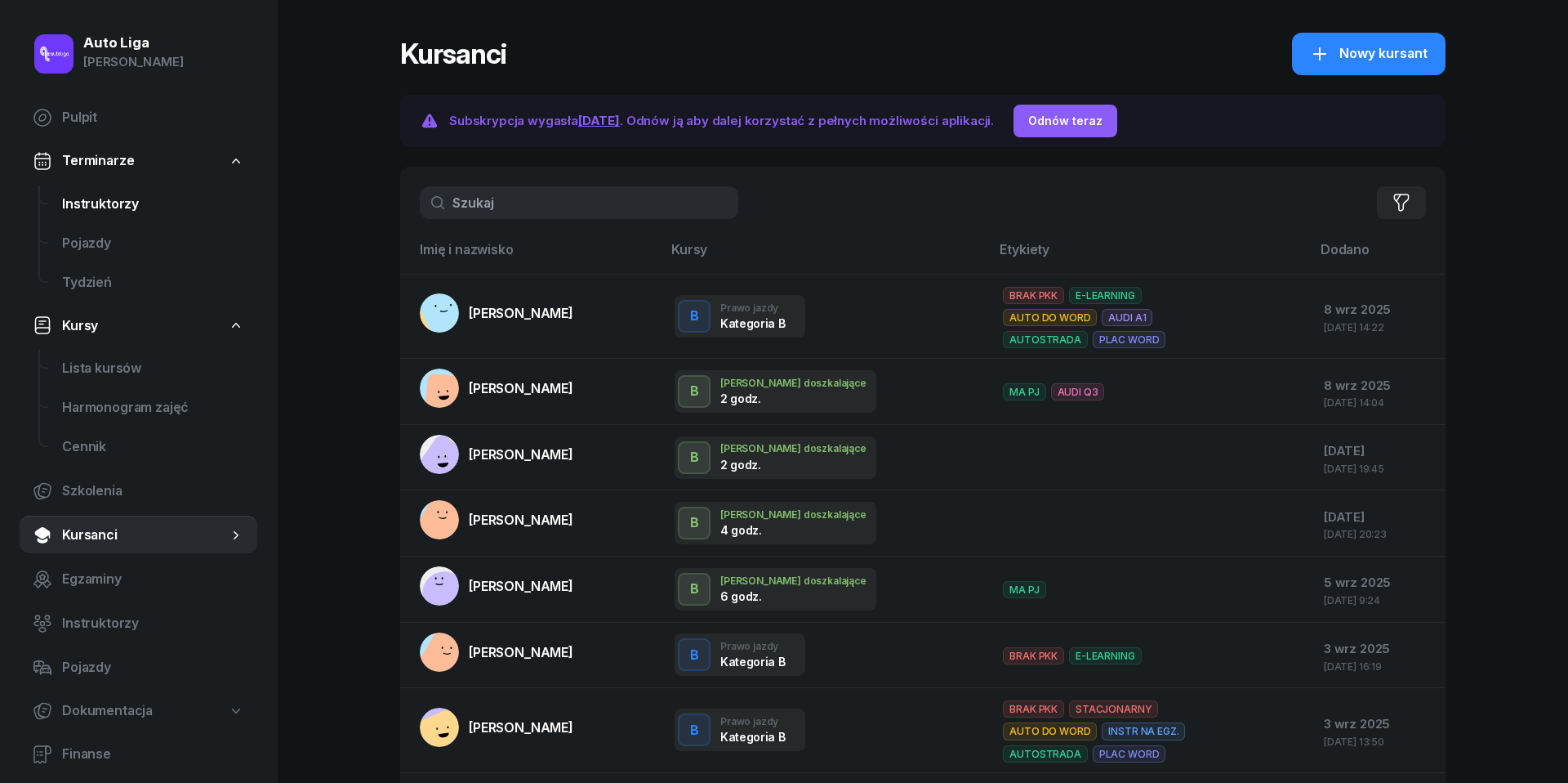
click at [90, 204] on span "Instruktorzy" at bounding box center [153, 204] width 182 height 21
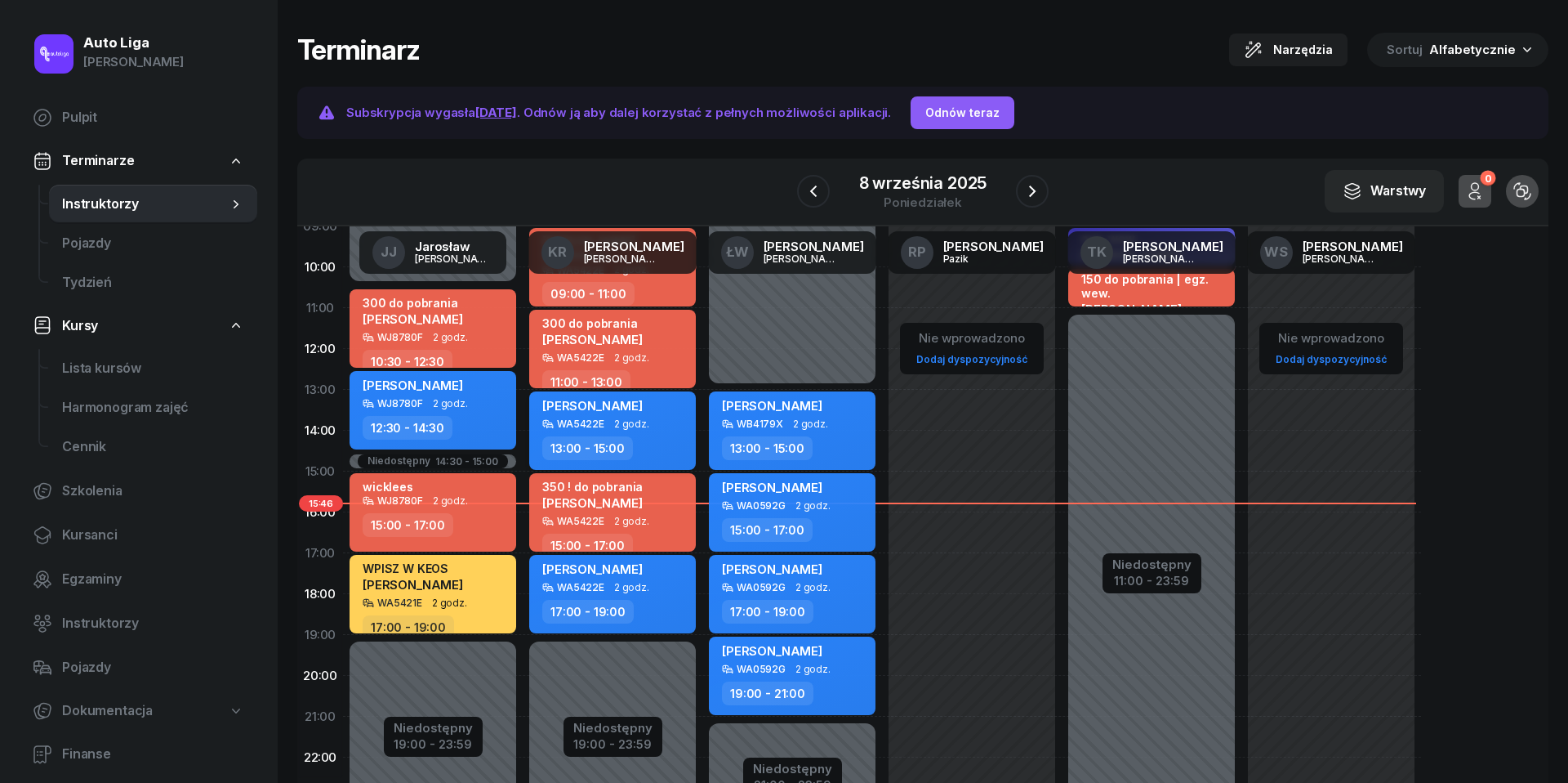
scroll to position [190, 0]
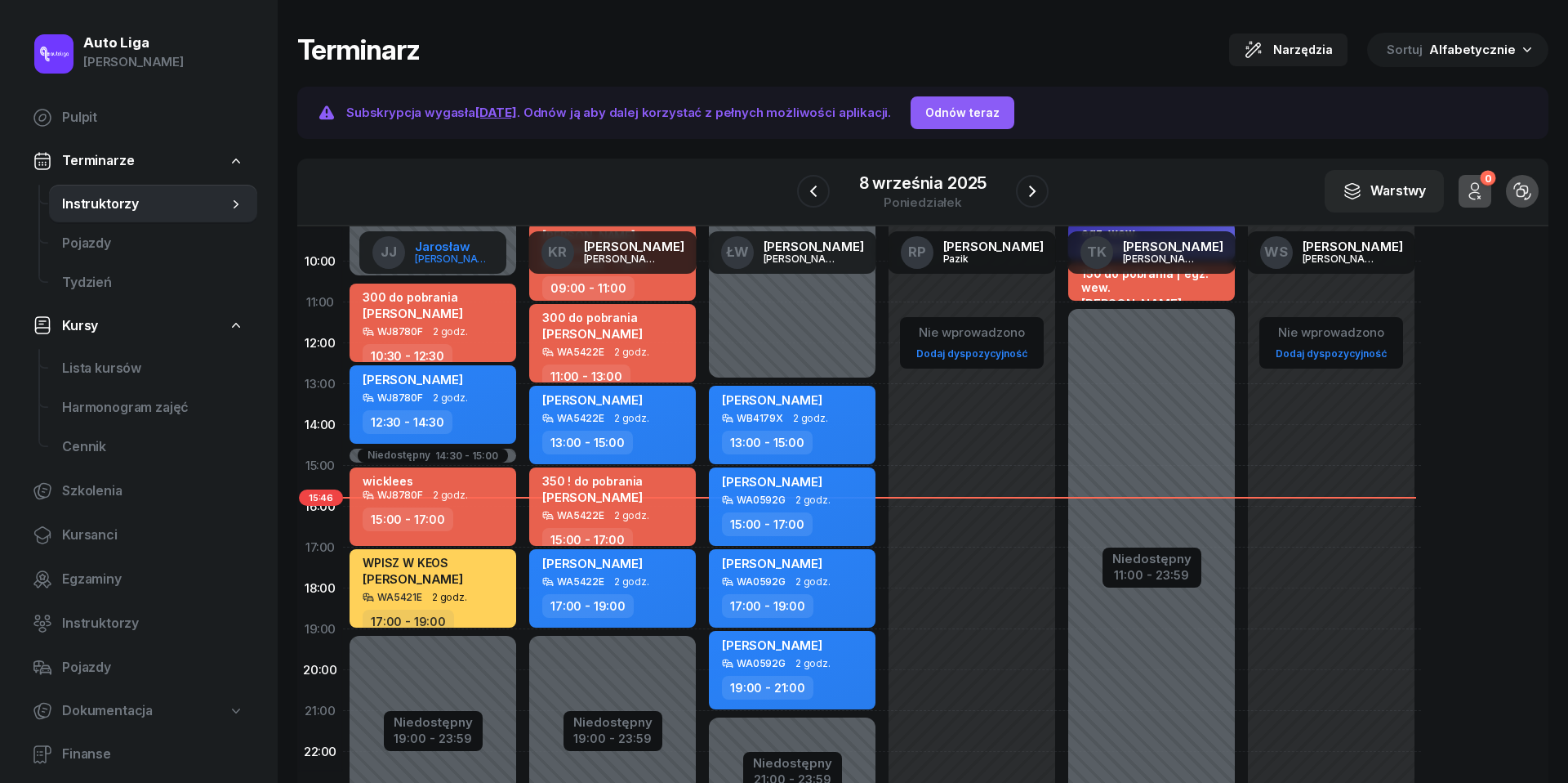
click at [425, 240] on link "[PERSON_NAME]" at bounding box center [433, 252] width 147 height 43
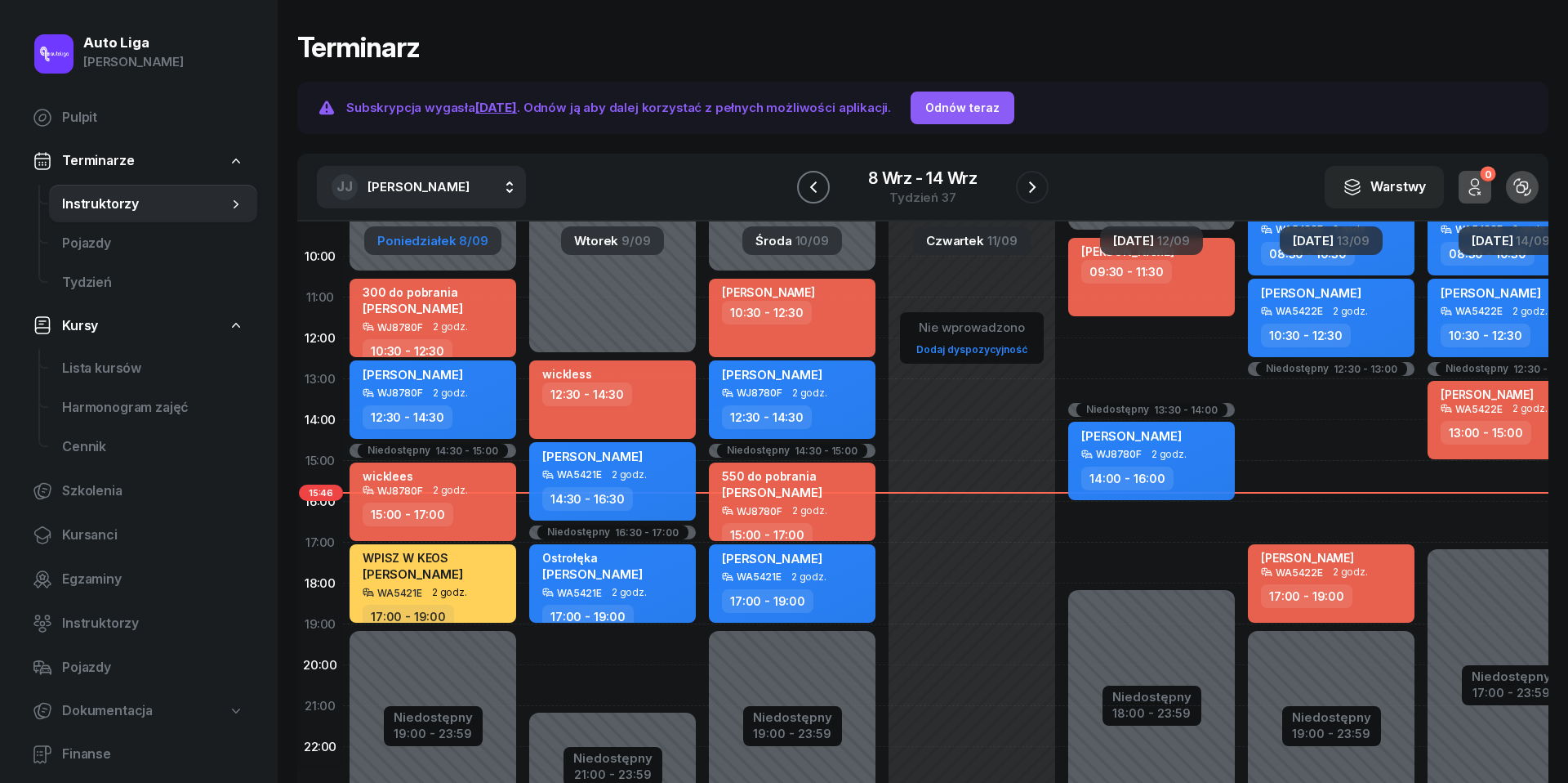
click at [817, 180] on icon "button" at bounding box center [813, 187] width 20 height 20
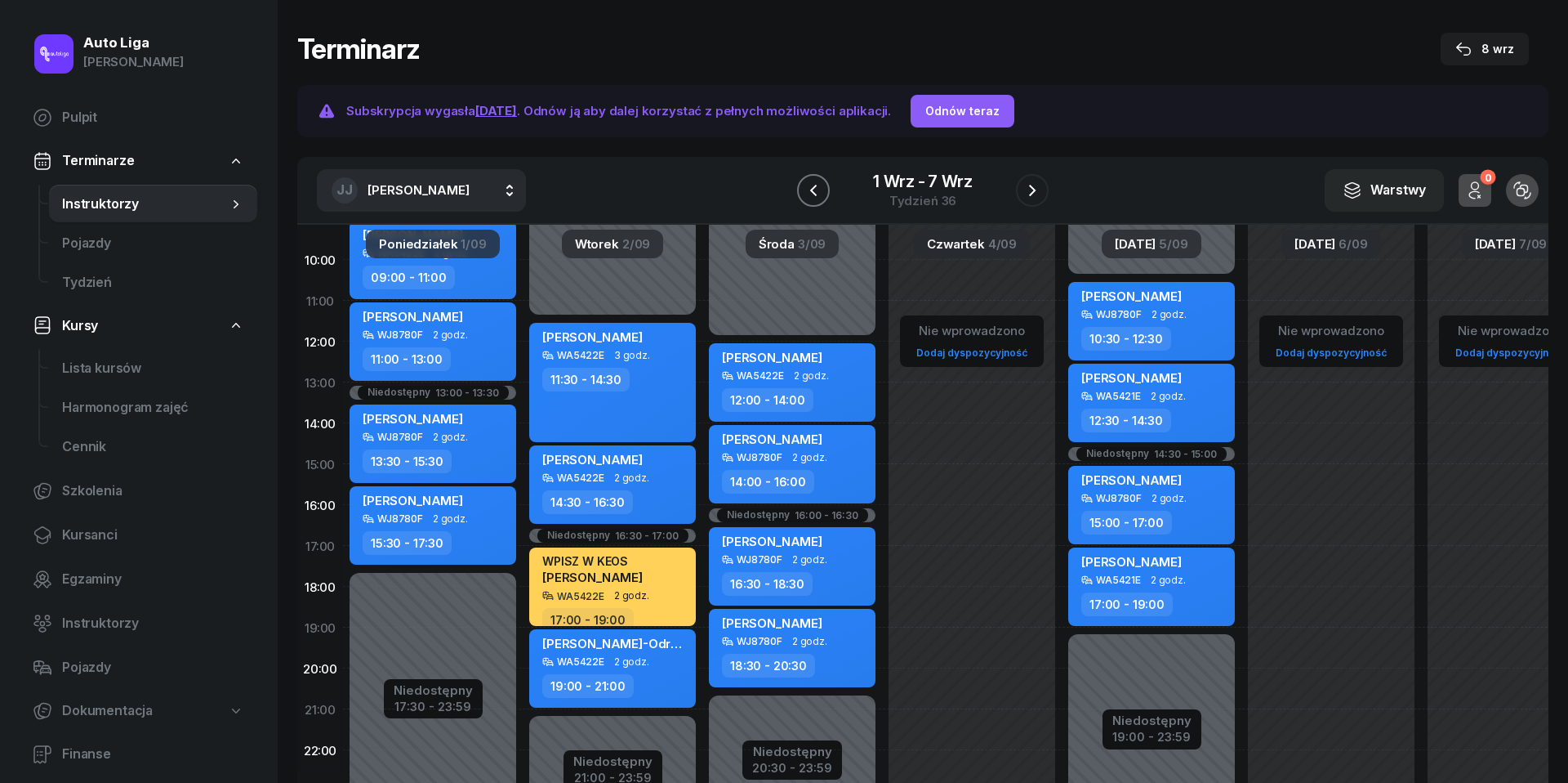
click at [817, 180] on icon "button" at bounding box center [813, 190] width 20 height 20
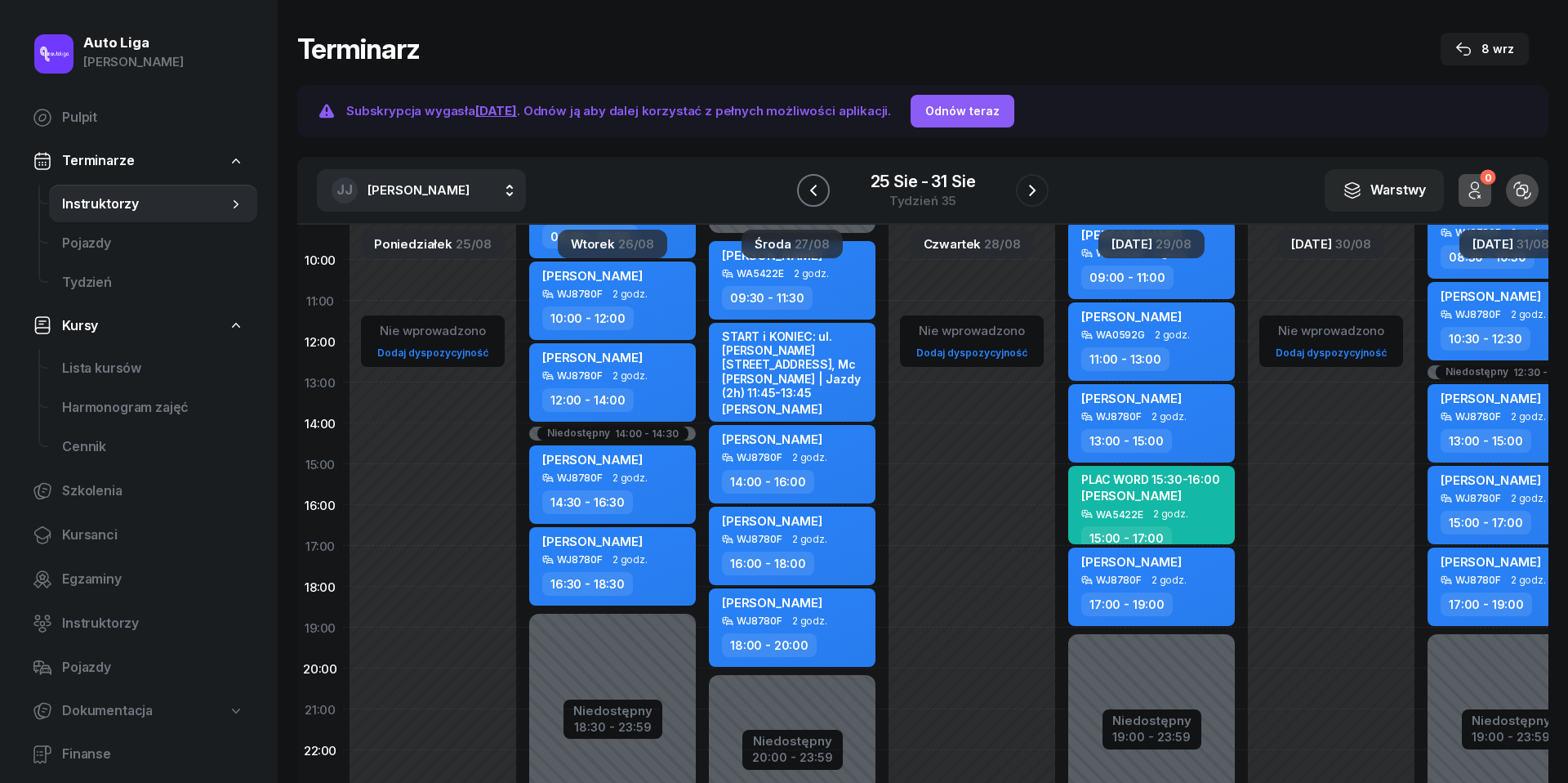
click at [817, 180] on icon "button" at bounding box center [813, 190] width 20 height 20
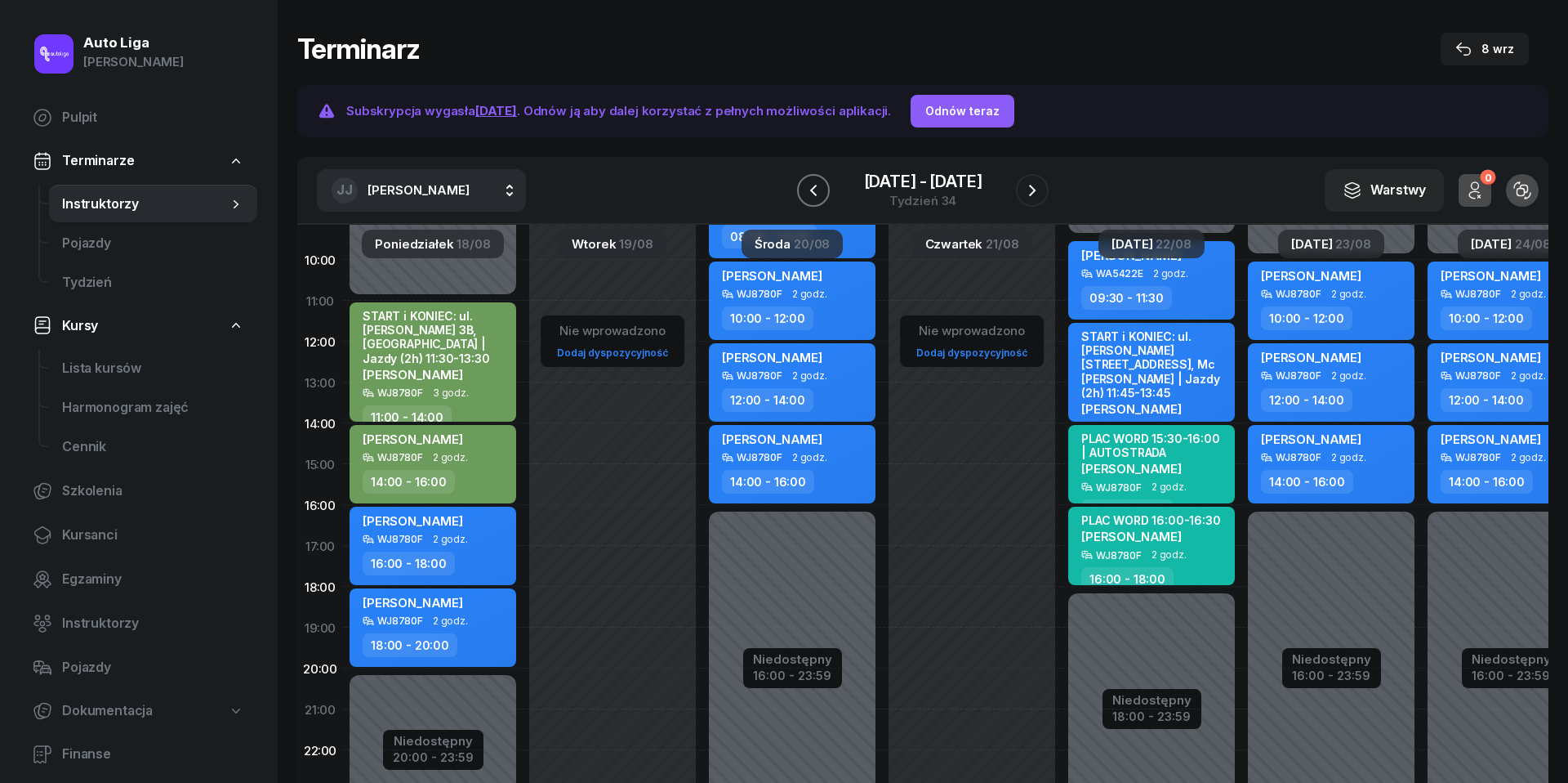
click at [817, 180] on icon "button" at bounding box center [813, 190] width 20 height 20
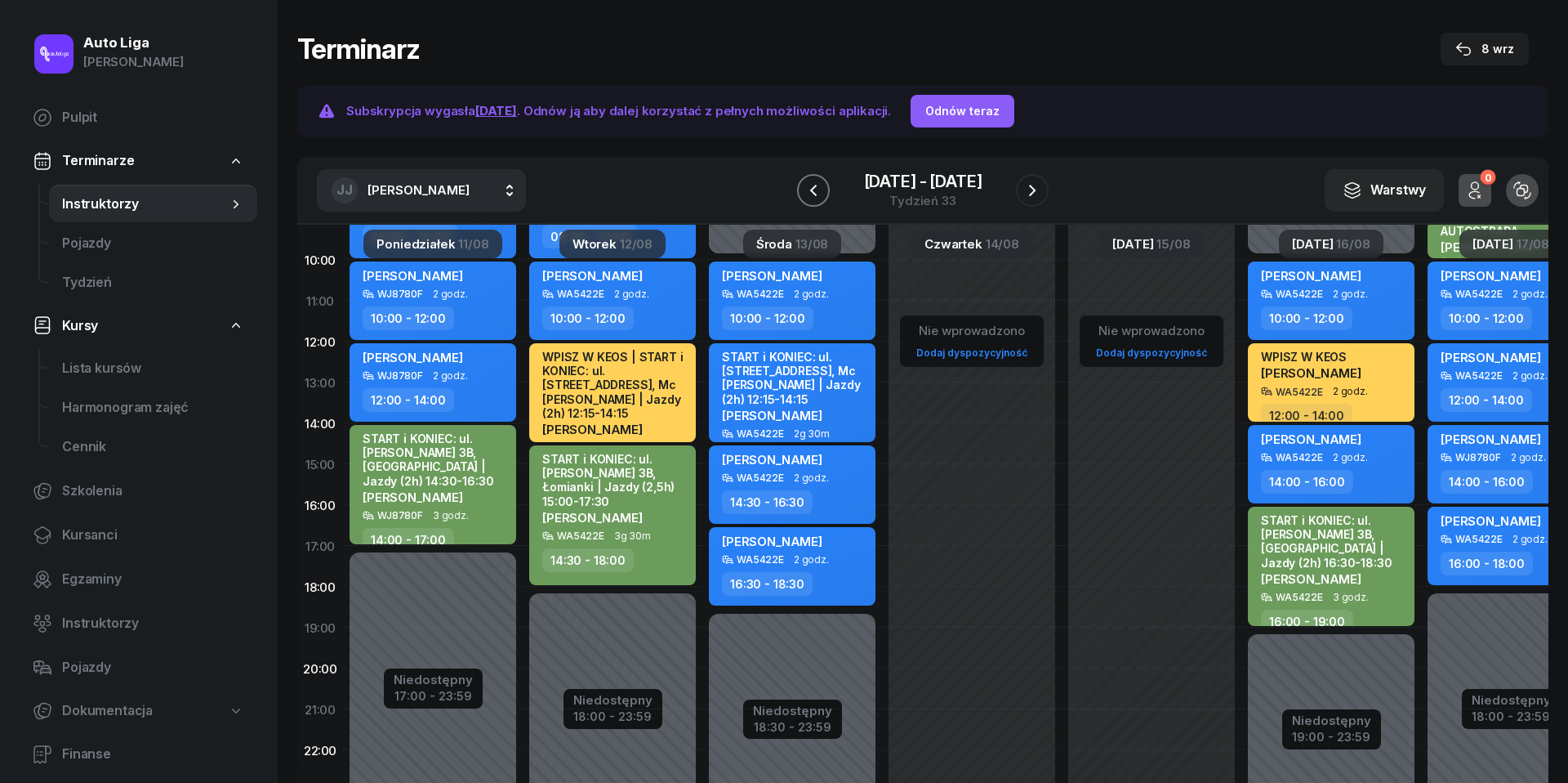
click at [817, 180] on icon "button" at bounding box center [813, 190] width 20 height 20
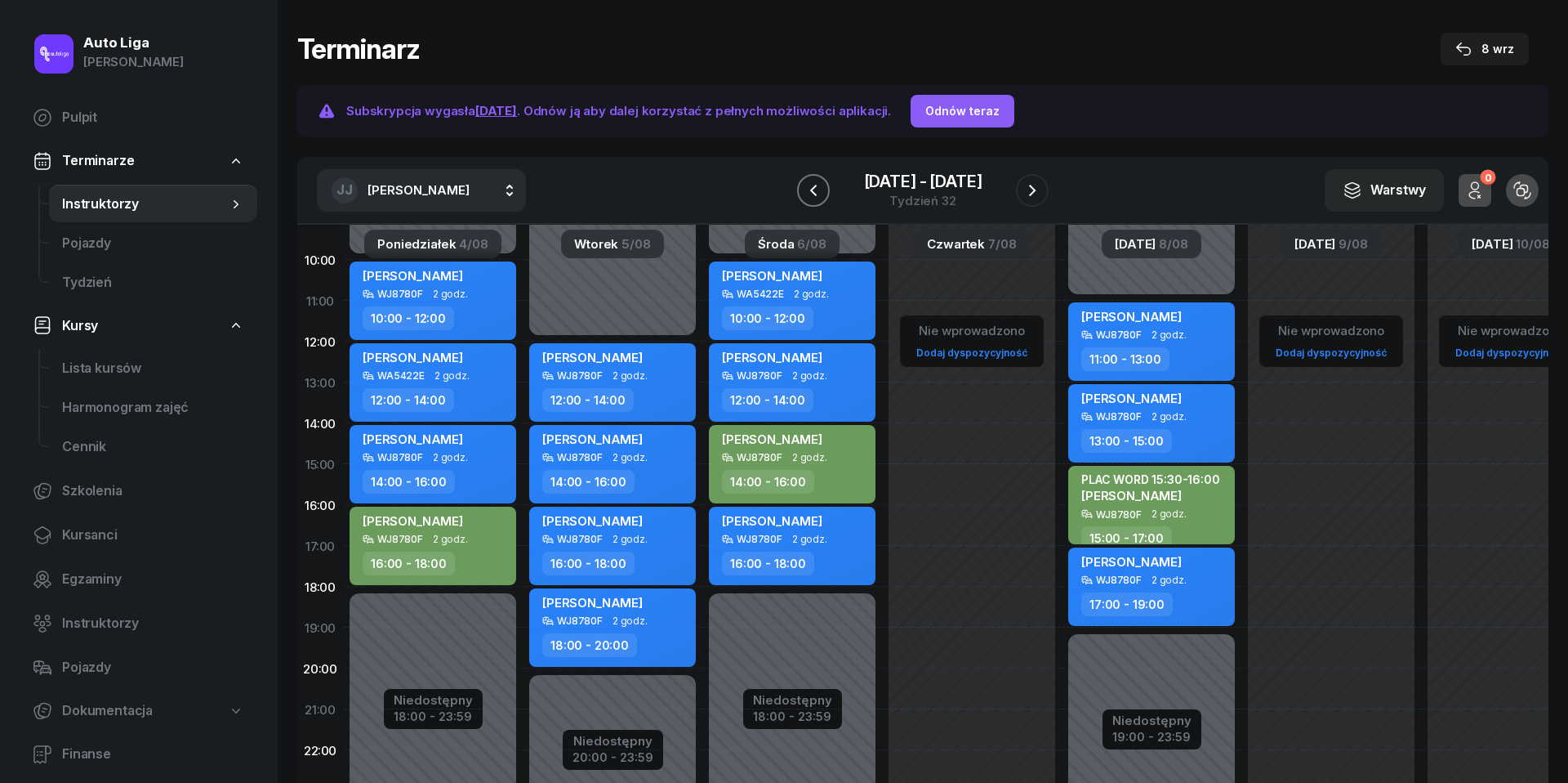
click at [817, 180] on icon "button" at bounding box center [813, 190] width 20 height 20
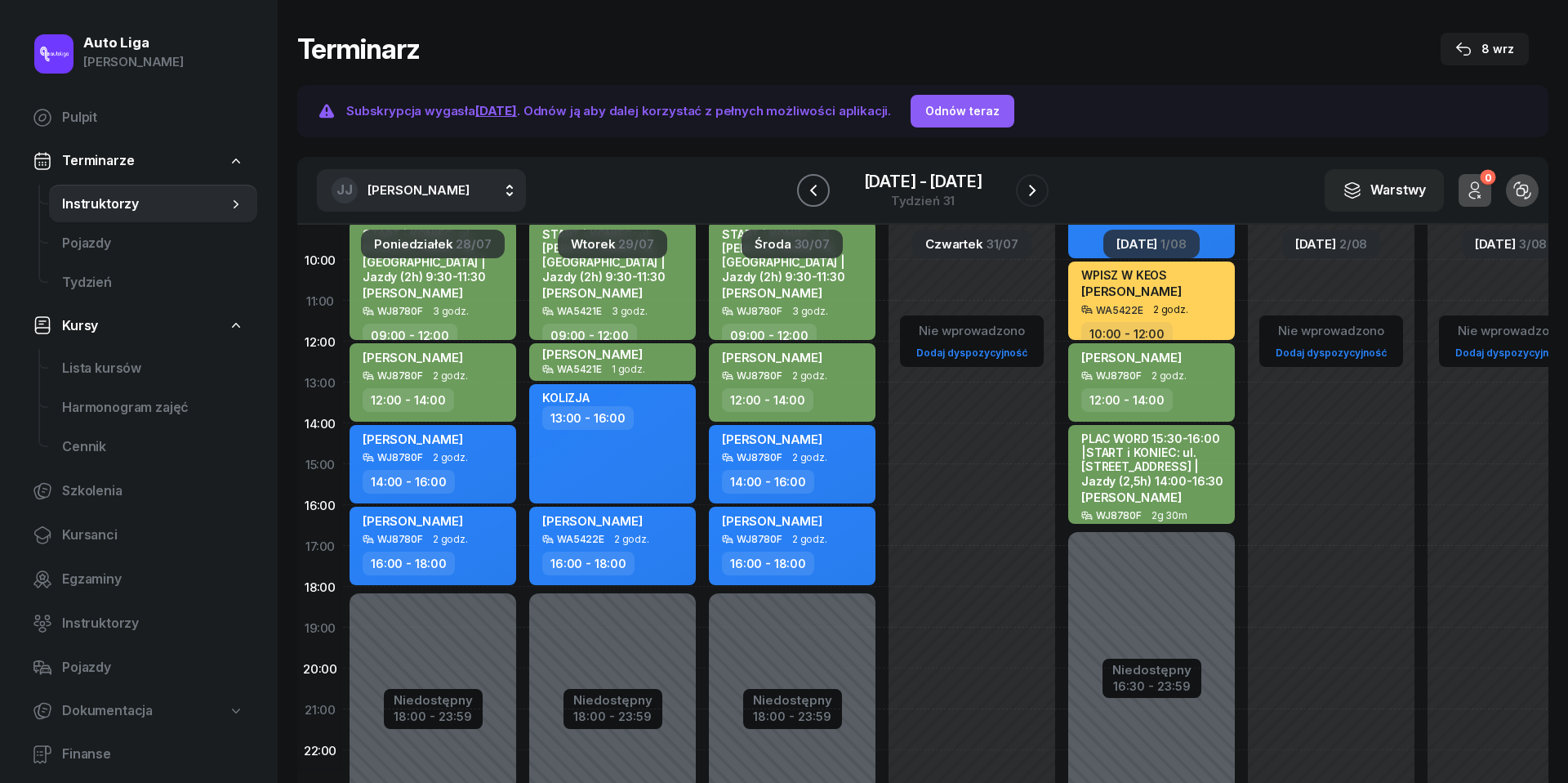
click at [817, 180] on icon "button" at bounding box center [813, 190] width 20 height 20
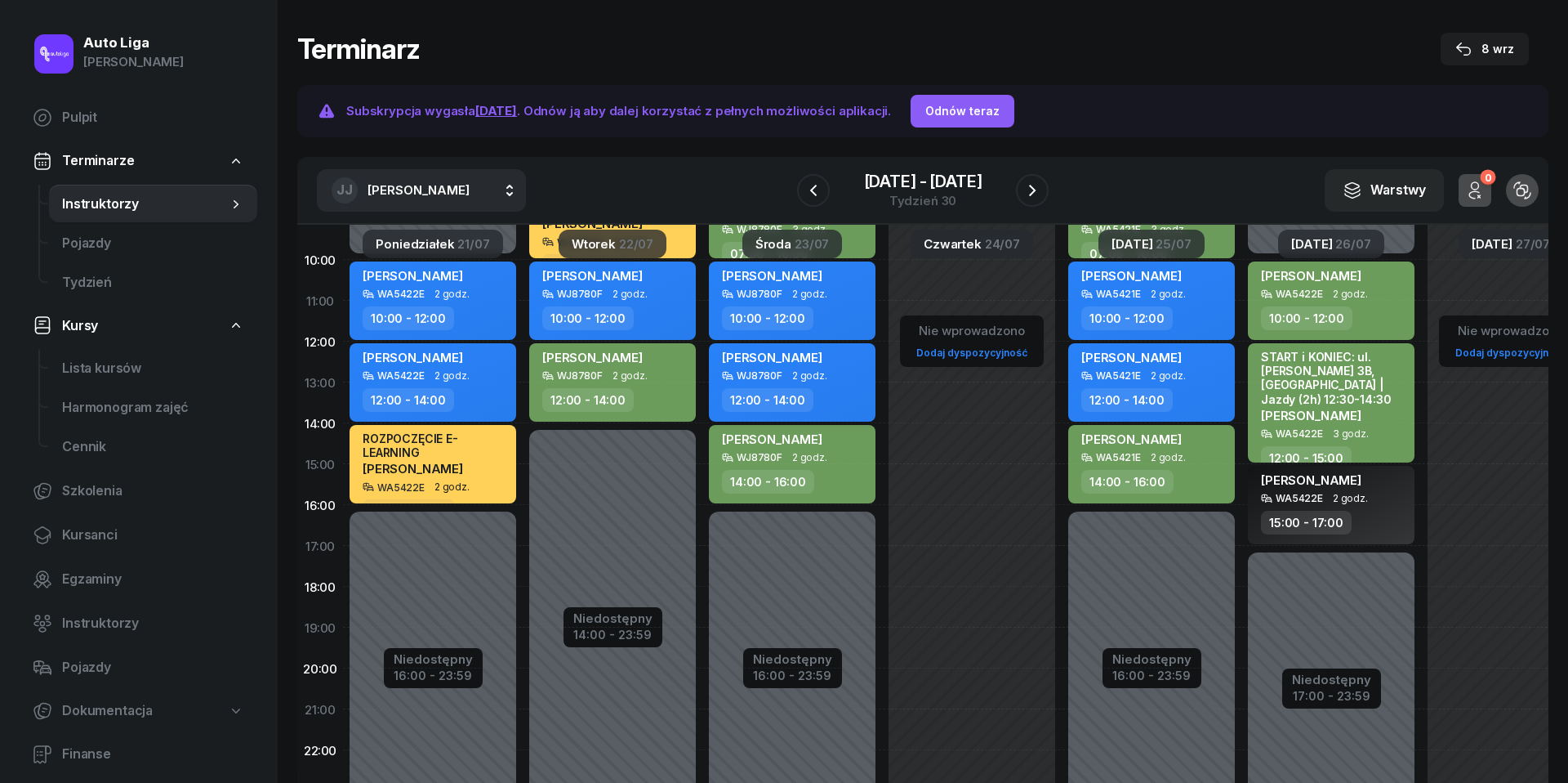
scroll to position [66, 0]
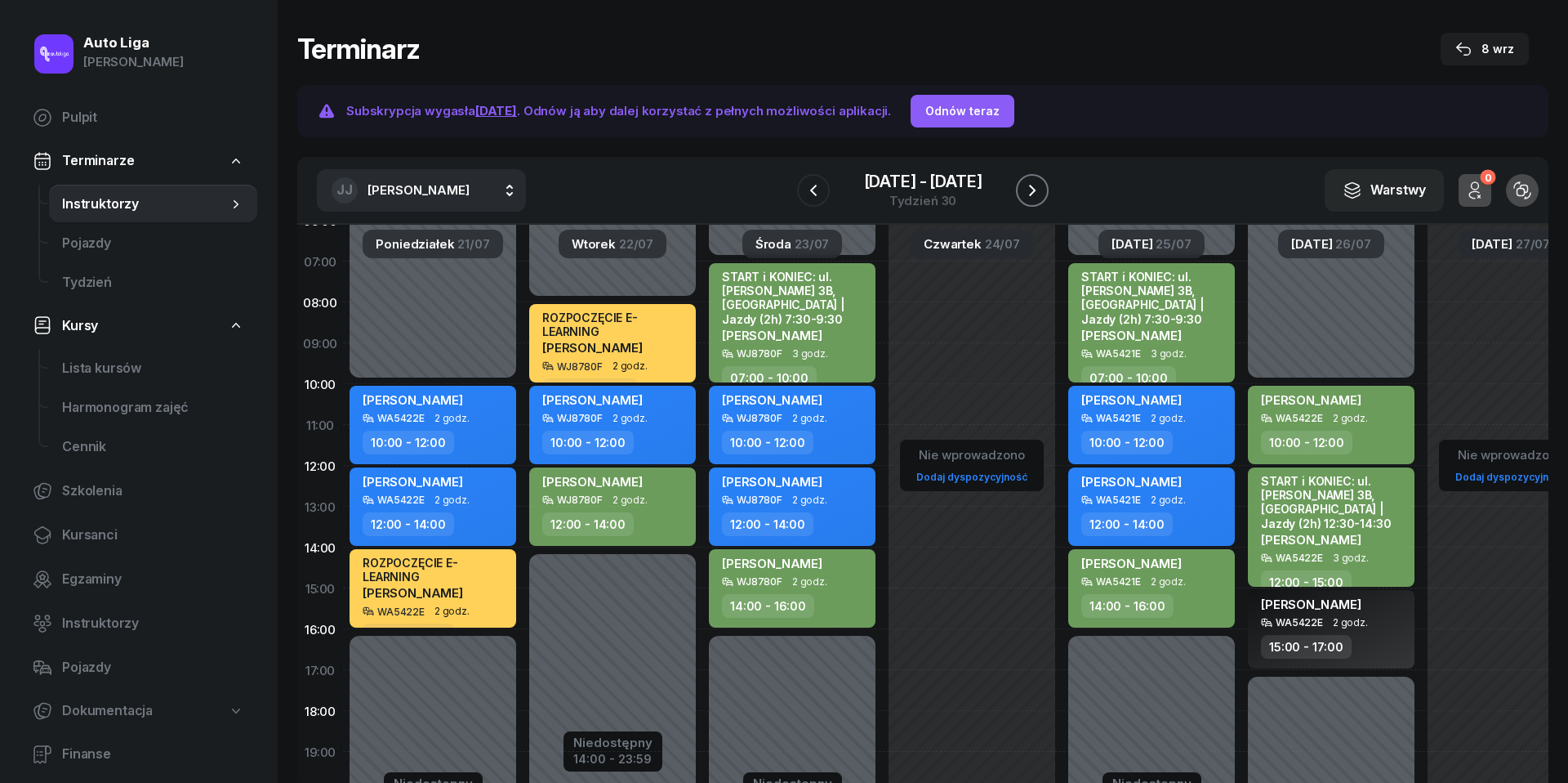
click at [1034, 196] on icon "button" at bounding box center [1032, 190] width 20 height 20
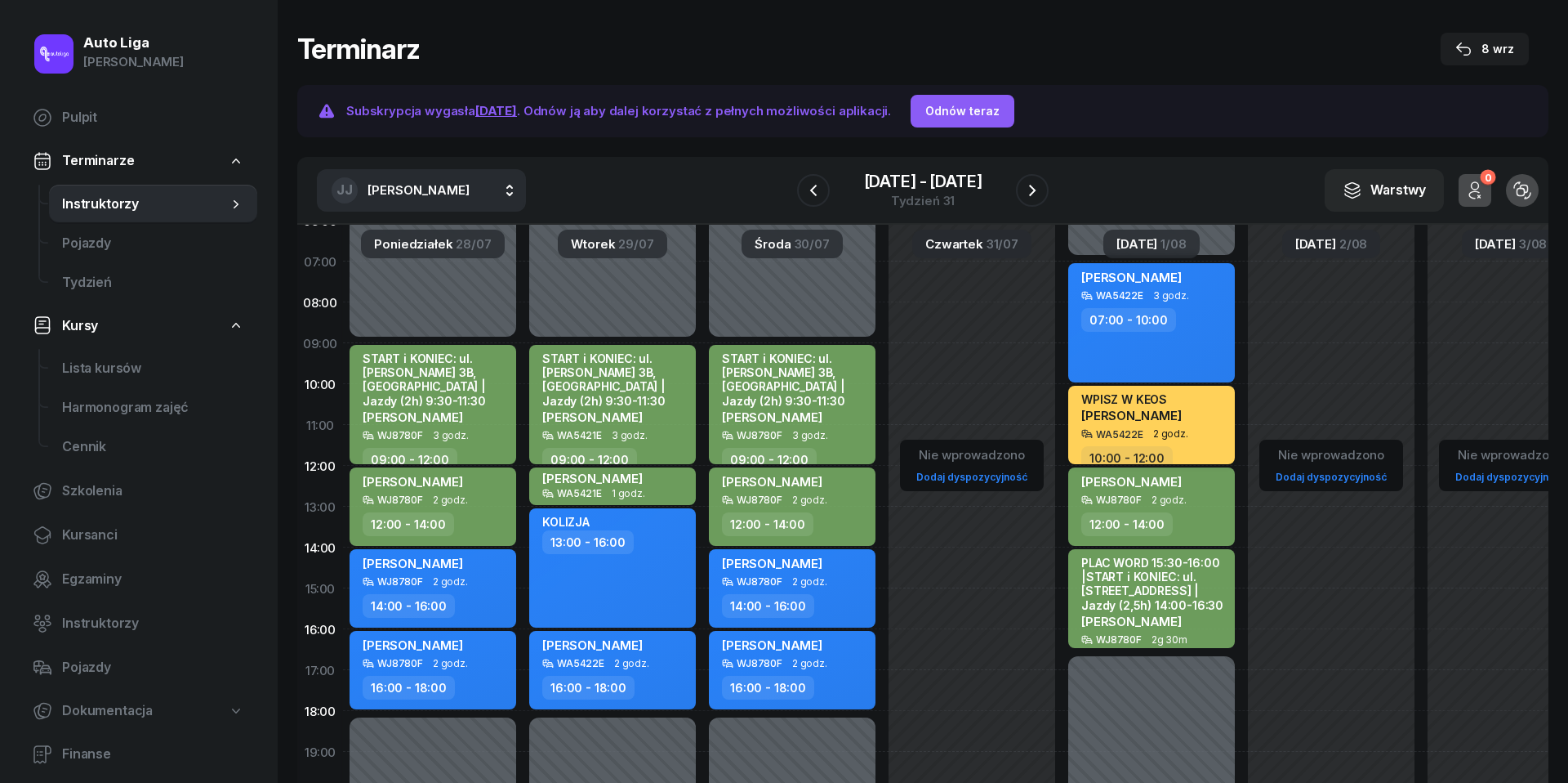
click at [1126, 423] on div "WPISZ W KEOS [PERSON_NAME]" at bounding box center [1130, 410] width 100 height 36
select select "10"
select select "12"
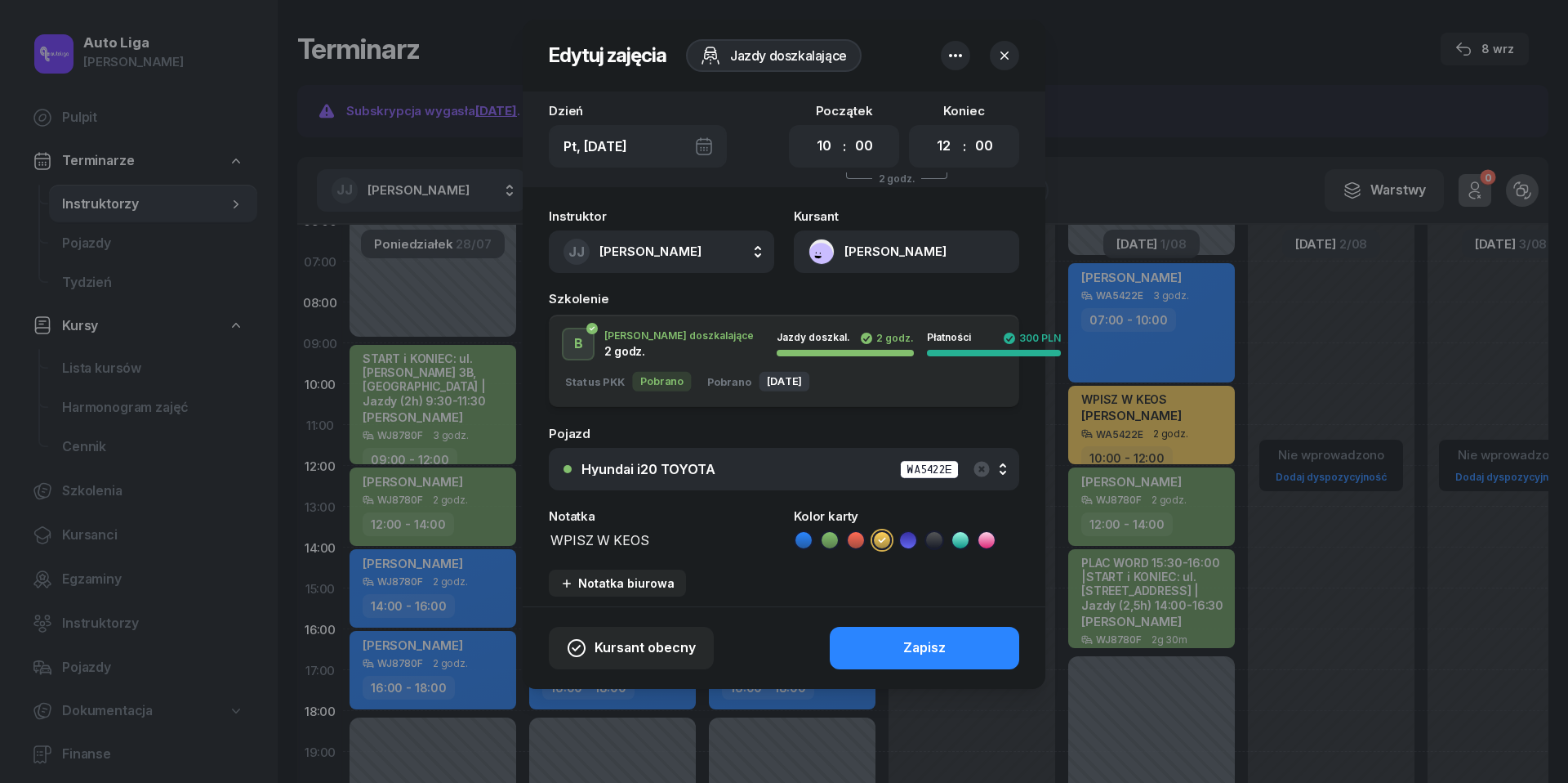
click at [821, 246] on button "[PERSON_NAME]" at bounding box center [906, 252] width 225 height 43
click at [864, 315] on div "Otwórz profil" at bounding box center [846, 308] width 79 height 21
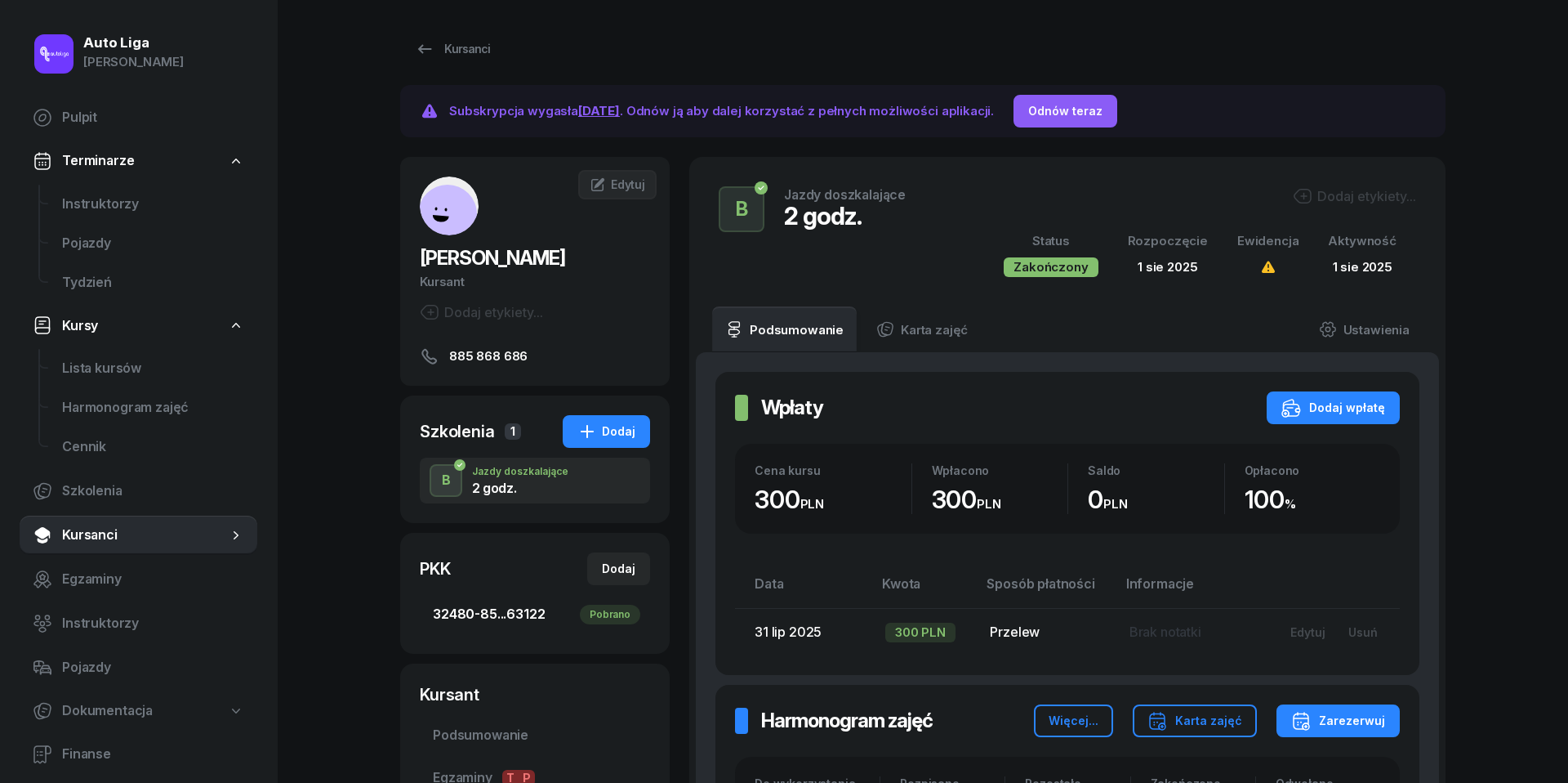
click at [505, 619] on span "32480-85...63122 Pobrano" at bounding box center [535, 614] width 204 height 21
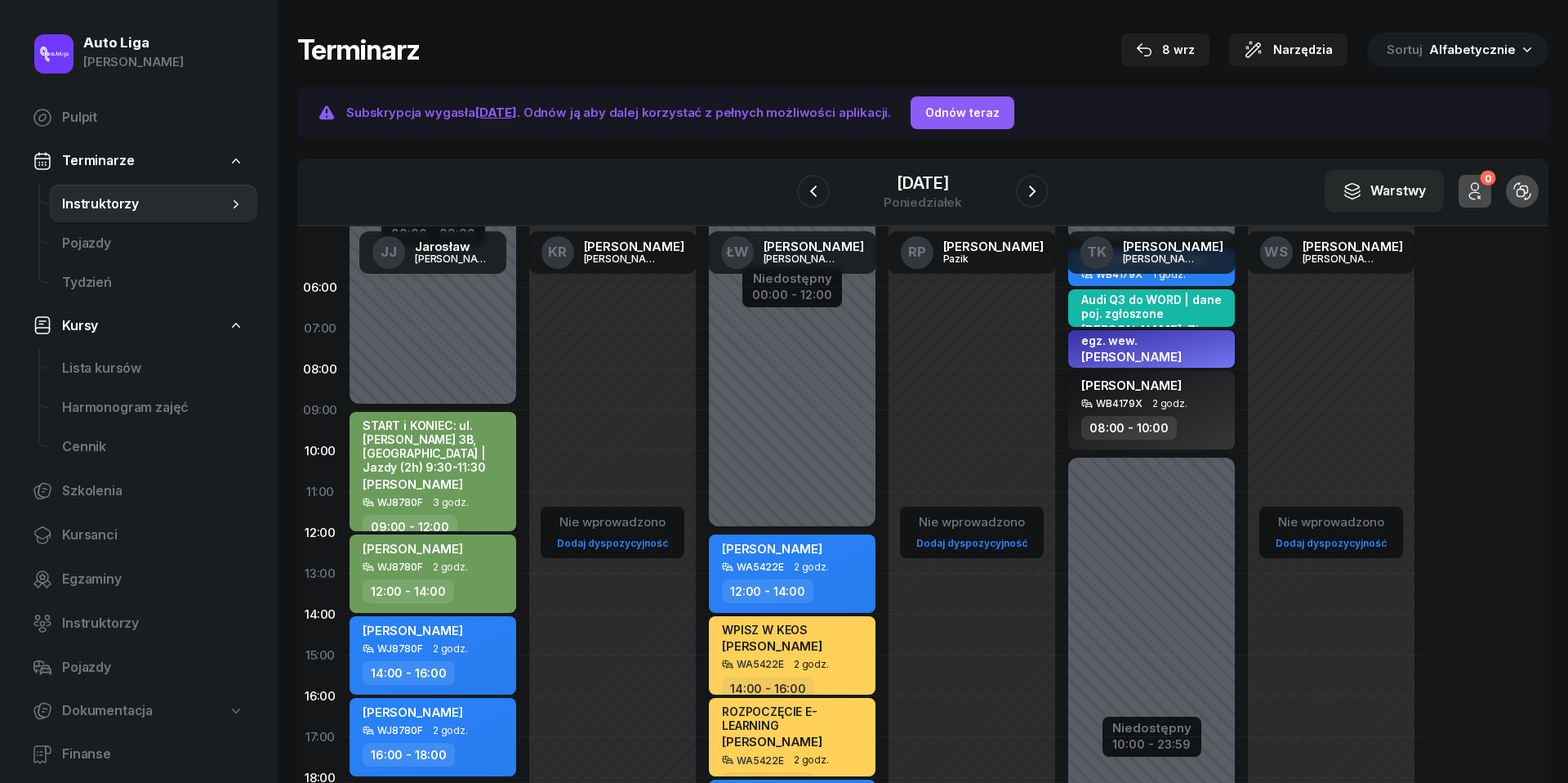
click at [824, 566] on span "2 godz." at bounding box center [811, 567] width 35 height 11
select select "12"
select select "14"
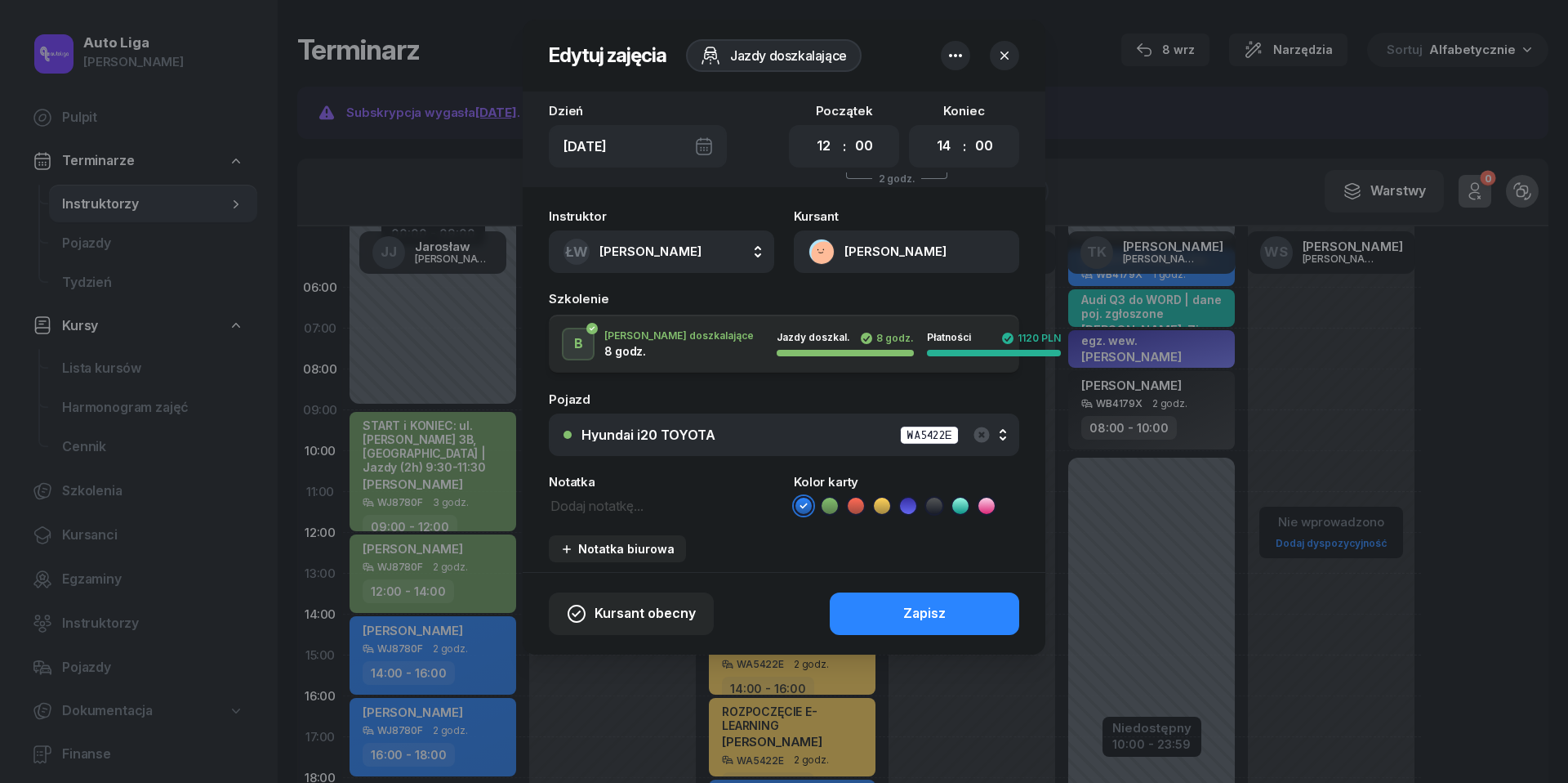
click at [826, 252] on button "[PERSON_NAME]" at bounding box center [906, 252] width 225 height 43
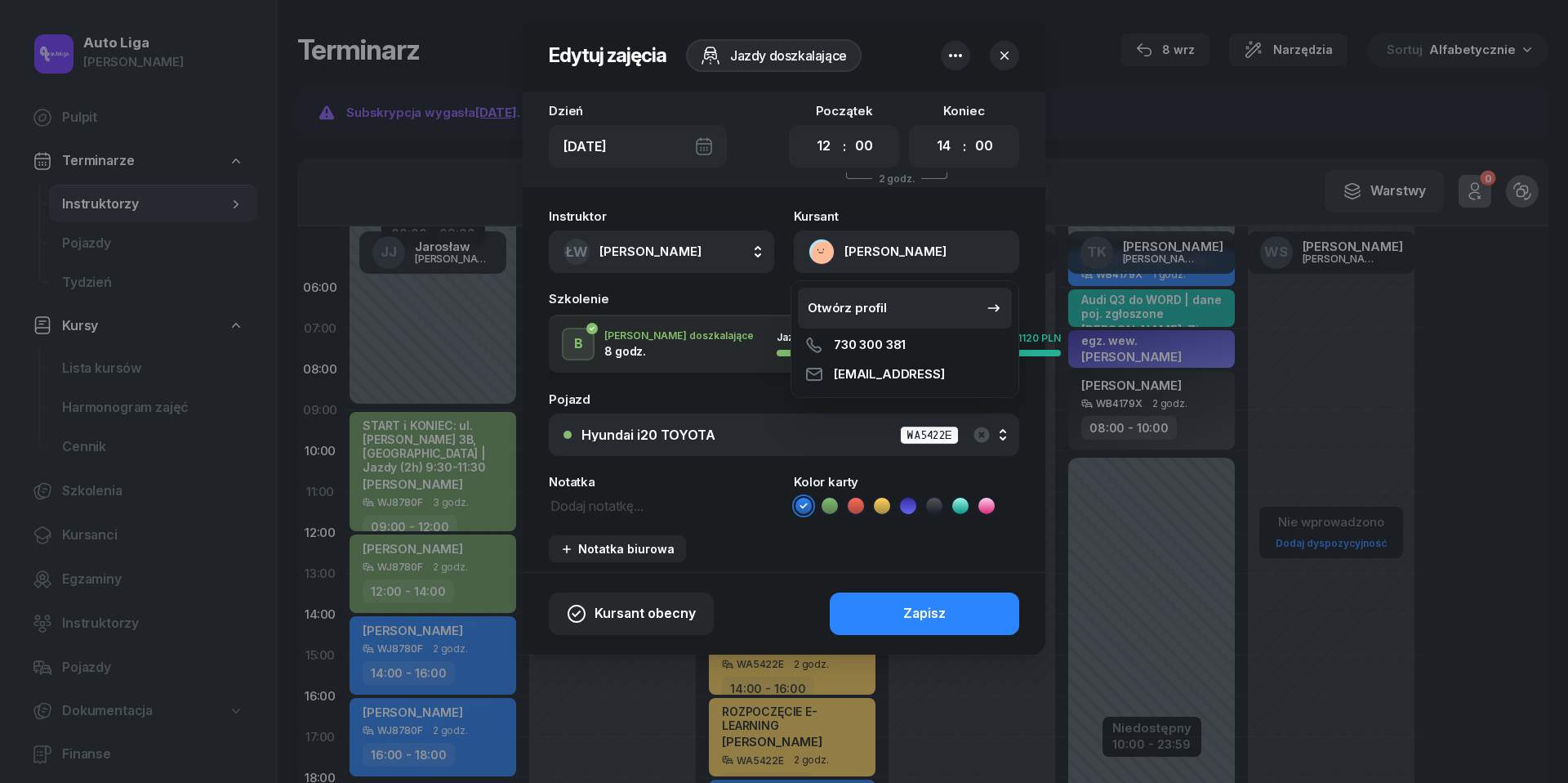
click at [849, 301] on div "Otwórz profil" at bounding box center [846, 308] width 79 height 21
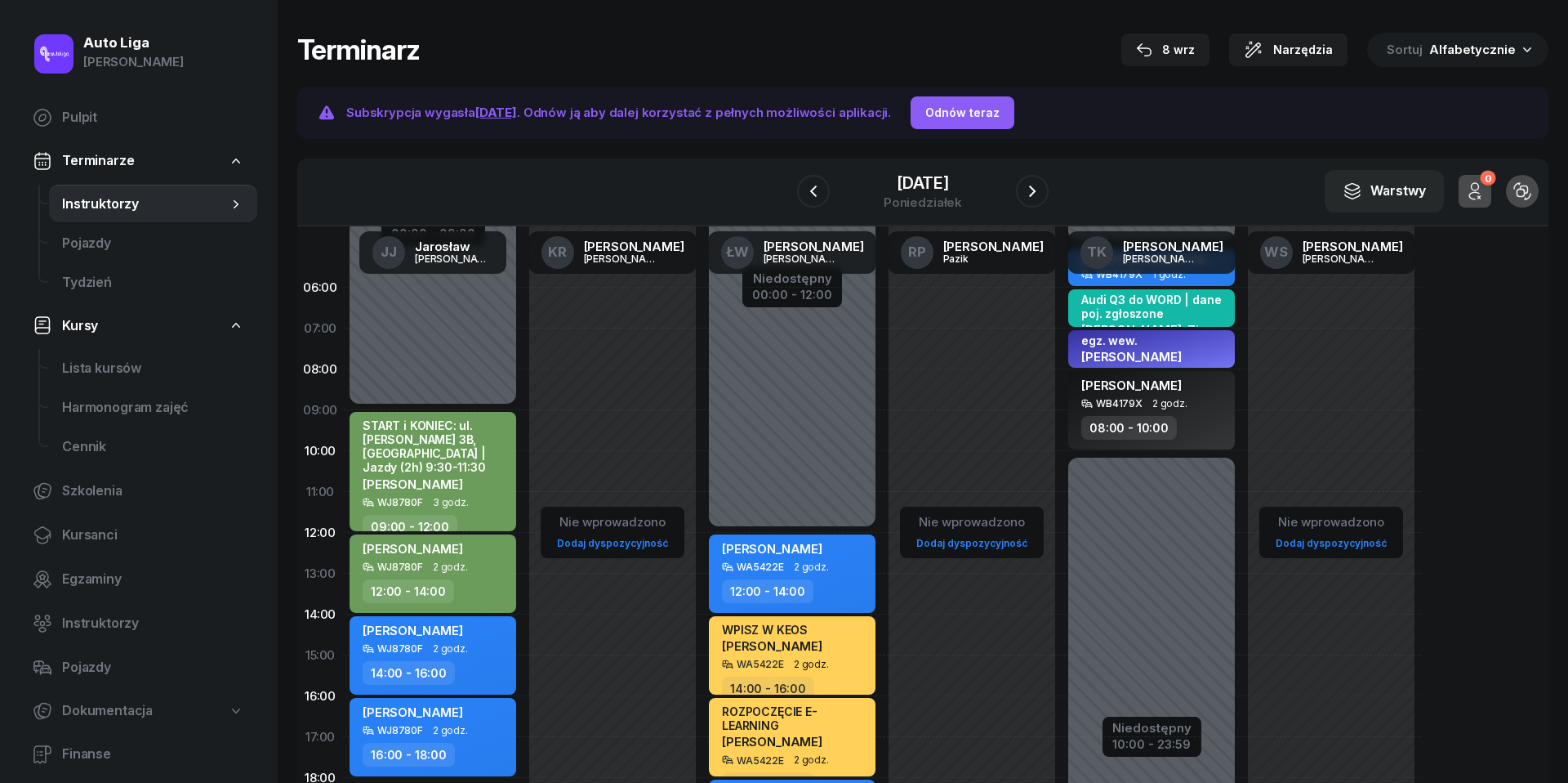
click at [796, 557] on div "[PERSON_NAME]" at bounding box center [771, 550] width 100 height 20
select select "12"
select select "14"
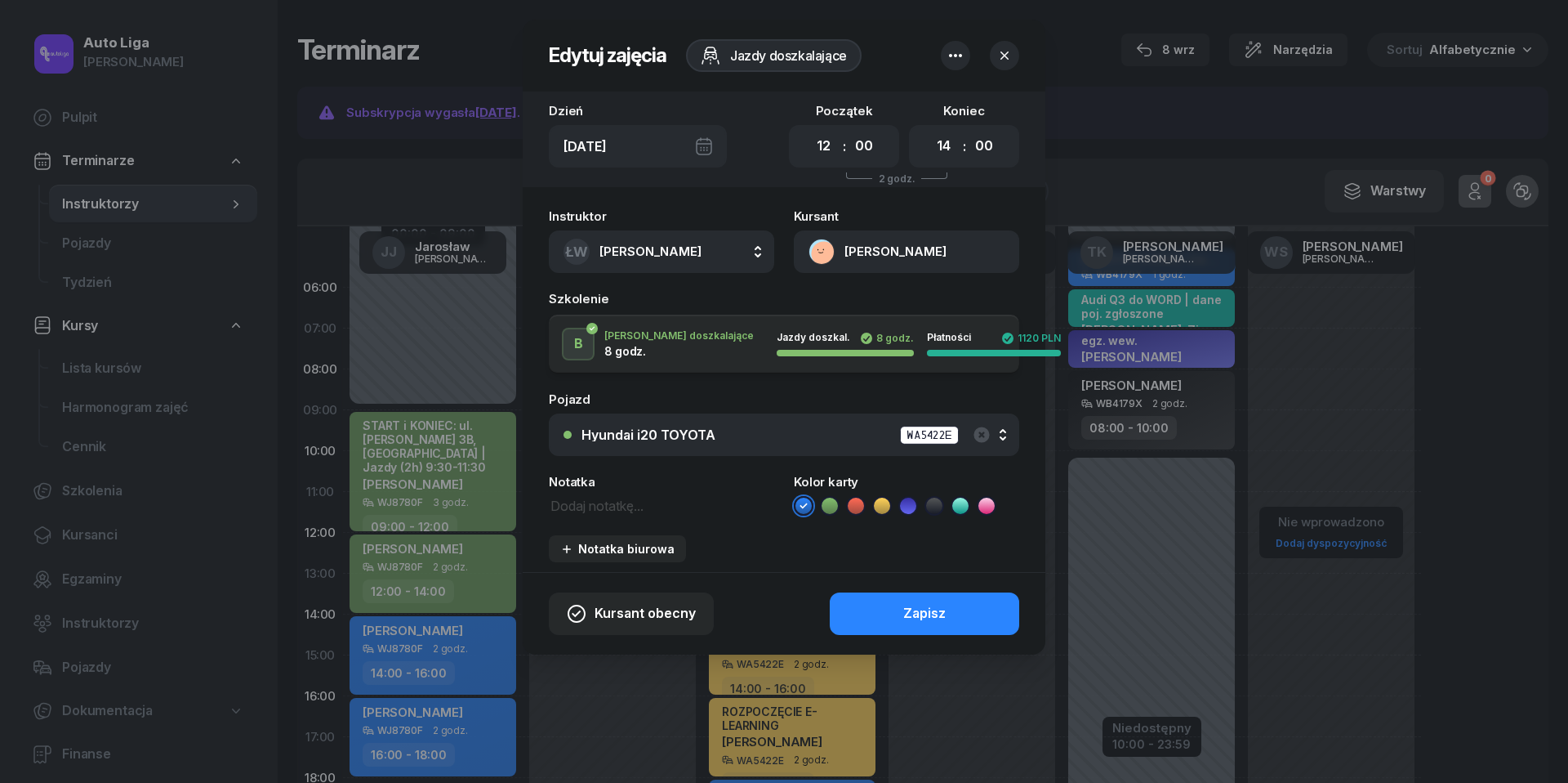
click at [820, 250] on button "[PERSON_NAME]" at bounding box center [906, 252] width 225 height 43
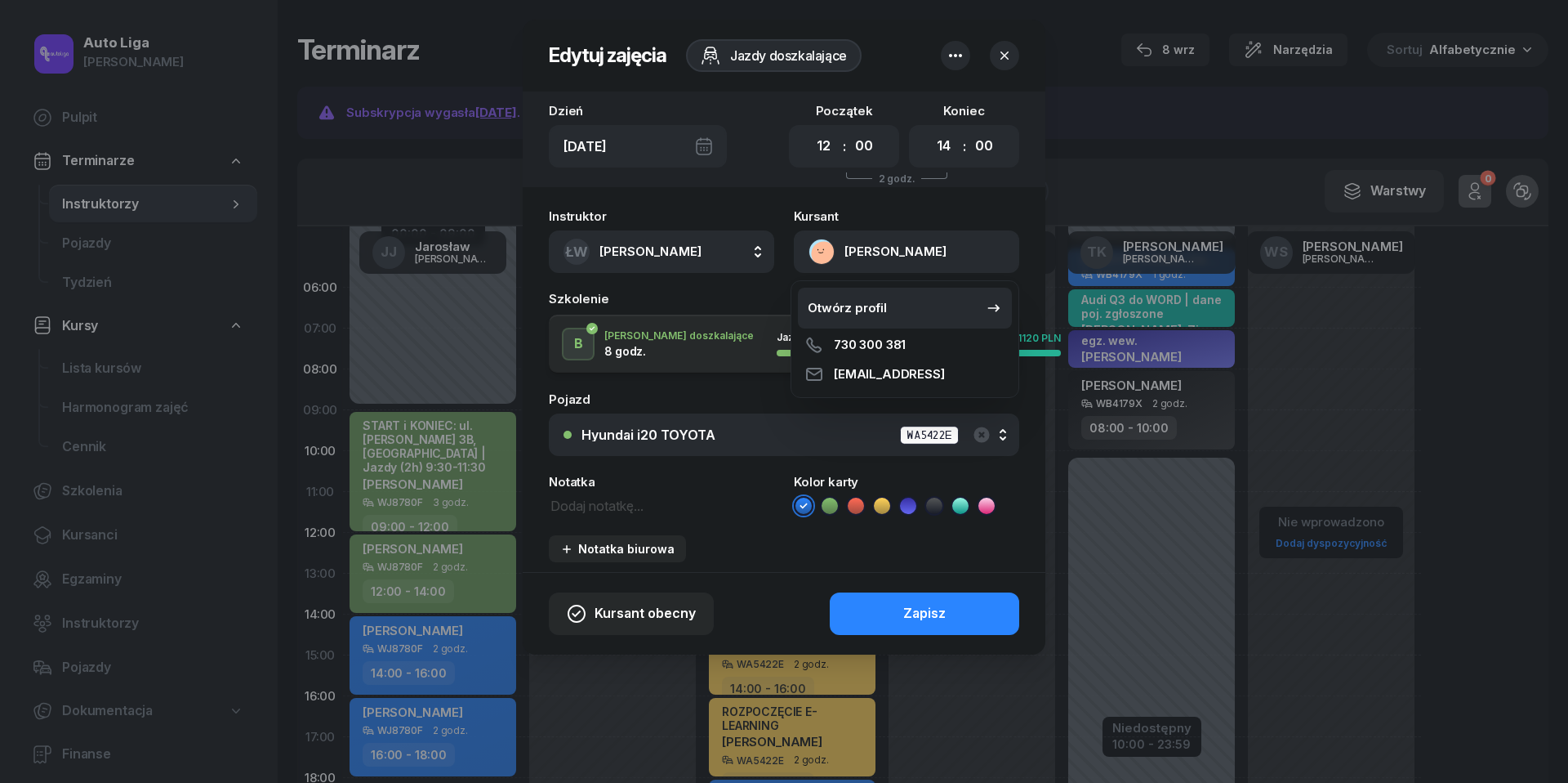
click at [831, 308] on div "Otwórz profil" at bounding box center [846, 308] width 79 height 21
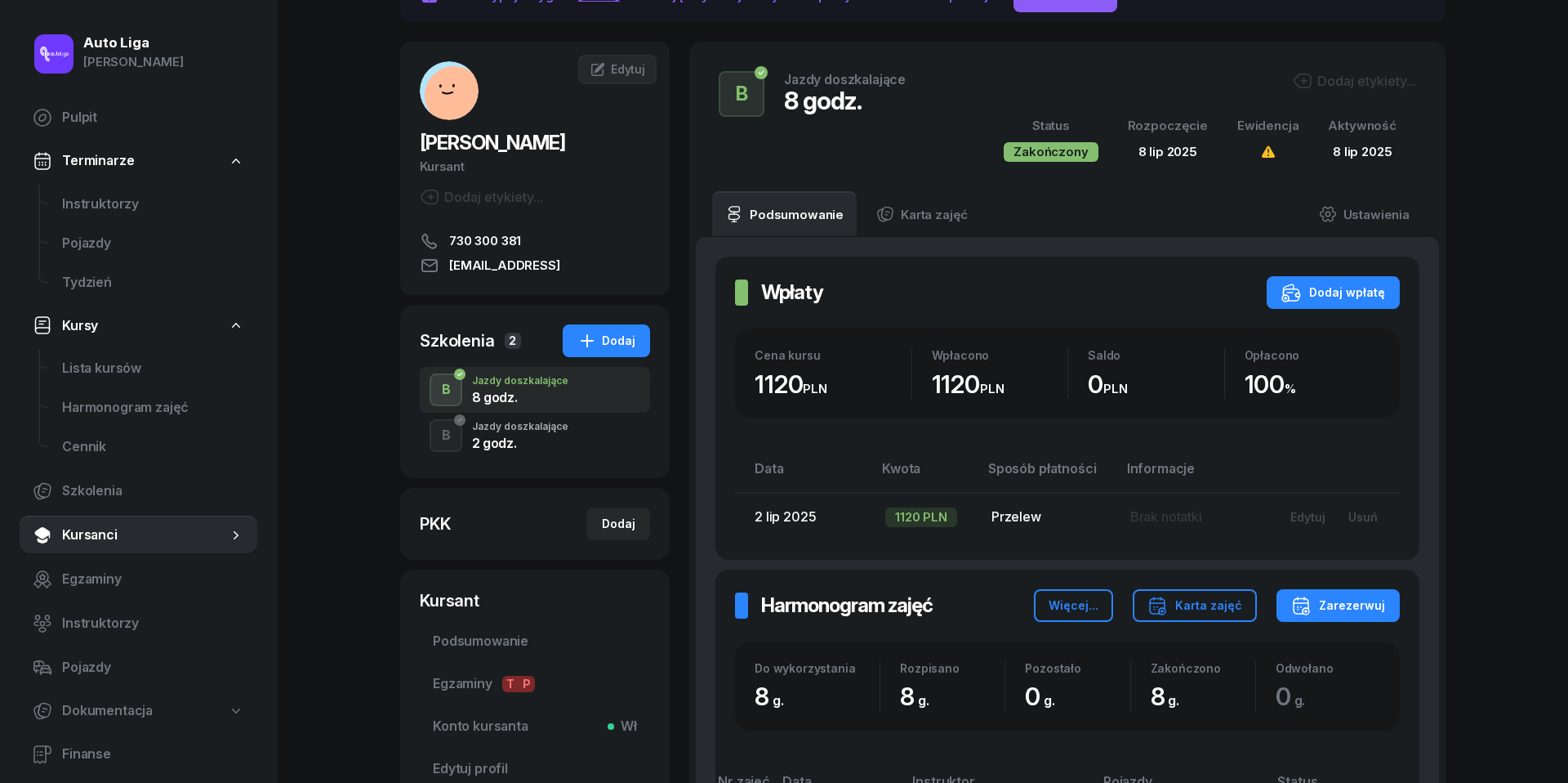
scroll to position [112, 0]
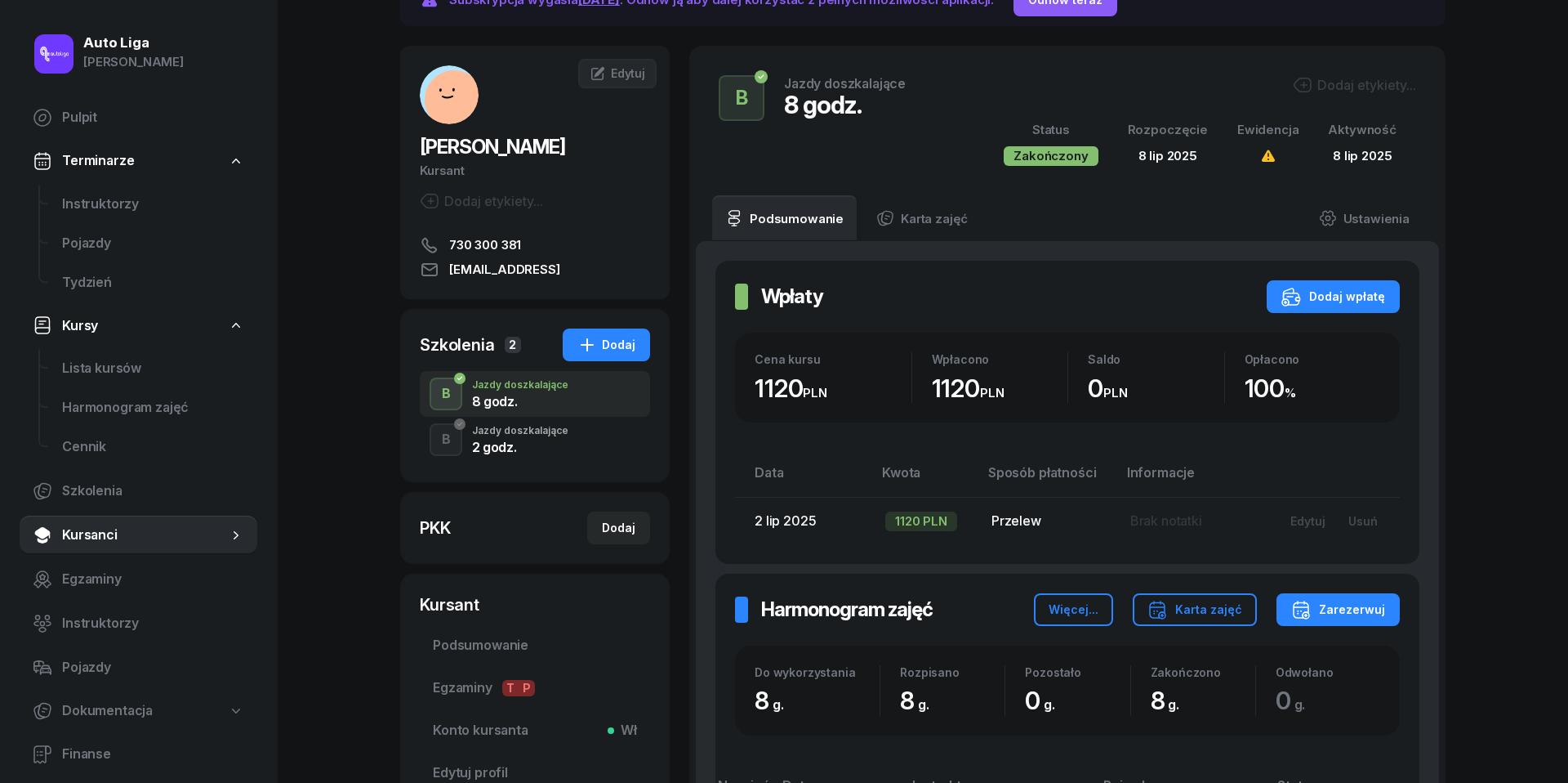
click at [100, 525] on span "Kursanci" at bounding box center [145, 535] width 166 height 21
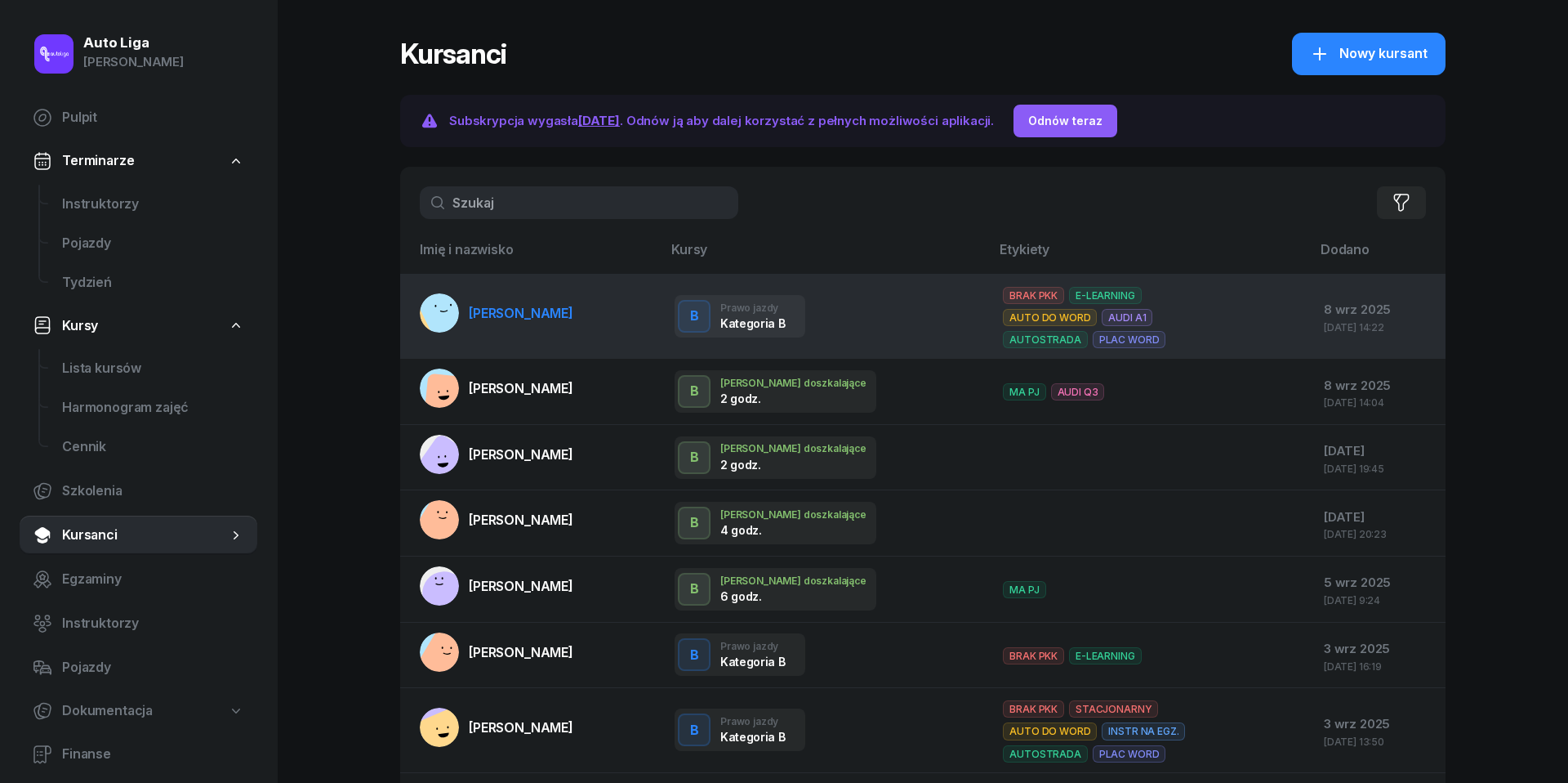
click at [523, 305] on span "[PERSON_NAME]" at bounding box center [521, 313] width 105 height 16
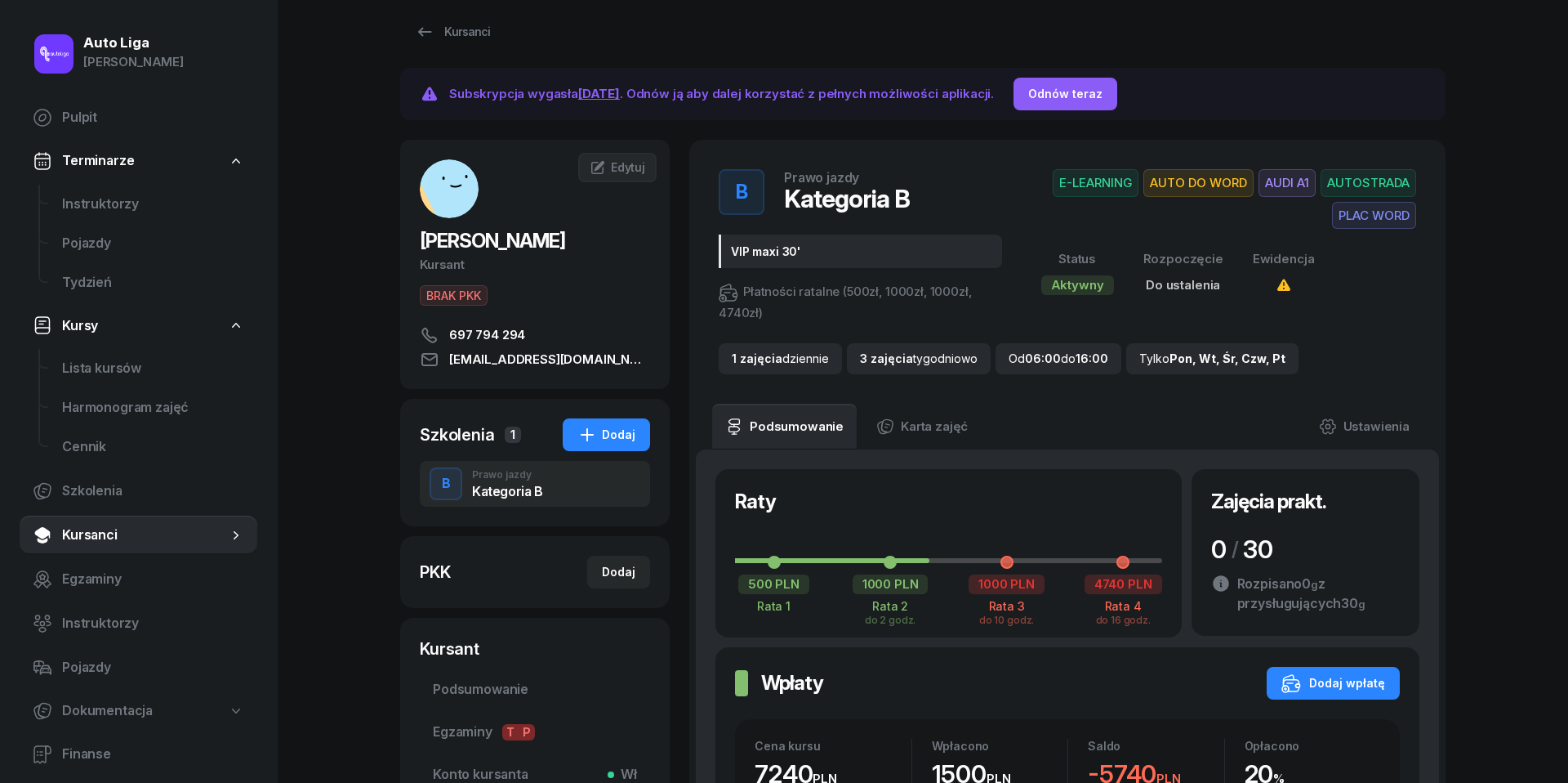
scroll to position [14, 0]
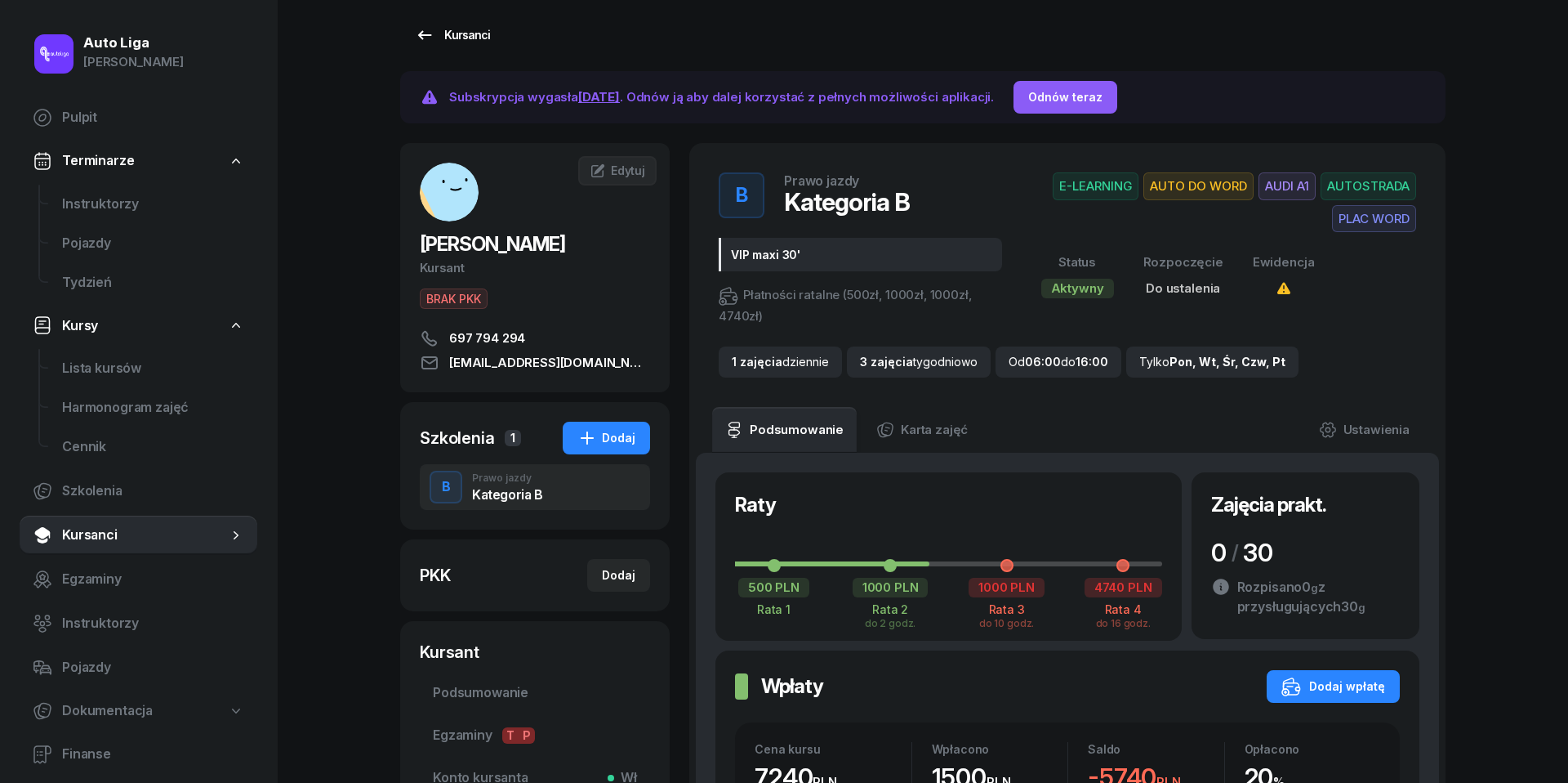
click at [431, 37] on icon at bounding box center [424, 35] width 20 height 20
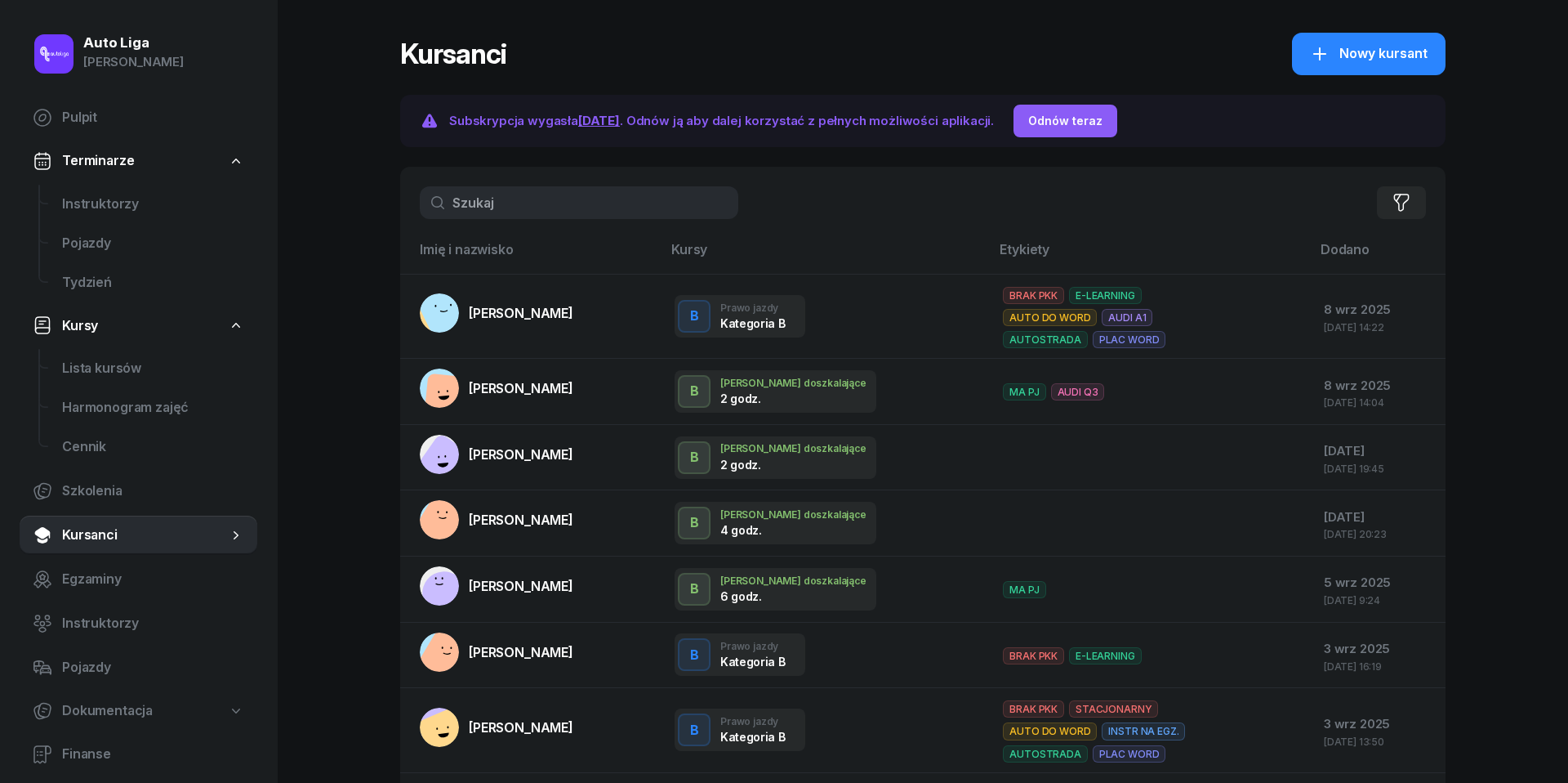
click at [523, 209] on input "text" at bounding box center [579, 202] width 318 height 32
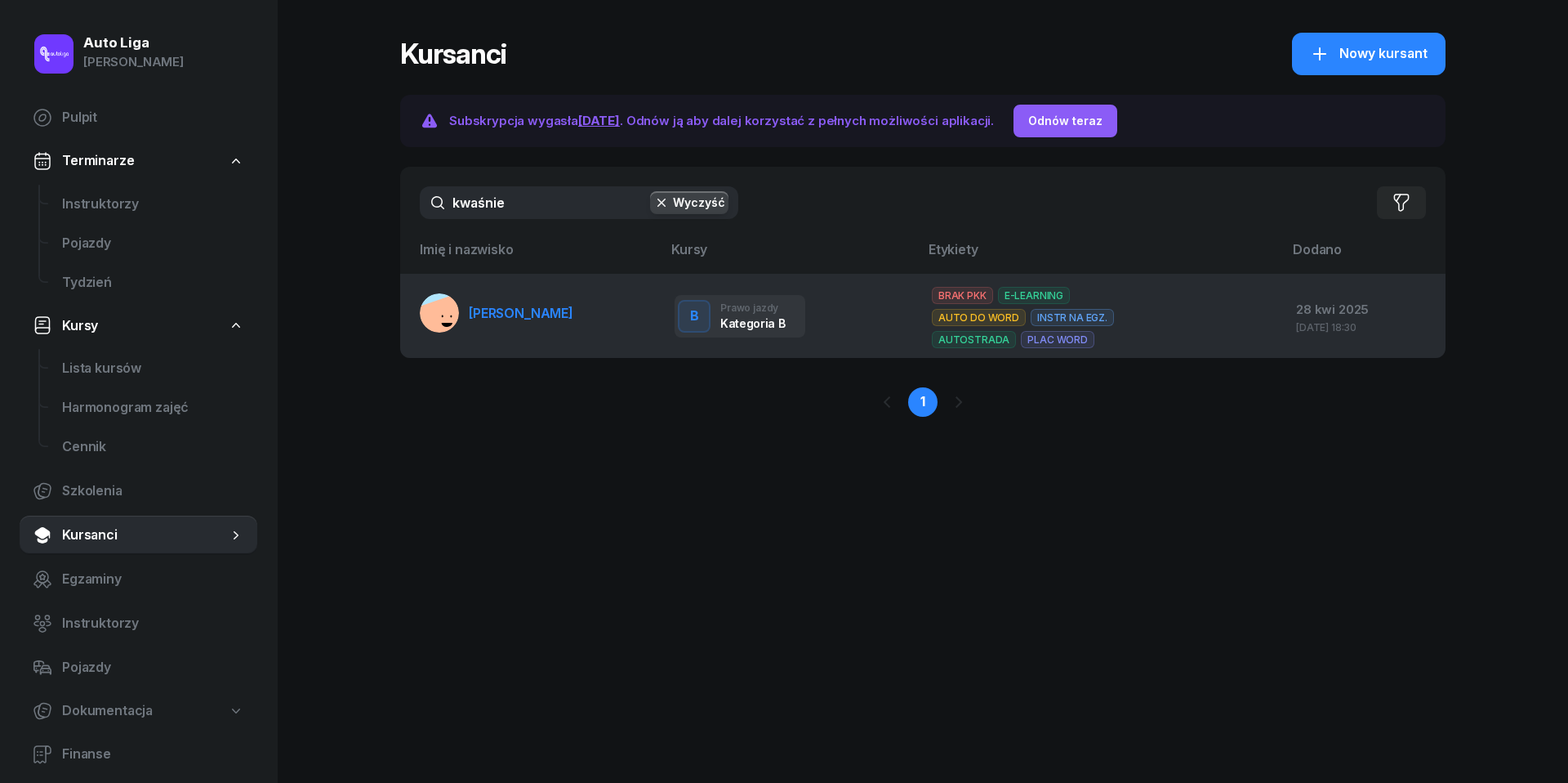
type input "kwaśnie"
click at [503, 311] on span "[PERSON_NAME]" at bounding box center [521, 313] width 105 height 16
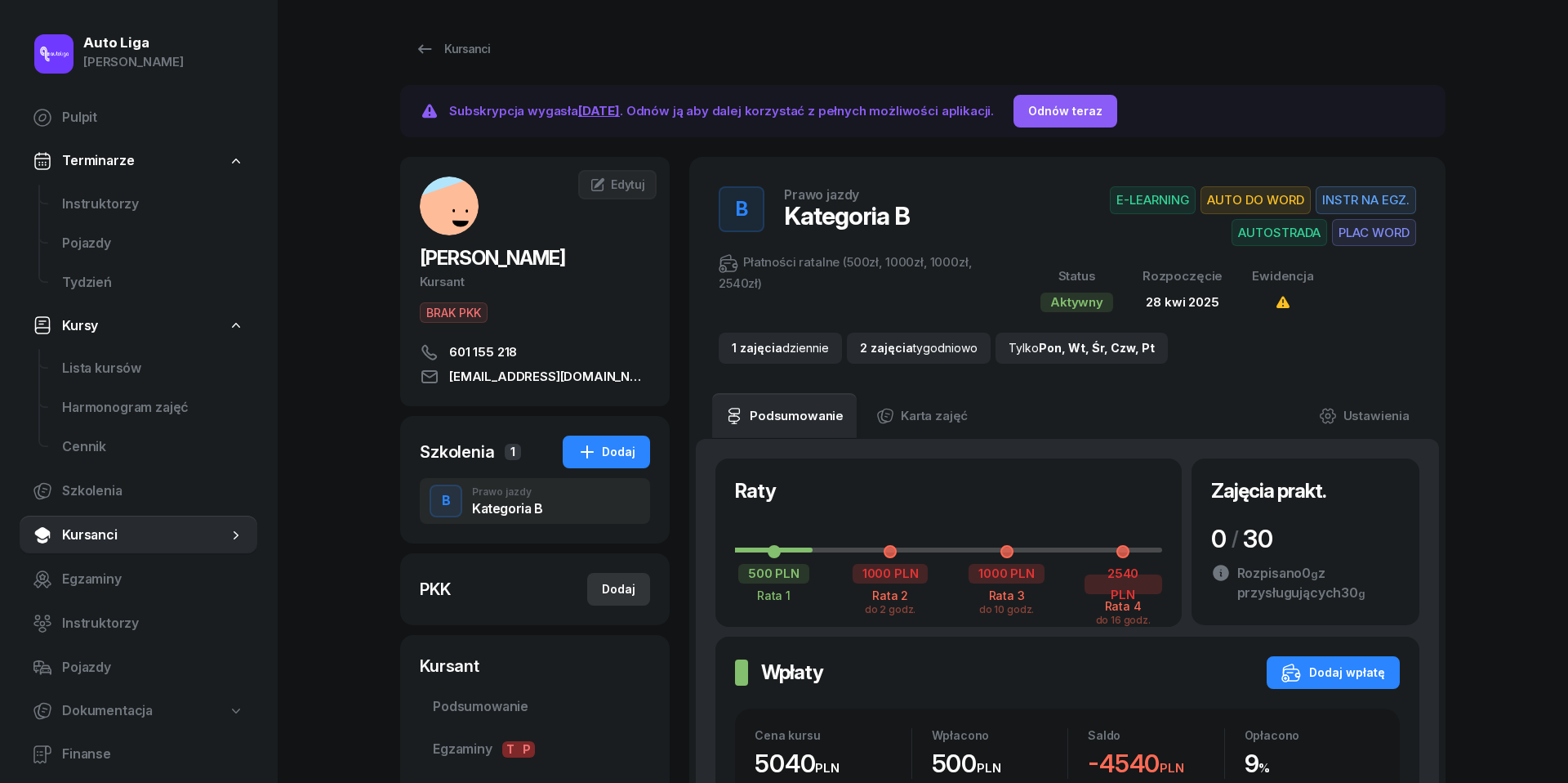
click at [615, 592] on div "Dodaj" at bounding box center [618, 589] width 33 height 20
select select
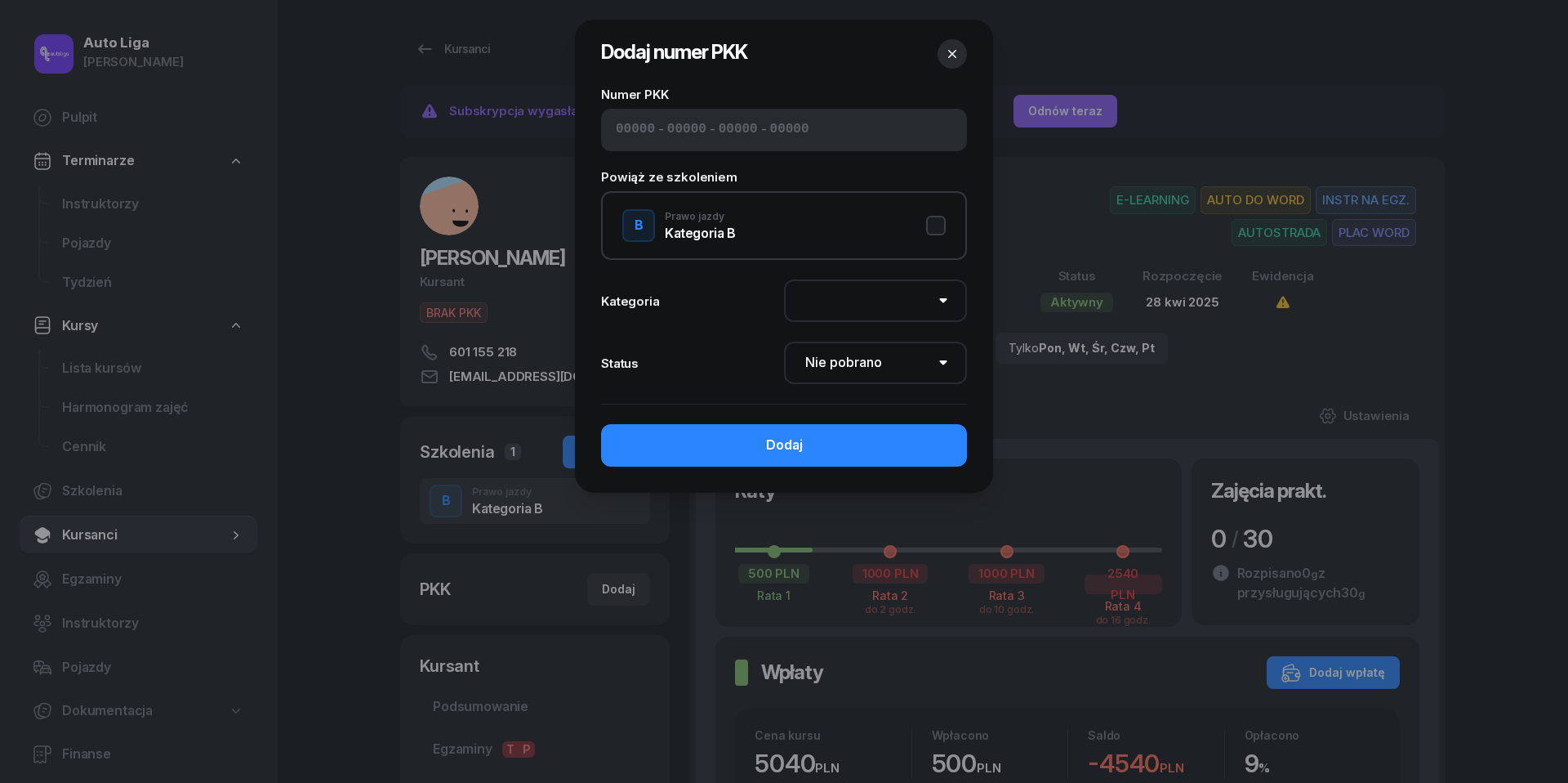
click at [958, 55] on icon "button" at bounding box center [952, 53] width 16 height 16
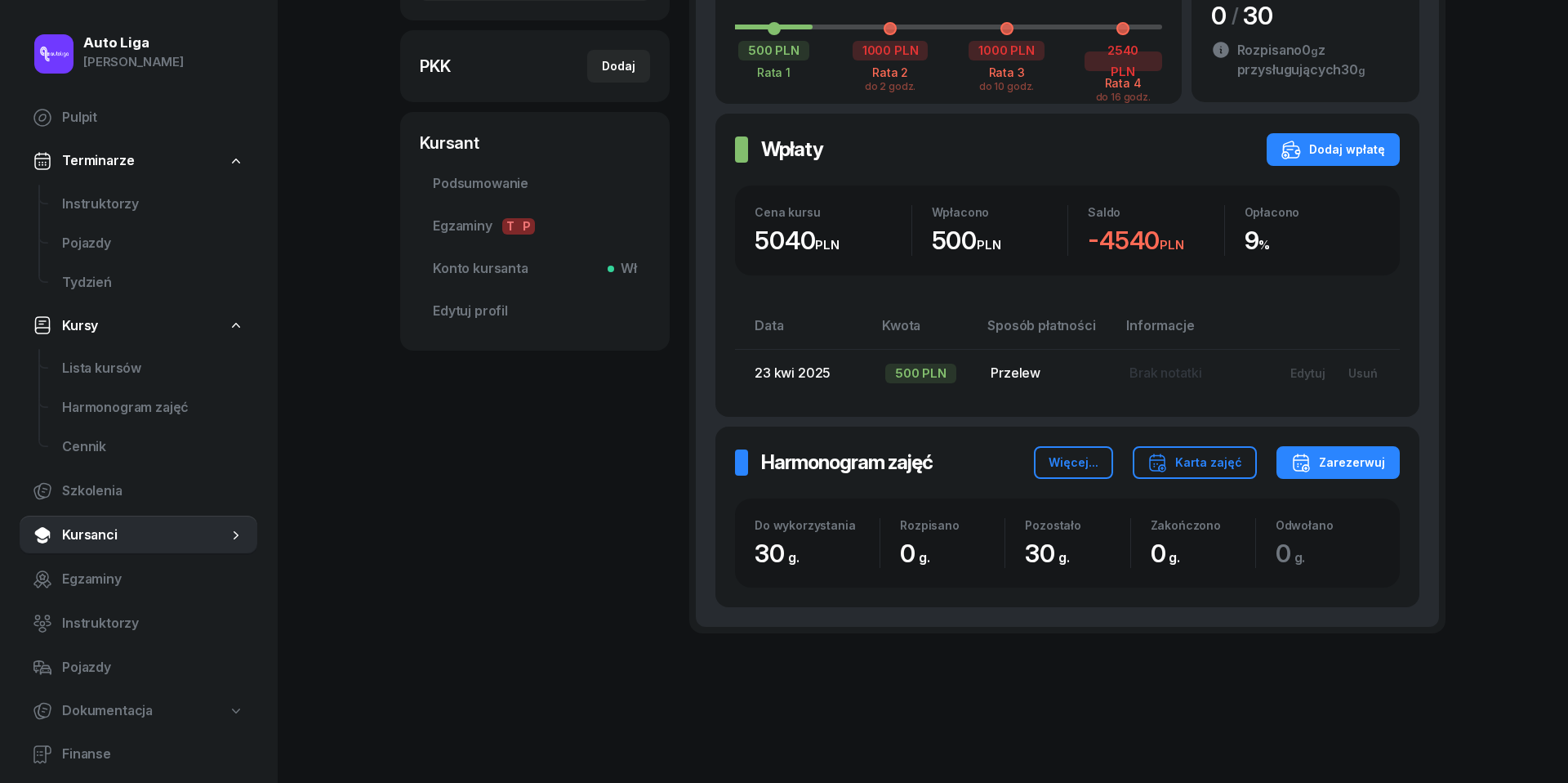
scroll to position [528, 0]
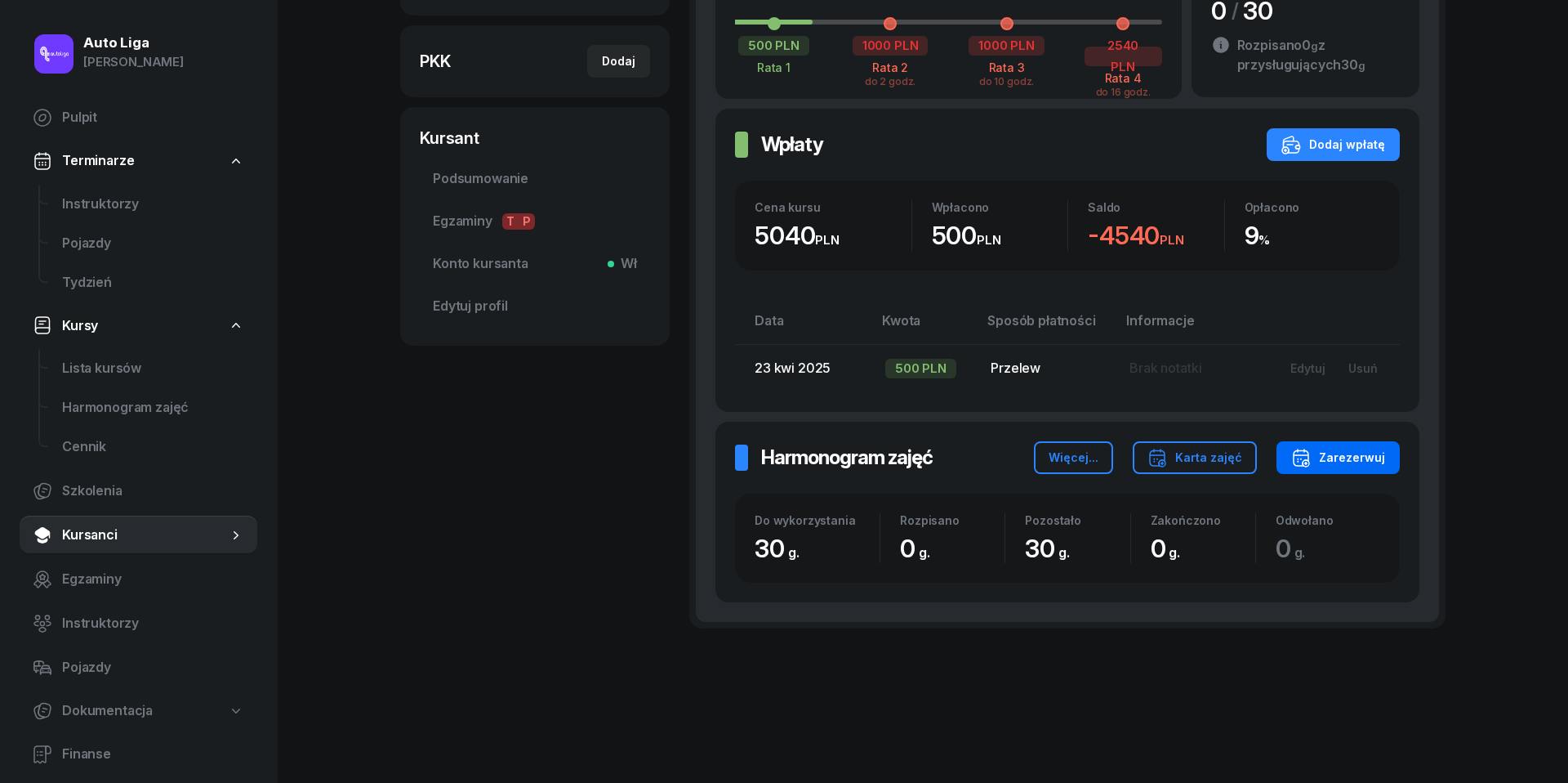
click at [1351, 455] on div "Zarezerwuj" at bounding box center [1338, 458] width 94 height 20
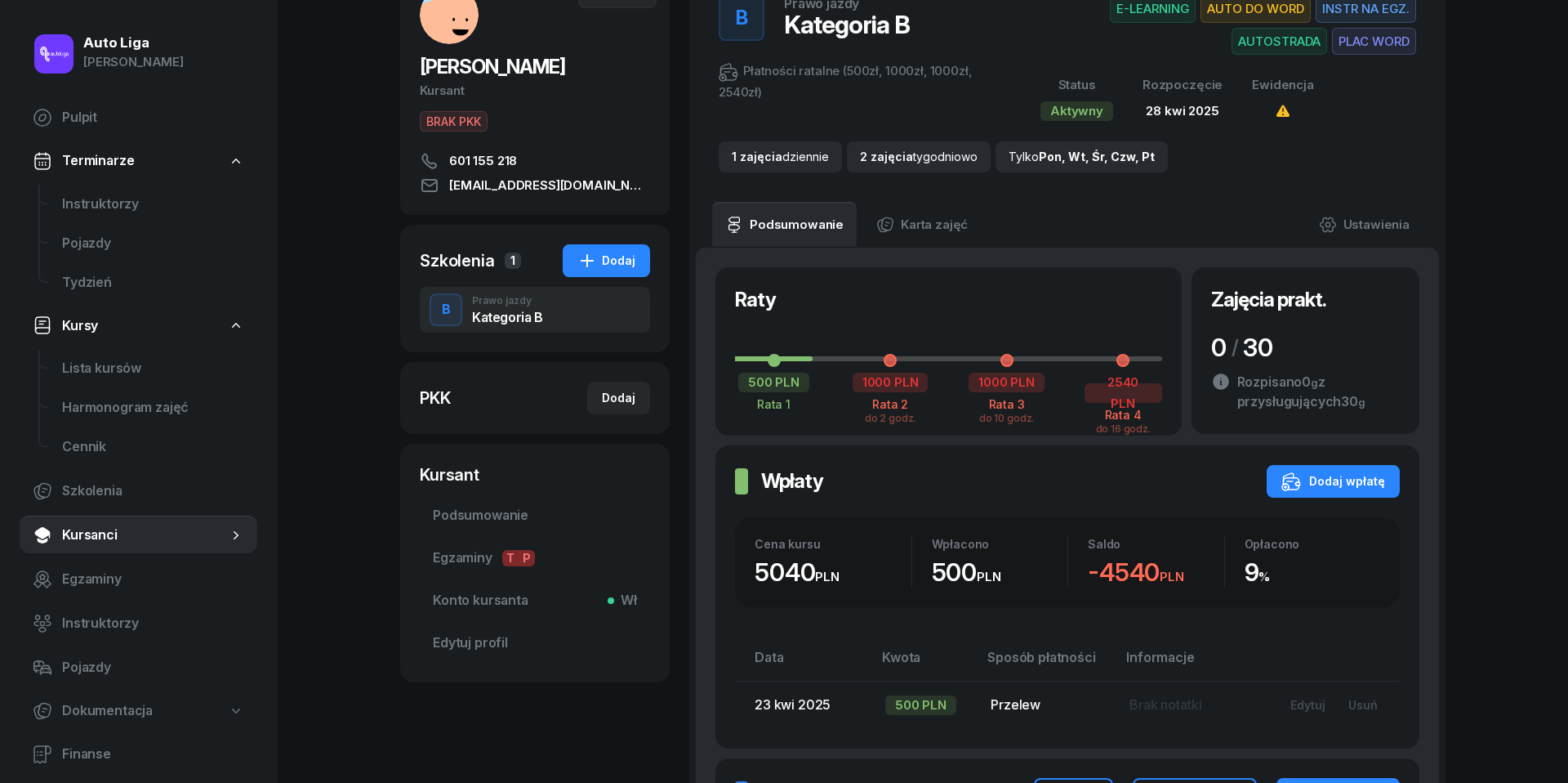
scroll to position [225, 0]
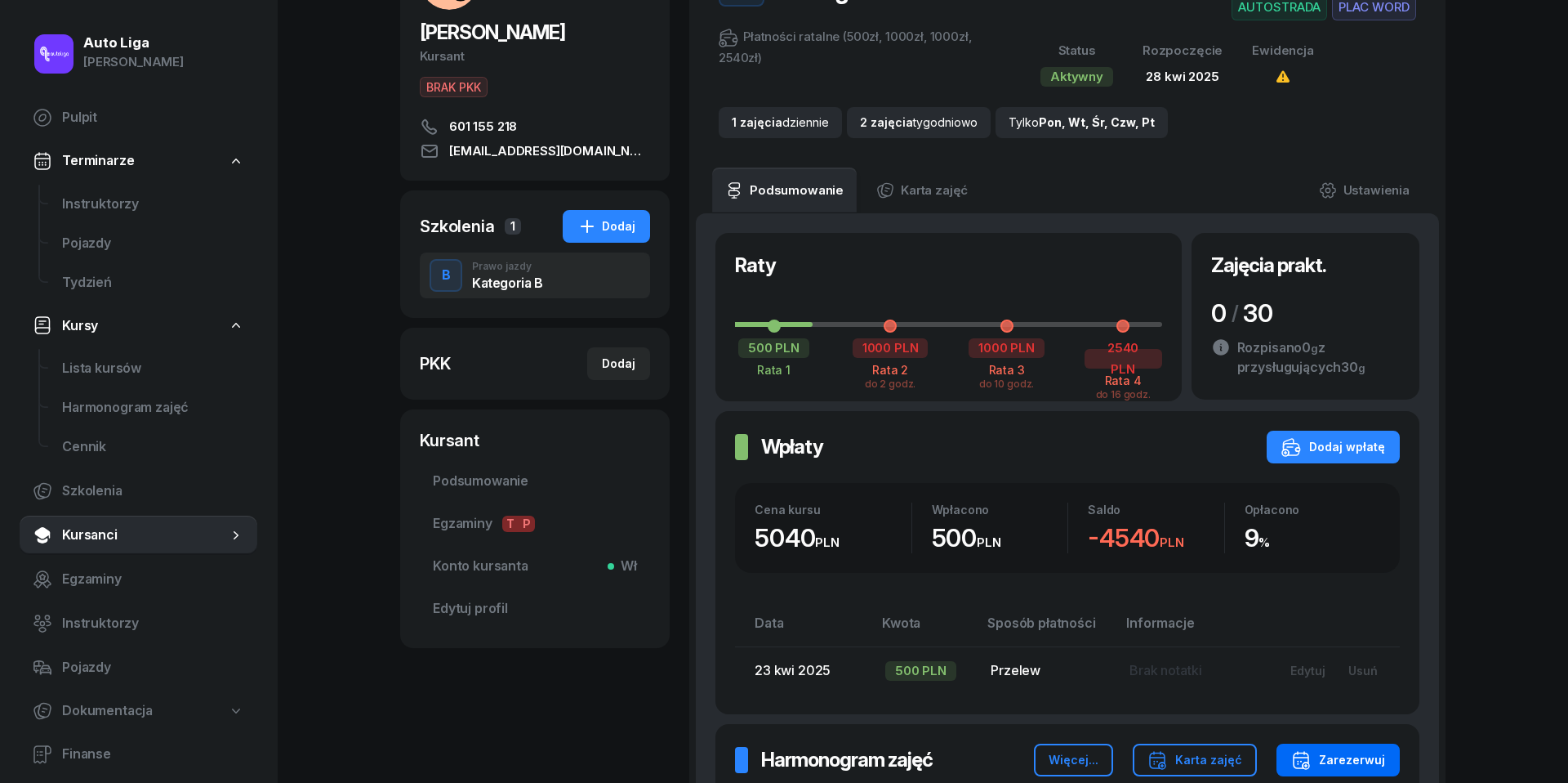
click at [1346, 756] on div "Zarezerwuj" at bounding box center [1338, 760] width 94 height 20
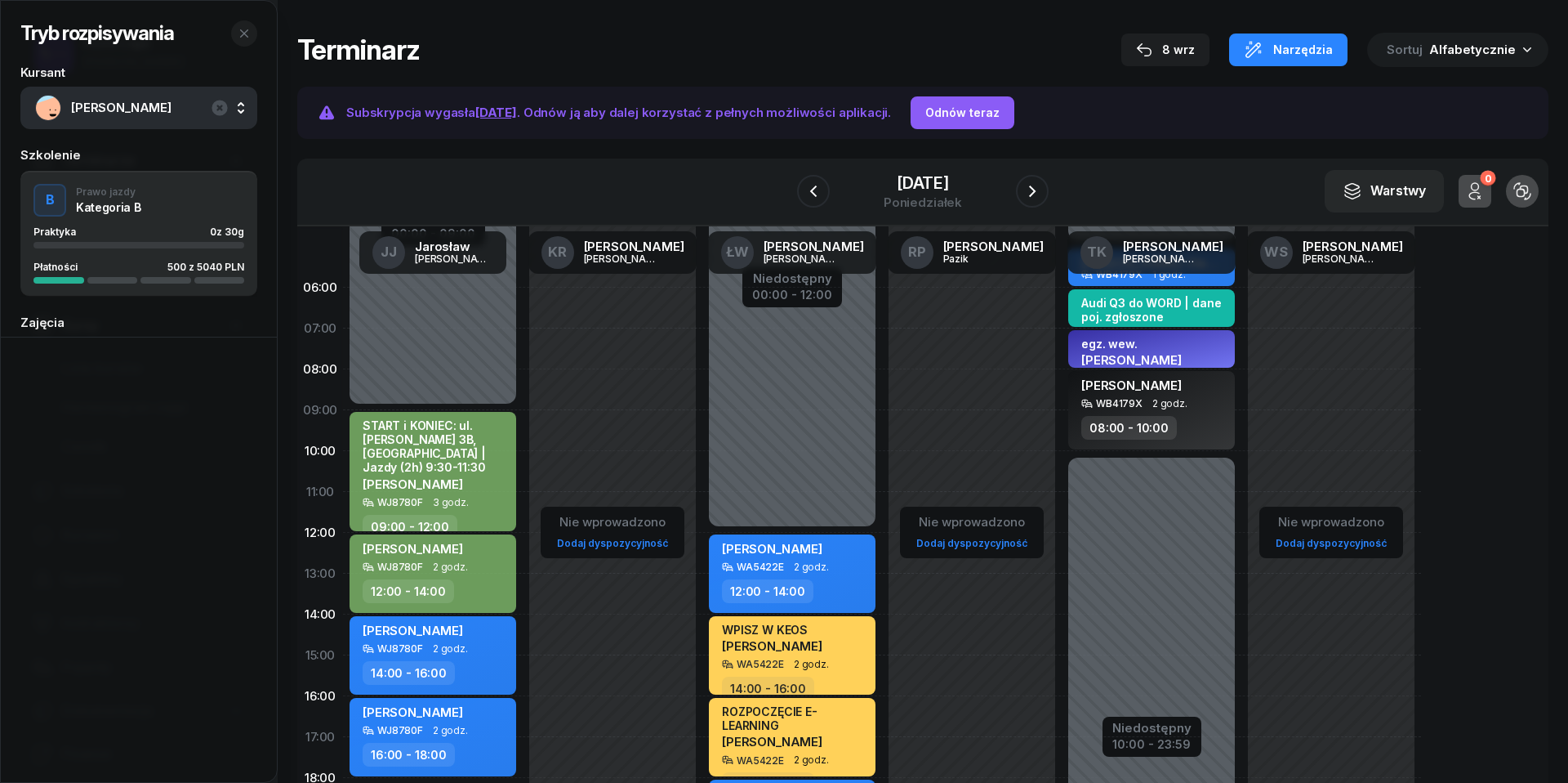
click at [1140, 552] on div "Niedostępny 00:00 - 05:00 Niedostępny 10:00 - 23:59 [PERSON_NAME]-Ziemska WB417…" at bounding box center [1151, 655] width 180 height 776
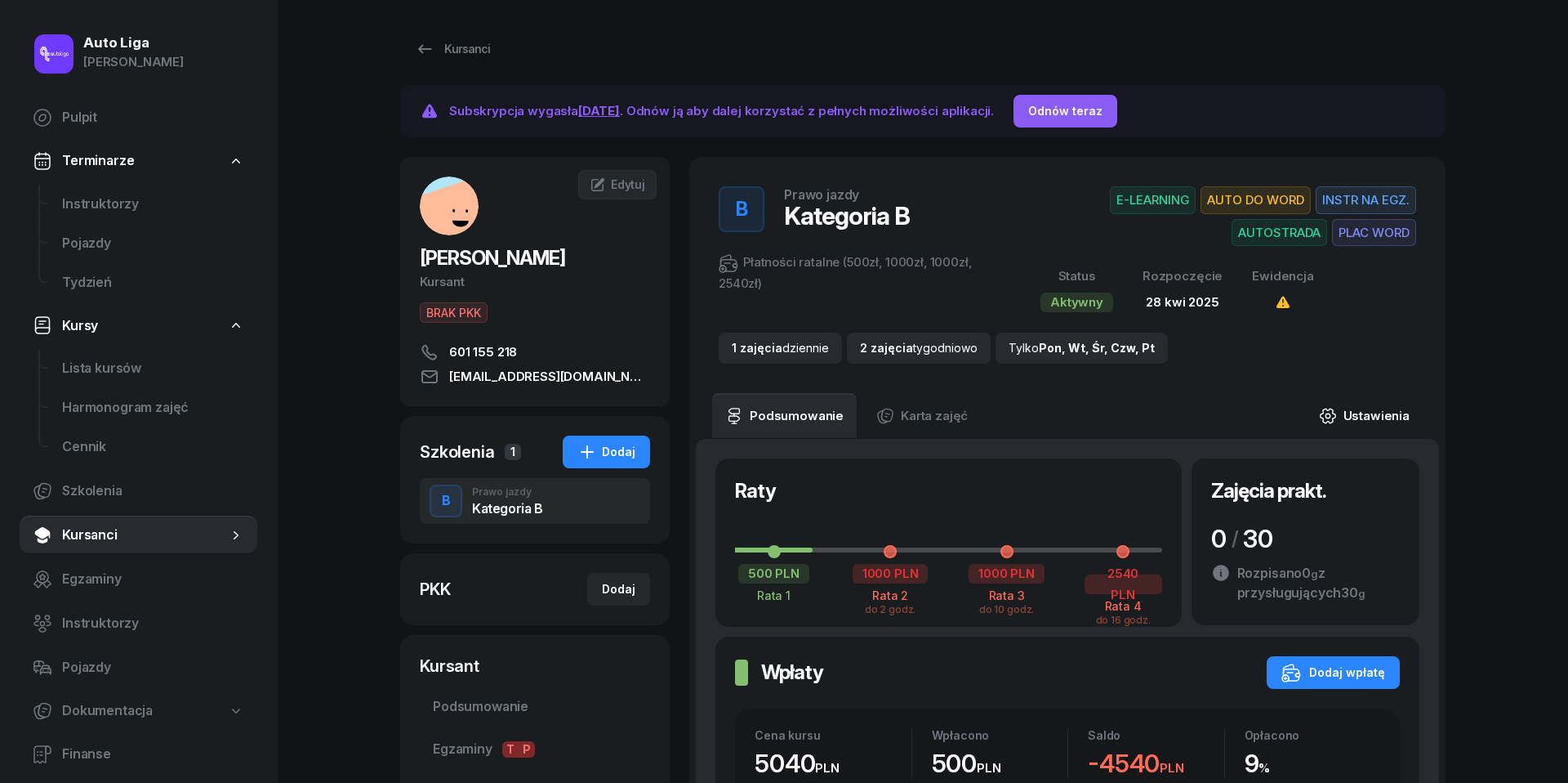
click at [1366, 406] on link "Ustawienia" at bounding box center [1364, 416] width 117 height 46
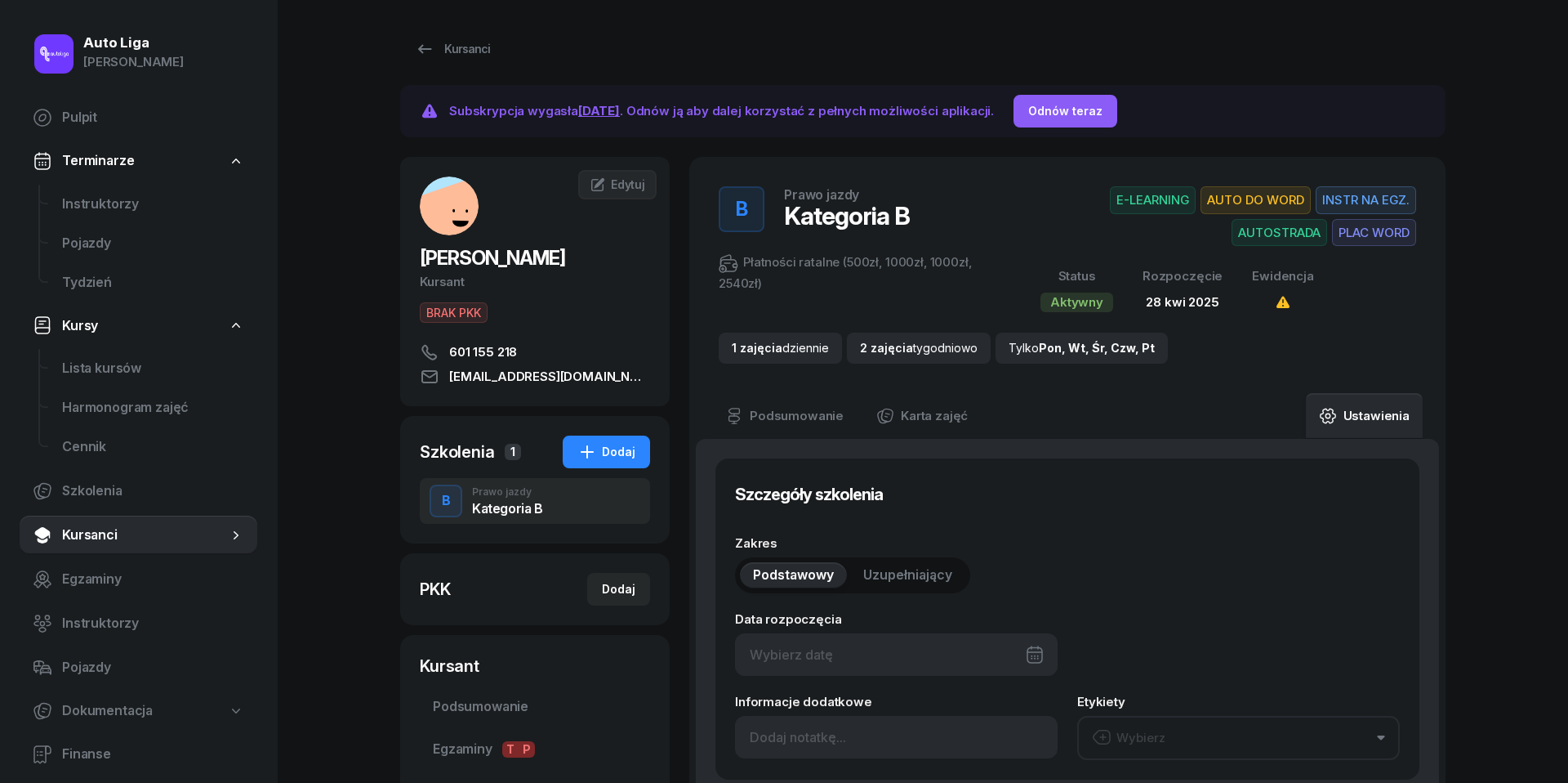
type input "[DATE]"
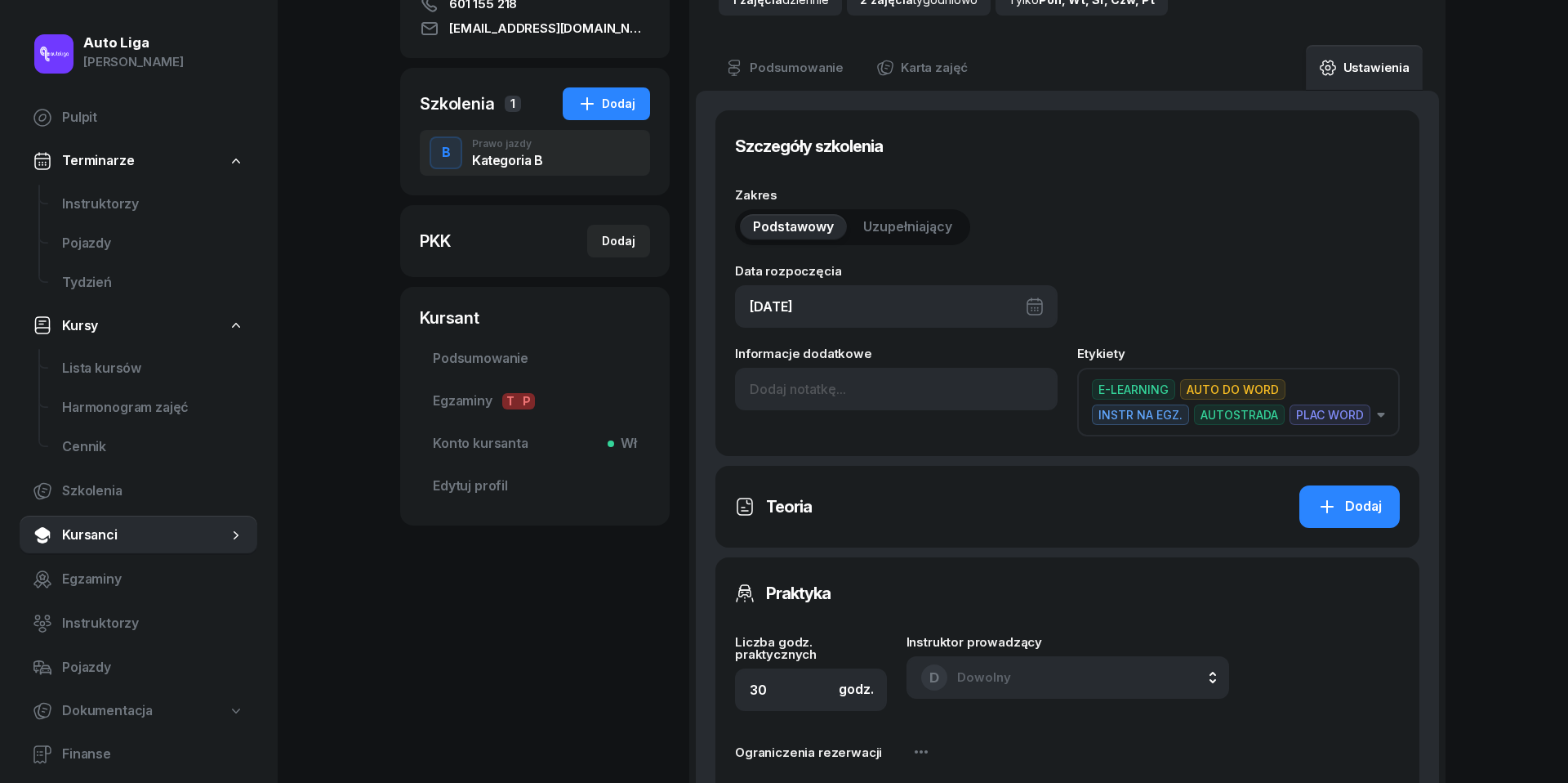
scroll to position [377, 0]
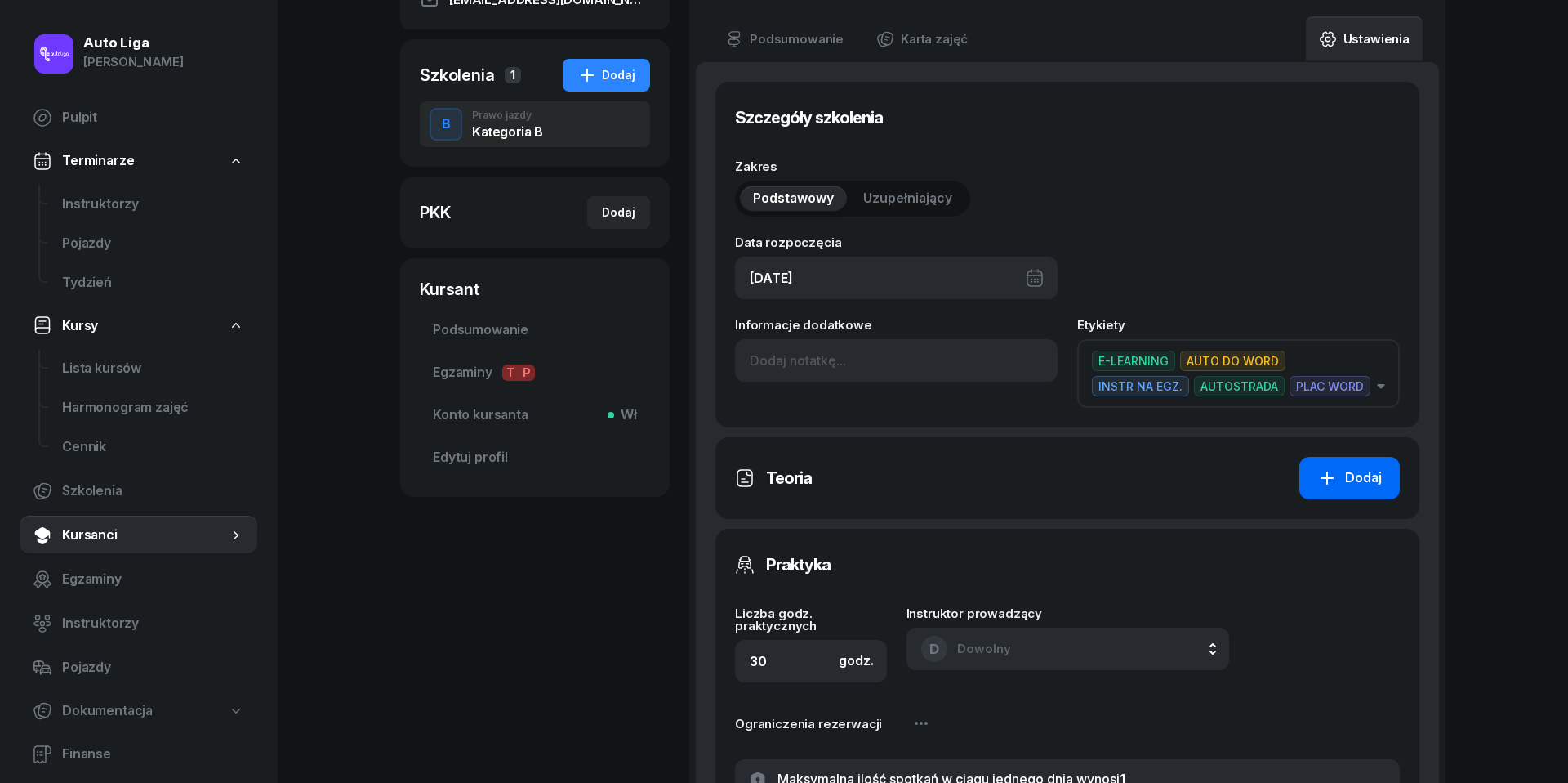
click at [1356, 472] on div "Dodaj" at bounding box center [1350, 478] width 65 height 21
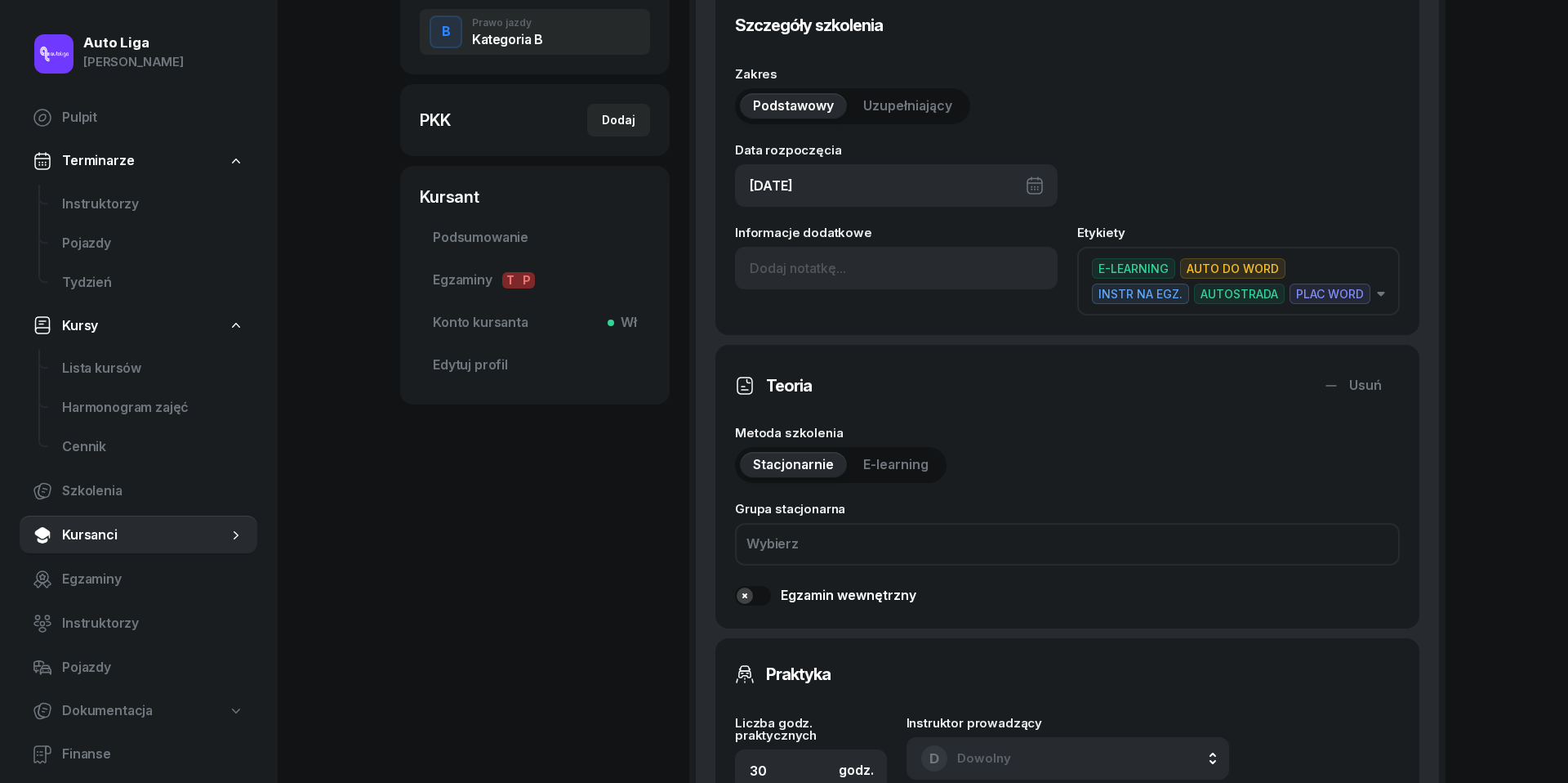
scroll to position [491, 0]
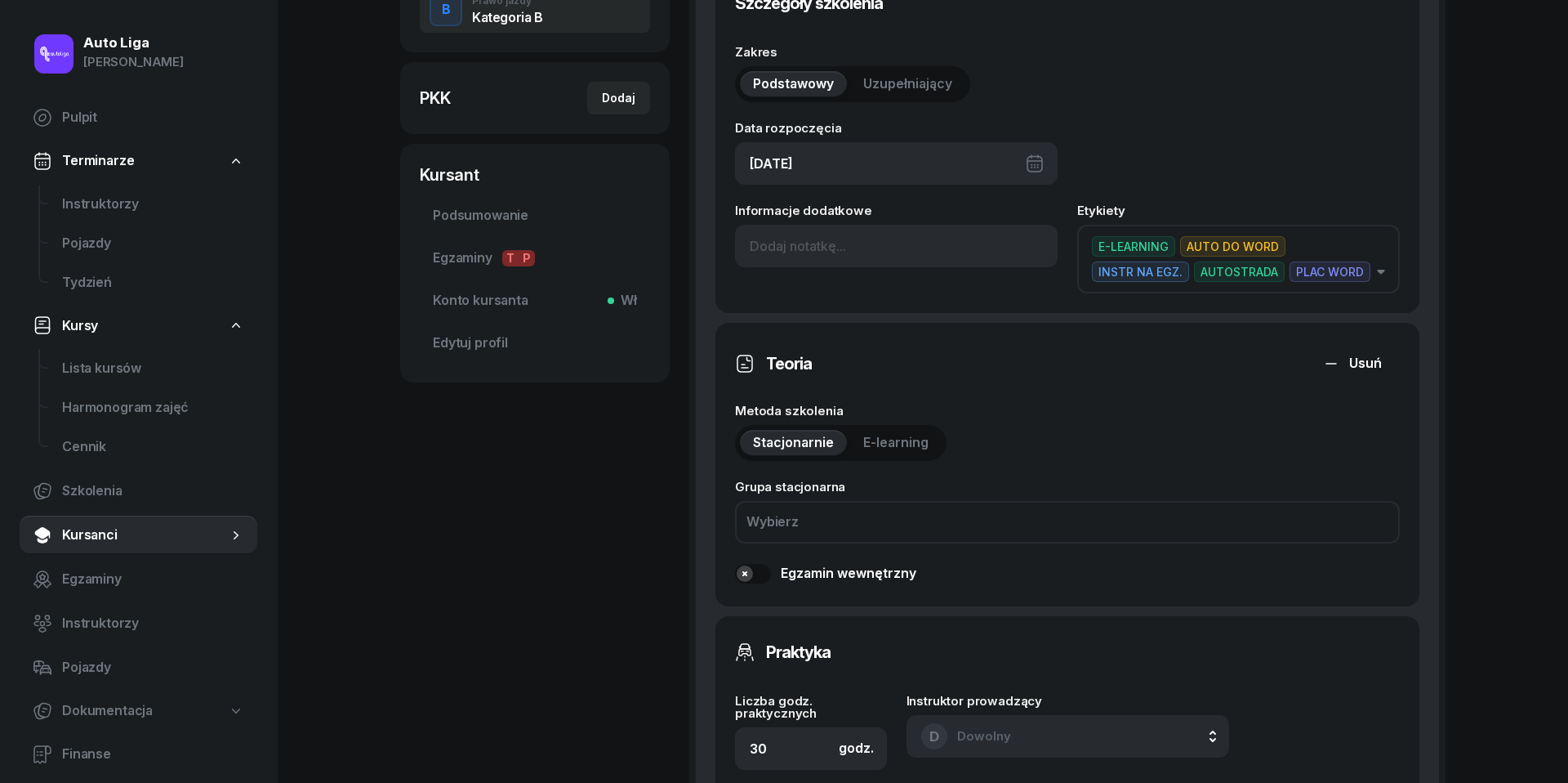
click at [1347, 361] on div "Usuń" at bounding box center [1351, 363] width 60 height 21
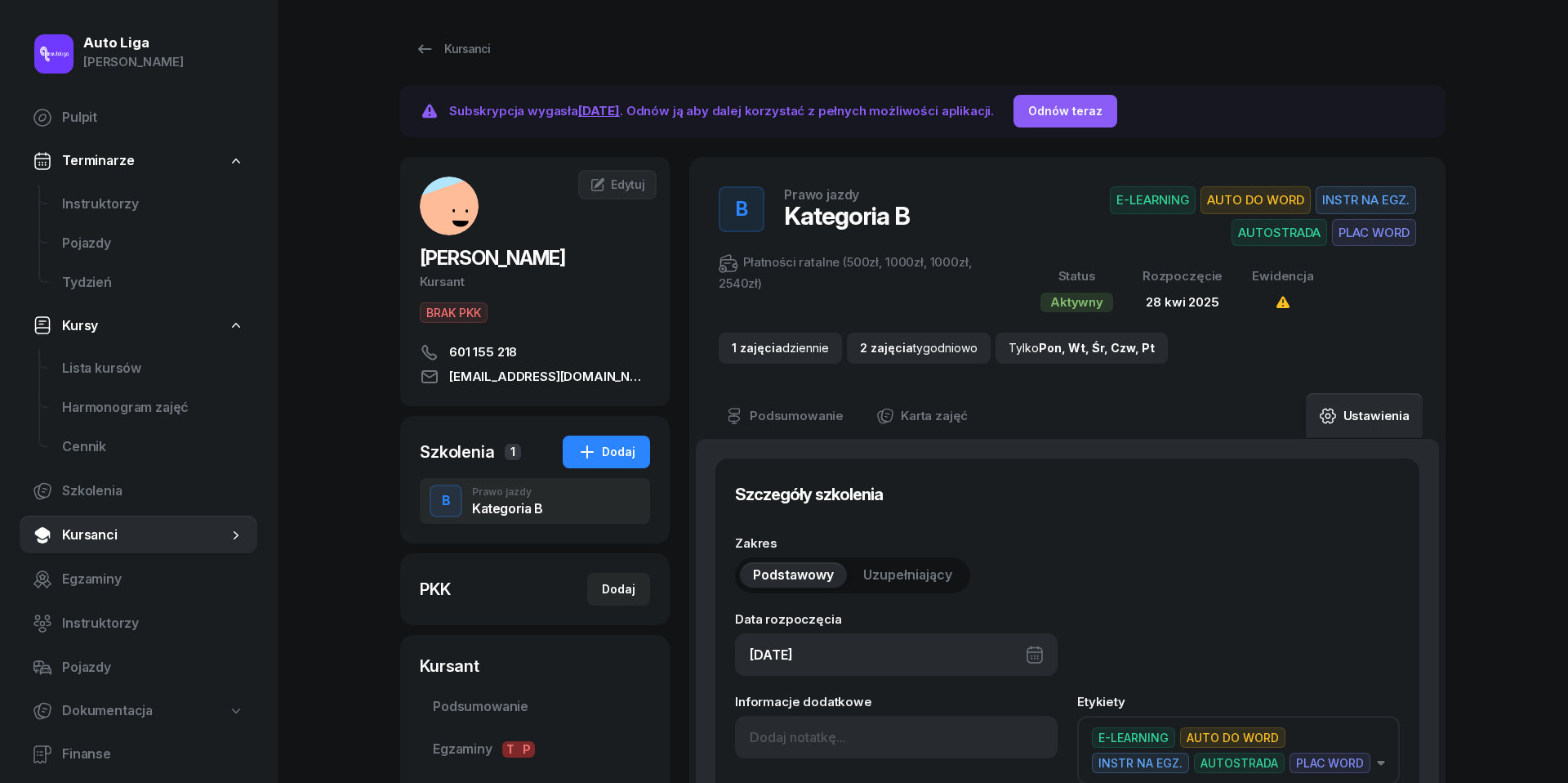
scroll to position [0, 0]
click at [123, 196] on span "Instruktorzy" at bounding box center [153, 204] width 182 height 21
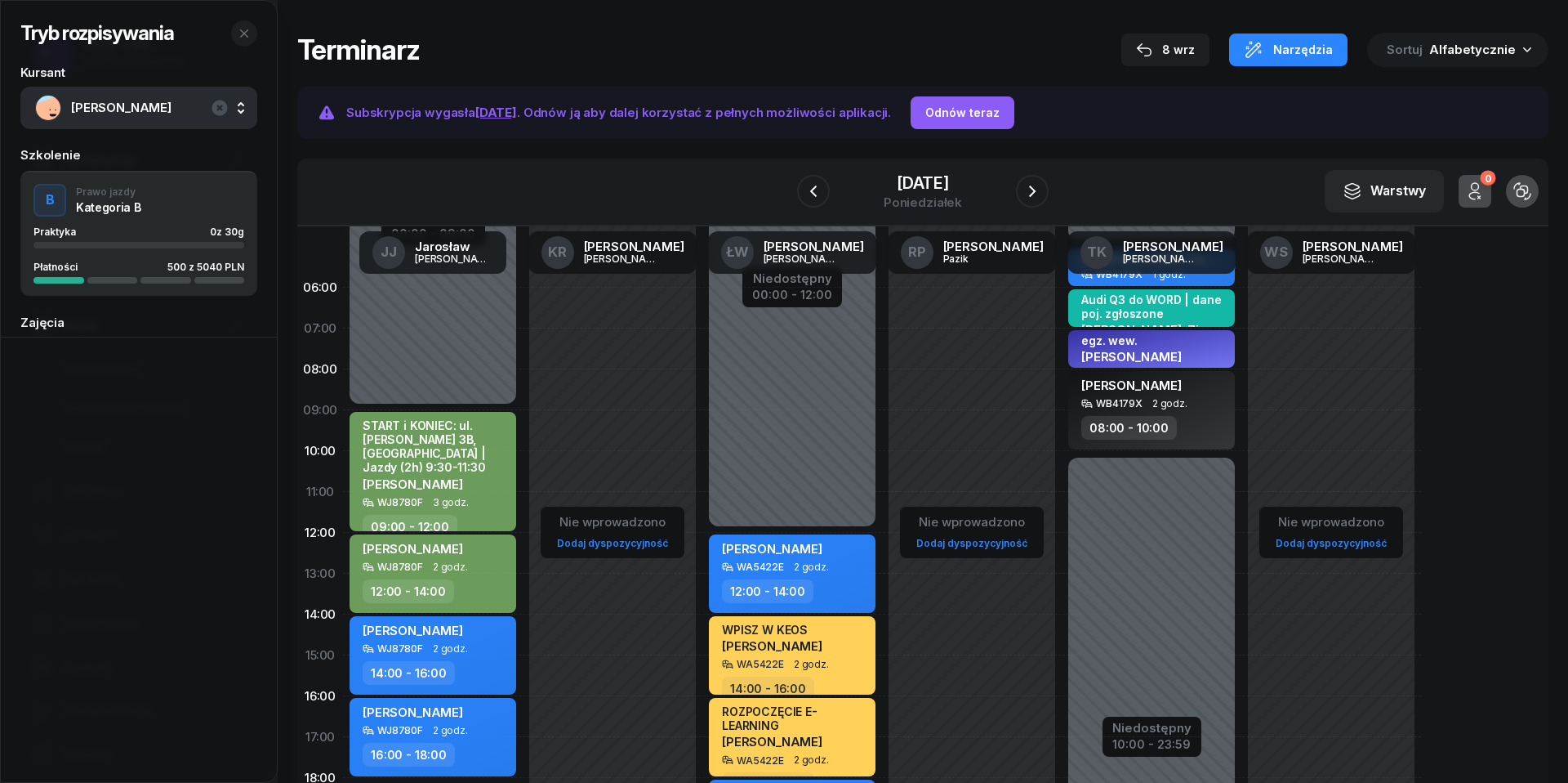
click at [984, 397] on div "Nie wprowadzono Dodaj dyspozycyjność" at bounding box center [971, 655] width 180 height 776
click at [242, 34] on icon "button" at bounding box center [244, 33] width 9 height 9
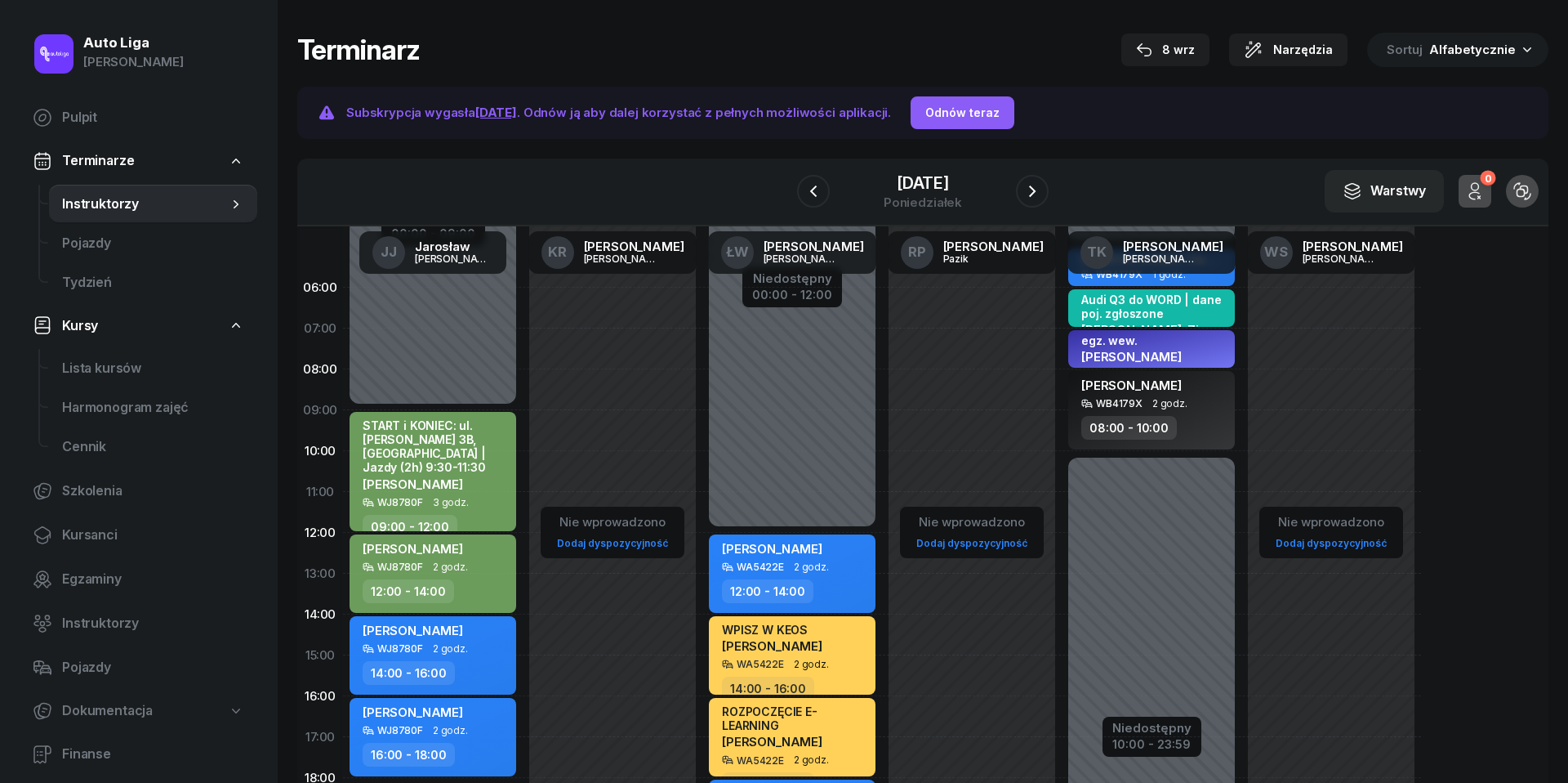
click at [899, 75] on div "Terminarz [DATE] Narzędzia Sortuj Alfabetycznie Subskrypcja wygasła [DATE] . Od…" at bounding box center [923, 425] width 1252 height 852
click at [95, 116] on span "Pulpit" at bounding box center [153, 117] width 182 height 21
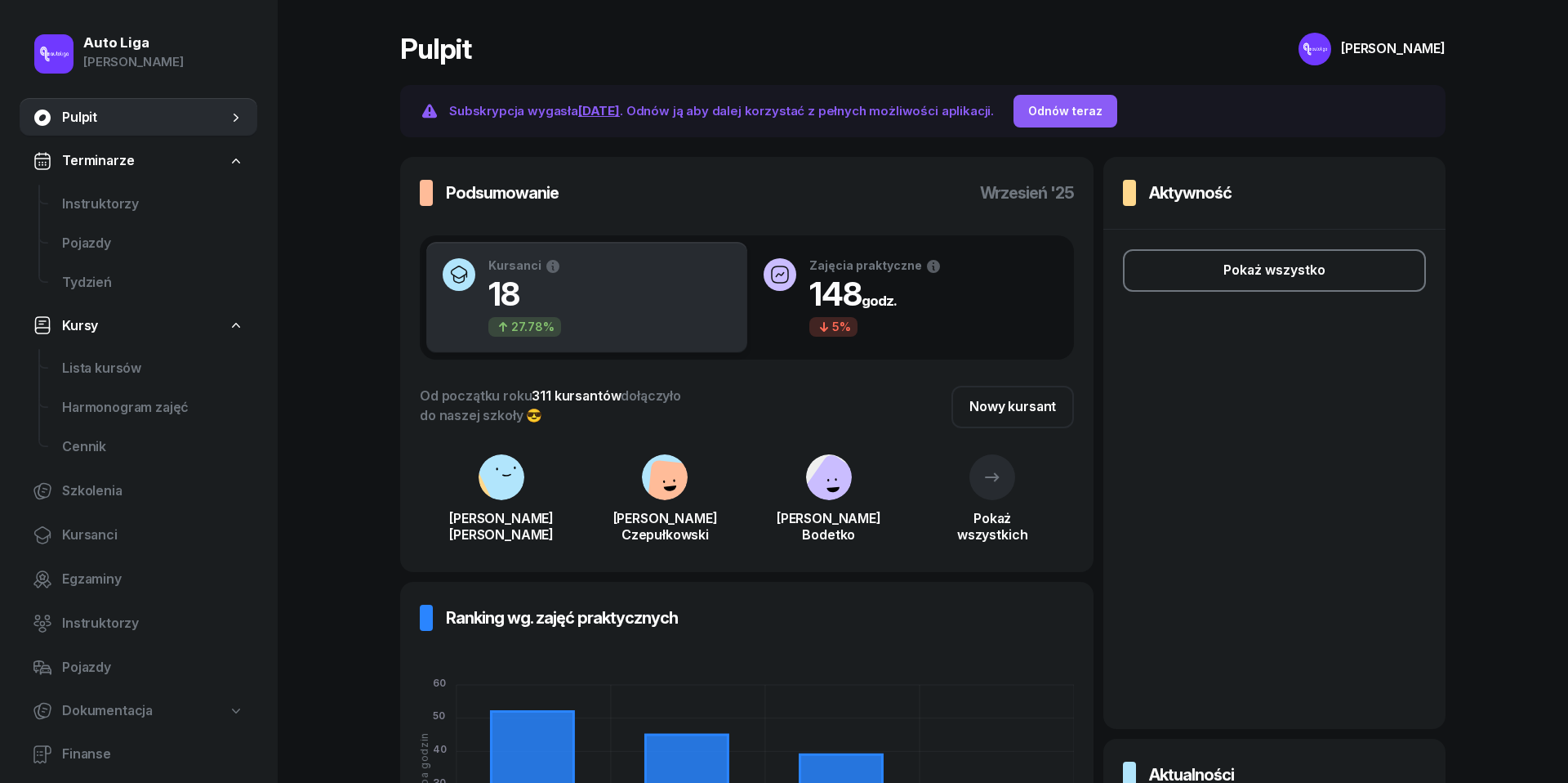
click at [1294, 273] on div "Pokaż wszystko" at bounding box center [1274, 270] width 102 height 21
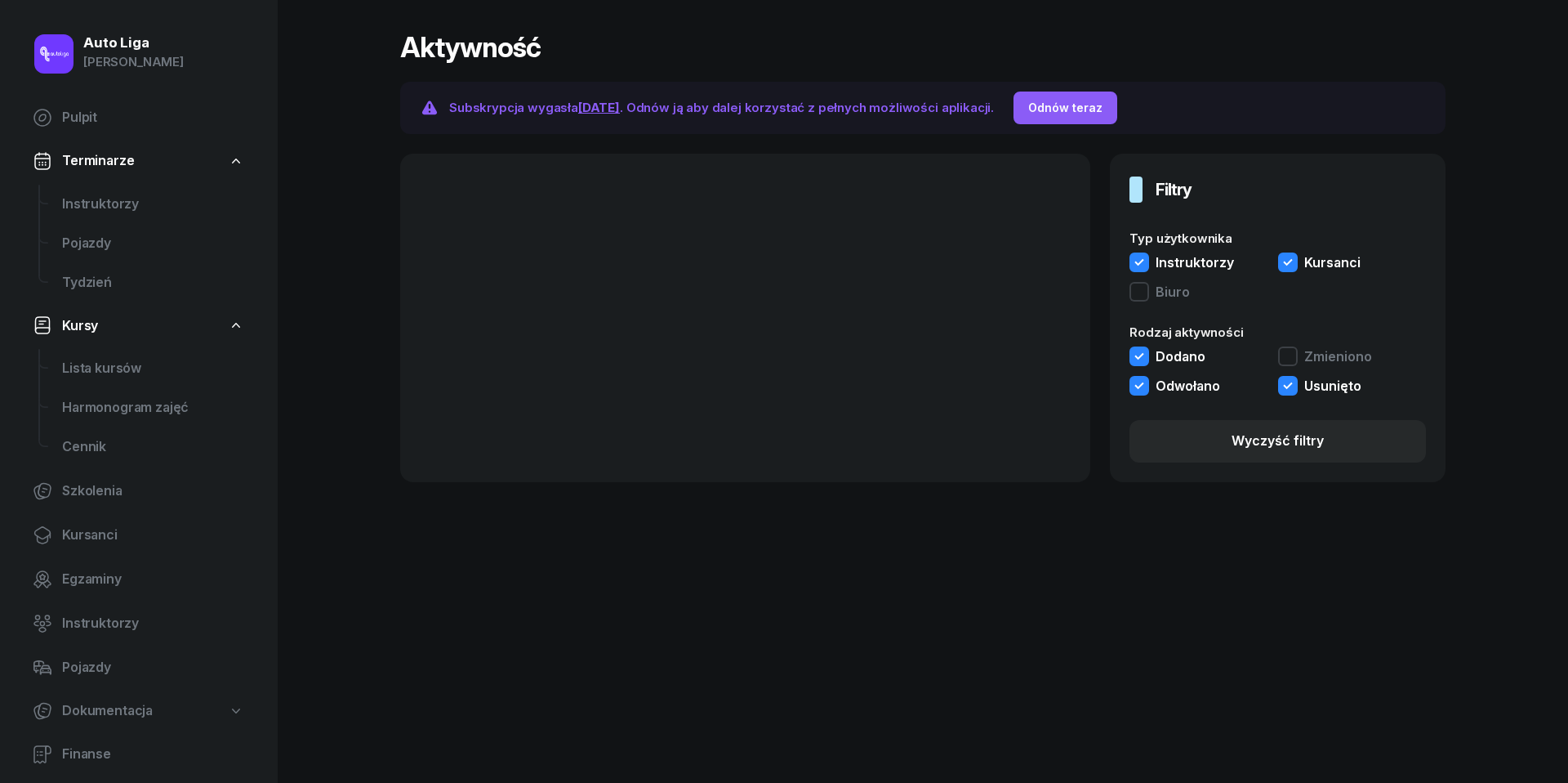
click at [1262, 109] on div "Subskrypcja wygasła [DATE] . Odnów ją aby dalej korzystać z pełnych możliwości …" at bounding box center [923, 108] width 1007 height 32
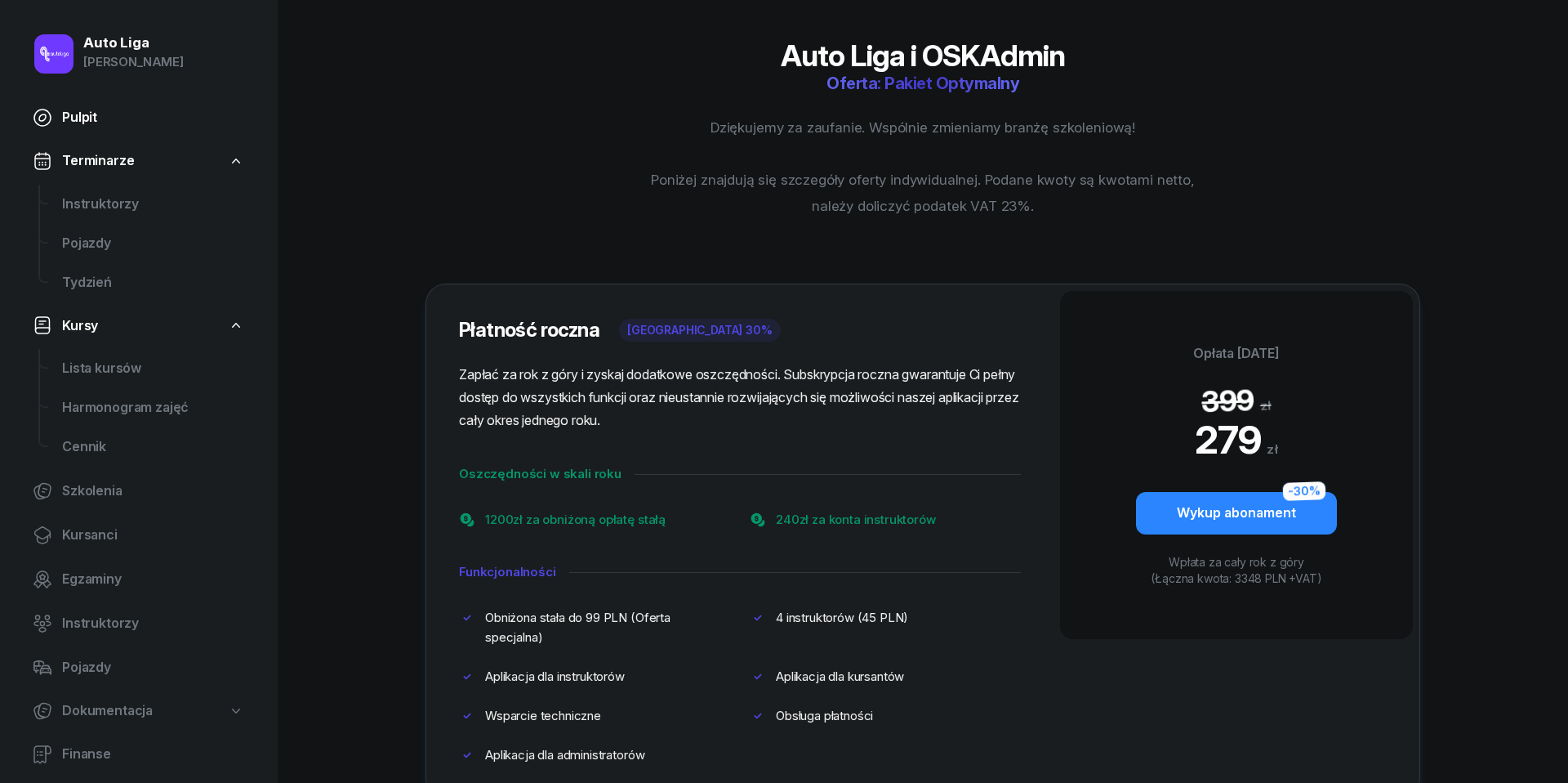
click at [64, 123] on span "Pulpit" at bounding box center [153, 117] width 182 height 21
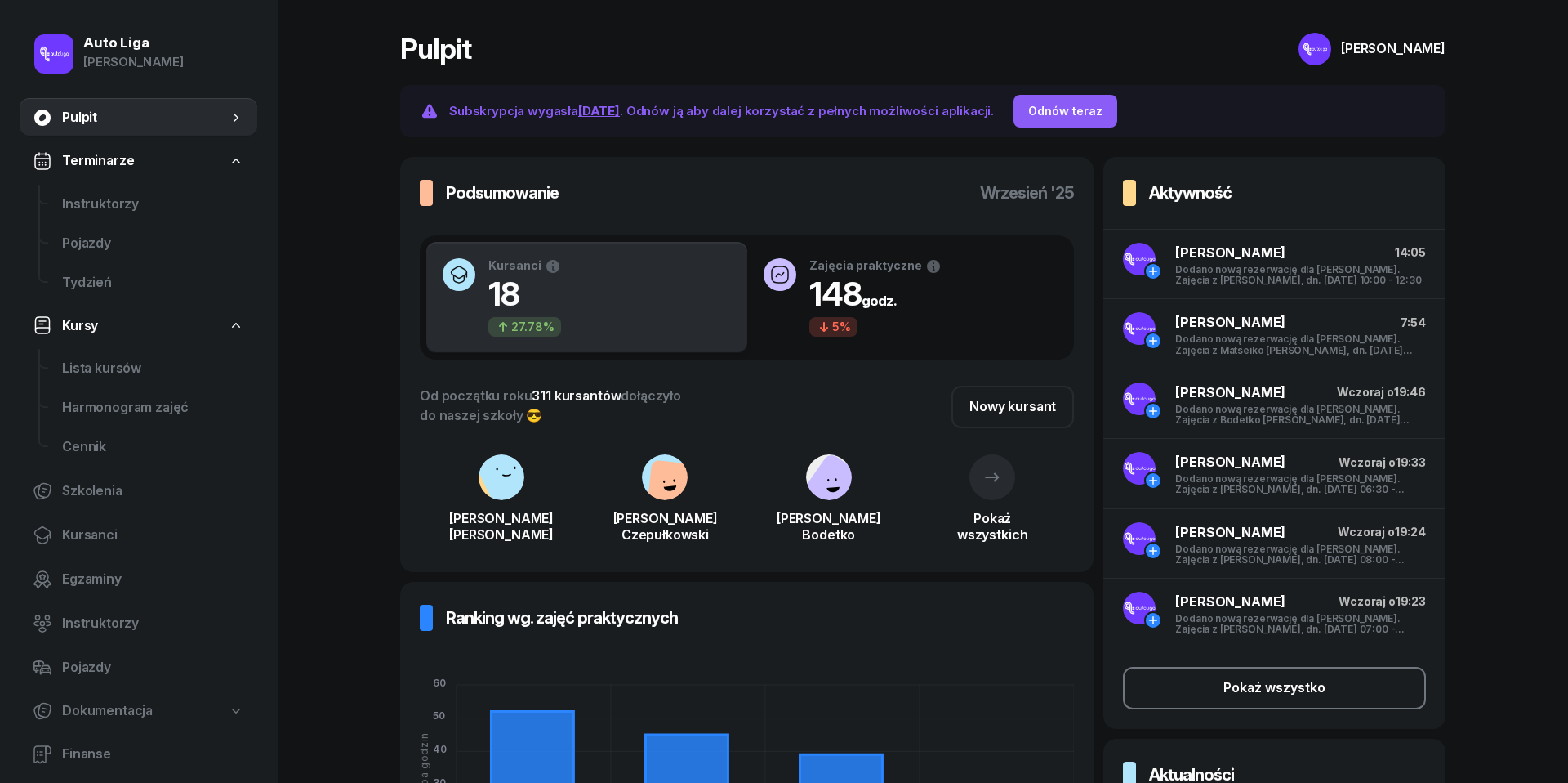
click at [1271, 677] on div "Pokaż wszystko" at bounding box center [1274, 688] width 102 height 21
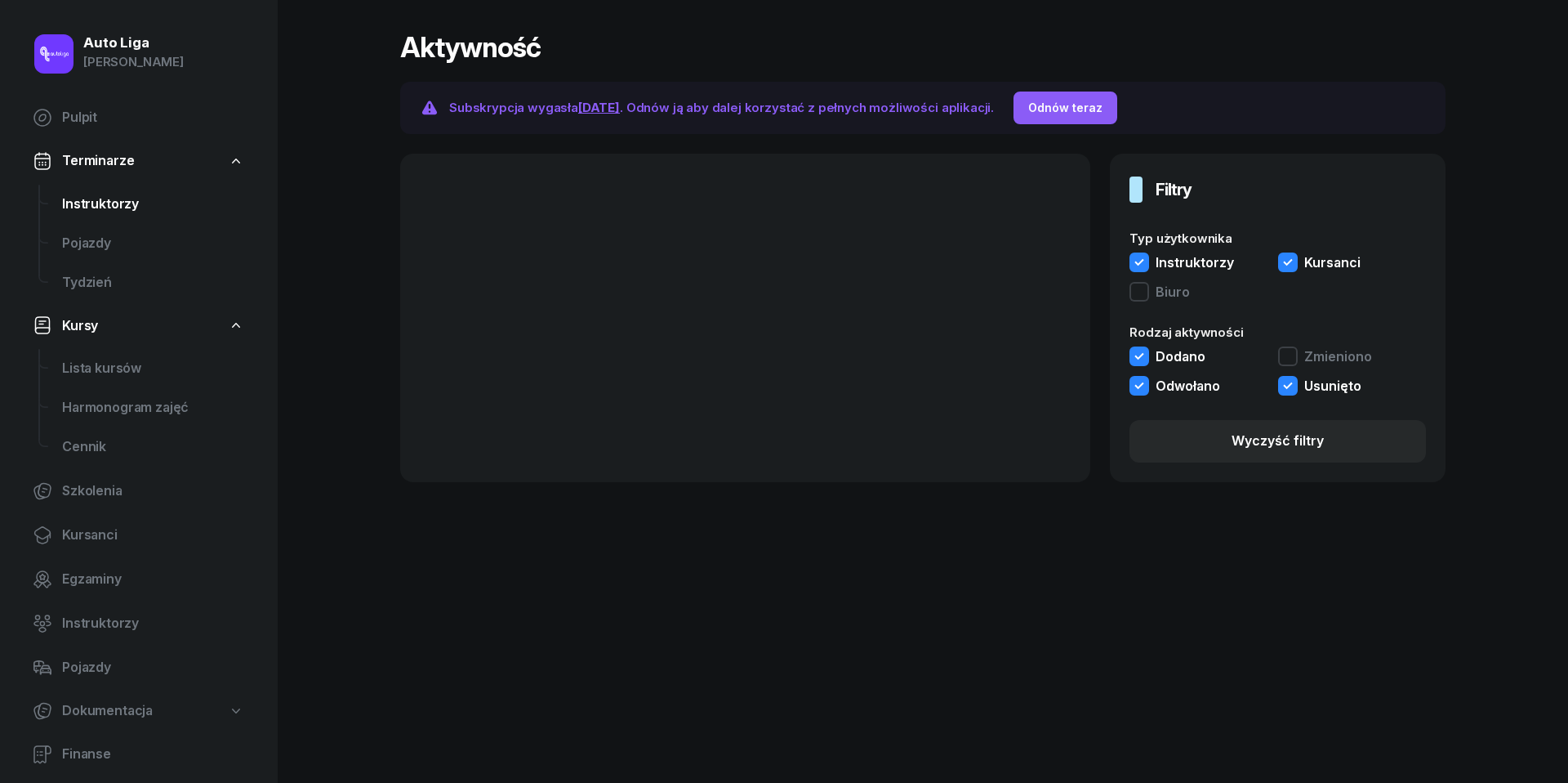
click at [92, 200] on span "Instruktorzy" at bounding box center [153, 204] width 182 height 21
